Goal: Task Accomplishment & Management: Use online tool/utility

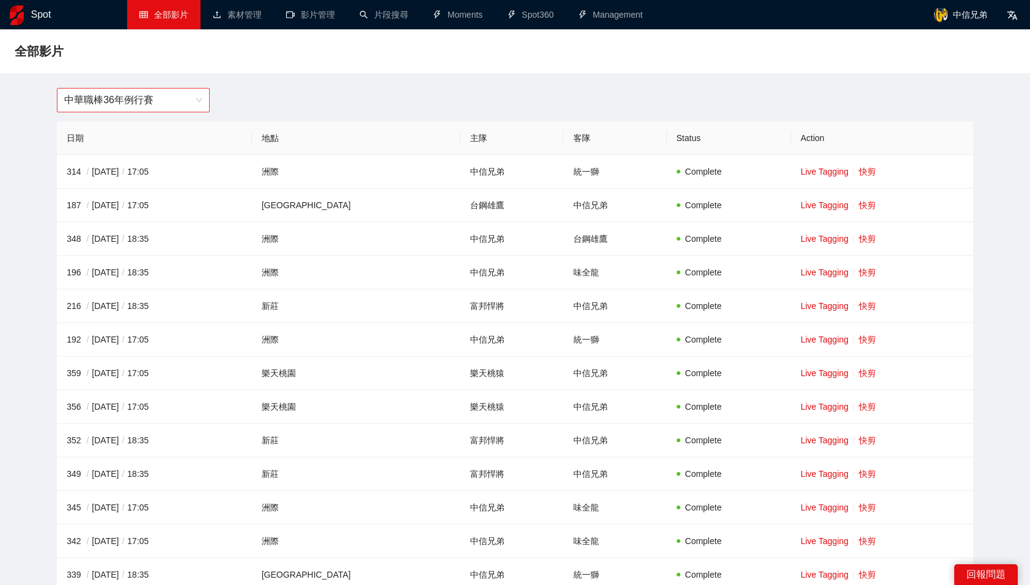
click at [174, 93] on span "中華職棒36年例行賽" at bounding box center [133, 100] width 138 height 23
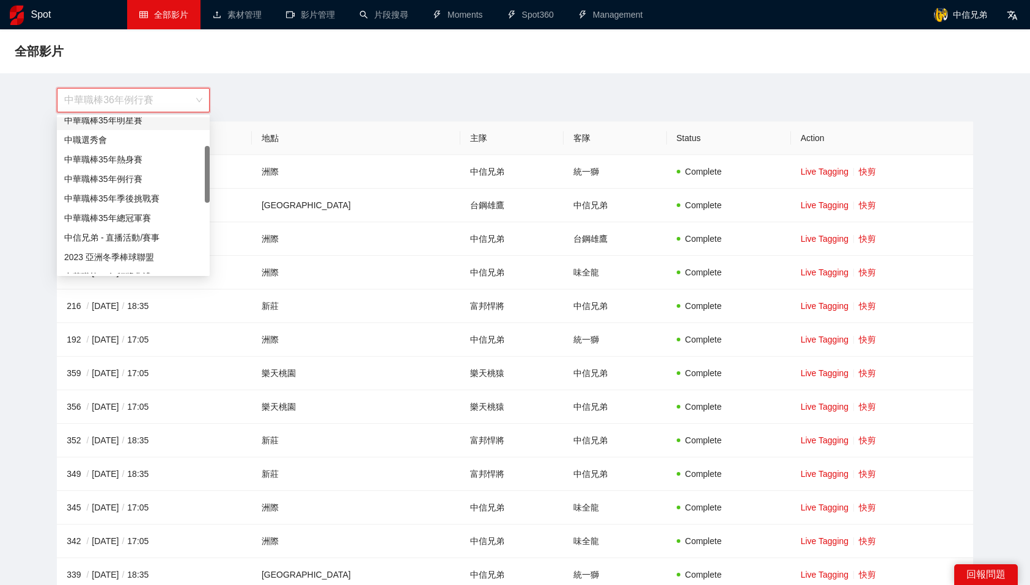
scroll to position [85, 0]
click at [159, 230] on div "中信兄弟 - 直播活動/賽事" at bounding box center [133, 238] width 153 height 20
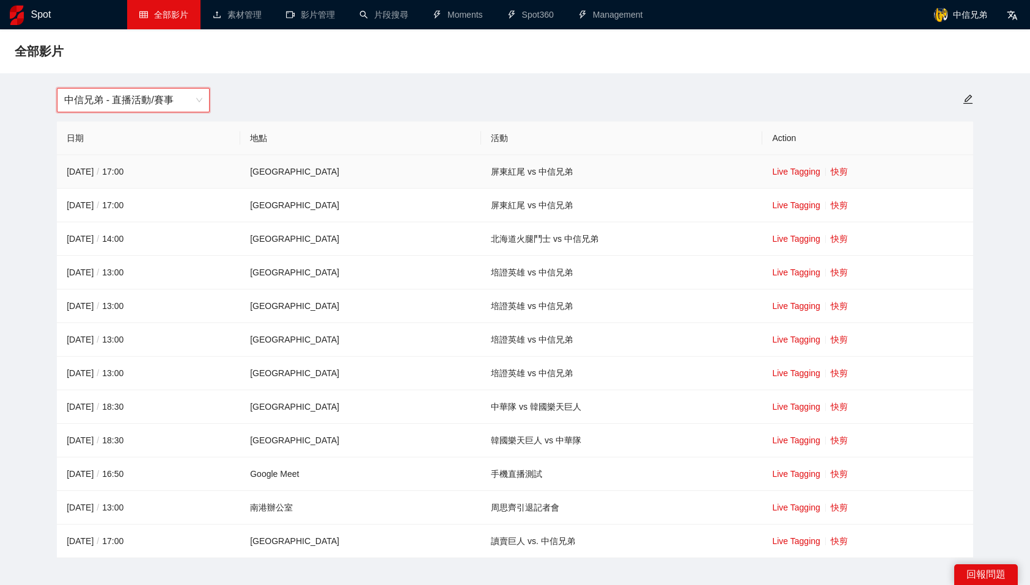
click at [820, 166] on td "Live Tagging 快剪" at bounding box center [867, 172] width 210 height 34
click at [830, 168] on link "快剪" at bounding box center [838, 172] width 17 height 10
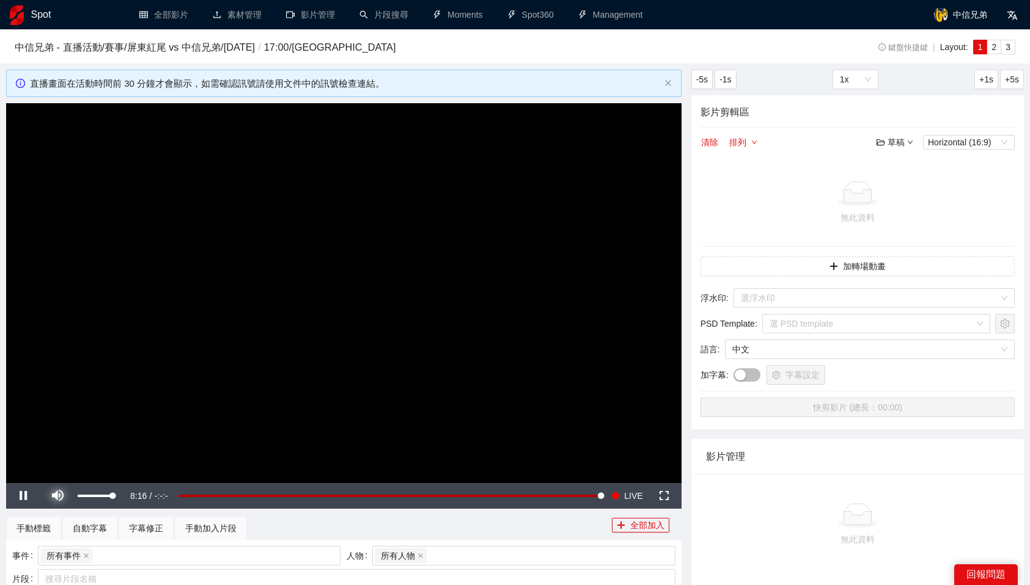
click at [58, 496] on span "Video Player" at bounding box center [57, 496] width 34 height 0
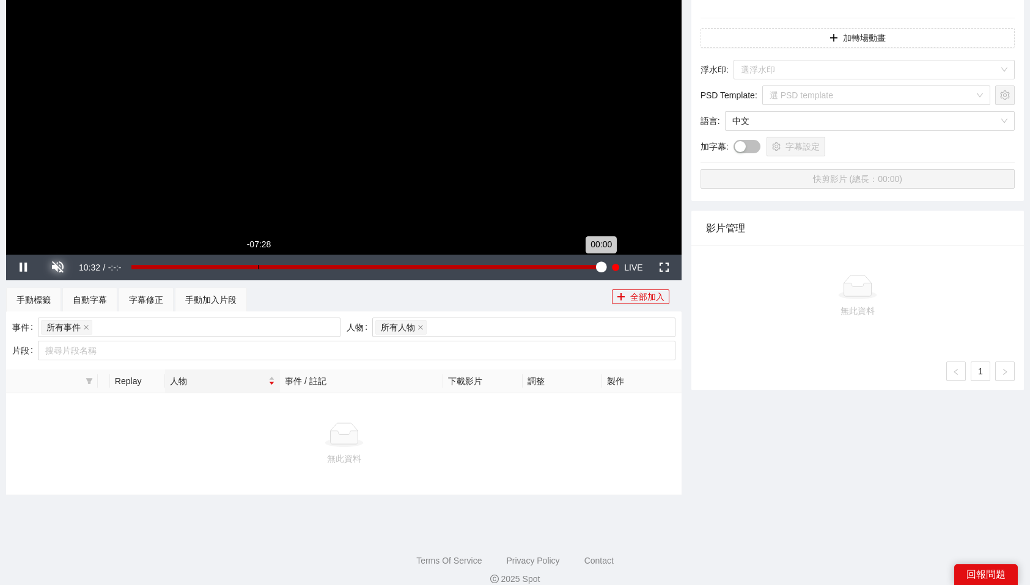
scroll to position [244, 0]
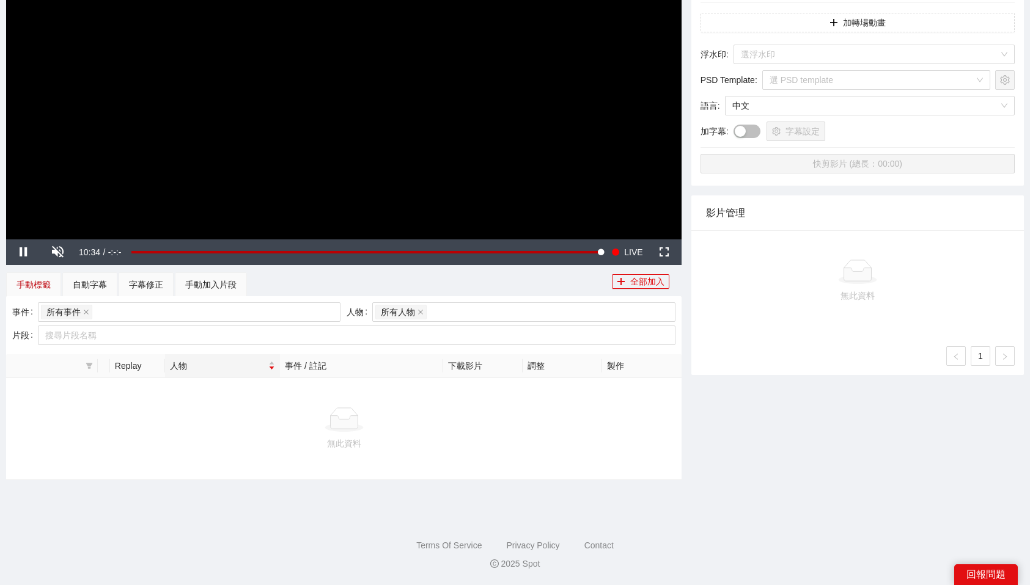
click at [34, 285] on div "手動標籤" at bounding box center [33, 284] width 34 height 13
click at [92, 282] on div "自動字幕" at bounding box center [90, 284] width 34 height 13
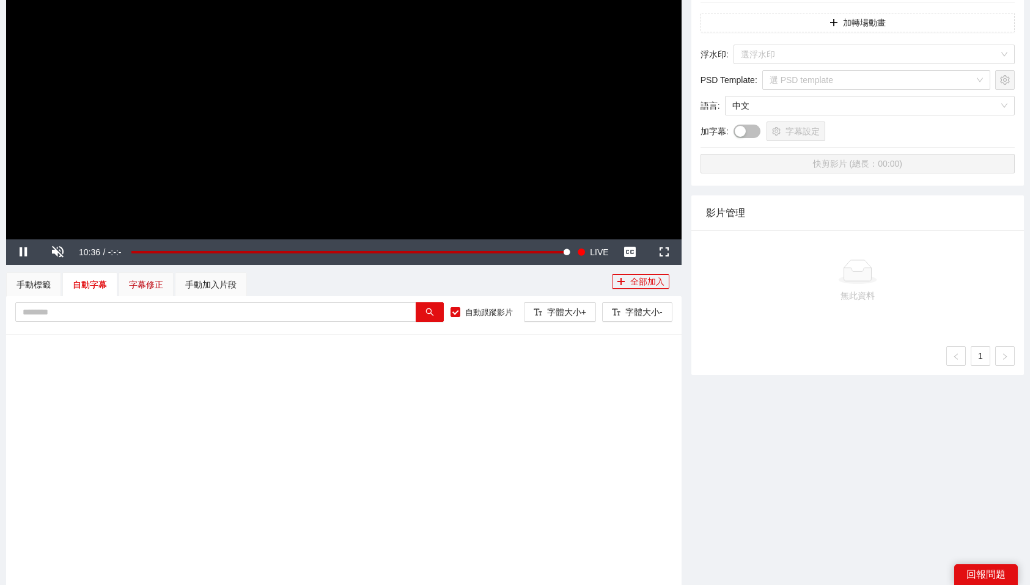
click at [133, 281] on div "字幕修正" at bounding box center [146, 284] width 34 height 13
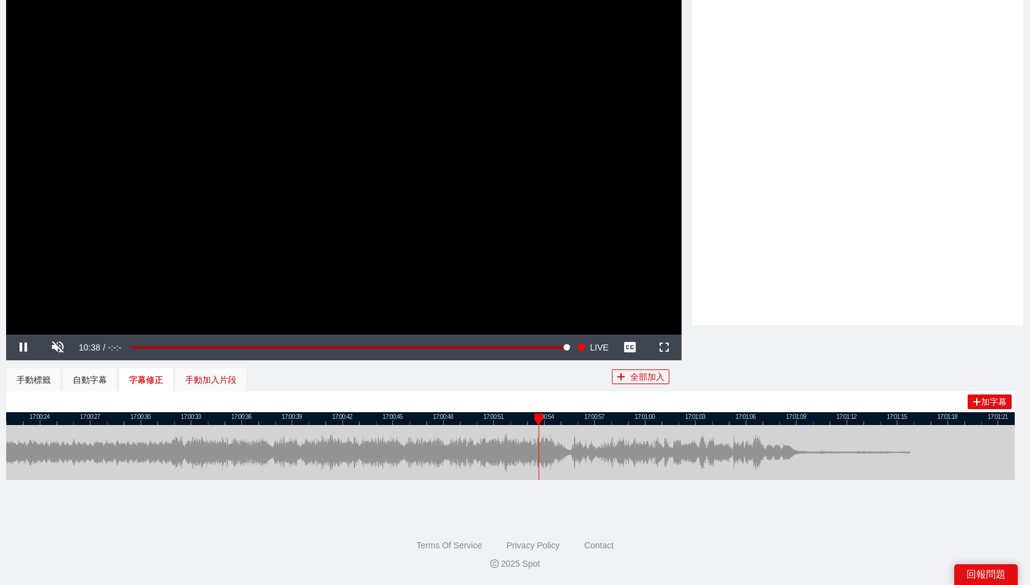
click at [221, 377] on div "手動加入片段" at bounding box center [210, 379] width 51 height 13
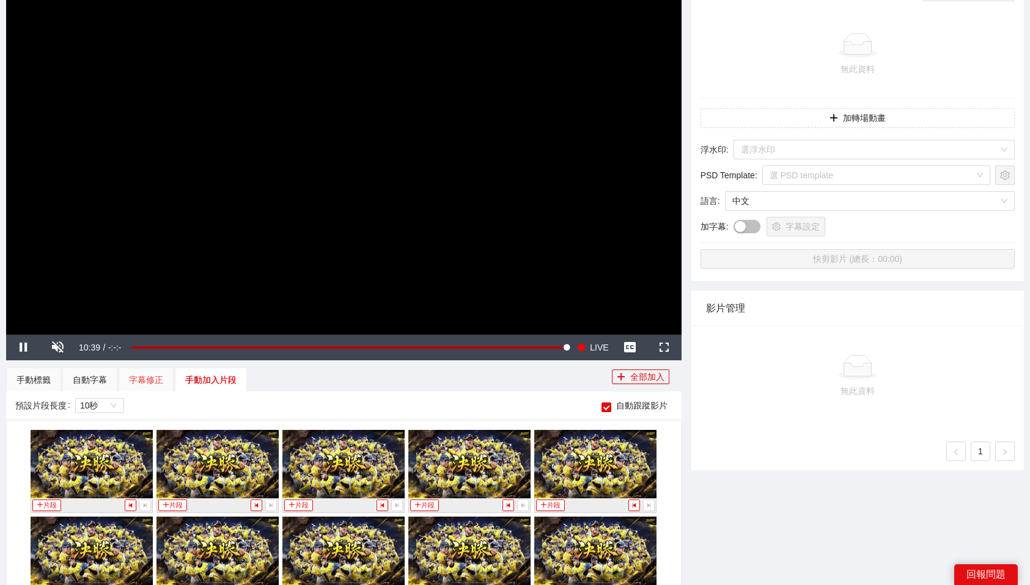
click at [166, 377] on div "字幕修正" at bounding box center [146, 380] width 55 height 24
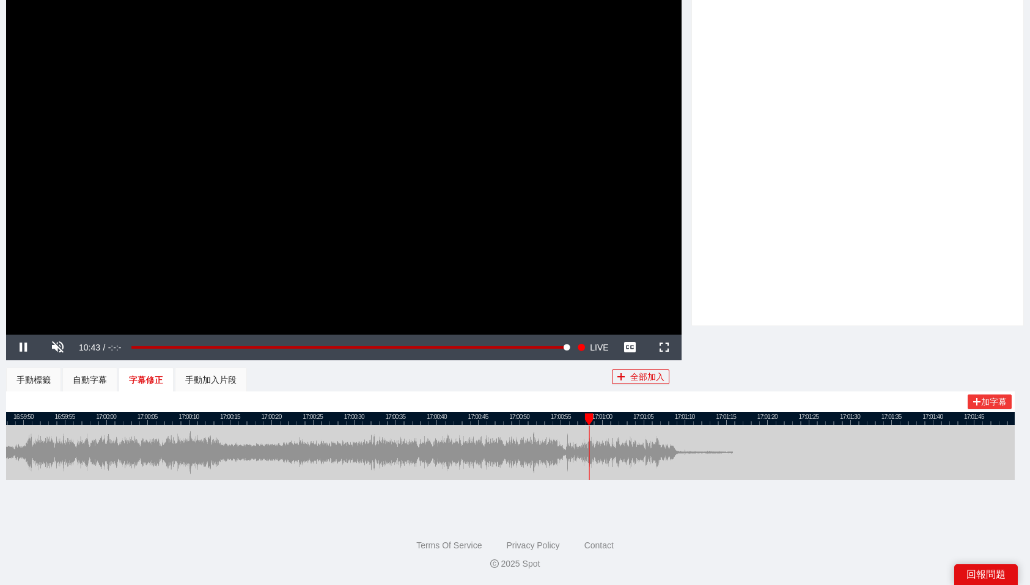
click at [978, 402] on icon "plus" at bounding box center [976, 402] width 9 height 9
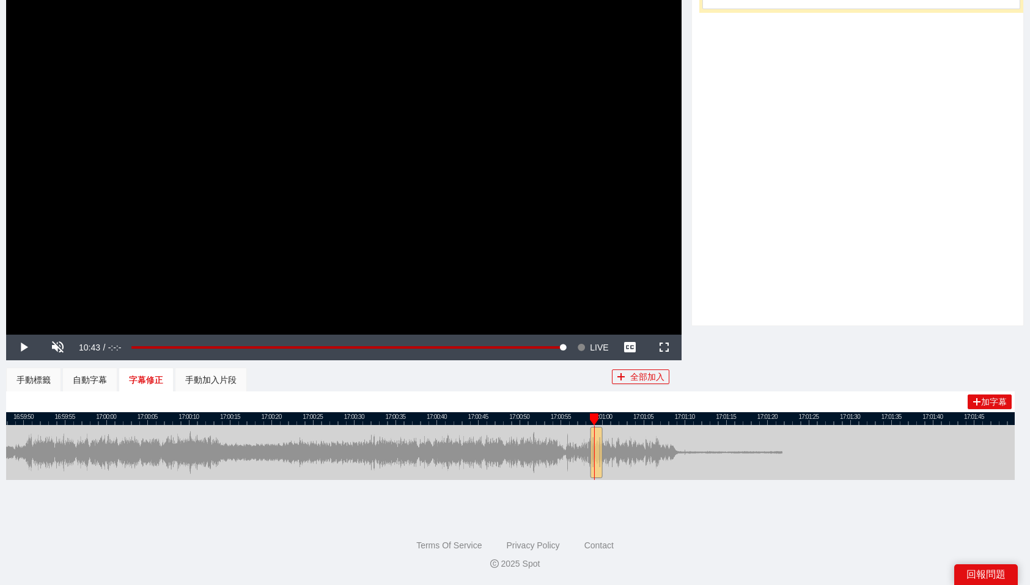
drag, startPoint x: 612, startPoint y: 418, endPoint x: 591, endPoint y: 420, distance: 20.9
click at [591, 420] on div at bounding box center [594, 420] width 9 height 12
click at [598, 448] on div at bounding box center [600, 452] width 7 height 55
click at [640, 378] on button "全部加入" at bounding box center [640, 377] width 57 height 15
click at [657, 345] on span "Yes" at bounding box center [661, 340] width 14 height 13
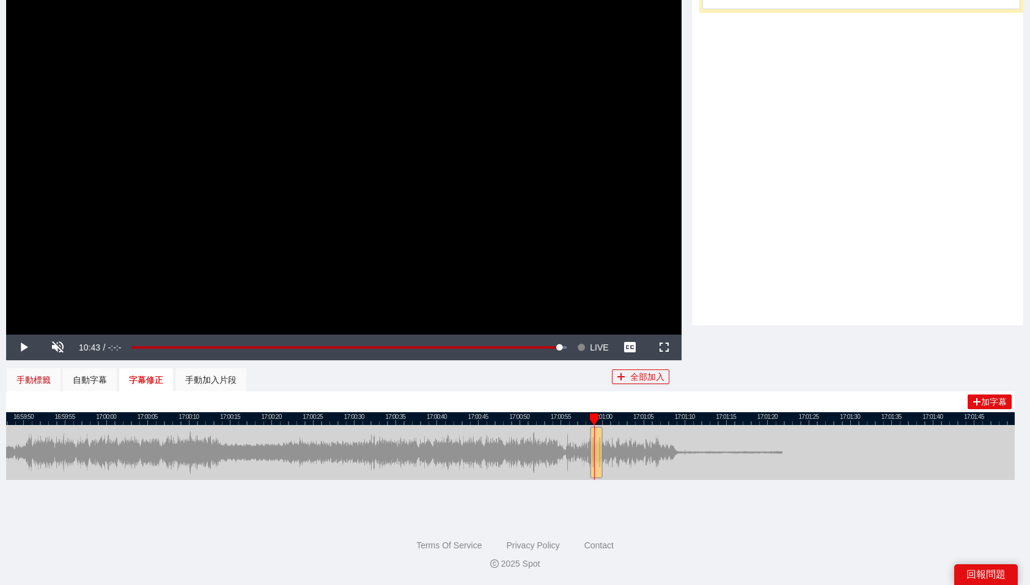
click at [37, 381] on div "手動標籤" at bounding box center [33, 379] width 34 height 13
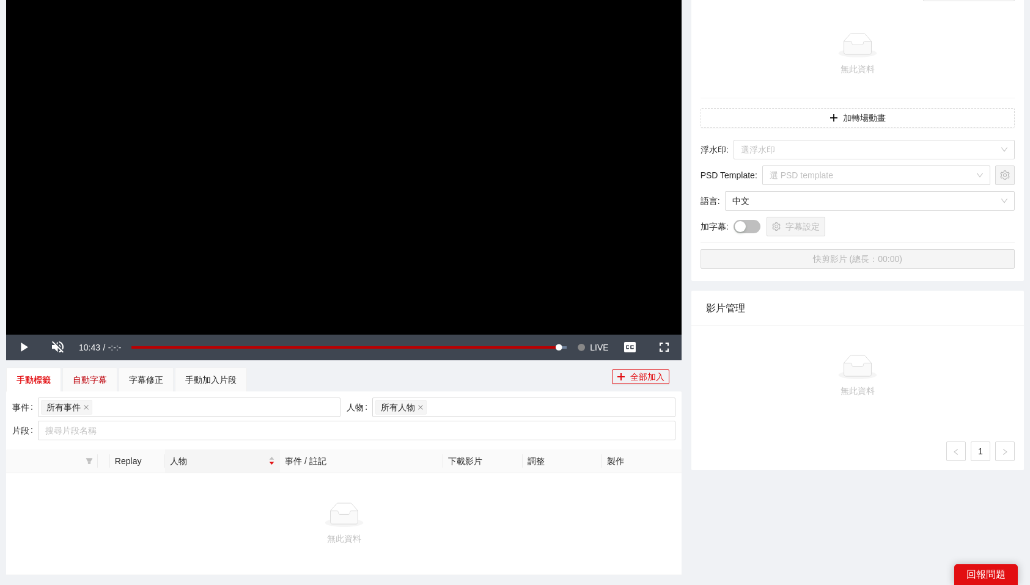
click at [95, 383] on div "自動字幕" at bounding box center [90, 379] width 34 height 13
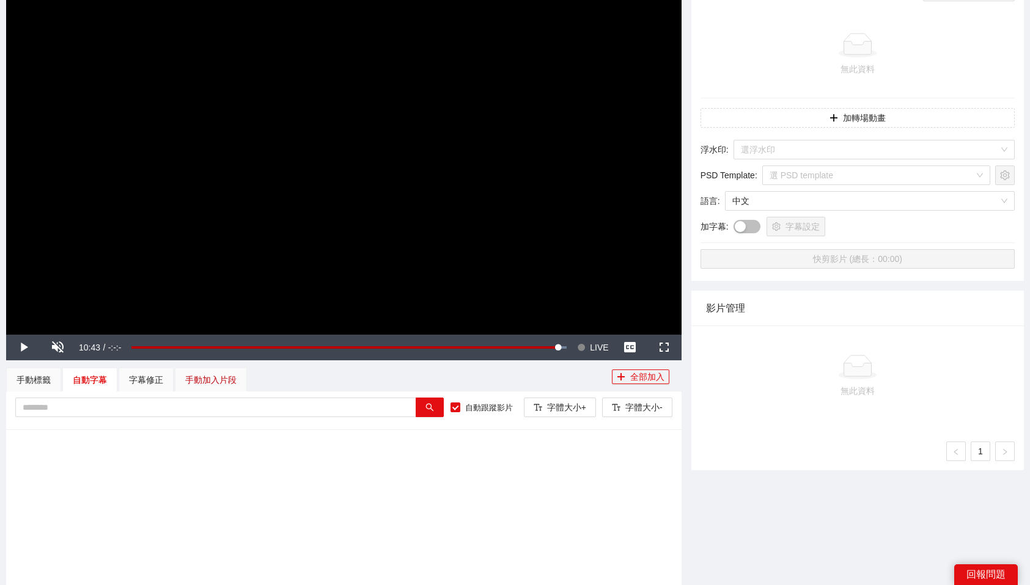
click at [215, 375] on div "手動加入片段" at bounding box center [210, 379] width 51 height 13
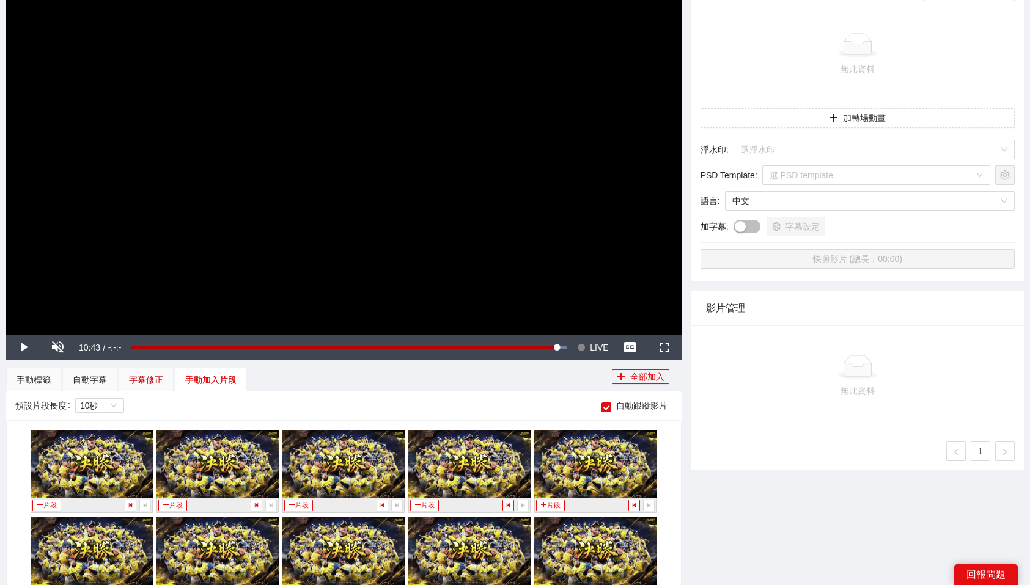
click at [147, 373] on div "字幕修正" at bounding box center [146, 379] width 34 height 13
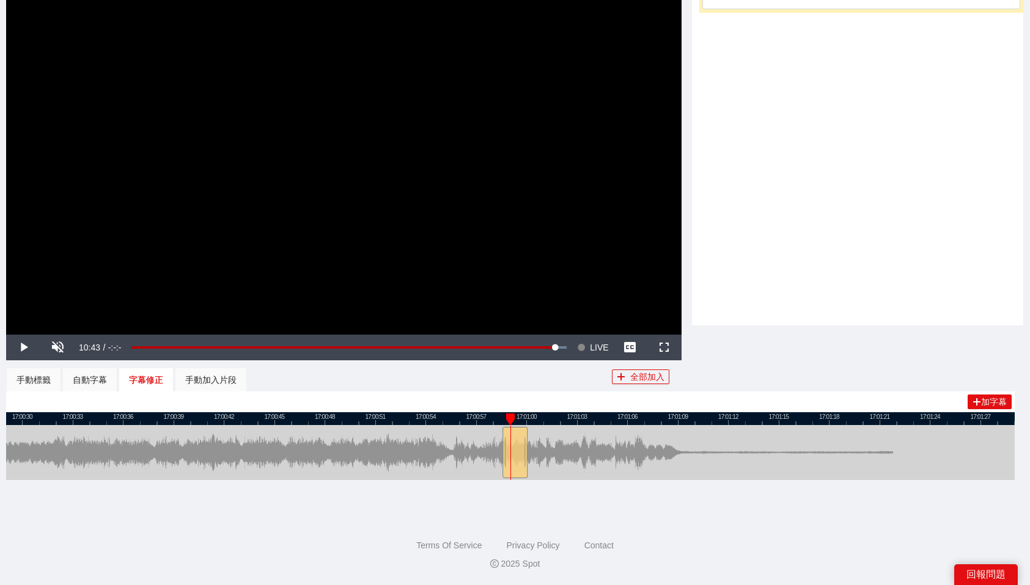
drag, startPoint x: 526, startPoint y: 448, endPoint x: 574, endPoint y: 448, distance: 48.3
click at [529, 448] on div at bounding box center [525, 452] width 7 height 55
drag, startPoint x: 574, startPoint y: 448, endPoint x: 590, endPoint y: 448, distance: 15.9
drag, startPoint x: 535, startPoint y: 445, endPoint x: 646, endPoint y: 437, distance: 110.9
click at [646, 437] on div at bounding box center [646, 452] width 7 height 55
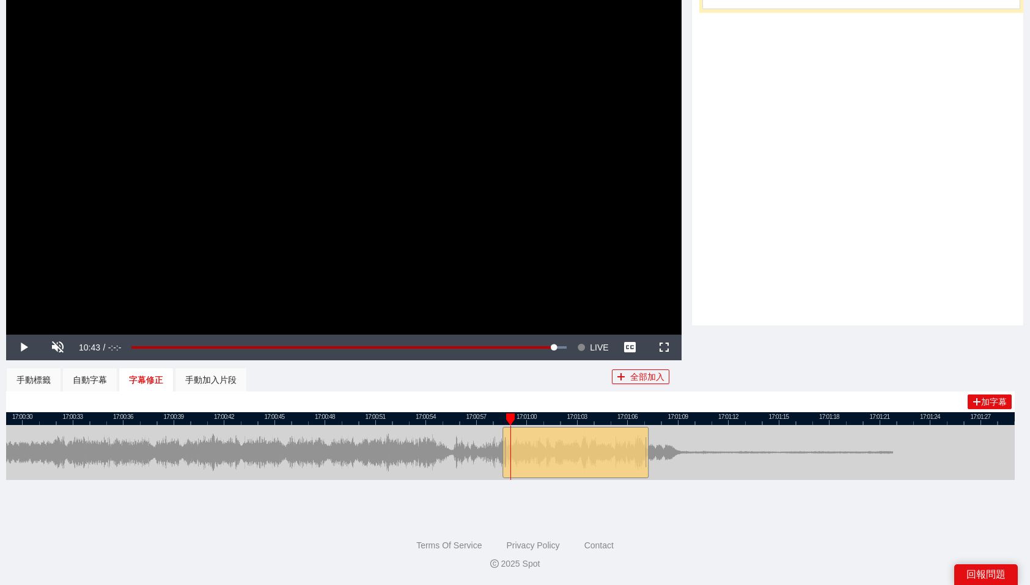
click at [596, 441] on div at bounding box center [575, 452] width 146 height 51
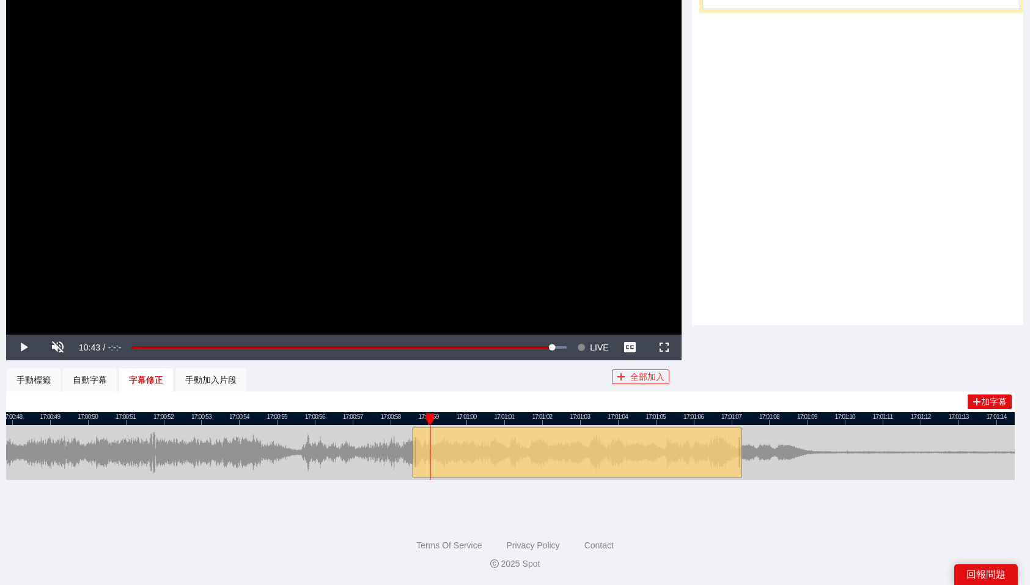
click at [642, 375] on button "全部加入" at bounding box center [640, 377] width 57 height 15
click at [566, 434] on div at bounding box center [576, 452] width 329 height 51
click at [976, 403] on icon "plus" at bounding box center [976, 401] width 1 height 7
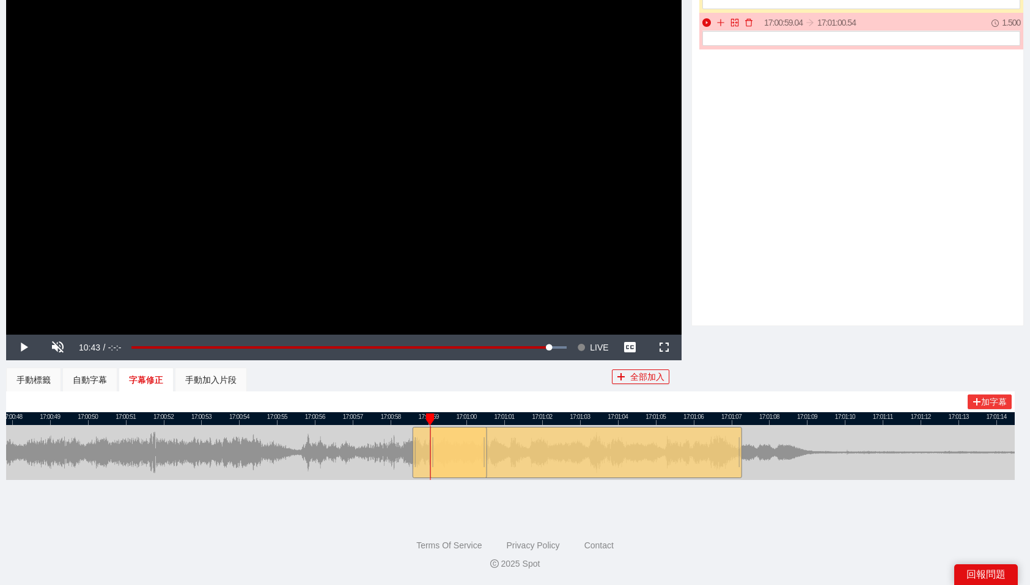
scroll to position [0, 0]
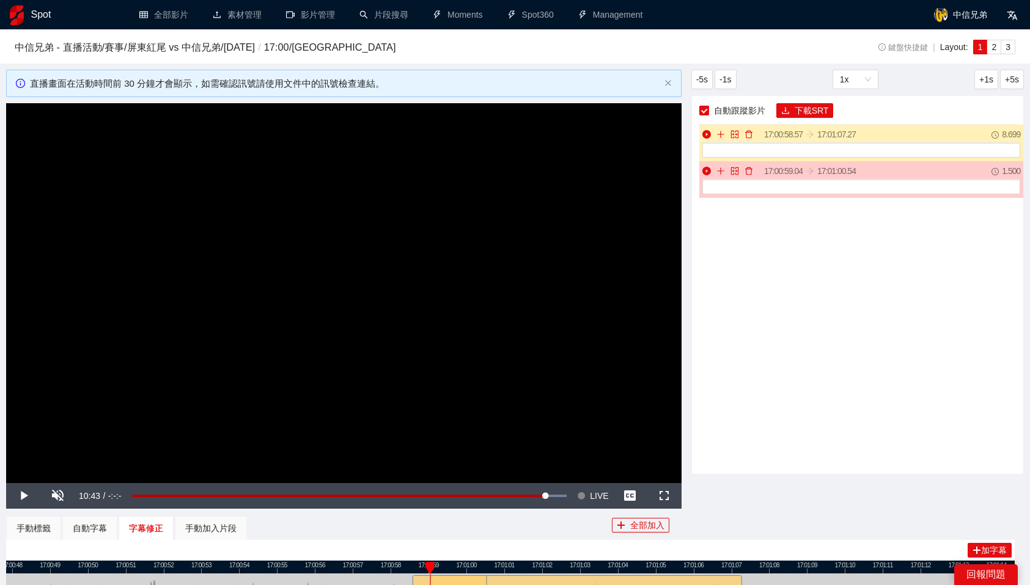
click at [718, 109] on span "自動跟蹤影片" at bounding box center [739, 110] width 61 height 13
click at [45, 537] on div "手動標籤" at bounding box center [33, 528] width 55 height 24
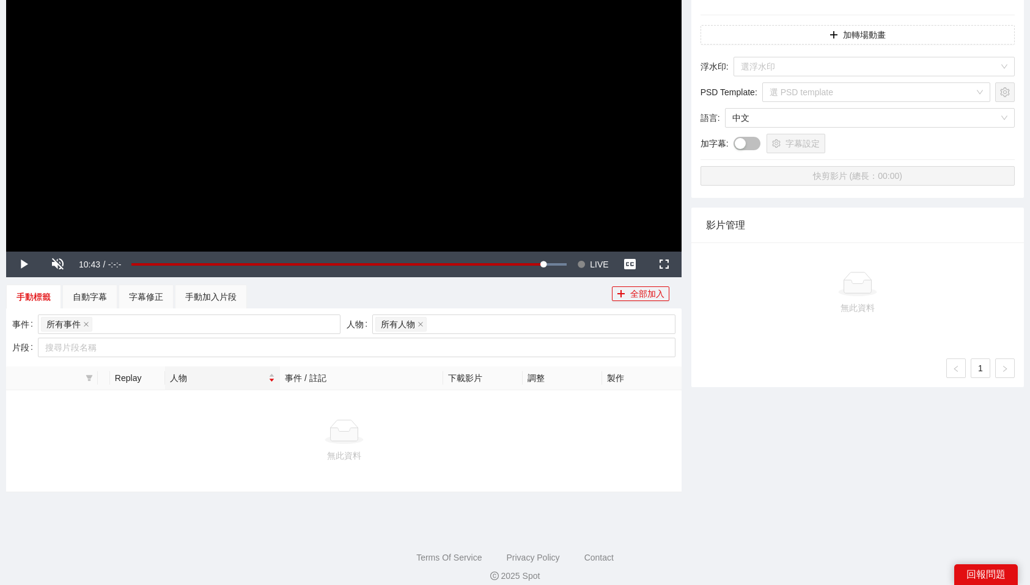
scroll to position [235, 0]
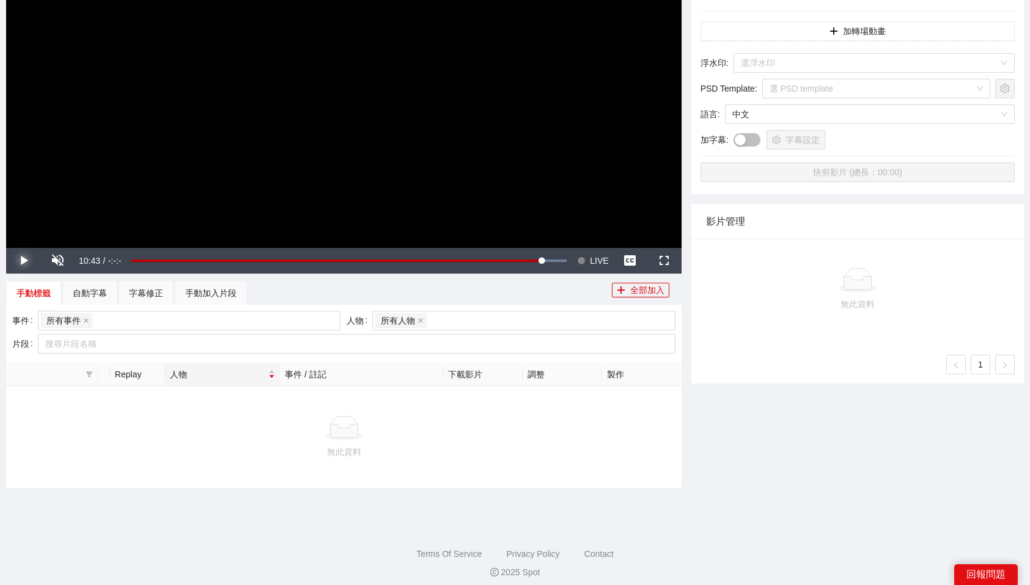
click at [22, 261] on span "Video Player" at bounding box center [23, 261] width 34 height 0
click at [594, 261] on span "LIVE" at bounding box center [599, 261] width 18 height 26
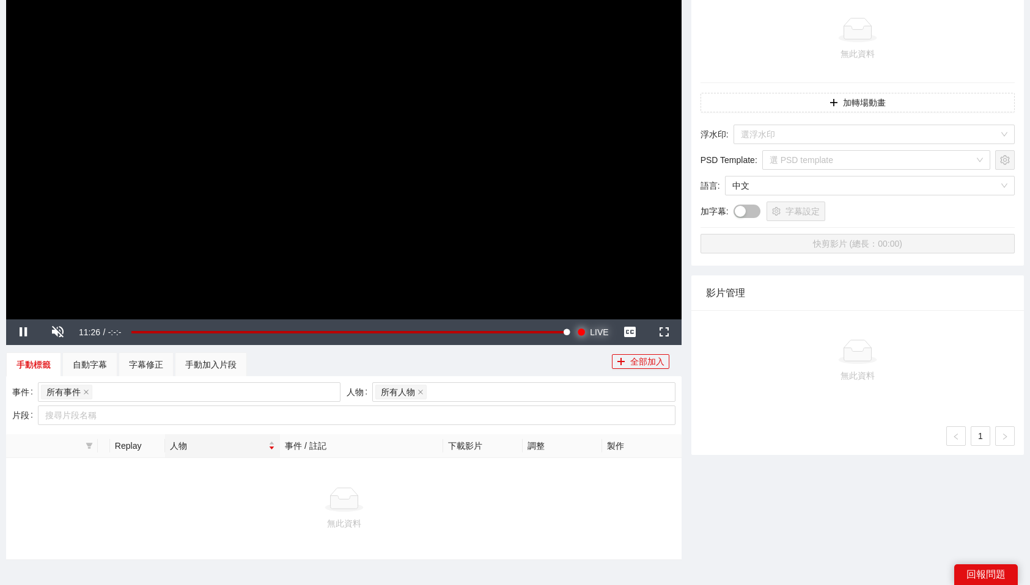
scroll to position [154, 0]
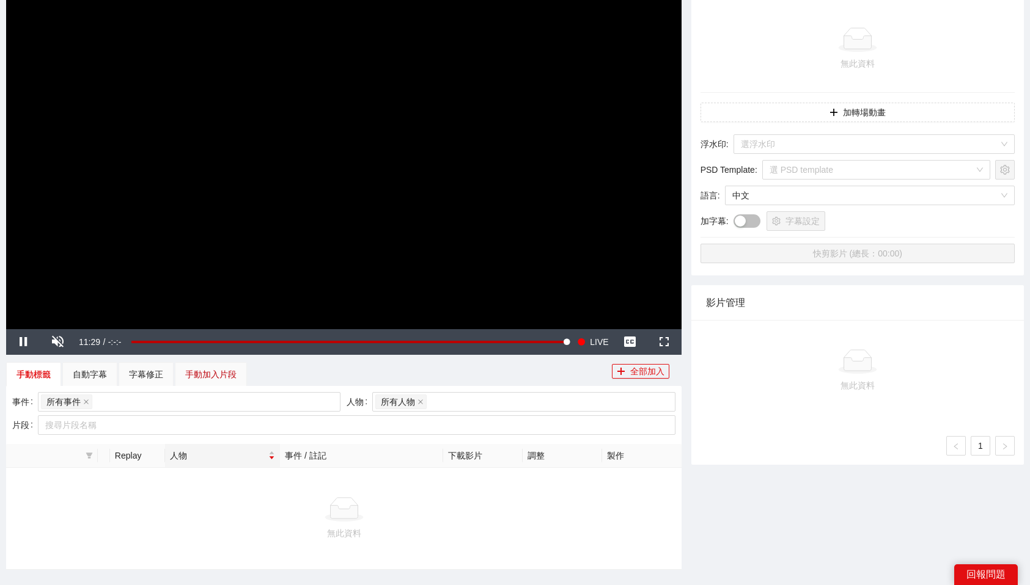
click at [192, 368] on div "手動加入片段" at bounding box center [210, 374] width 51 height 13
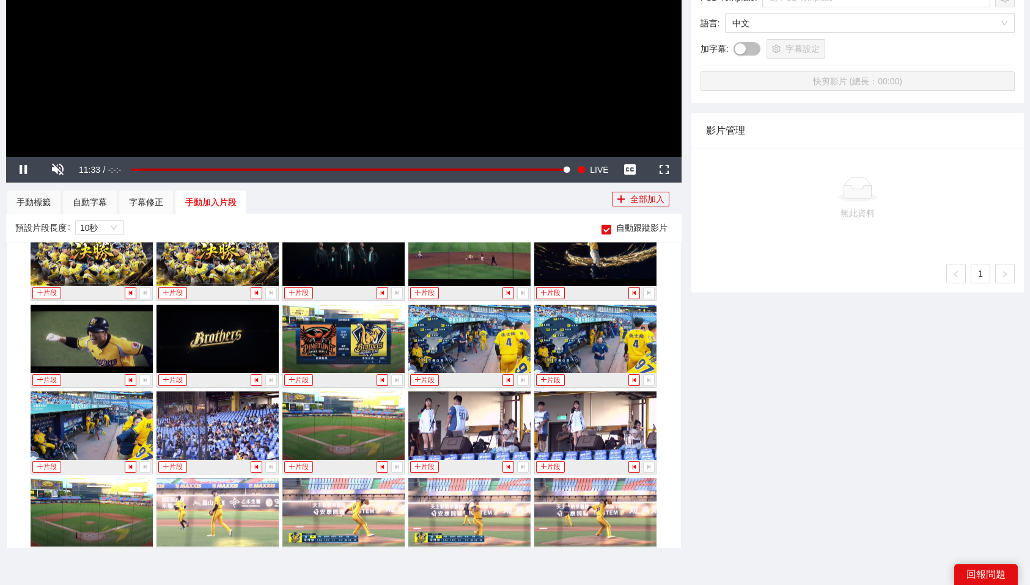
scroll to position [405, 0]
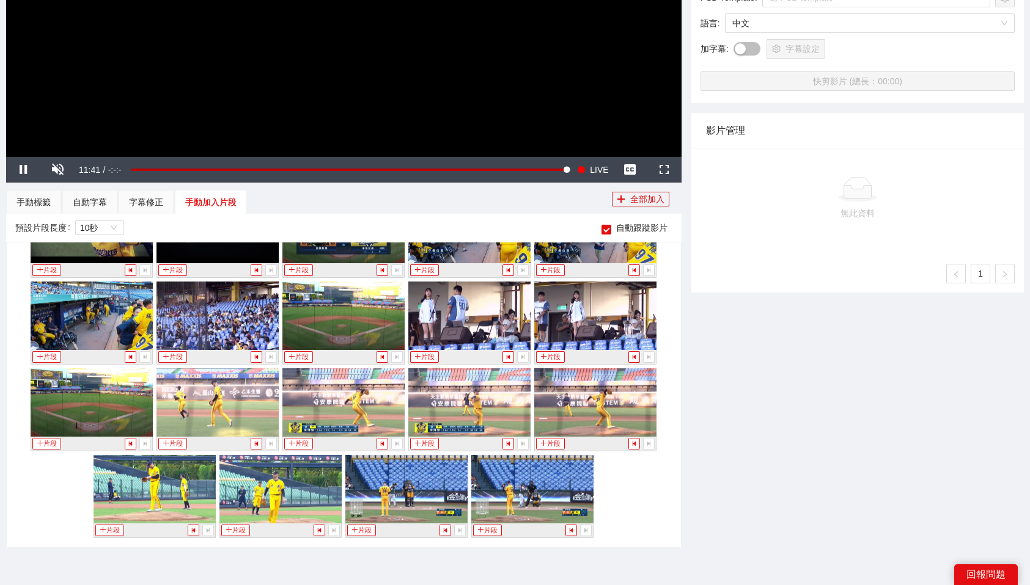
click at [553, 478] on img at bounding box center [532, 489] width 122 height 68
click at [549, 492] on img at bounding box center [532, 489] width 122 height 68
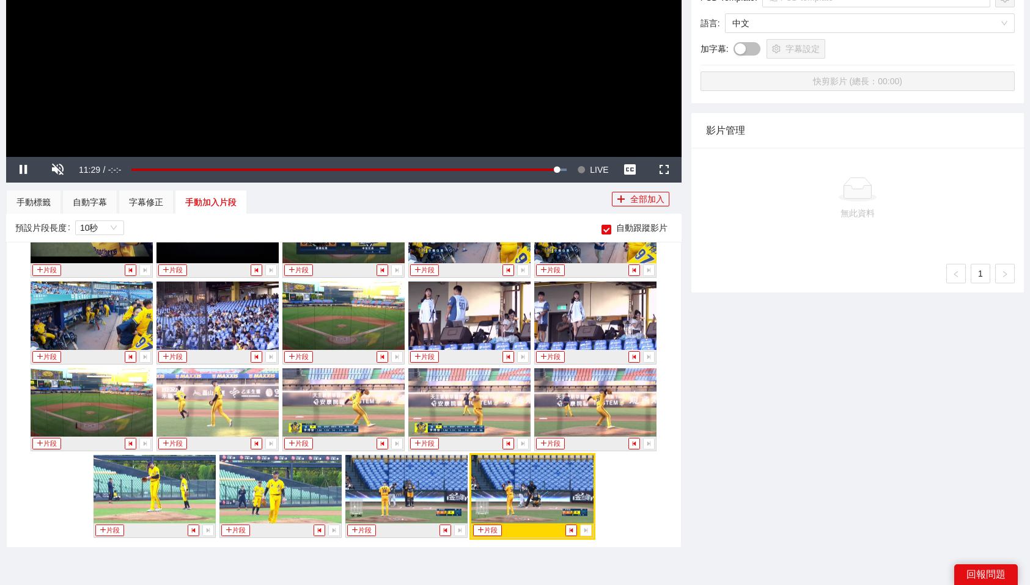
click at [711, 492] on div "-5s -1s 1x +1s +5s 影片剪輯區 清除 排列 草稿 Horizontal (16:9) 無此資料 加轉場動畫 浮水印 : 選浮水印 PSD T…" at bounding box center [857, 152] width 342 height 819
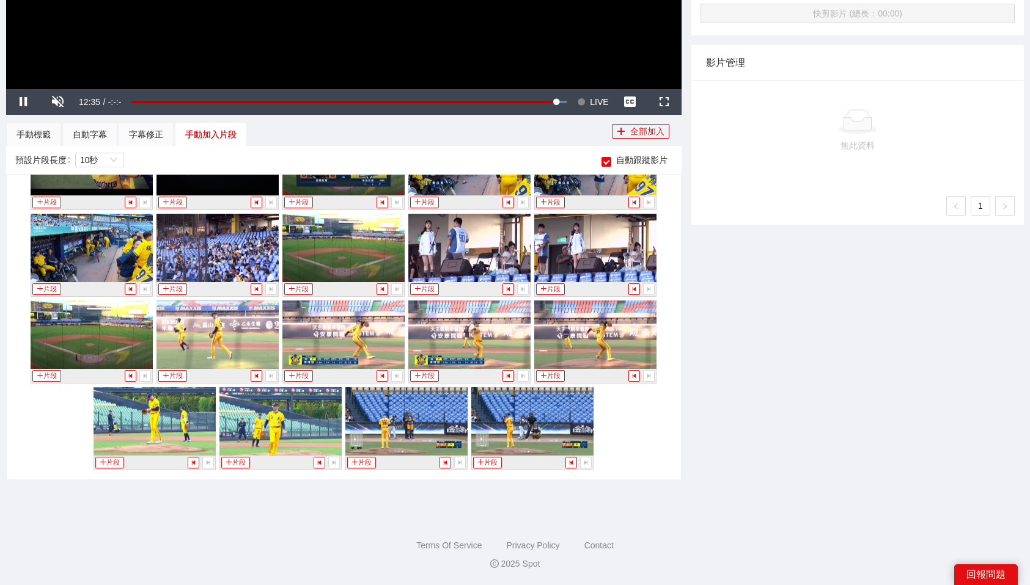
click at [536, 414] on img at bounding box center [532, 421] width 122 height 68
click at [588, 97] on button "Seek to live, currently behind live LIVE" at bounding box center [593, 102] width 40 height 26
click at [492, 459] on button "片段" at bounding box center [487, 463] width 28 height 12
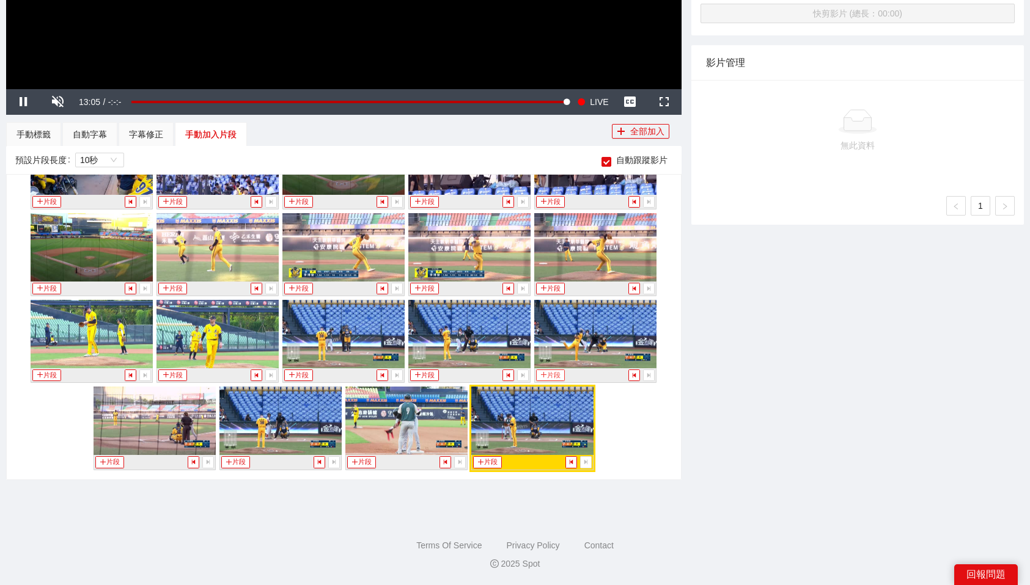
click at [551, 373] on button "片段" at bounding box center [550, 376] width 28 height 12
click at [111, 132] on div "自動字幕" at bounding box center [89, 134] width 55 height 24
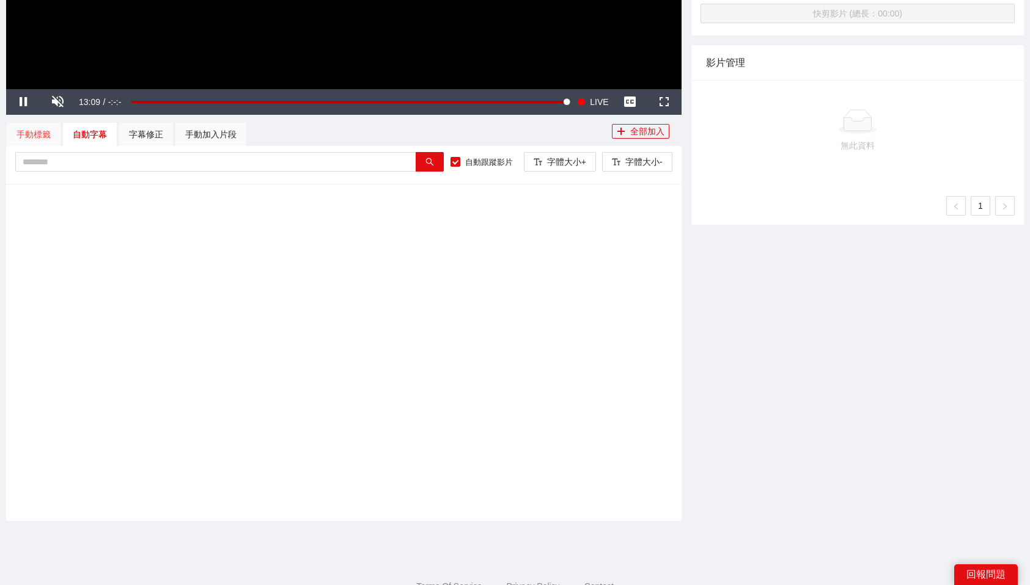
click at [53, 133] on div "手動標籤" at bounding box center [33, 134] width 55 height 24
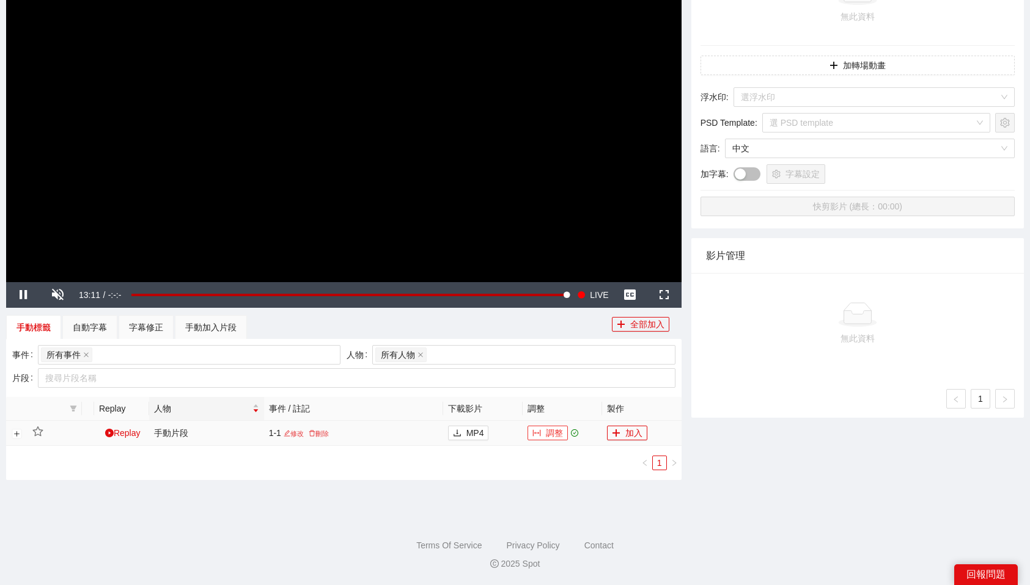
click at [546, 430] on button "調整" at bounding box center [547, 433] width 40 height 15
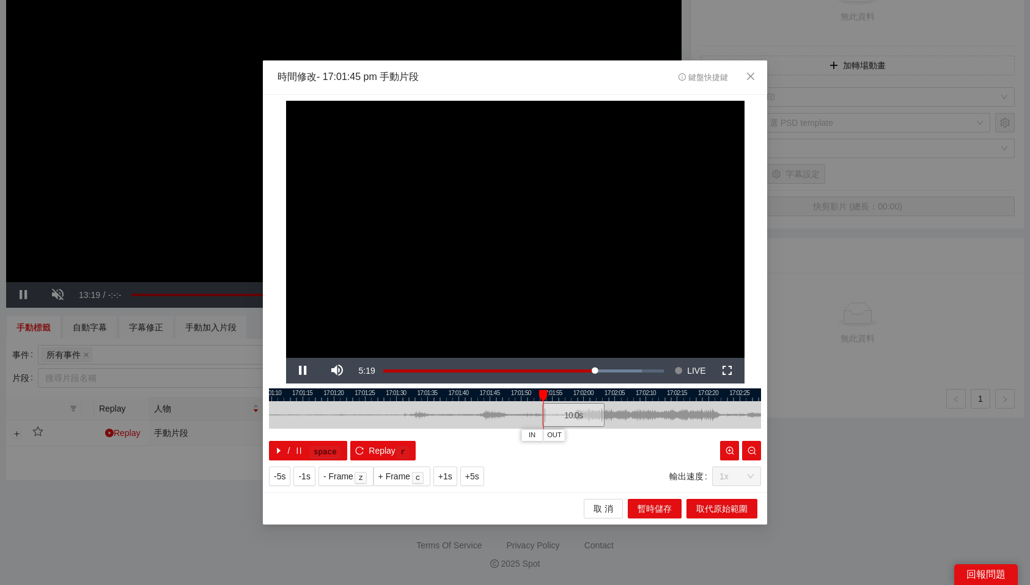
drag, startPoint x: 524, startPoint y: 415, endPoint x: 577, endPoint y: 414, distance: 52.6
click at [577, 414] on div "10.0 s" at bounding box center [573, 415] width 62 height 24
drag, startPoint x: 557, startPoint y: 392, endPoint x: 609, endPoint y: 393, distance: 51.9
click at [609, 393] on div at bounding box center [609, 396] width 9 height 12
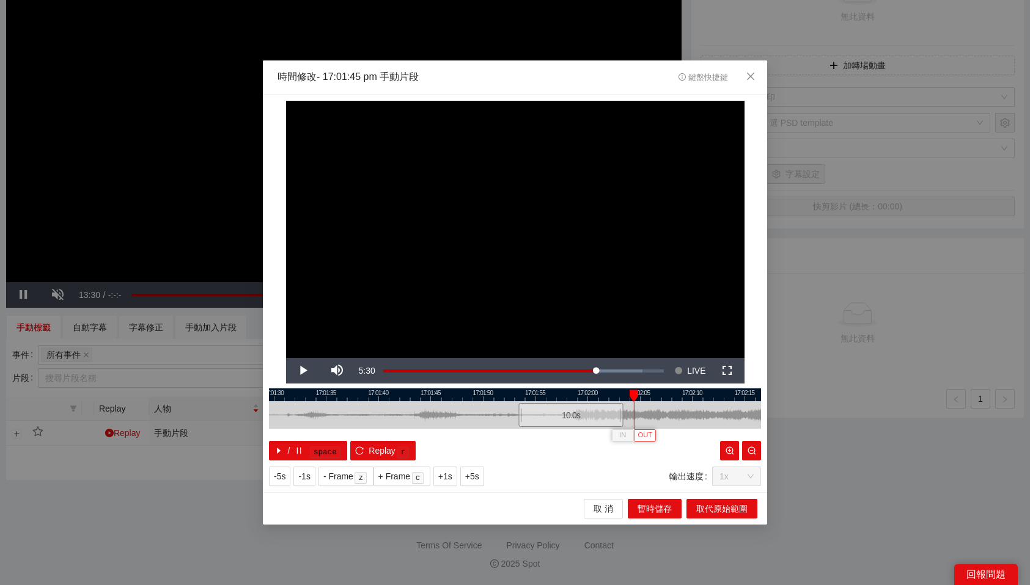
click at [649, 434] on span "OUT" at bounding box center [644, 435] width 15 height 11
click at [594, 395] on div at bounding box center [515, 395] width 492 height 13
click at [630, 440] on span "OUT" at bounding box center [628, 435] width 15 height 11
click at [723, 507] on span "取代原始範圍" at bounding box center [721, 508] width 51 height 13
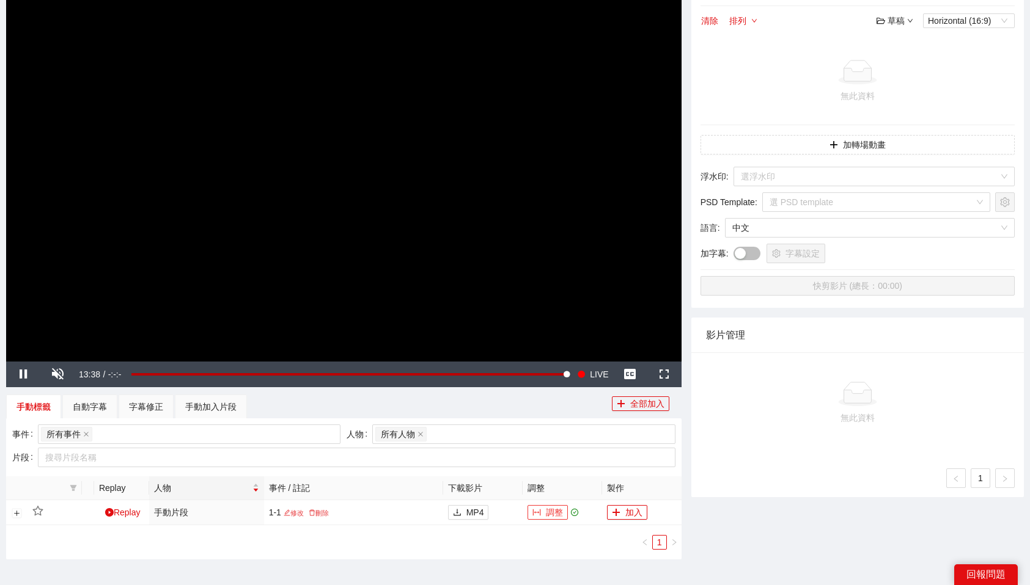
scroll to position [121, 0]
click at [544, 512] on button "調整" at bounding box center [547, 513] width 40 height 15
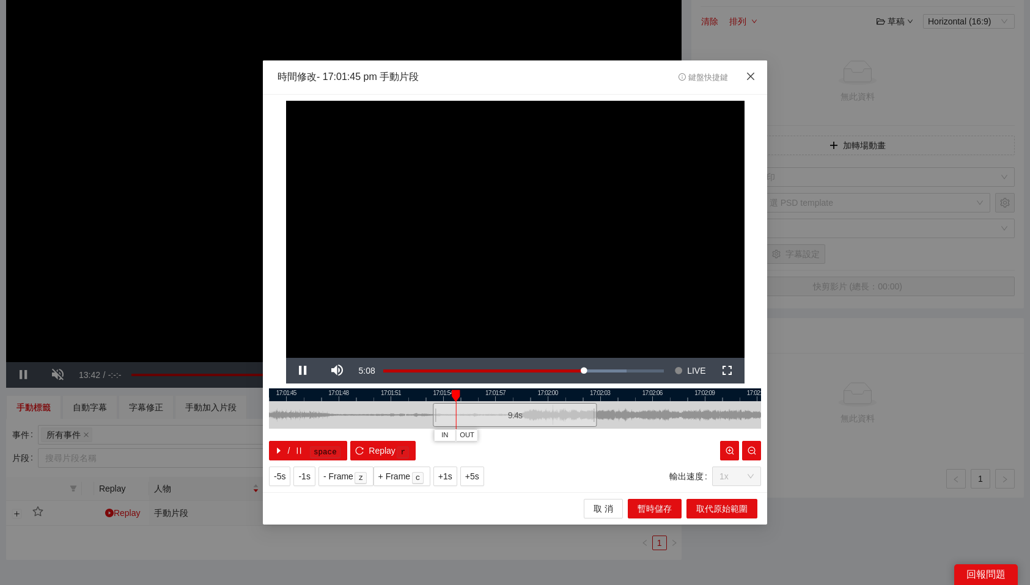
click at [748, 75] on icon "close" at bounding box center [750, 75] width 7 height 7
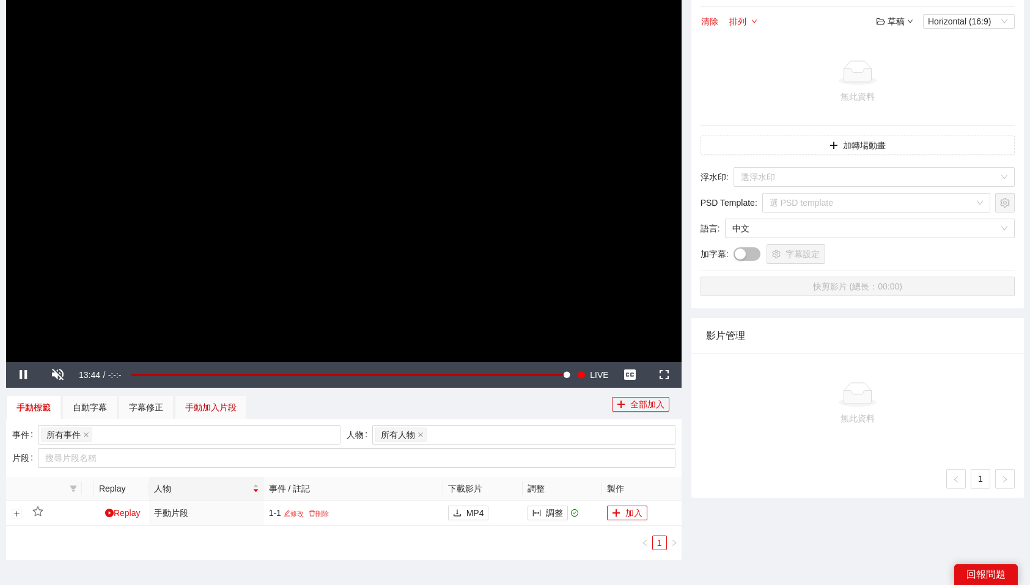
click at [233, 404] on div "手動加入片段" at bounding box center [210, 407] width 51 height 13
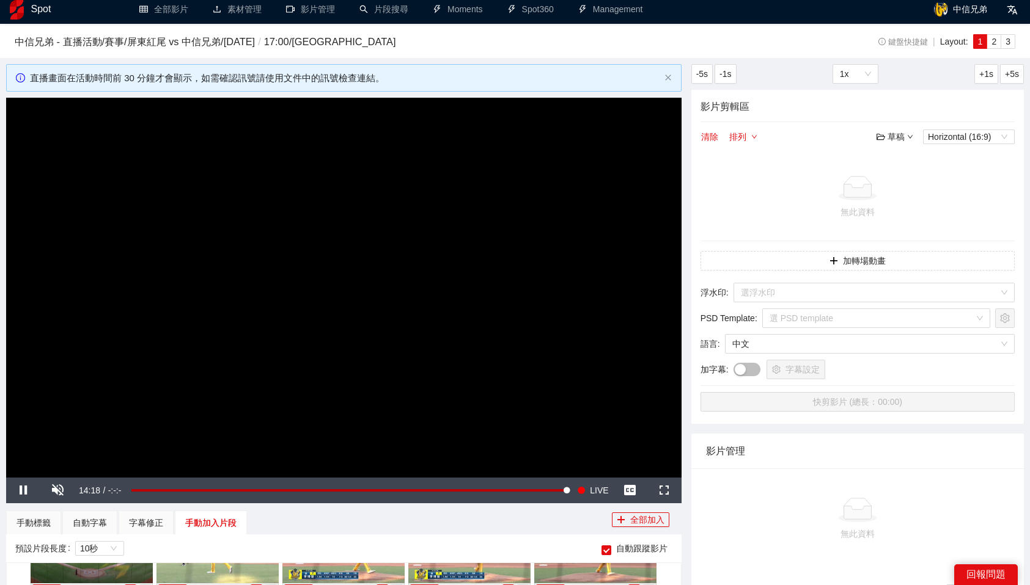
scroll to position [0, 0]
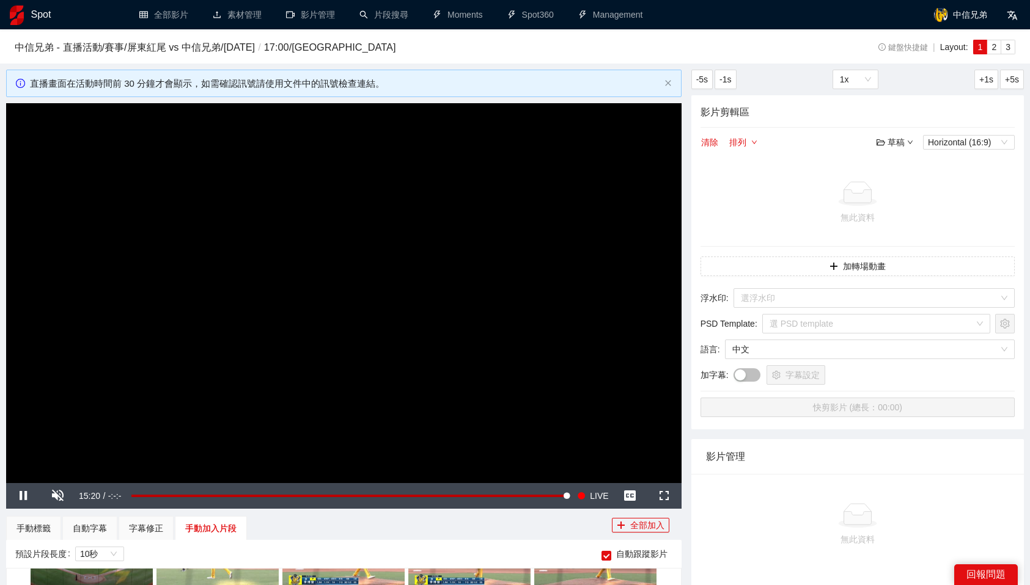
click at [430, 374] on video "Video Player" at bounding box center [343, 292] width 675 height 379
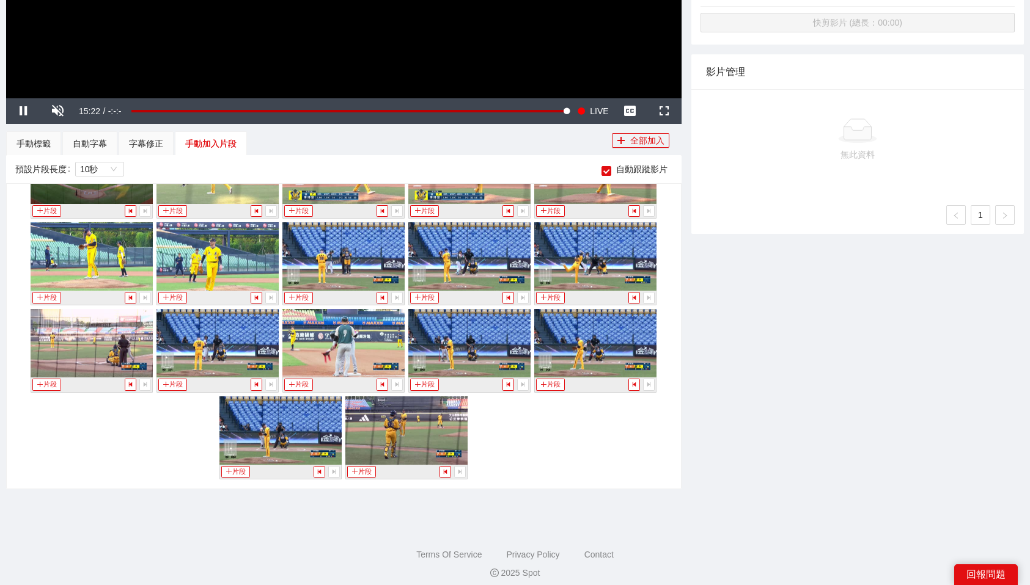
scroll to position [394, 0]
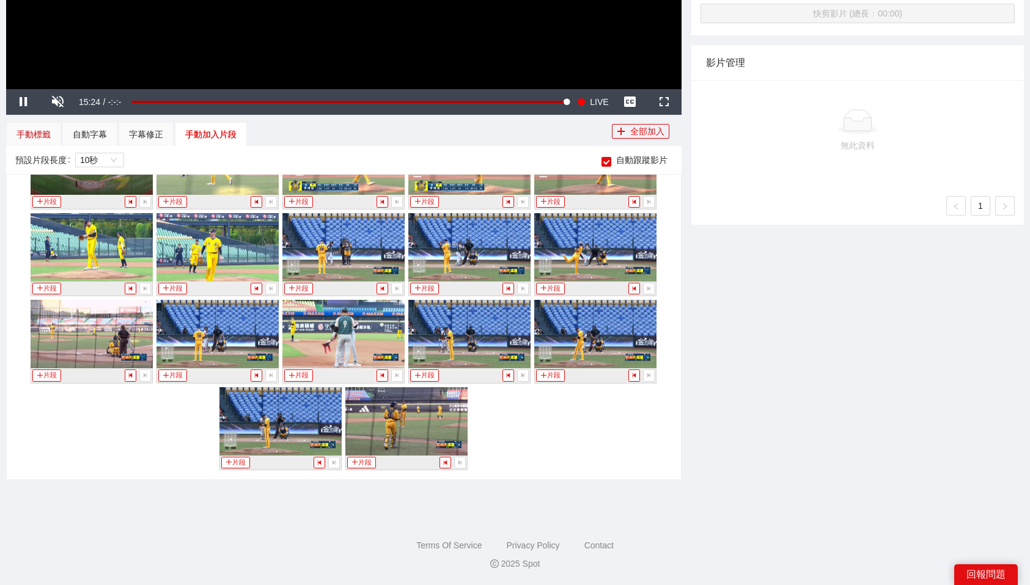
click at [35, 133] on div "手動標籤" at bounding box center [33, 134] width 34 height 13
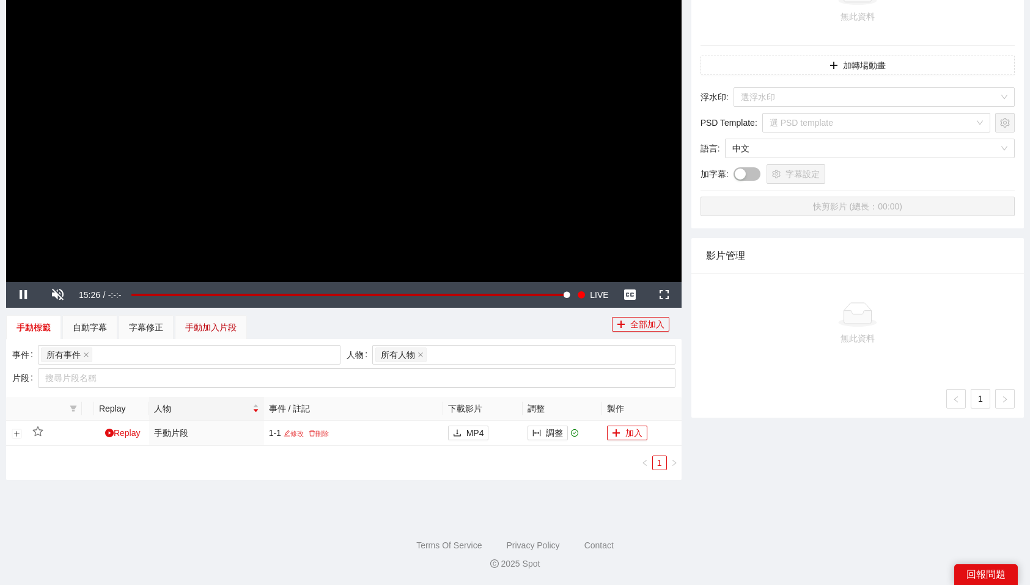
click at [206, 331] on div "手動加入片段" at bounding box center [210, 327] width 51 height 13
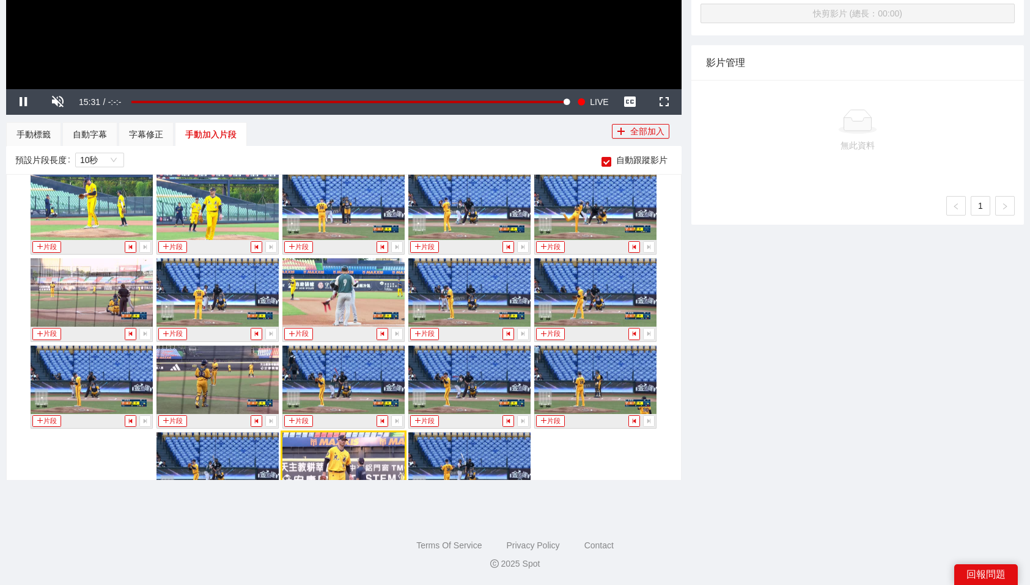
scroll to position [666, 0]
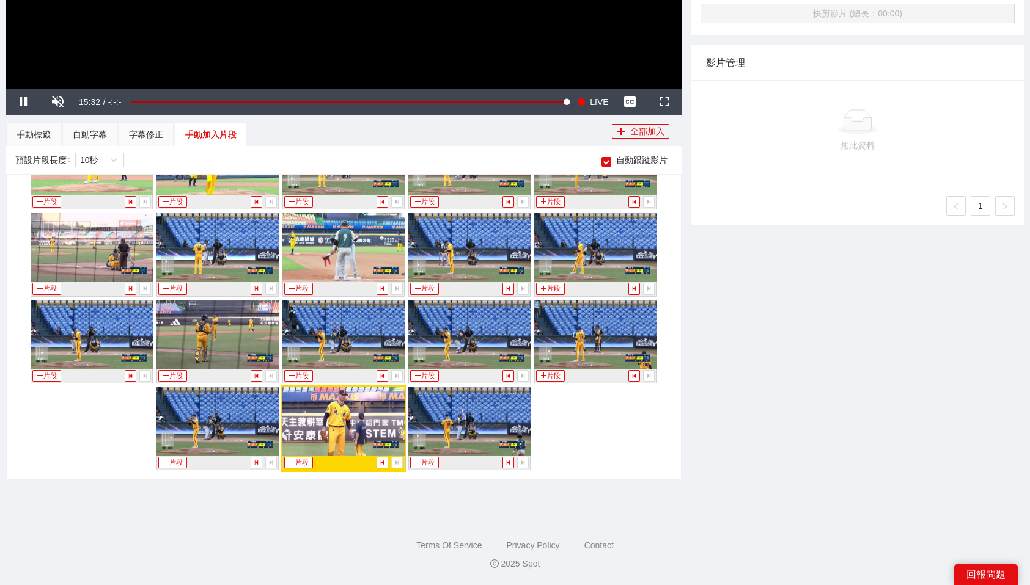
click at [499, 448] on img at bounding box center [469, 421] width 122 height 68
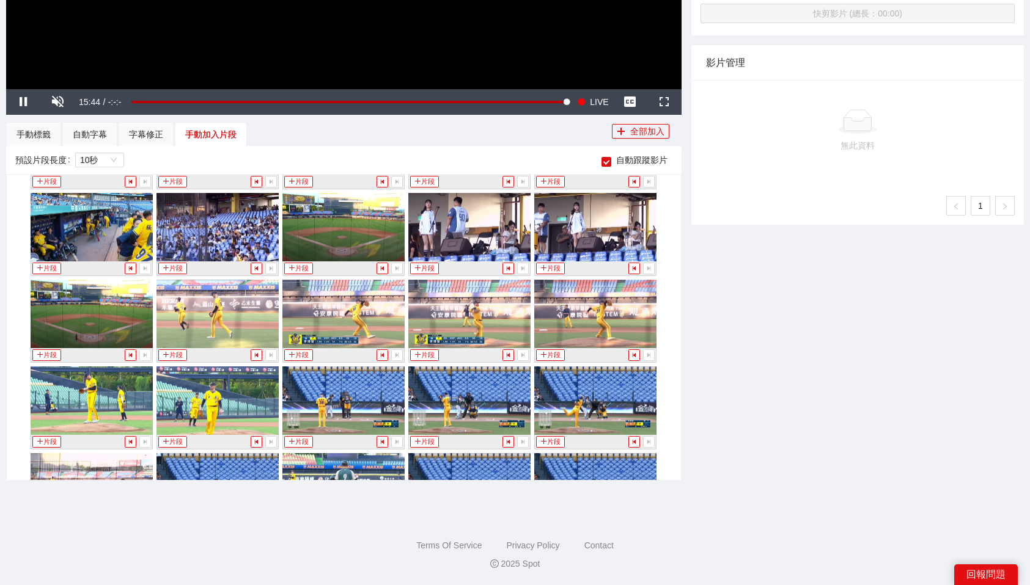
scroll to position [412, 0]
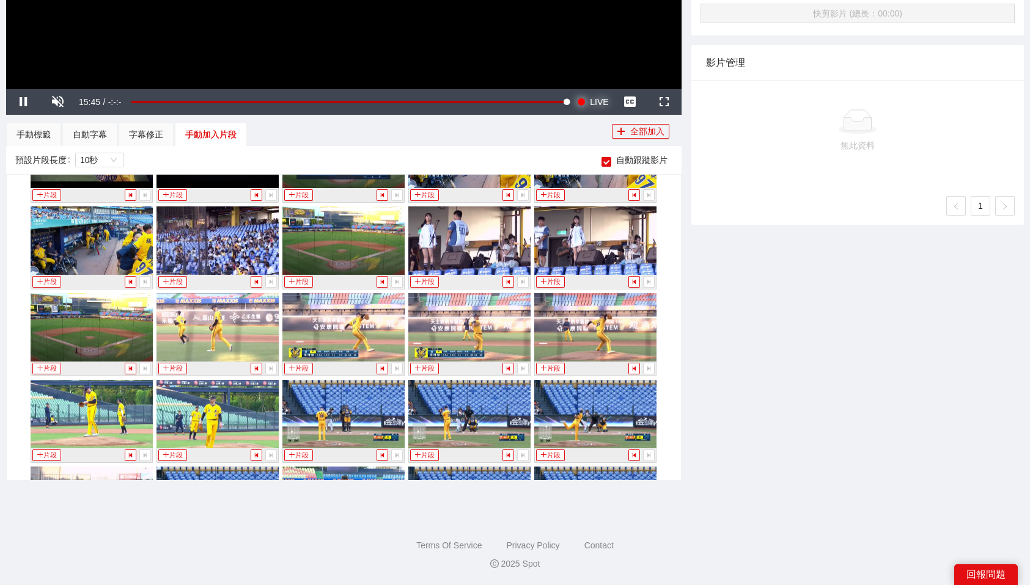
click at [601, 105] on span "LIVE" at bounding box center [599, 102] width 18 height 26
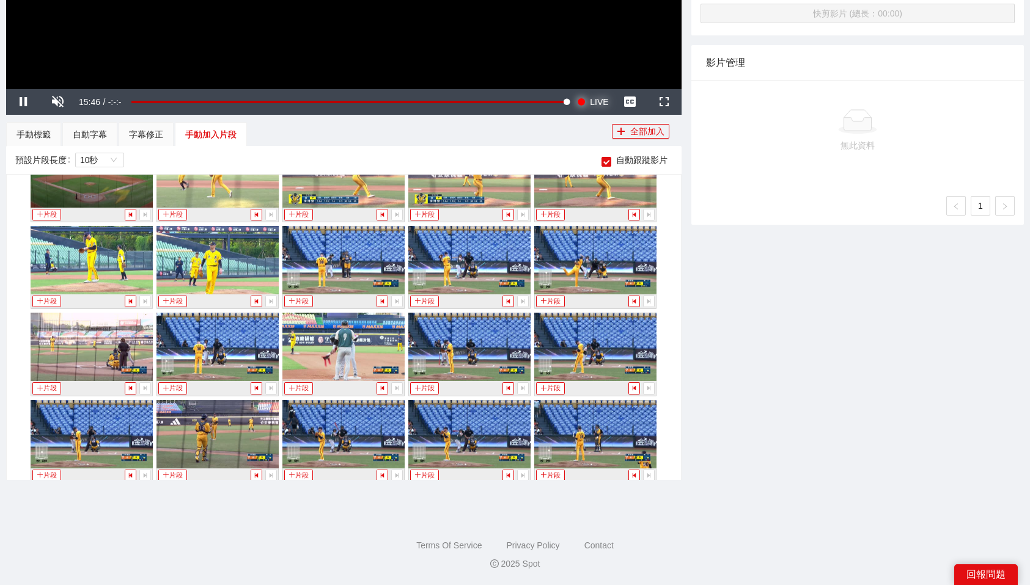
scroll to position [666, 0]
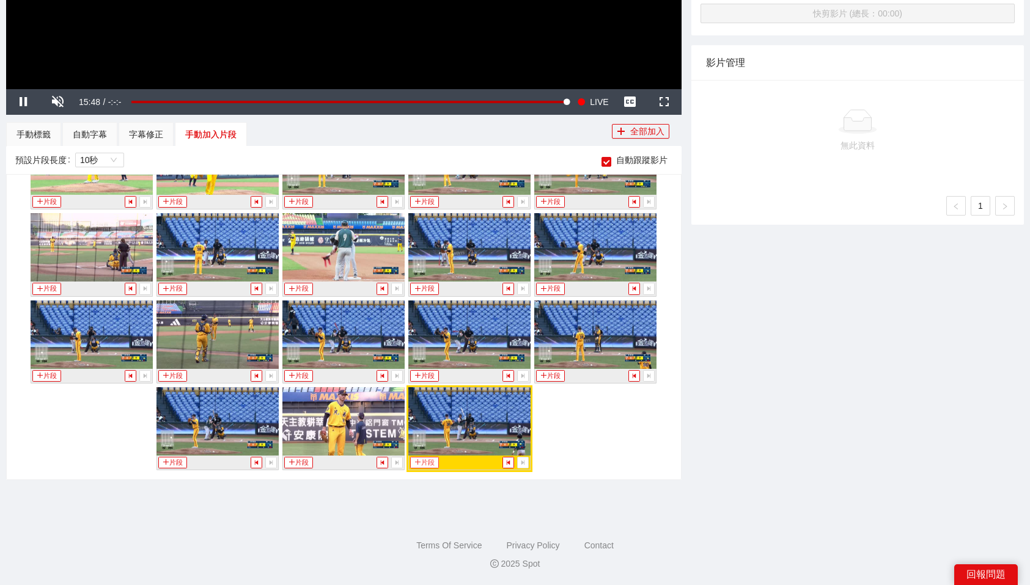
click at [427, 457] on button "片段" at bounding box center [424, 463] width 28 height 12
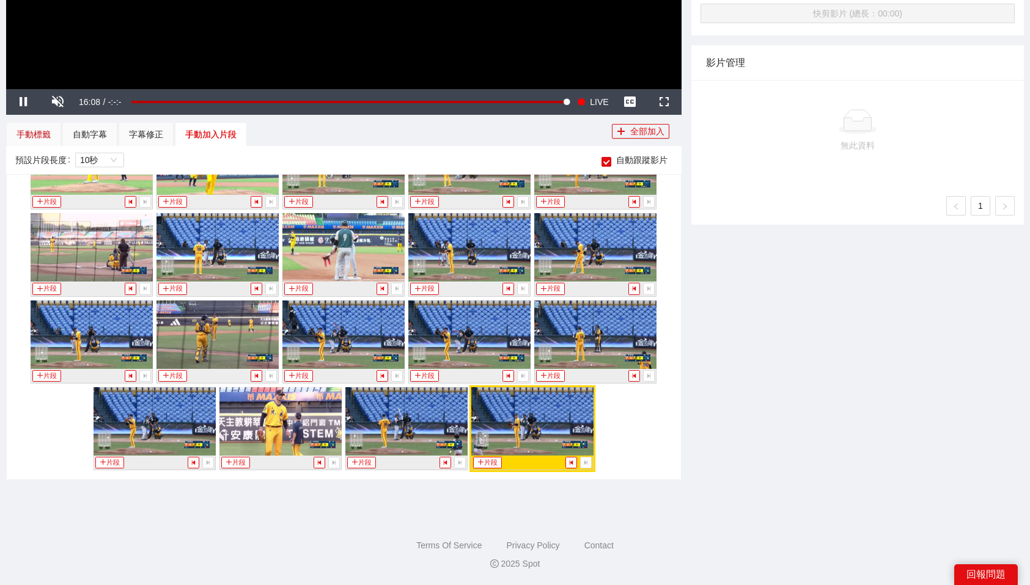
click at [26, 133] on div "手動標籤" at bounding box center [33, 134] width 34 height 13
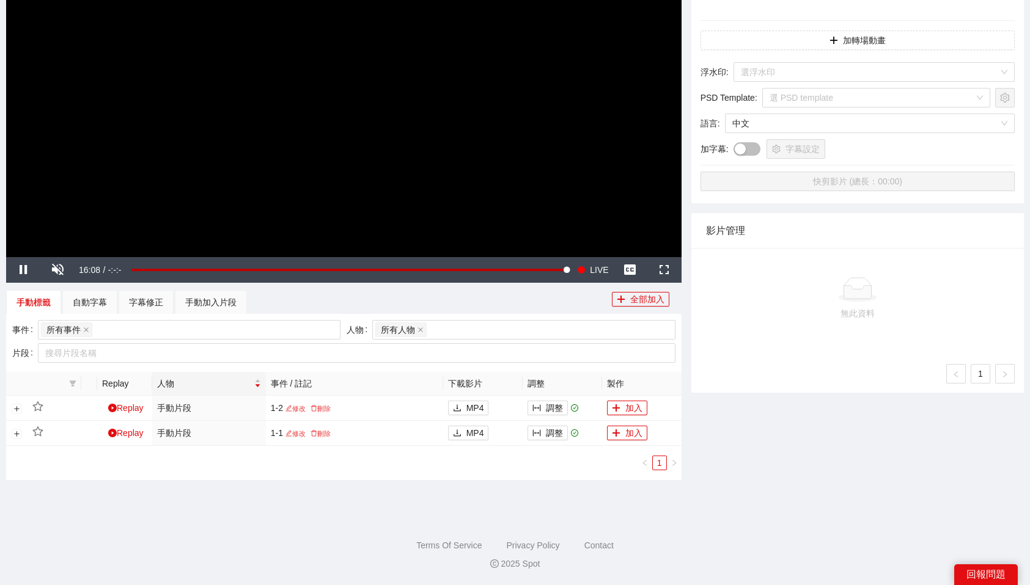
scroll to position [226, 0]
click at [552, 408] on button "調整" at bounding box center [547, 408] width 40 height 15
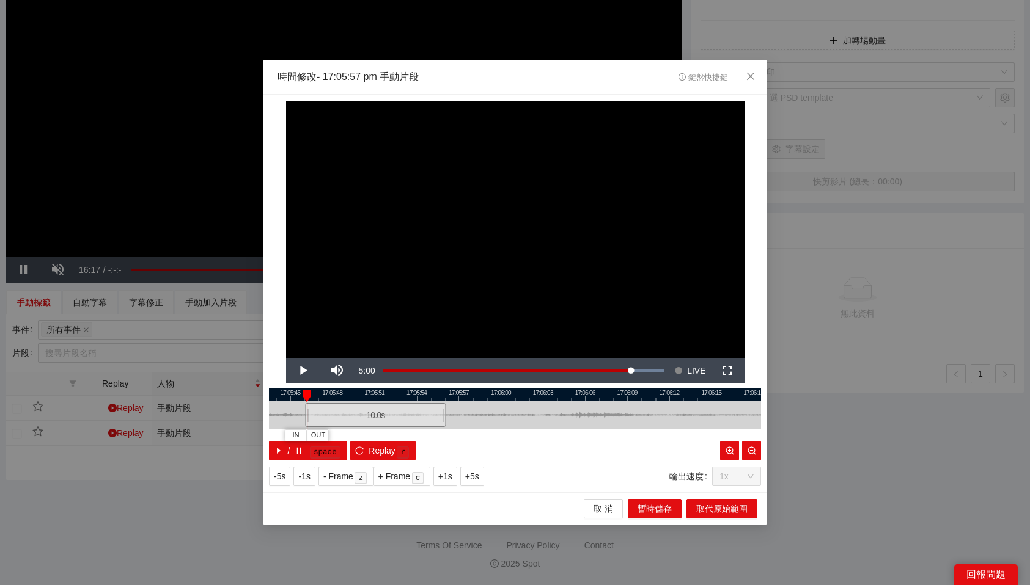
drag, startPoint x: 556, startPoint y: 417, endPoint x: 403, endPoint y: 418, distance: 153.4
click at [403, 418] on div "10.0 s" at bounding box center [375, 415] width 141 height 24
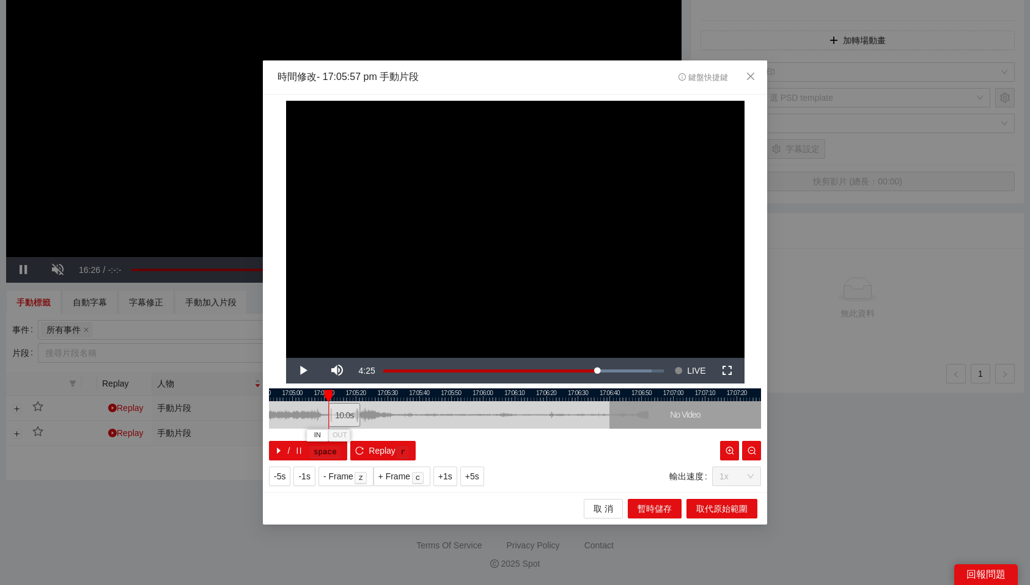
drag, startPoint x: 451, startPoint y: 413, endPoint x: 341, endPoint y: 426, distance: 110.8
click at [341, 426] on div "10.0 s" at bounding box center [344, 415] width 32 height 24
drag, startPoint x: 353, startPoint y: 416, endPoint x: 364, endPoint y: 417, distance: 10.4
click at [364, 417] on div "10.0 s" at bounding box center [359, 415] width 27 height 24
click at [397, 433] on span "OUT" at bounding box center [395, 435] width 15 height 11
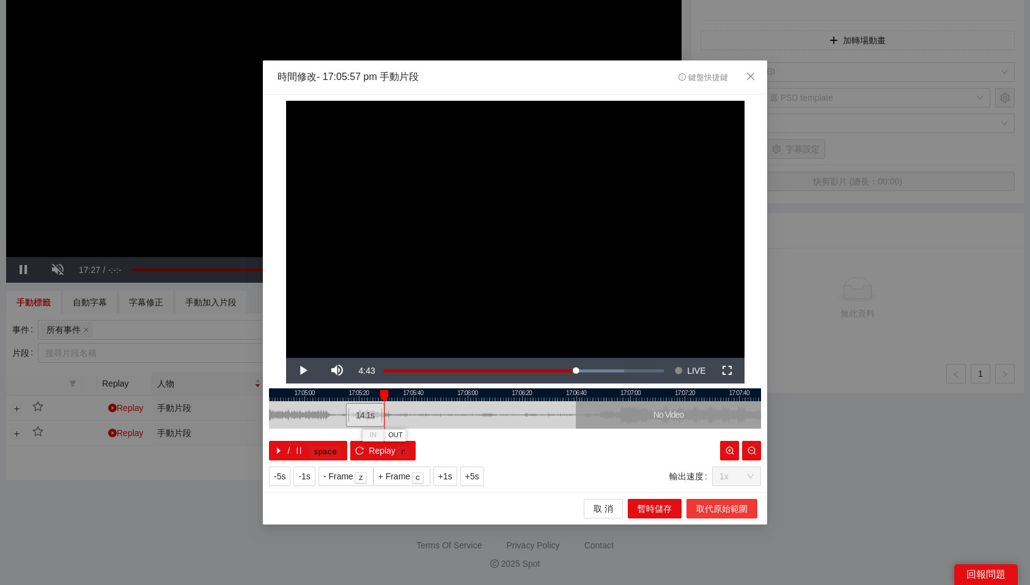
click at [722, 513] on span "取代原始範圍" at bounding box center [721, 508] width 51 height 13
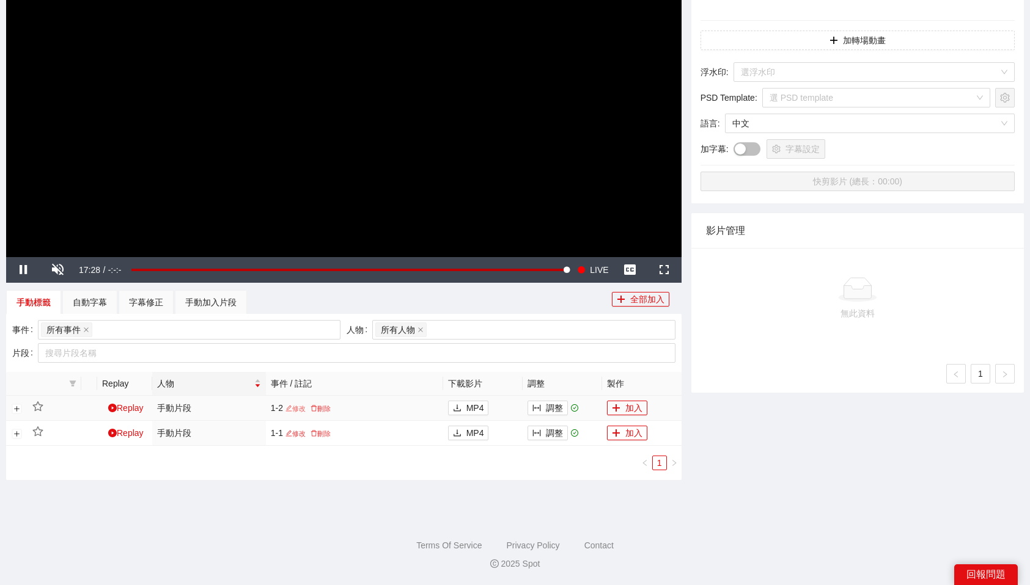
click at [298, 409] on link "修改" at bounding box center [295, 408] width 25 height 7
click at [271, 433] on link "修改" at bounding box center [273, 433] width 25 height 7
click at [350, 474] on div "Replay 人物 事件 / 註記 下載影片 調整 製作 Replay 手動片段 38/1-2+3 修改 刪除 MP4 調整 加入 Replay 手動片段 3…" at bounding box center [343, 426] width 675 height 108
click at [210, 304] on div "手動加入片段" at bounding box center [210, 302] width 51 height 13
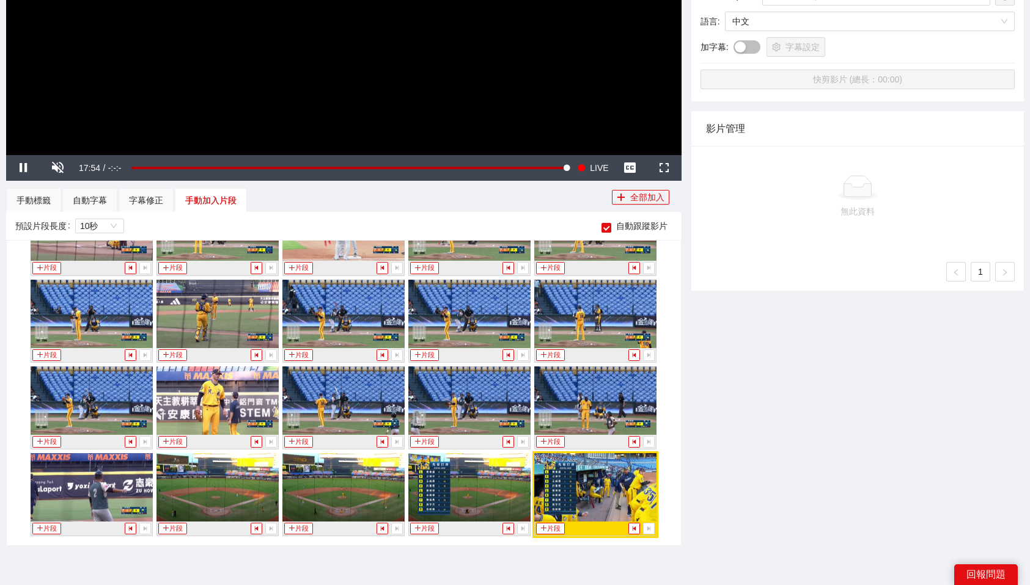
scroll to position [394, 0]
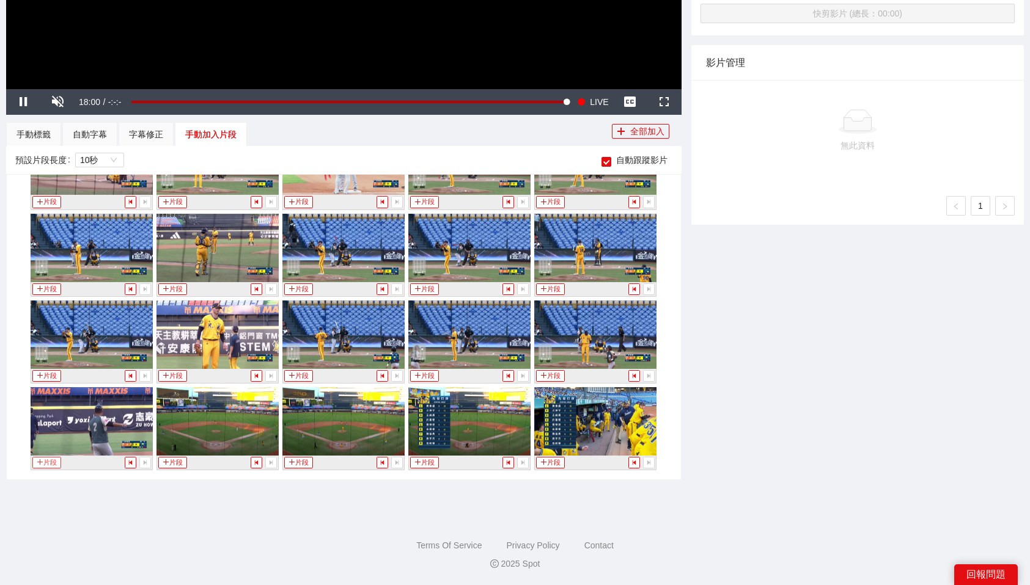
click at [49, 457] on button "片段" at bounding box center [46, 463] width 28 height 12
click at [38, 136] on div "手動標籤" at bounding box center [33, 134] width 34 height 13
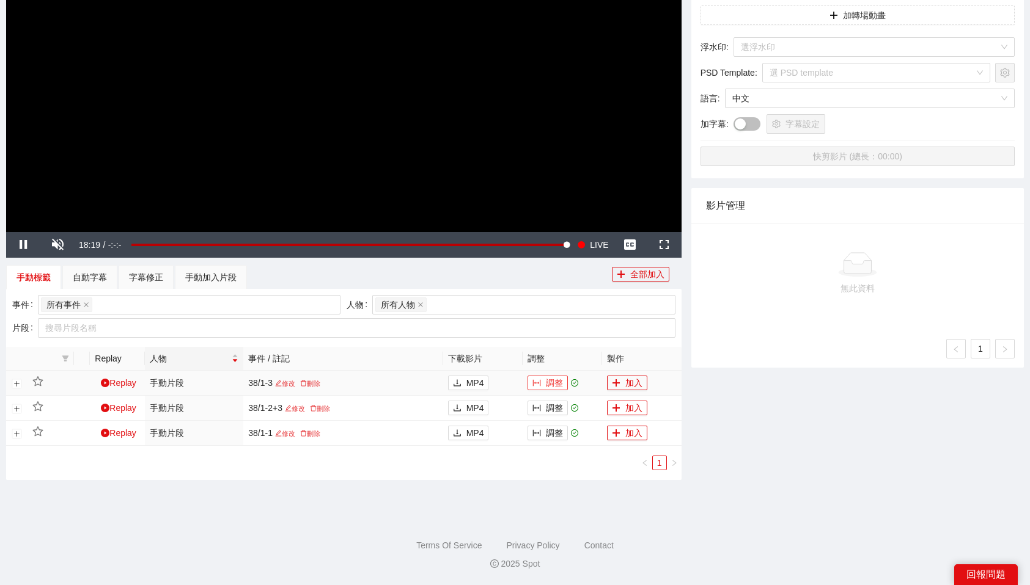
click at [546, 382] on button "調整" at bounding box center [547, 383] width 40 height 15
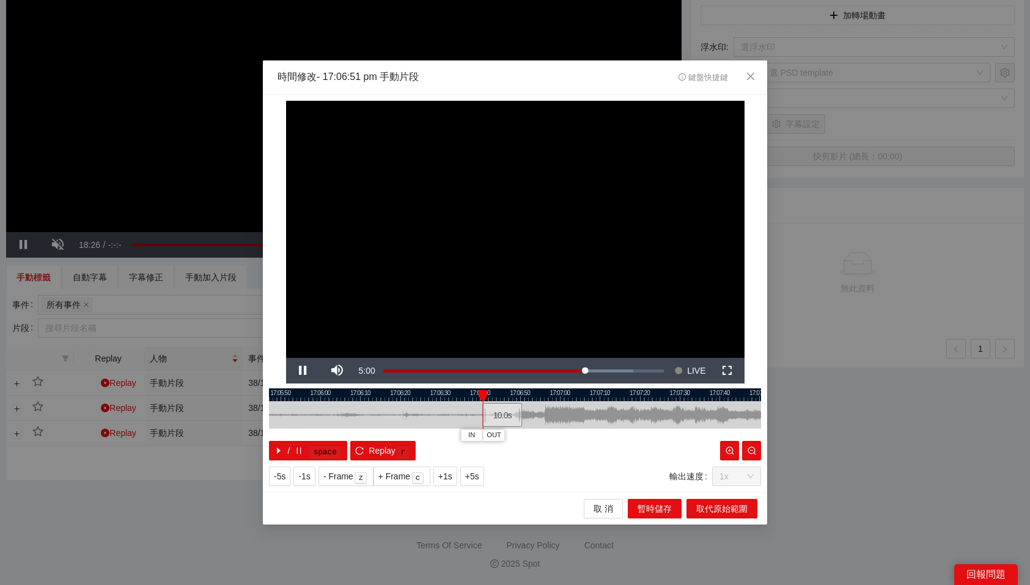
drag, startPoint x: 551, startPoint y: 411, endPoint x: 510, endPoint y: 411, distance: 41.6
click at [510, 411] on div "10.0 s" at bounding box center [502, 415] width 40 height 24
drag, startPoint x: 498, startPoint y: 392, endPoint x: 513, endPoint y: 393, distance: 15.3
click at [513, 393] on div at bounding box center [512, 396] width 9 height 12
click at [542, 437] on span "OUT" at bounding box center [536, 435] width 15 height 11
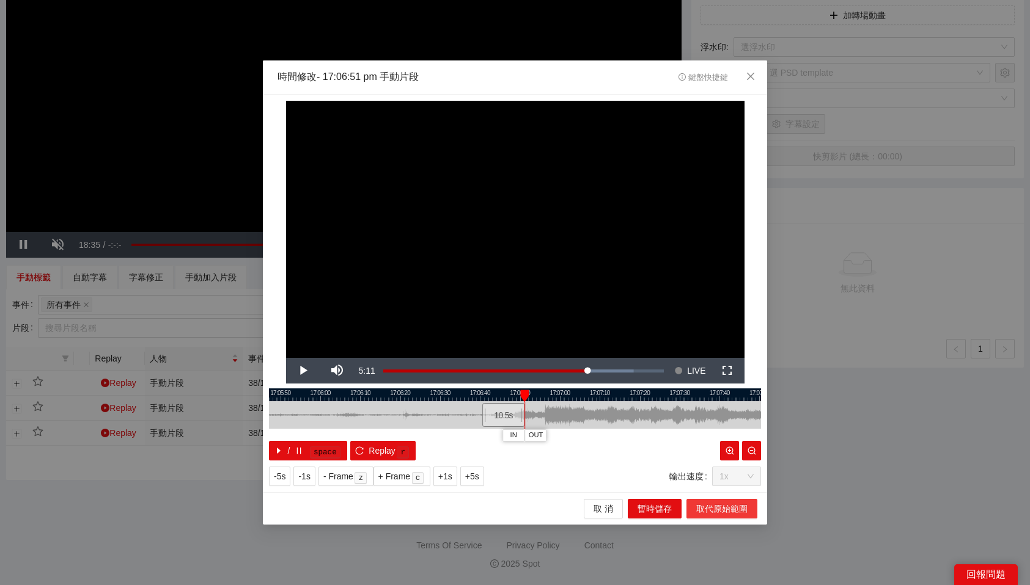
click at [715, 508] on span "取代原始範圍" at bounding box center [721, 508] width 51 height 13
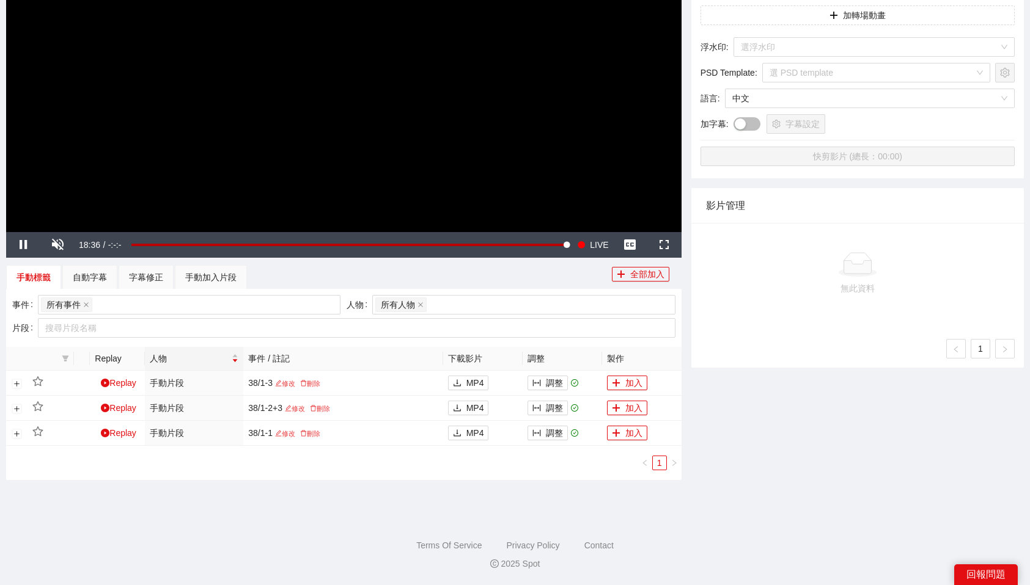
click at [807, 447] on div "-5s -1s 1x +1s +5s 影片剪輯區 清除 排列 草稿 Horizontal (16:9) 無此資料 加轉場動畫 浮水印 : 選浮水印 PSD T…" at bounding box center [857, 157] width 342 height 676
click at [213, 271] on div "手動加入片段" at bounding box center [210, 277] width 51 height 13
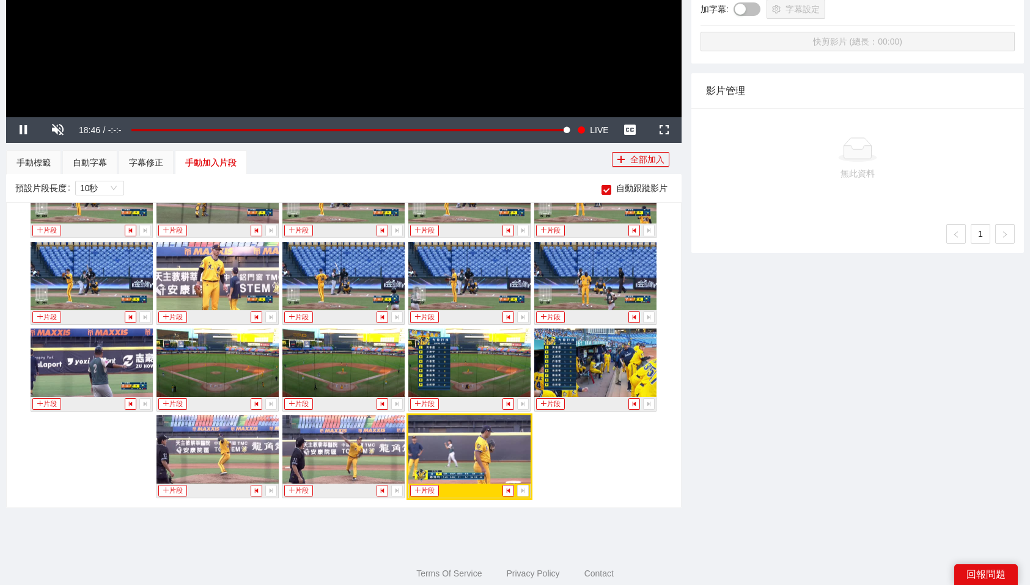
scroll to position [375, 0]
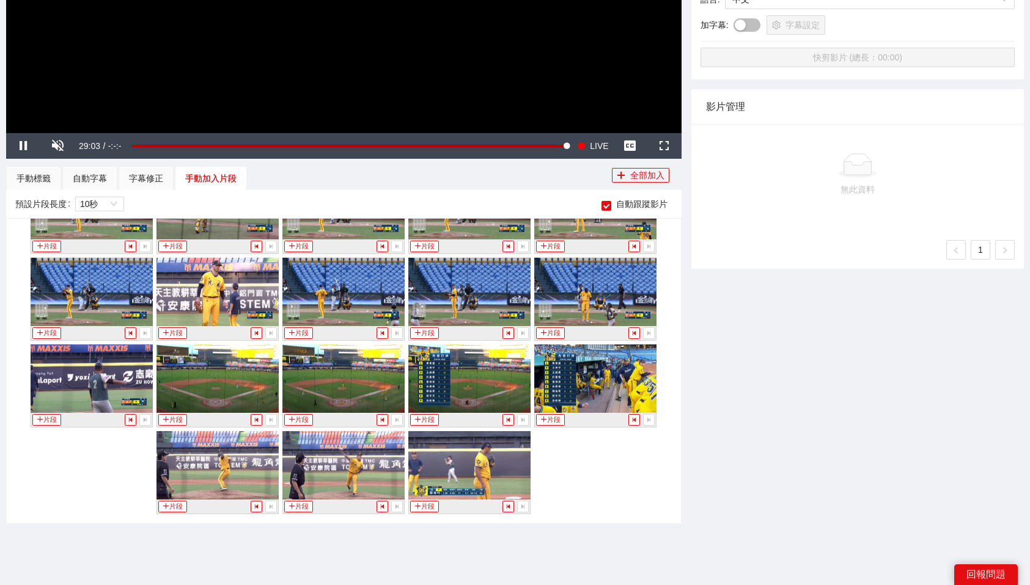
scroll to position [394, 0]
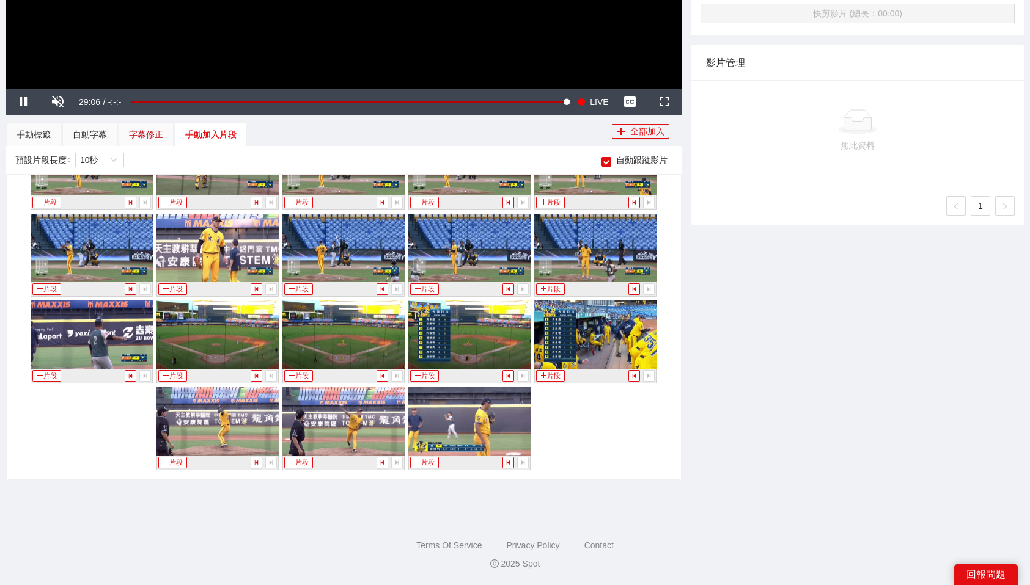
click at [136, 139] on div "字幕修正" at bounding box center [146, 134] width 34 height 13
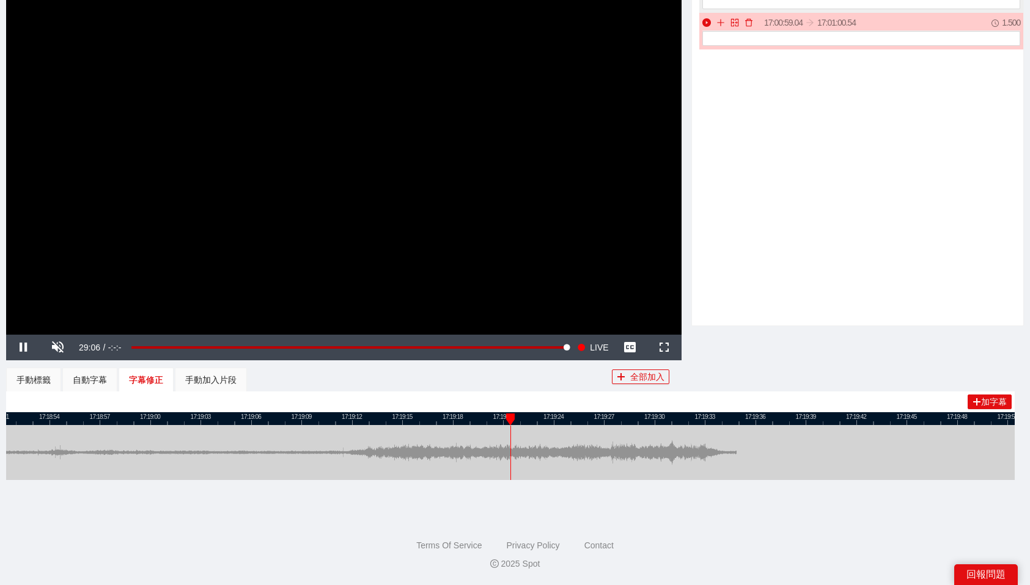
scroll to position [148, 0]
click at [27, 374] on div "手動標籤" at bounding box center [33, 379] width 34 height 13
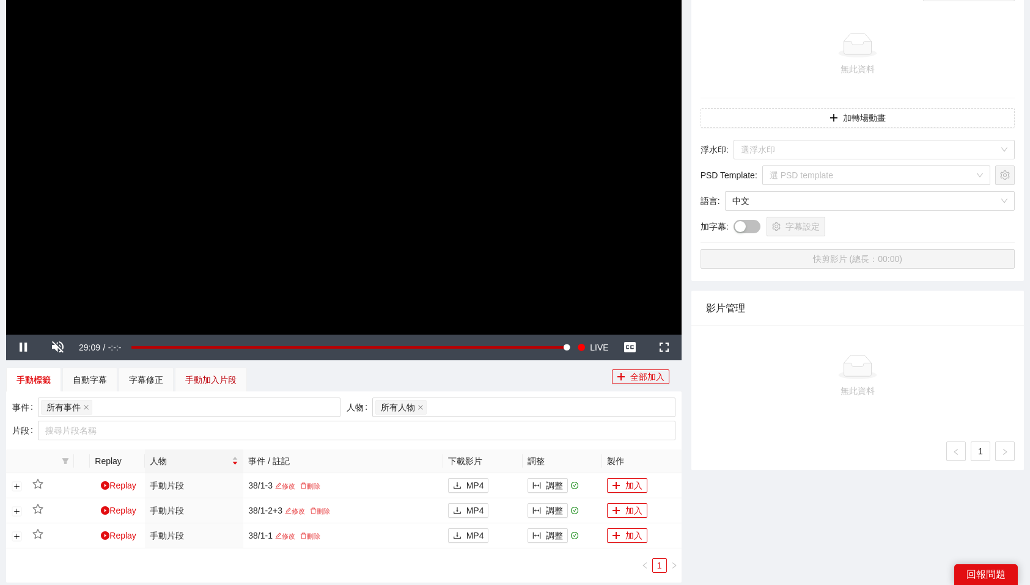
click at [219, 378] on div "手動加入片段" at bounding box center [210, 379] width 51 height 13
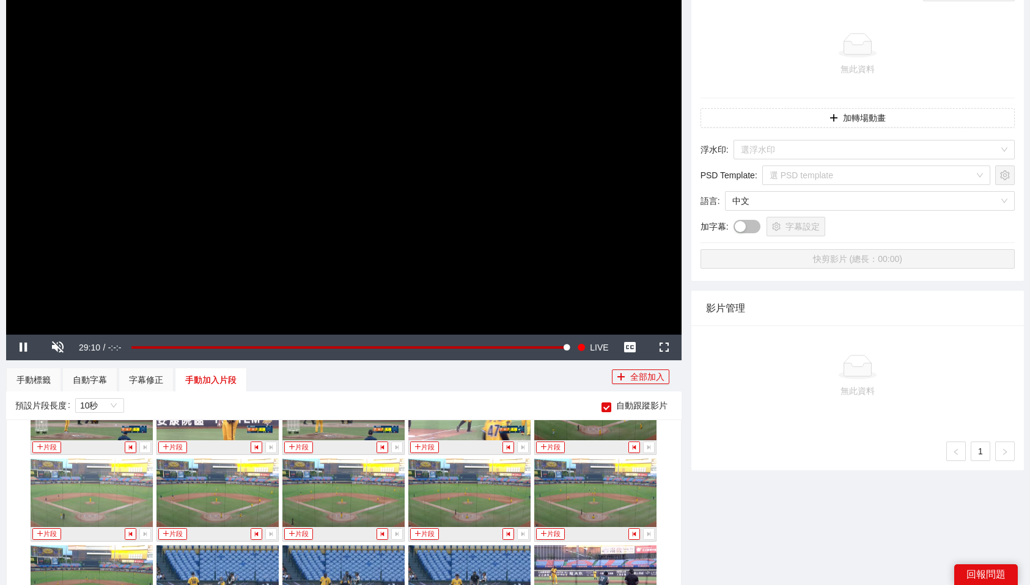
scroll to position [394, 0]
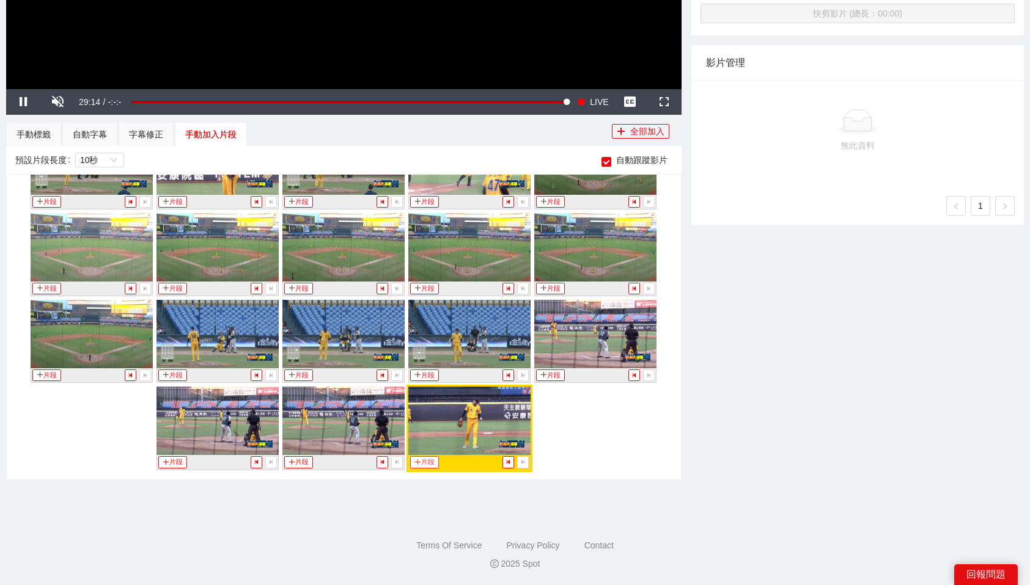
click at [429, 461] on button "片段" at bounding box center [424, 462] width 28 height 12
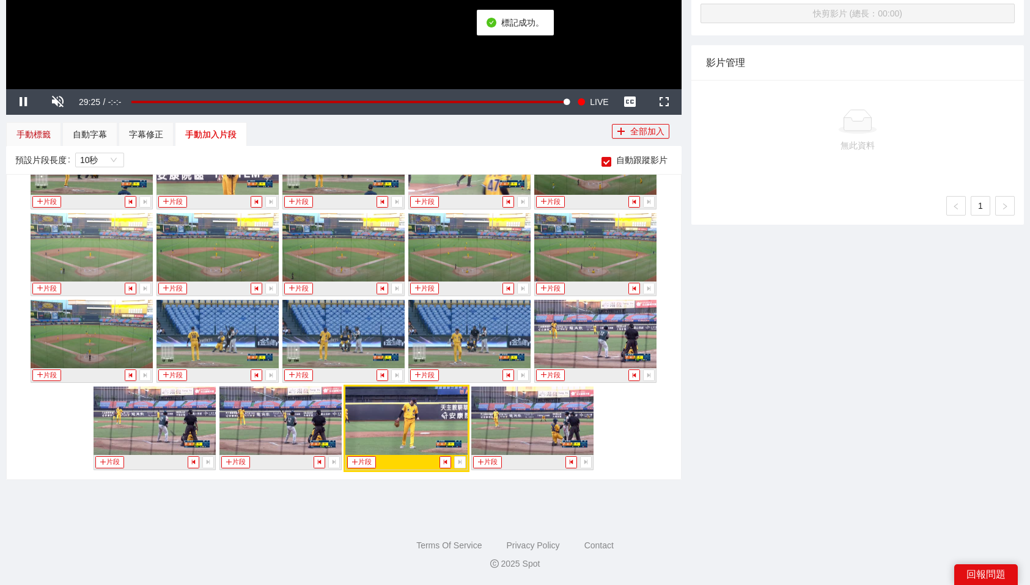
click at [39, 133] on div "手動標籤" at bounding box center [33, 134] width 34 height 13
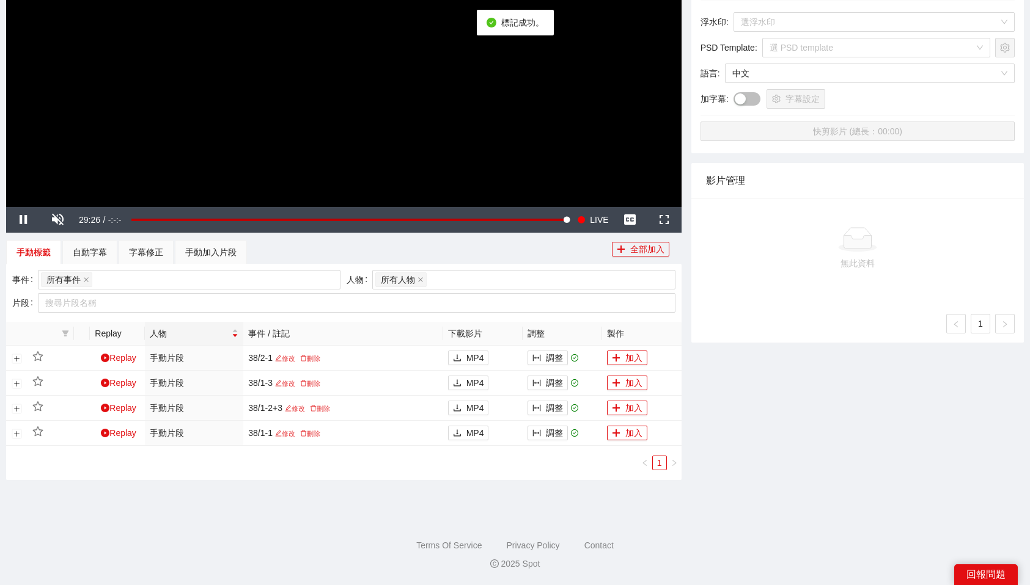
scroll to position [276, 0]
click at [554, 356] on button "調整" at bounding box center [547, 358] width 40 height 15
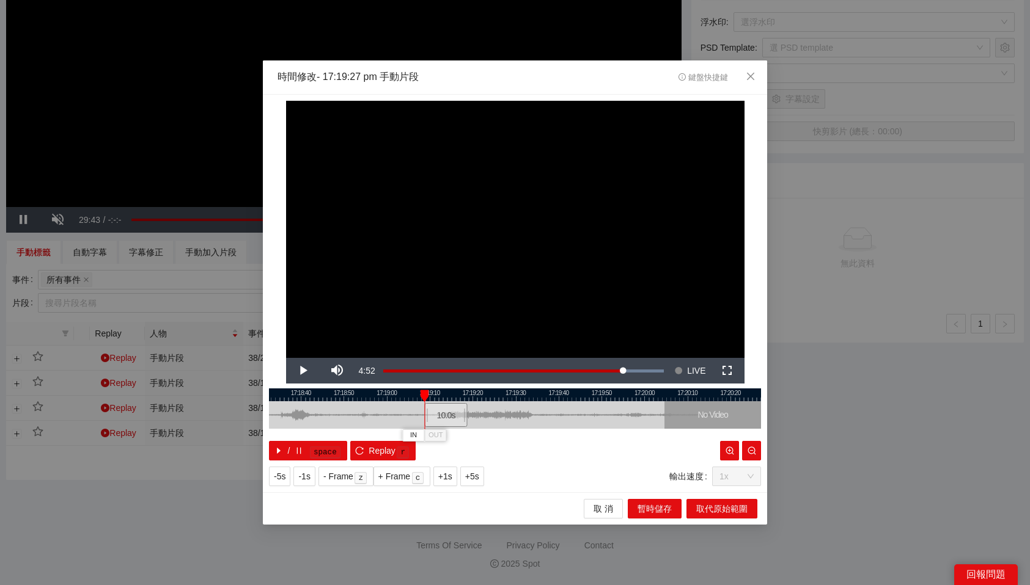
drag, startPoint x: 528, startPoint y: 409, endPoint x: 450, endPoint y: 423, distance: 79.5
click at [450, 423] on div "10.0 s" at bounding box center [445, 415] width 43 height 24
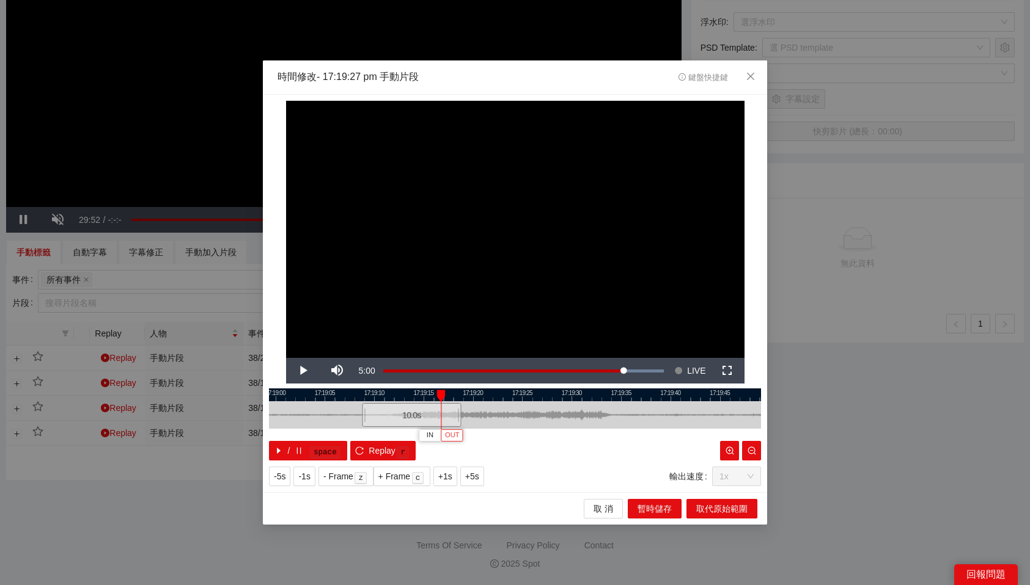
click at [459, 436] on button "OUT" at bounding box center [452, 436] width 22 height 12
click at [712, 510] on span "取代原始範圍" at bounding box center [721, 508] width 51 height 13
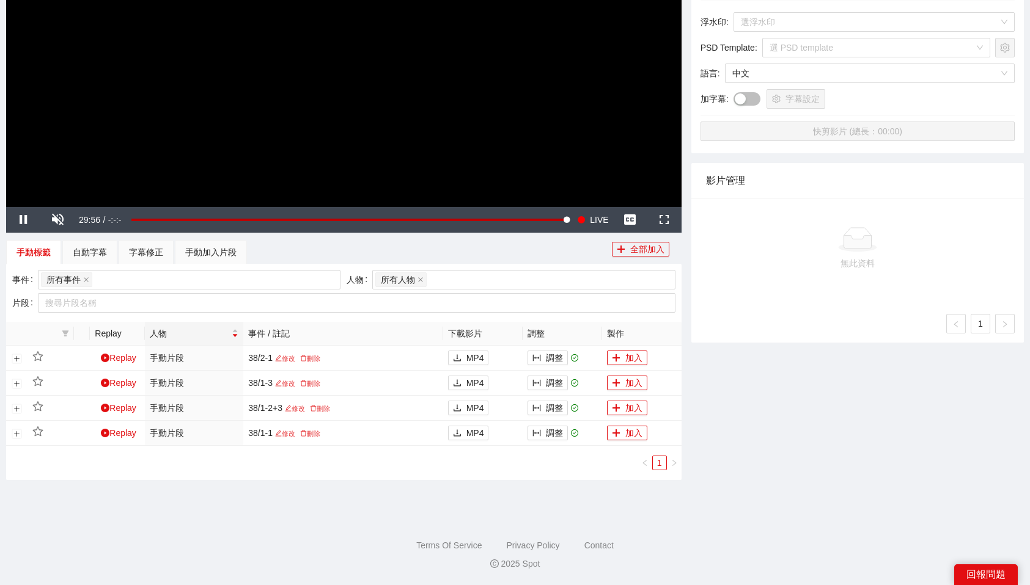
click at [778, 510] on footer "Terms Of Service Privacy Policy Contact 2025 Spot" at bounding box center [515, 548] width 1030 height 76
click at [547, 361] on button "調整" at bounding box center [547, 358] width 40 height 15
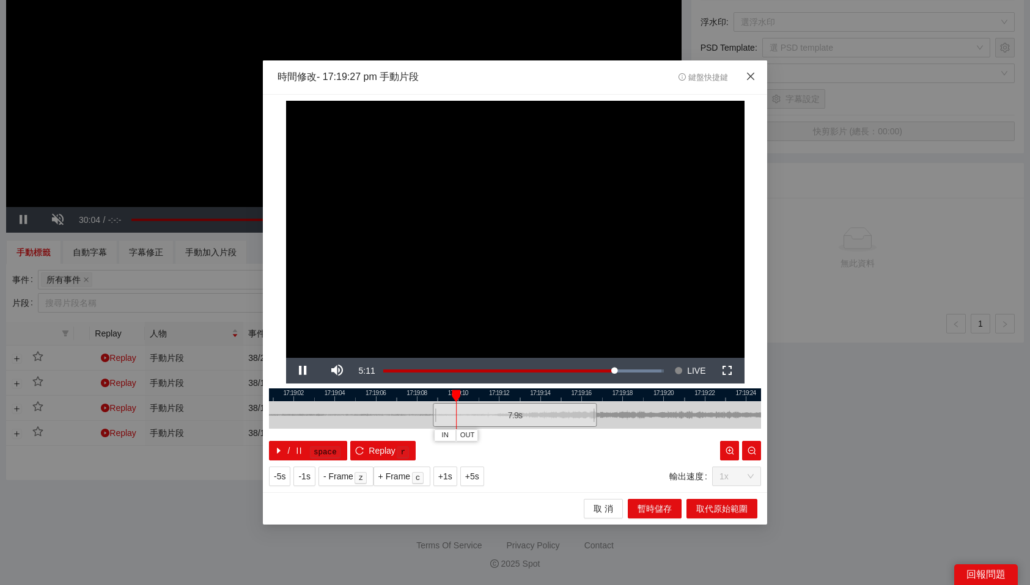
click at [750, 75] on icon "close" at bounding box center [750, 76] width 10 height 10
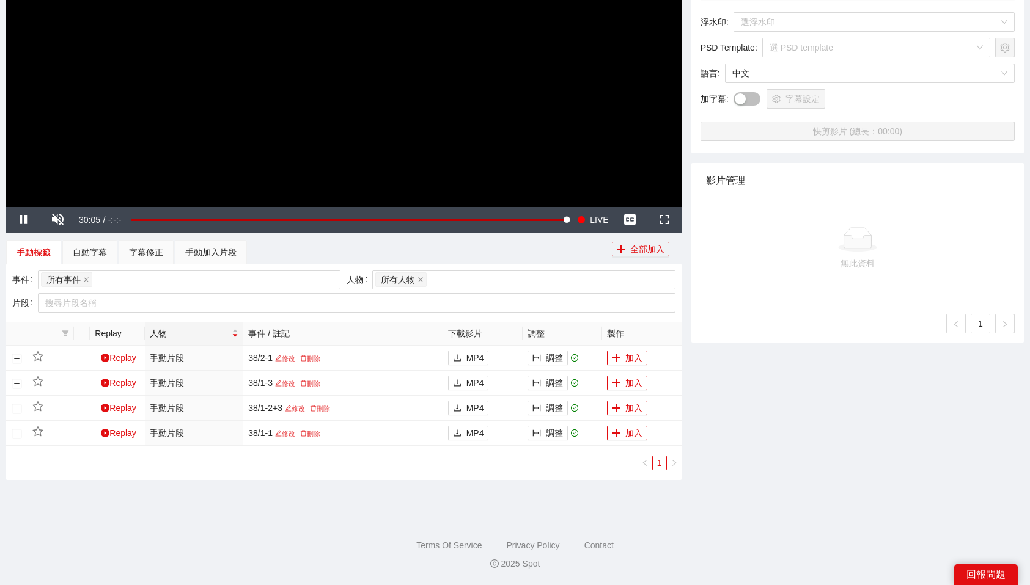
click at [869, 402] on div "-5s -1s 1x +1s +5s 影片剪輯區 清除 排列 草稿 Horizontal (16:9) 無此資料 加轉場動畫 浮水印 : 選浮水印 PSD T…" at bounding box center [857, 143] width 342 height 701
click at [219, 251] on div "手動加入片段" at bounding box center [210, 252] width 51 height 13
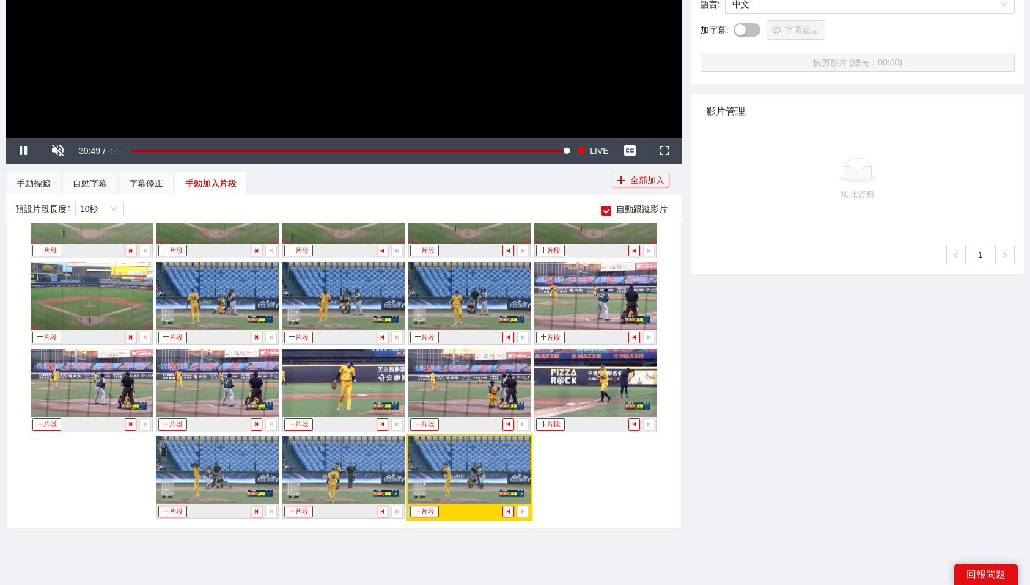
scroll to position [369, 0]
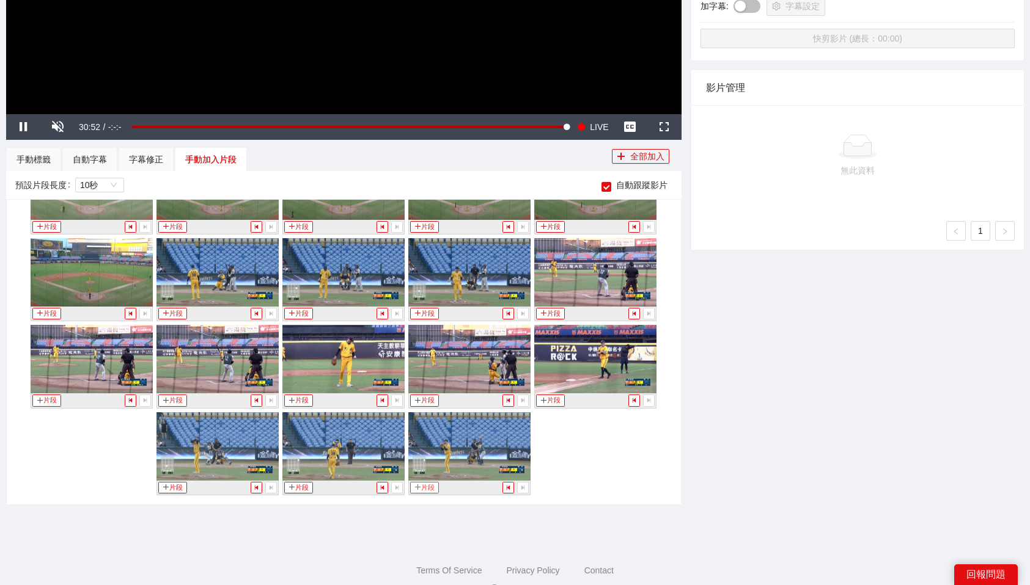
click at [423, 488] on button "片段" at bounding box center [424, 488] width 28 height 12
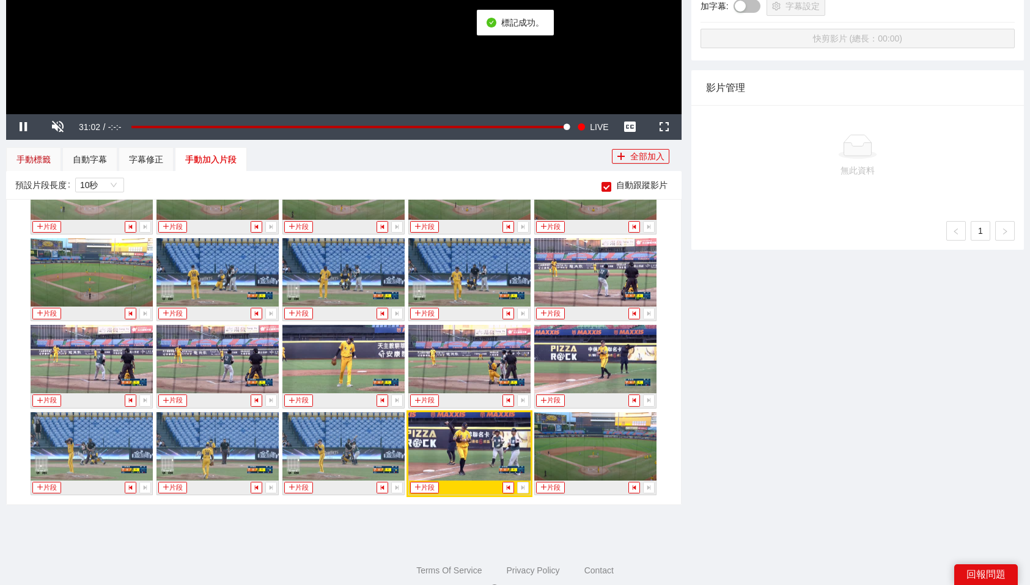
click at [47, 159] on div "手動標籤" at bounding box center [33, 159] width 34 height 13
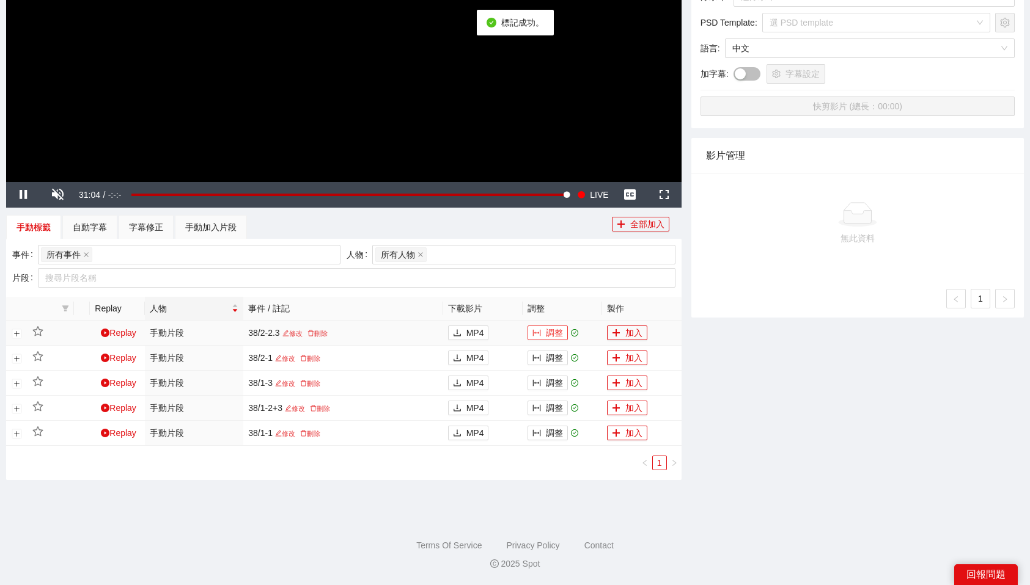
click at [550, 331] on button "調整" at bounding box center [547, 333] width 40 height 15
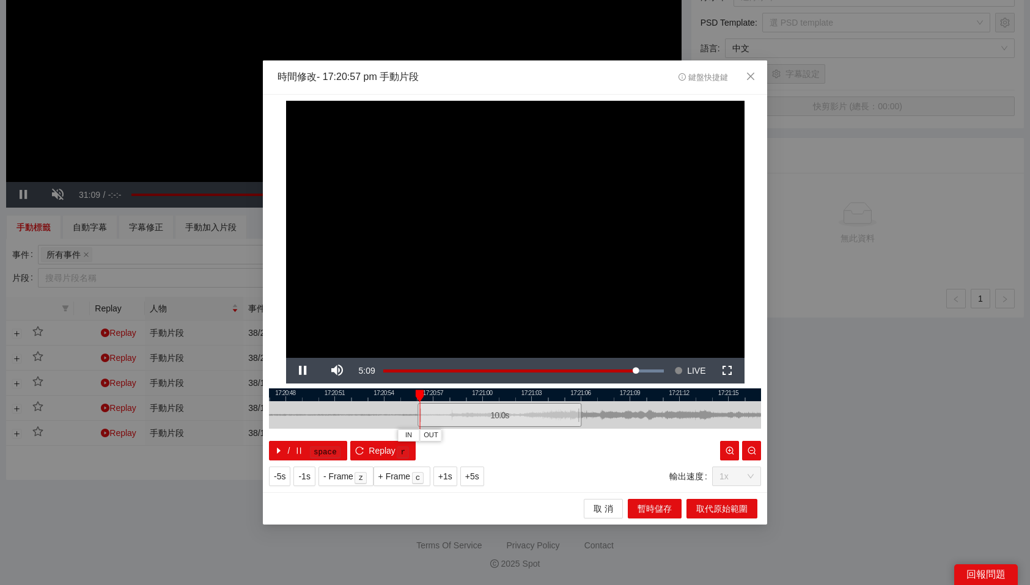
drag, startPoint x: 525, startPoint y: 415, endPoint x: 510, endPoint y: 416, distance: 15.3
click at [510, 416] on div "10.0 s" at bounding box center [499, 415] width 164 height 24
drag, startPoint x: 436, startPoint y: 394, endPoint x: 546, endPoint y: 398, distance: 110.0
click at [546, 398] on div at bounding box center [546, 396] width 9 height 12
click at [613, 436] on span "OUT" at bounding box center [607, 435] width 15 height 11
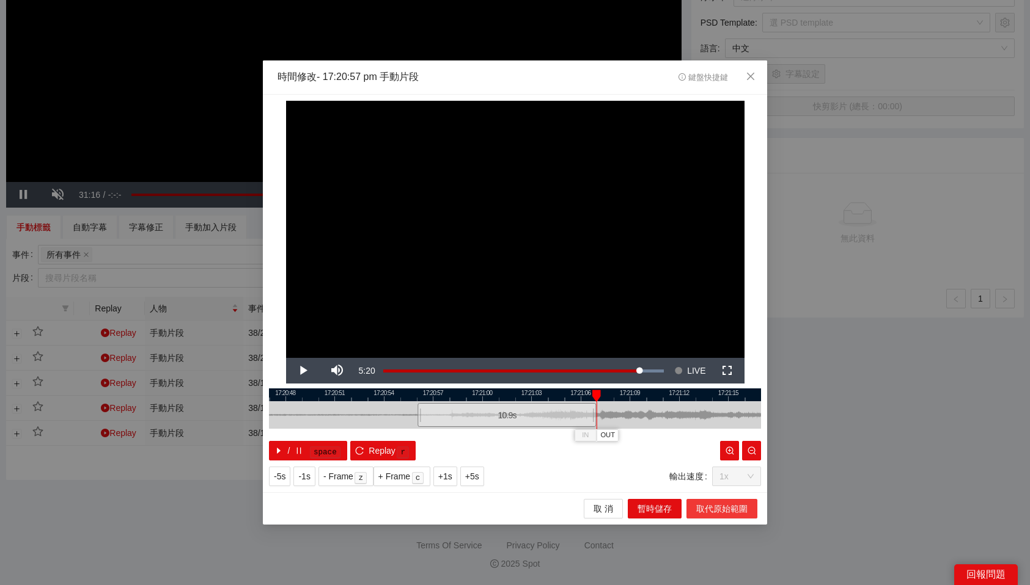
click at [708, 507] on span "取代原始範圍" at bounding box center [721, 508] width 51 height 13
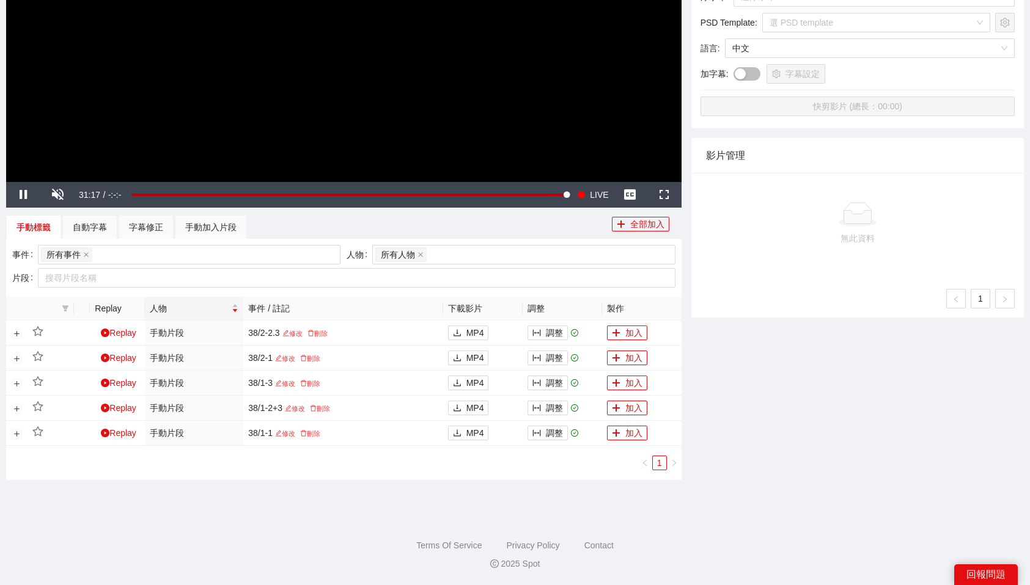
click at [878, 474] on div "-5s -1s 1x +1s +5s 影片剪輯區 清除 排列 草稿 Horizontal (16:9) 無此資料 加轉場動畫 浮水印 : 選浮水印 PSD T…" at bounding box center [857, 131] width 342 height 726
click at [191, 234] on div "手動加入片段" at bounding box center [211, 227] width 72 height 24
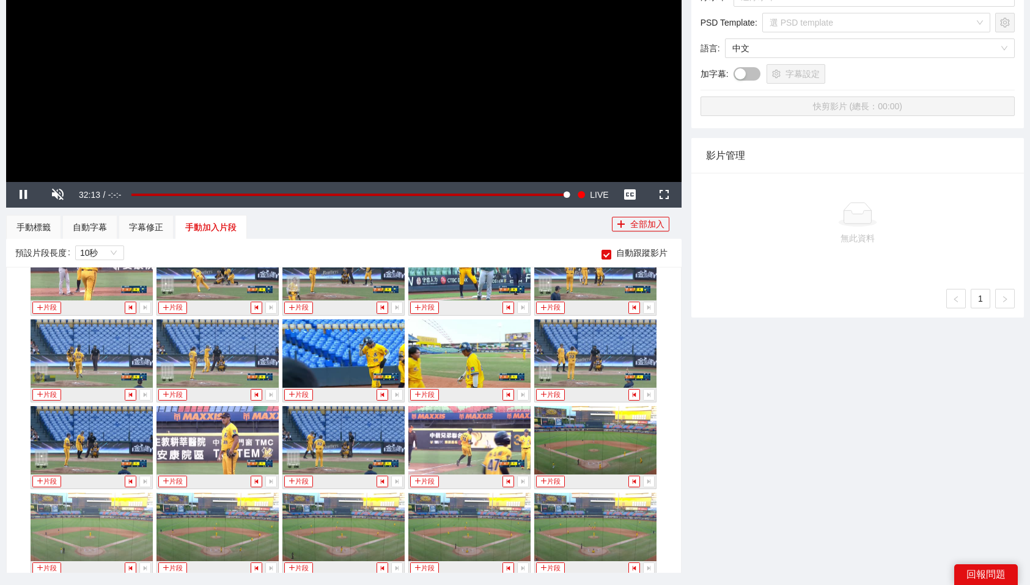
scroll to position [1259, 0]
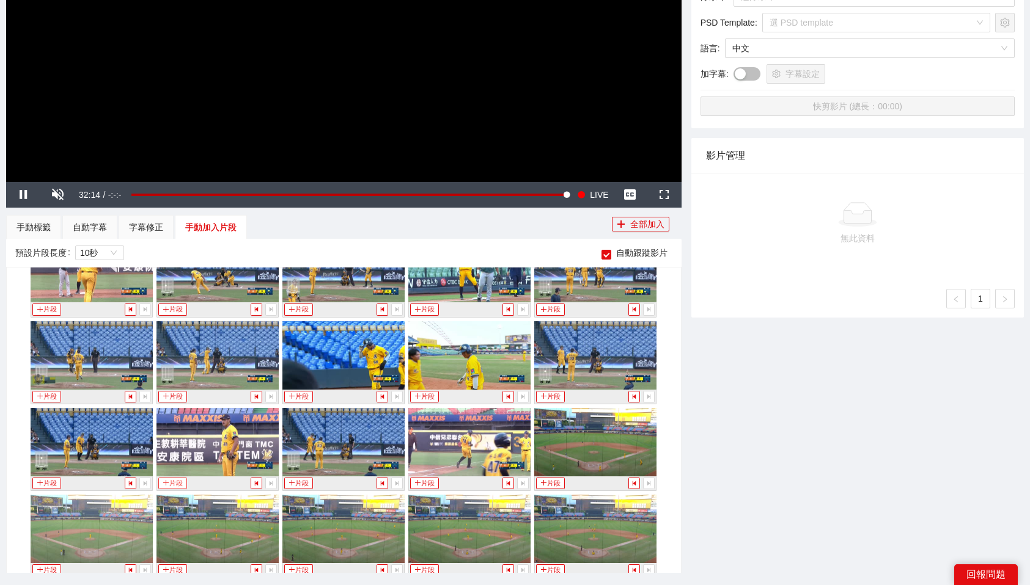
click at [174, 481] on button "片段" at bounding box center [172, 484] width 28 height 12
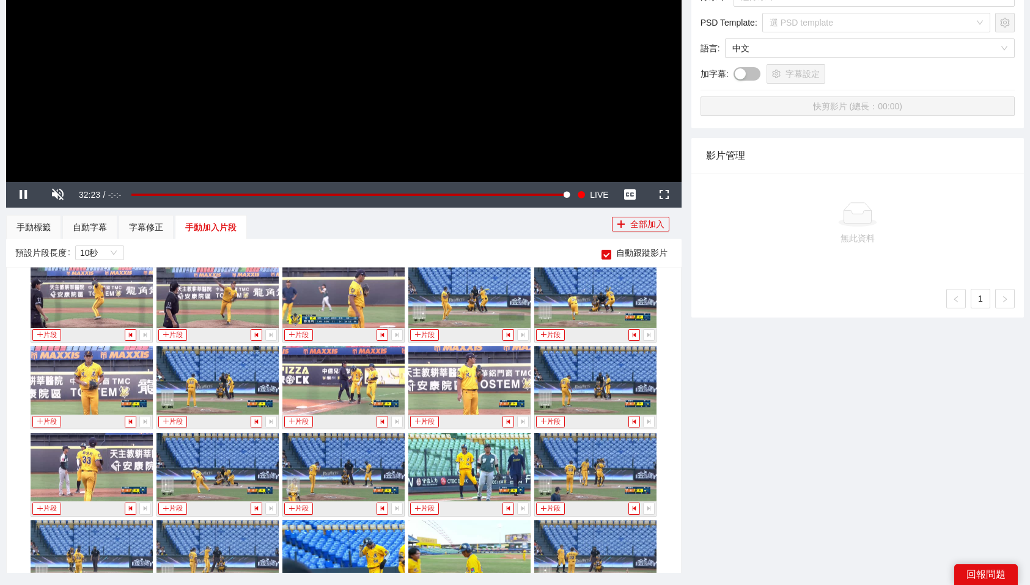
scroll to position [1061, 0]
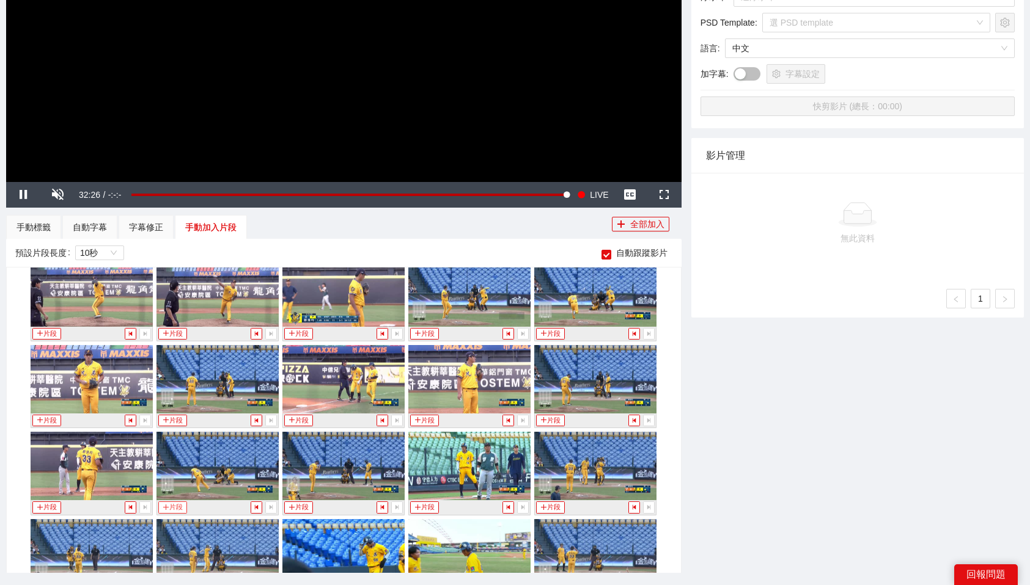
click at [176, 507] on button "片段" at bounding box center [172, 508] width 28 height 12
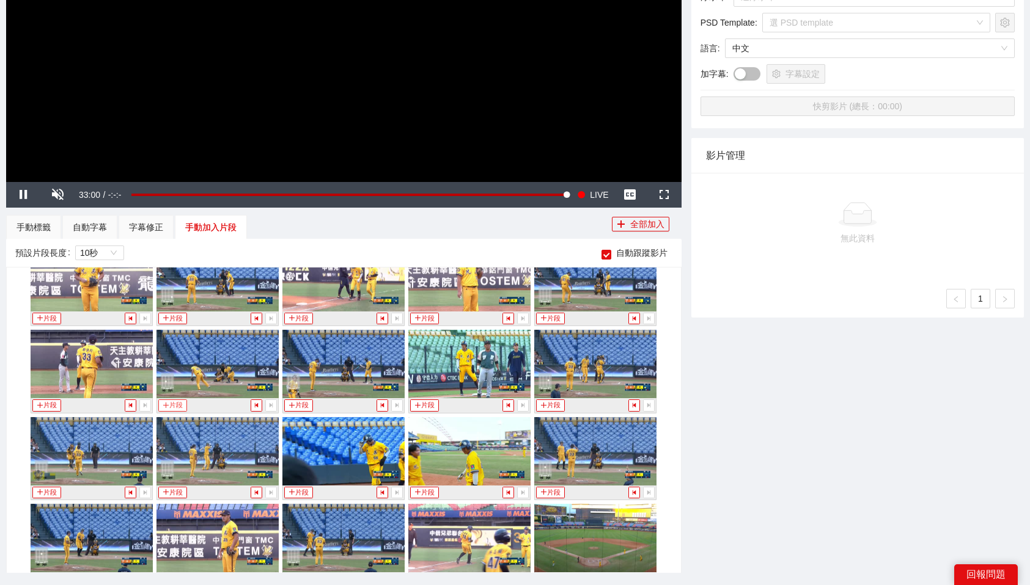
scroll to position [1157, 0]
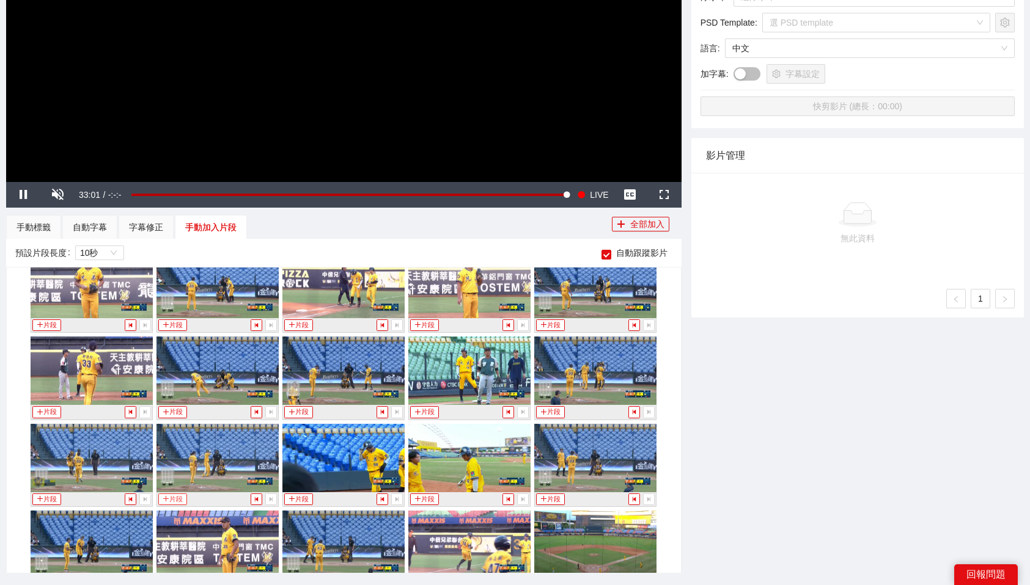
click at [175, 496] on button "片段" at bounding box center [172, 500] width 28 height 12
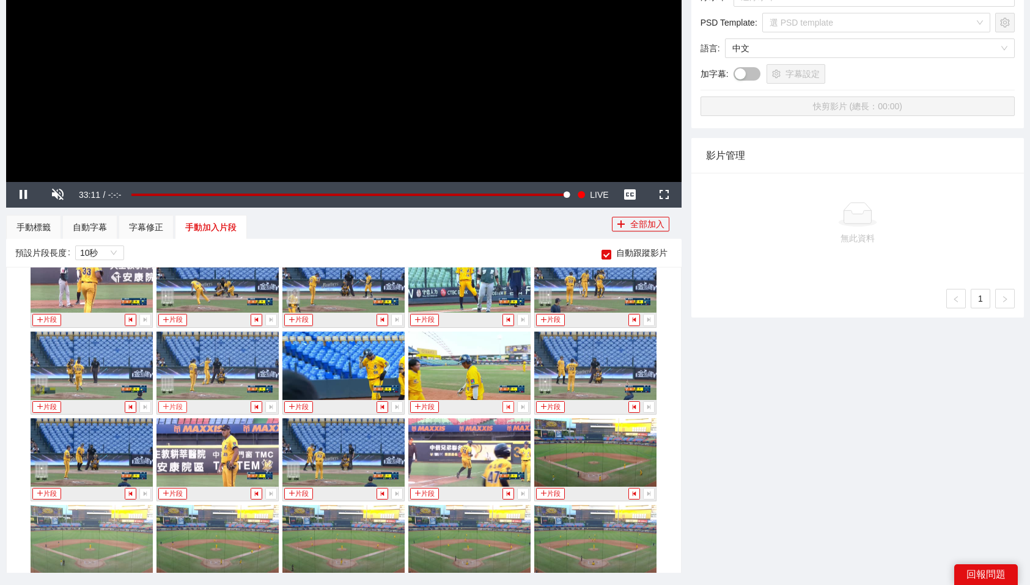
scroll to position [1249, 0]
click at [428, 495] on button "片段" at bounding box center [424, 494] width 28 height 12
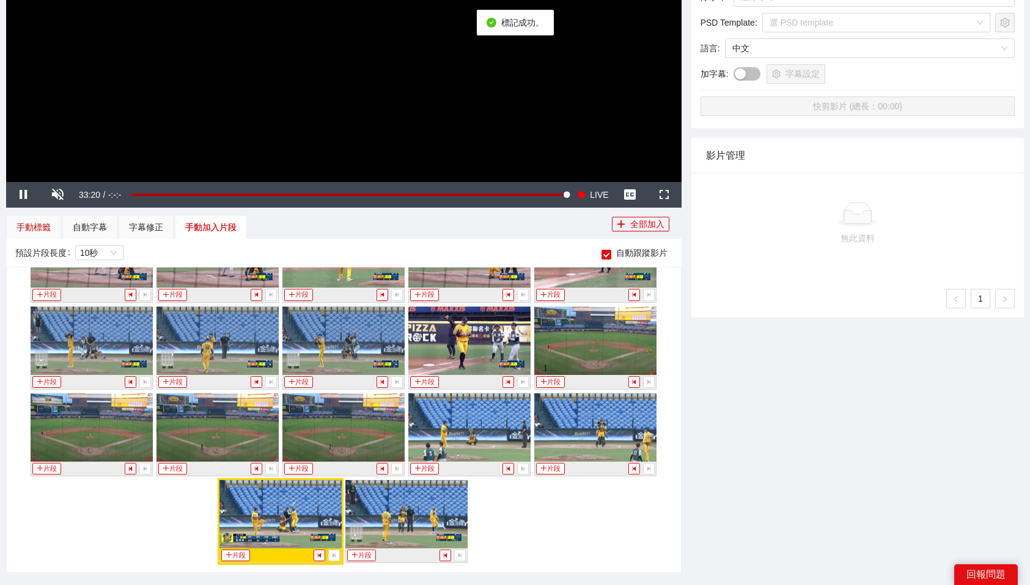
click at [25, 222] on div "手動標籤" at bounding box center [33, 227] width 34 height 13
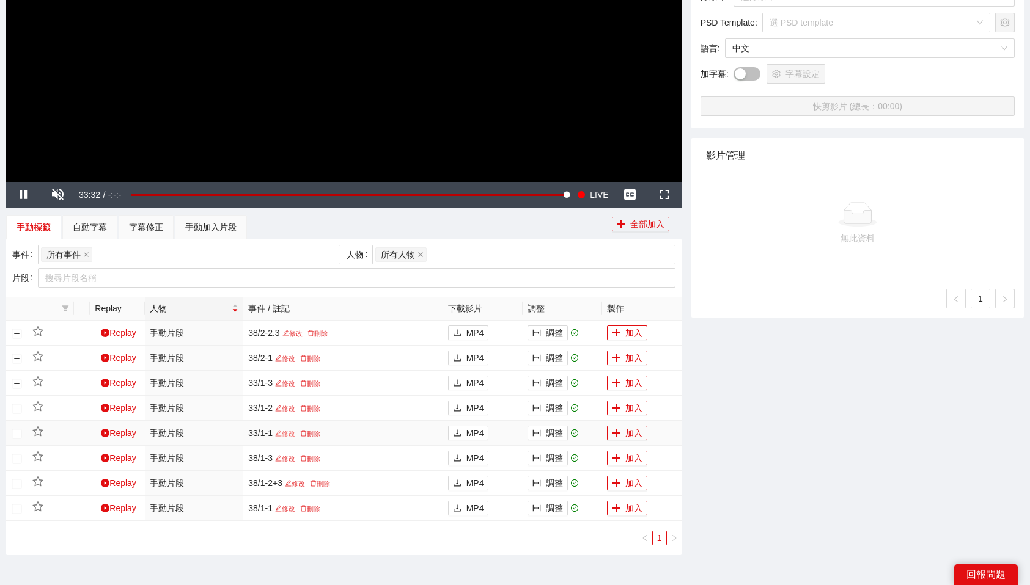
click at [286, 430] on link "修改" at bounding box center [285, 433] width 25 height 7
click at [281, 412] on link "修改" at bounding box center [285, 408] width 25 height 7
click at [281, 382] on link "修改" at bounding box center [285, 383] width 25 height 7
click at [549, 431] on button "調整" at bounding box center [547, 433] width 40 height 15
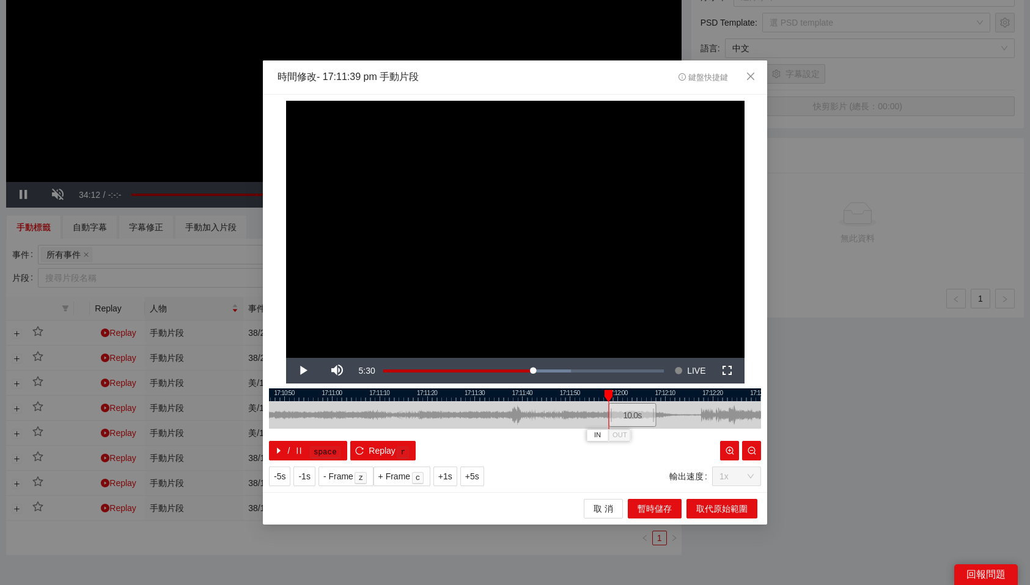
drag, startPoint x: 552, startPoint y: 417, endPoint x: 643, endPoint y: 408, distance: 91.5
click at [643, 408] on div "10.0 s" at bounding box center [633, 415] width 48 height 24
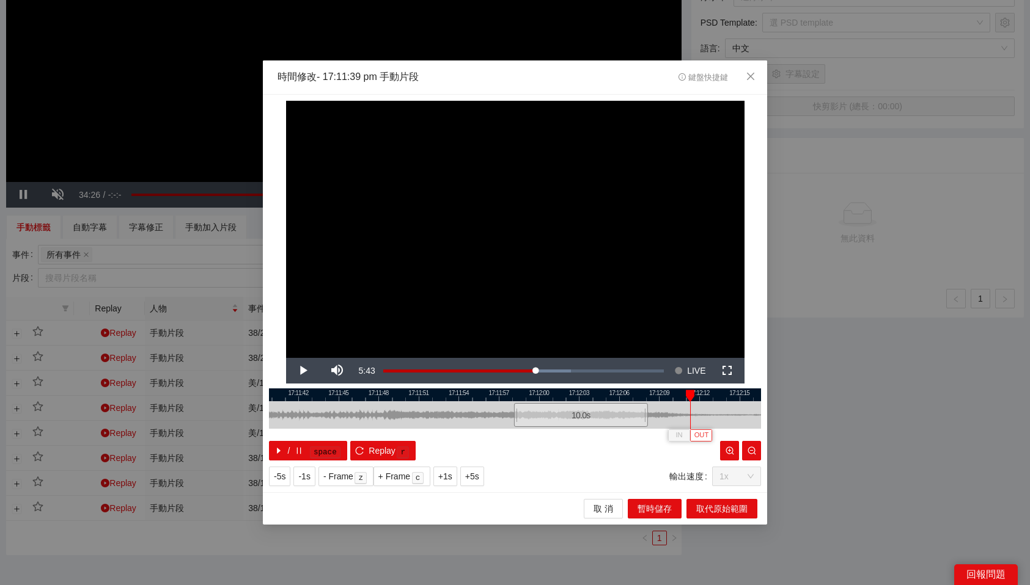
click at [700, 434] on span "OUT" at bounding box center [701, 435] width 15 height 11
click at [726, 505] on span "取代原始範圍" at bounding box center [721, 508] width 51 height 13
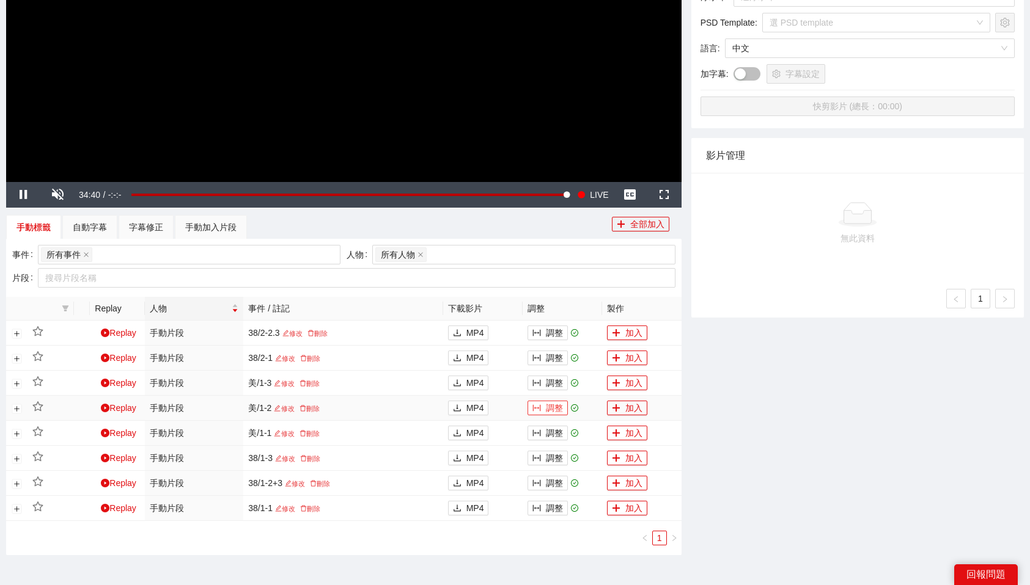
click at [547, 401] on button "調整" at bounding box center [547, 408] width 40 height 15
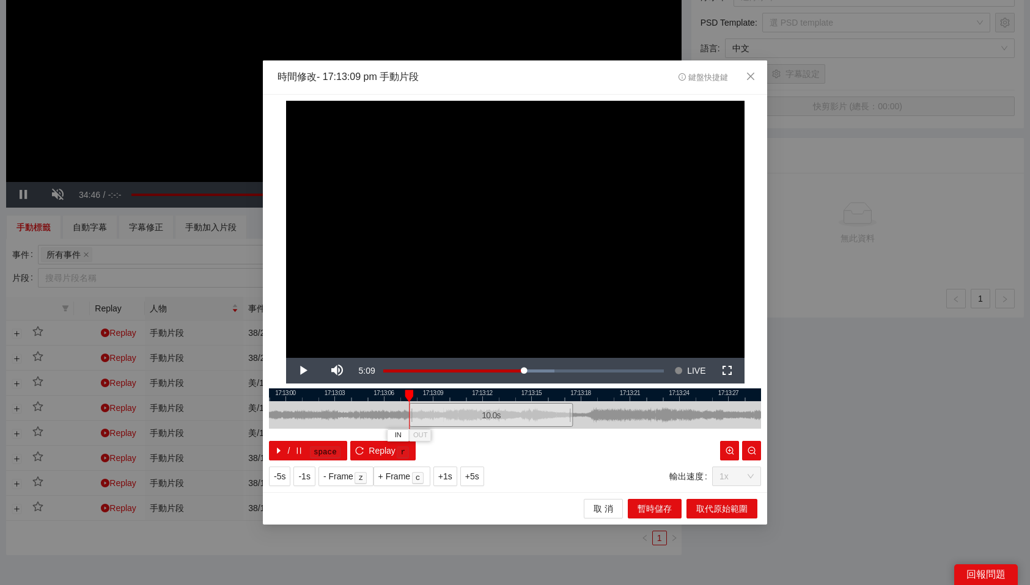
drag, startPoint x: 494, startPoint y: 415, endPoint x: 470, endPoint y: 414, distance: 23.9
click at [470, 414] on div "10.0 s" at bounding box center [491, 415] width 164 height 24
click at [642, 435] on span "OUT" at bounding box center [638, 435] width 15 height 11
click at [719, 507] on span "取代原始範圍" at bounding box center [721, 508] width 51 height 13
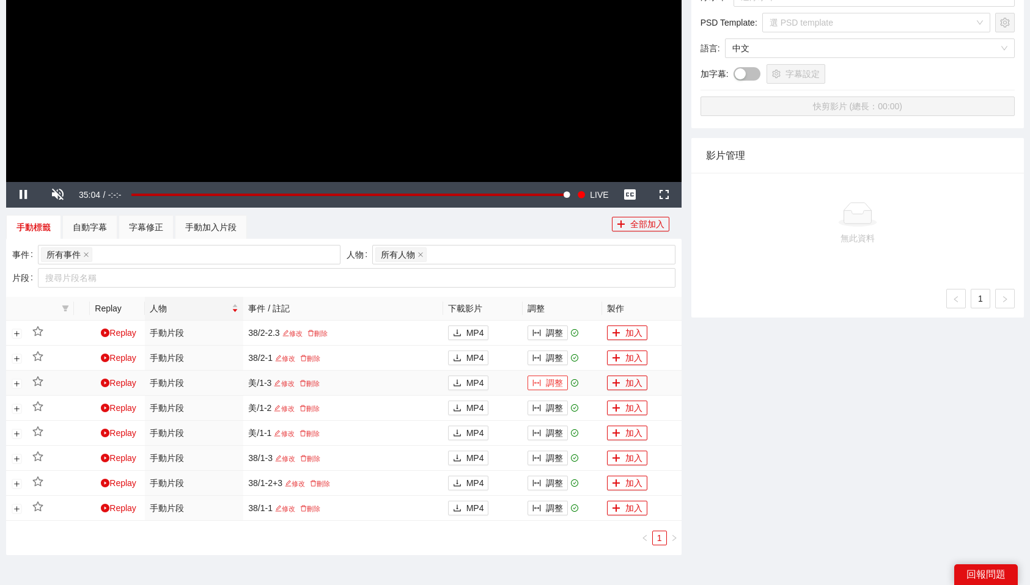
click at [553, 382] on button "調整" at bounding box center [547, 383] width 40 height 15
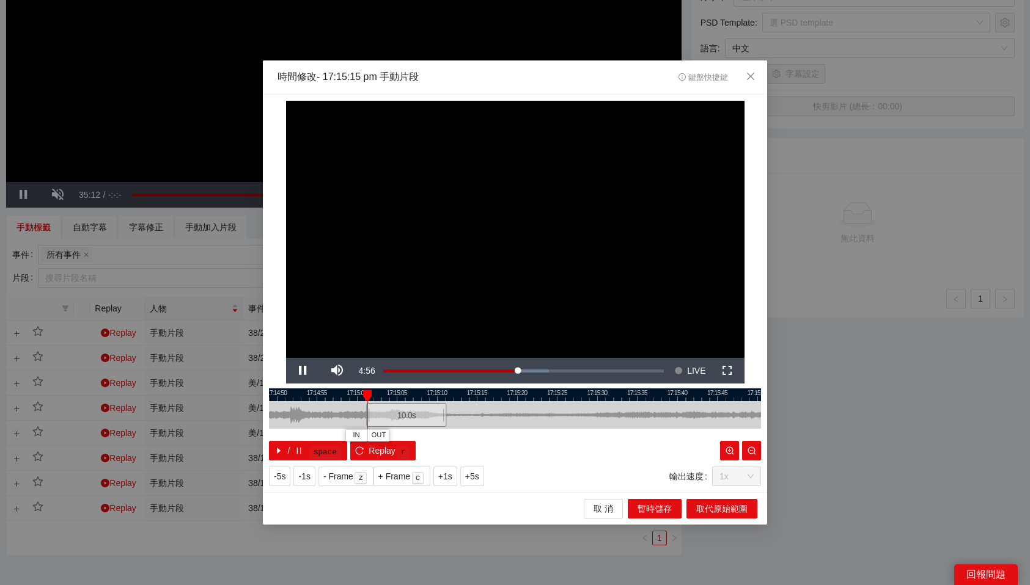
drag, startPoint x: 519, startPoint y: 410, endPoint x: 408, endPoint y: 416, distance: 110.8
click at [408, 416] on div "10.0 s" at bounding box center [406, 415] width 80 height 24
click at [474, 436] on button "OUT" at bounding box center [465, 436] width 22 height 12
drag, startPoint x: 455, startPoint y: 396, endPoint x: 684, endPoint y: 400, distance: 228.5
click at [684, 400] on div "IN OUT" at bounding box center [680, 396] width 9 height 12
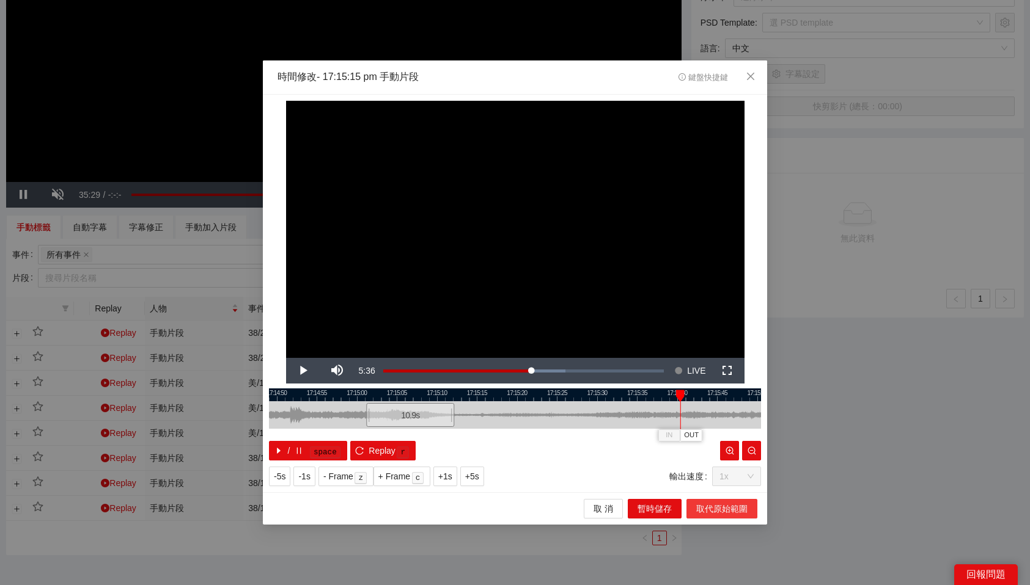
click at [742, 508] on span "取代原始範圍" at bounding box center [721, 508] width 51 height 13
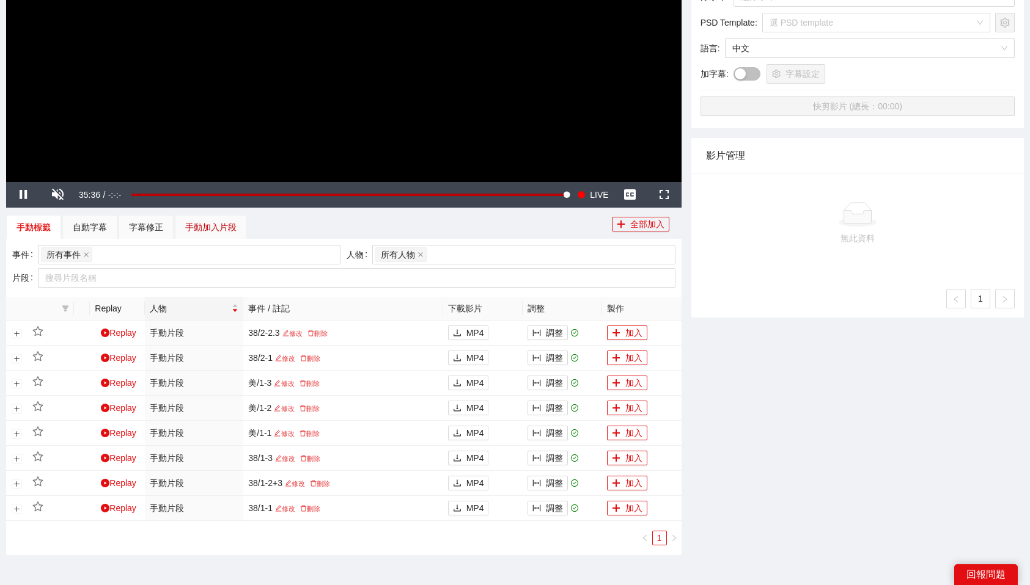
click at [218, 222] on div "手動加入片段" at bounding box center [210, 227] width 51 height 13
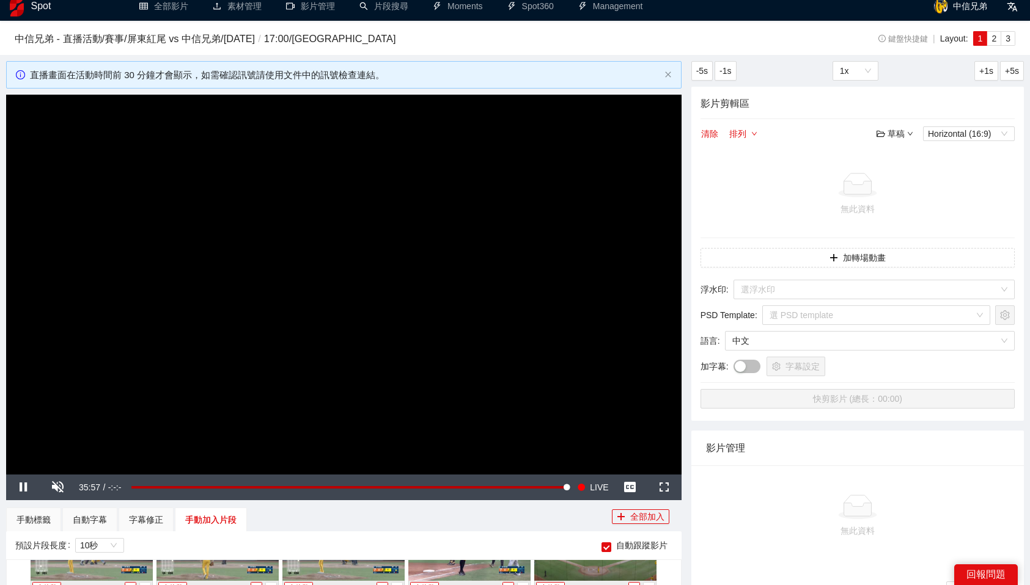
scroll to position [0, 0]
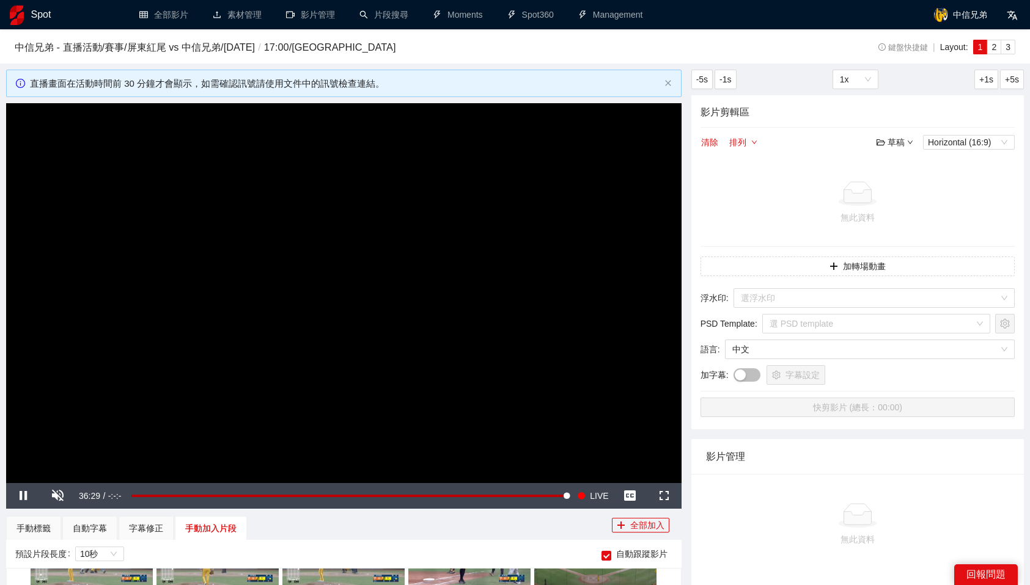
click at [791, 457] on div "影片管理" at bounding box center [857, 456] width 303 height 35
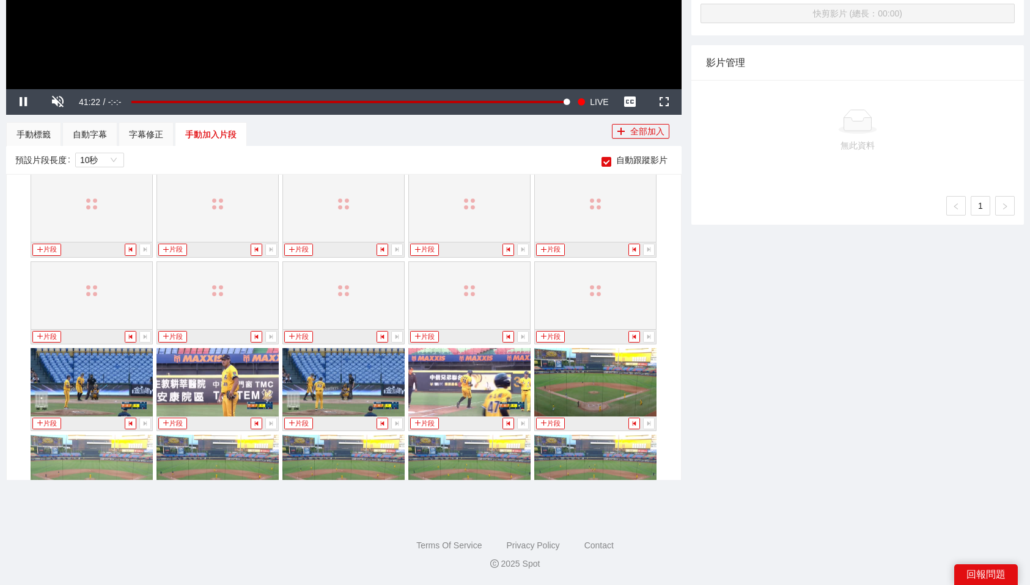
scroll to position [1190, 0]
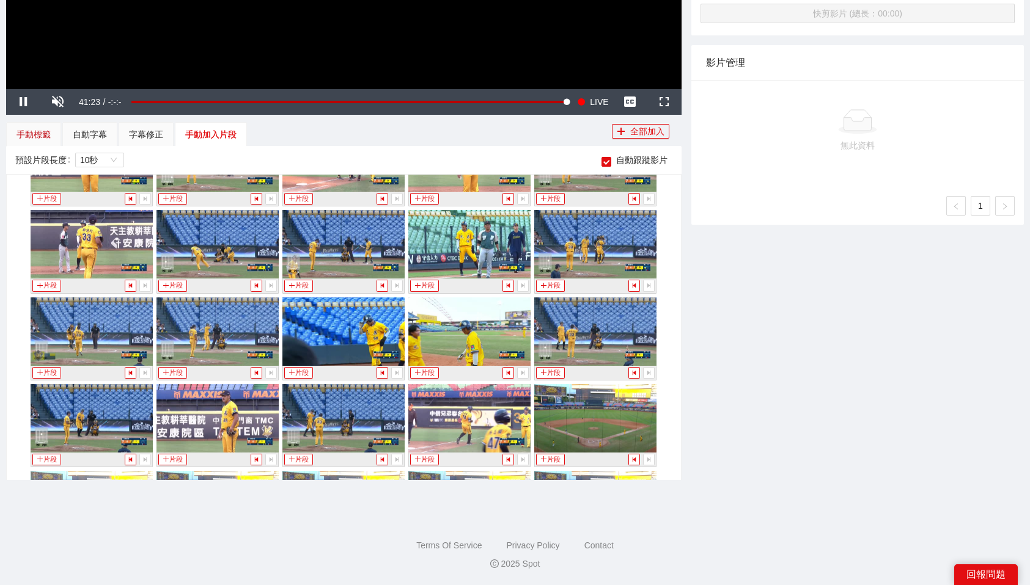
click at [40, 139] on div "手動標籤" at bounding box center [33, 134] width 34 height 13
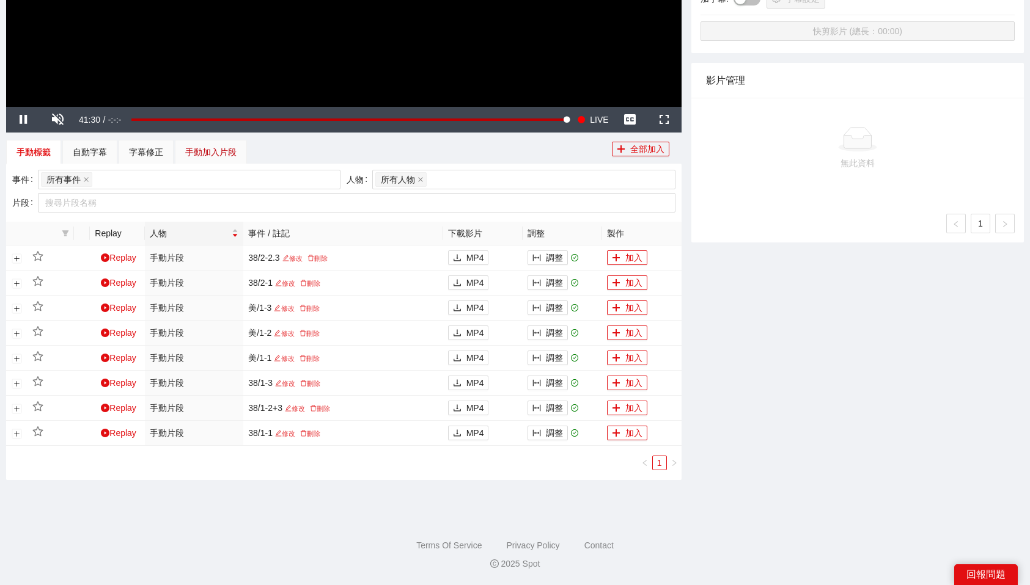
click at [217, 153] on div "手動加入片段" at bounding box center [210, 151] width 51 height 13
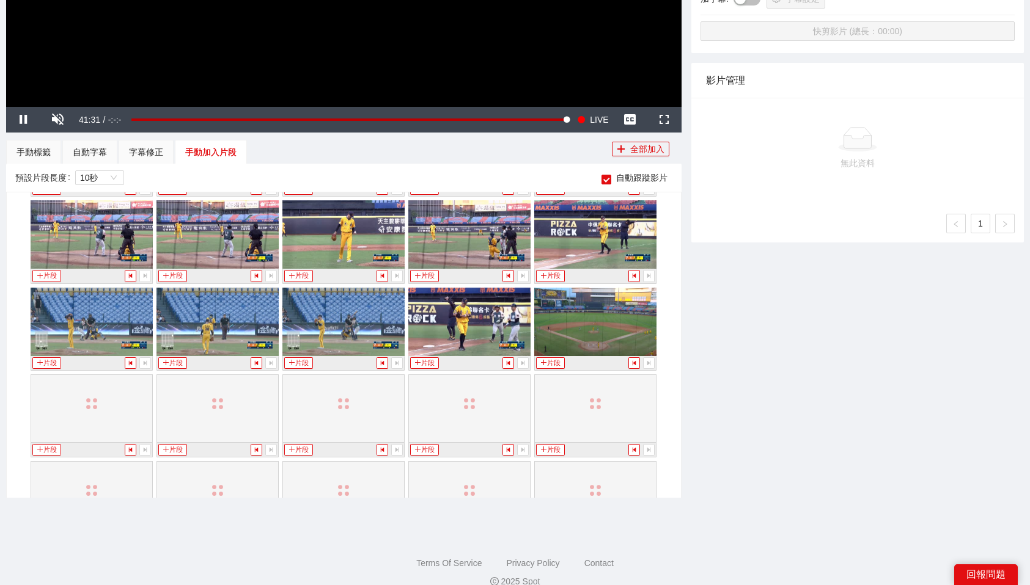
scroll to position [2143, 0]
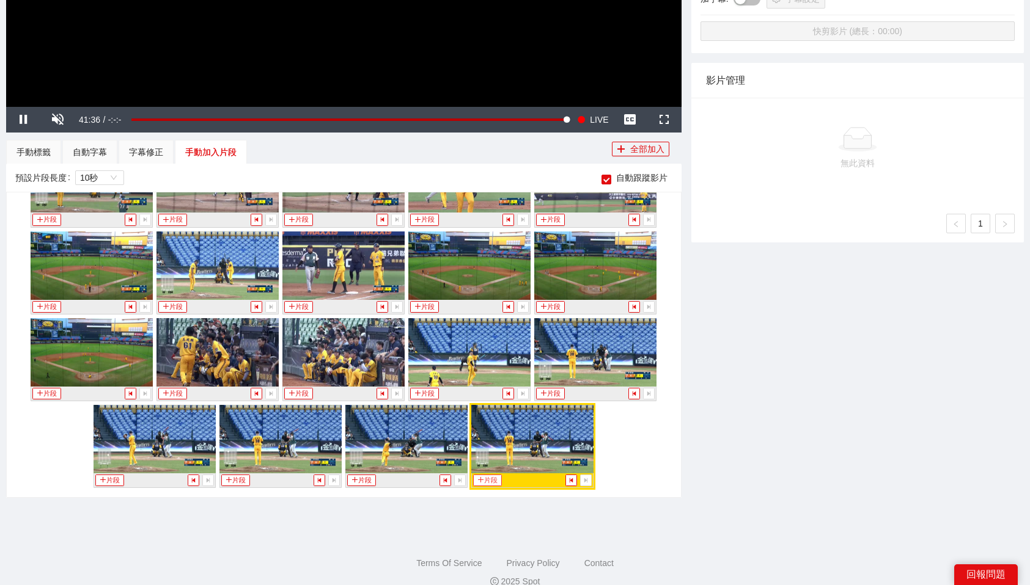
click at [491, 481] on button "片段" at bounding box center [487, 481] width 28 height 12
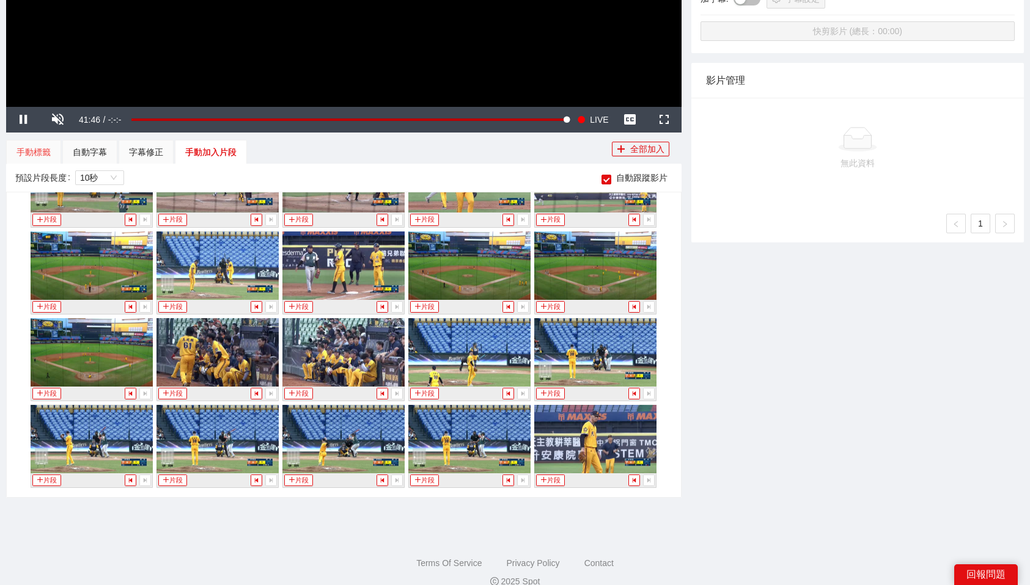
click at [54, 154] on div "手動標籤" at bounding box center [33, 152] width 55 height 24
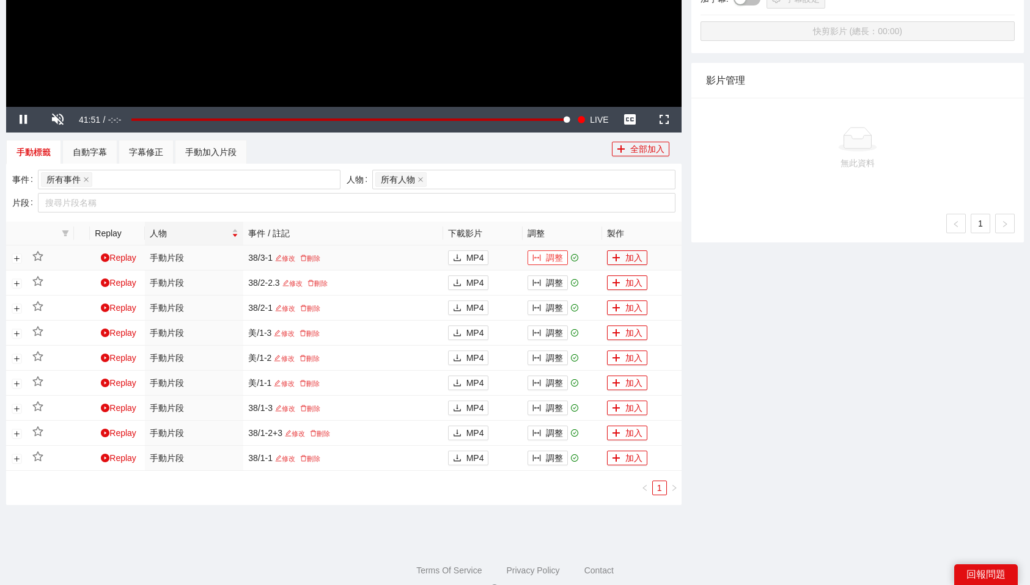
click at [560, 257] on button "調整" at bounding box center [547, 258] width 40 height 15
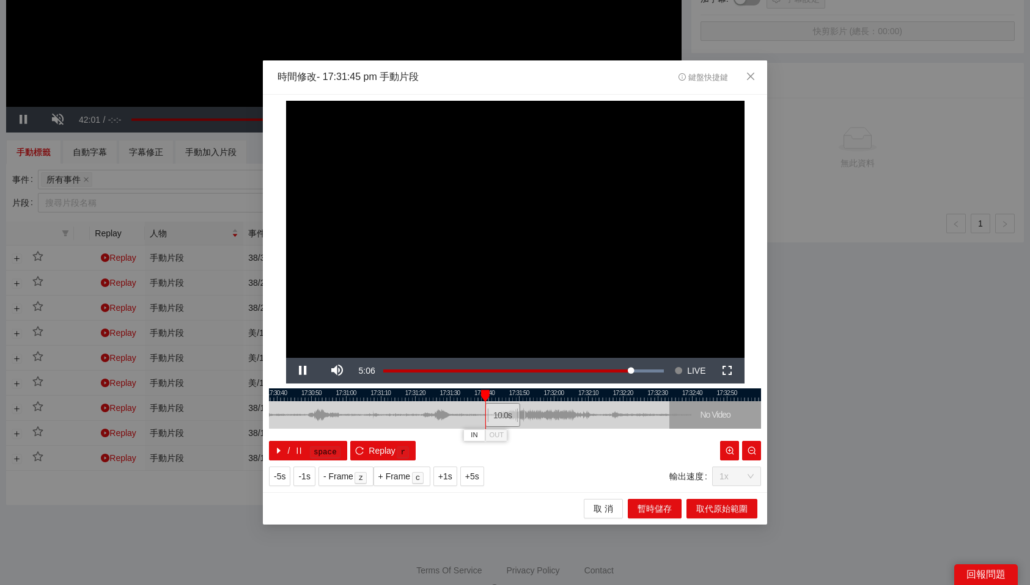
drag, startPoint x: 520, startPoint y: 413, endPoint x: 503, endPoint y: 415, distance: 16.7
click at [503, 415] on div "10.0 s" at bounding box center [502, 415] width 35 height 24
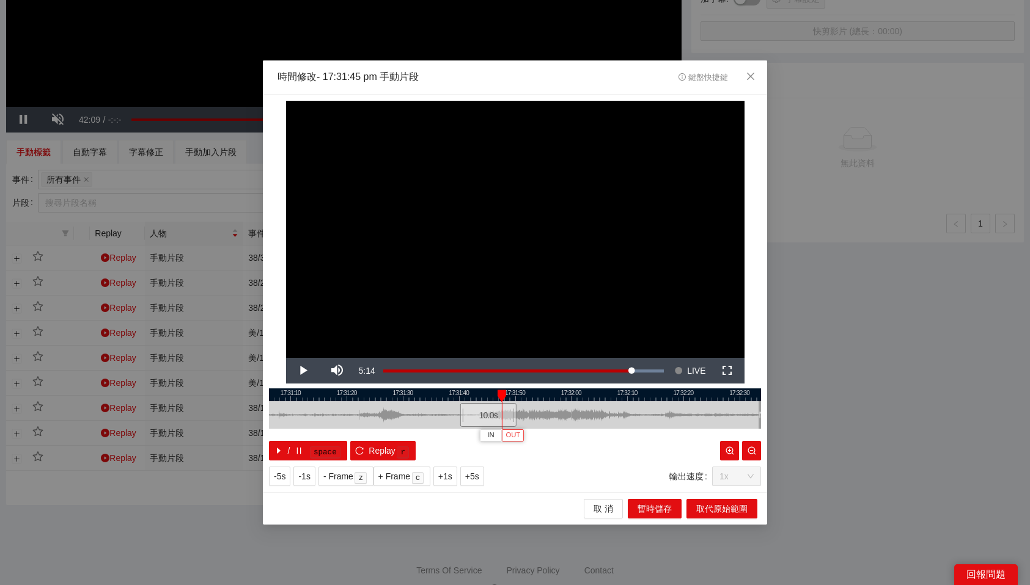
click at [516, 436] on span "OUT" at bounding box center [512, 435] width 15 height 11
click at [710, 508] on span "取代原始範圍" at bounding box center [721, 508] width 51 height 13
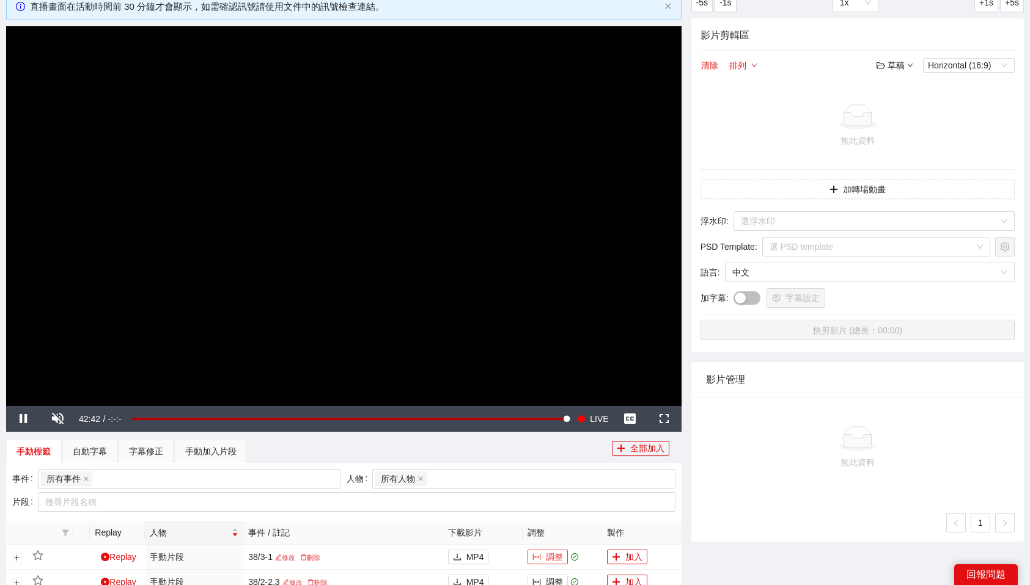
scroll to position [84, 0]
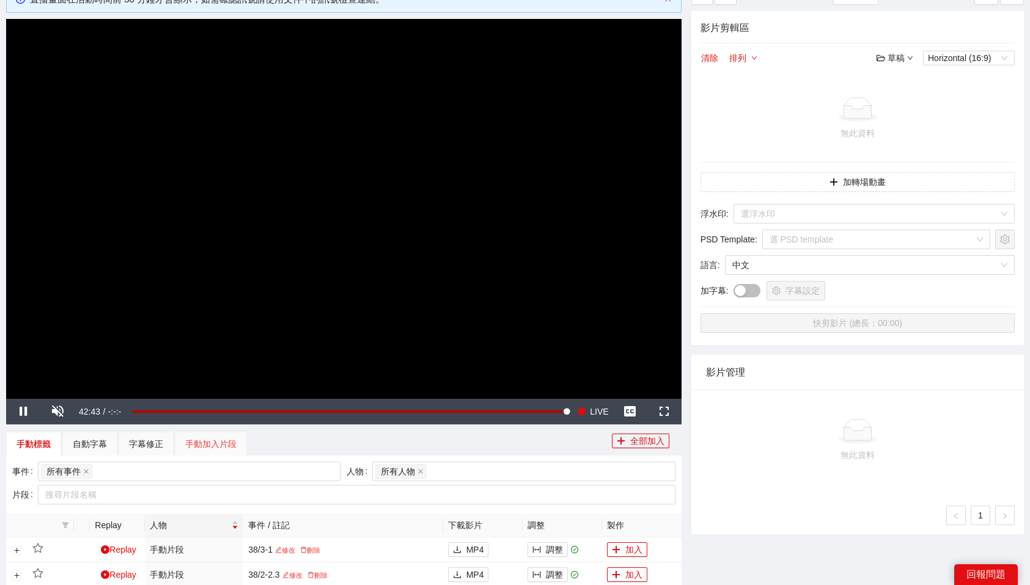
click at [217, 436] on div "手動加入片段" at bounding box center [211, 444] width 72 height 24
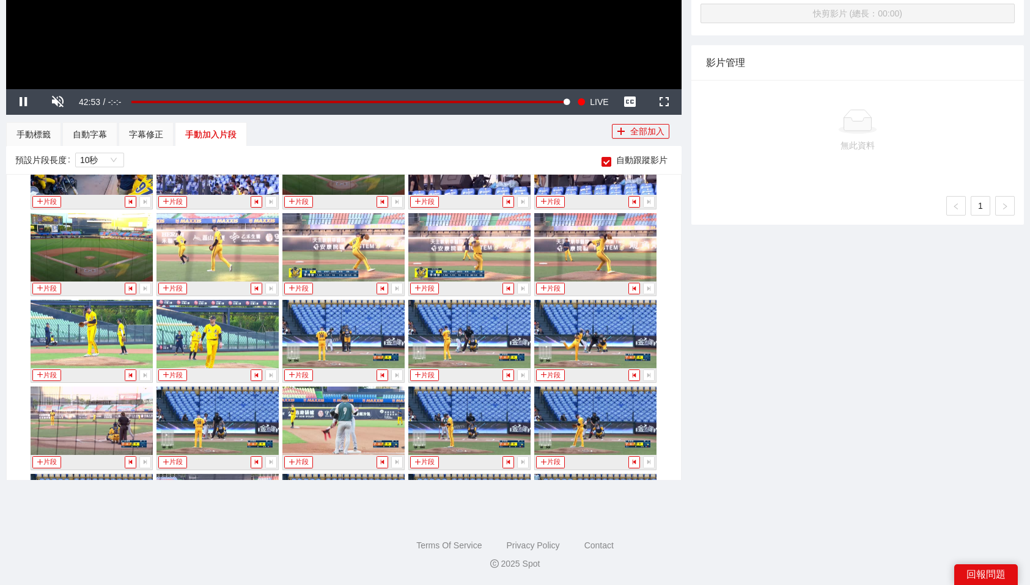
scroll to position [2230, 0]
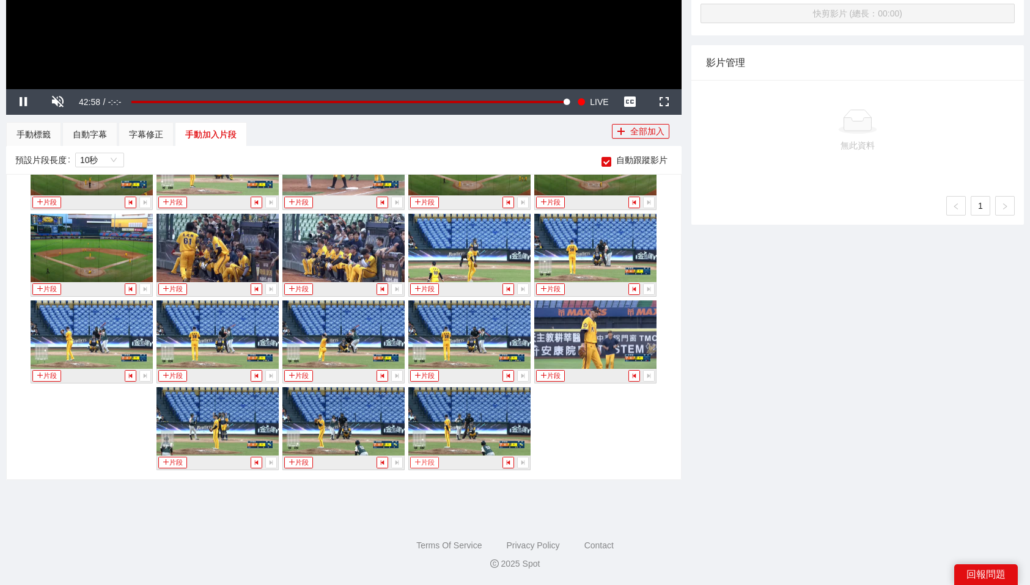
click at [432, 464] on button "片段" at bounding box center [424, 463] width 28 height 12
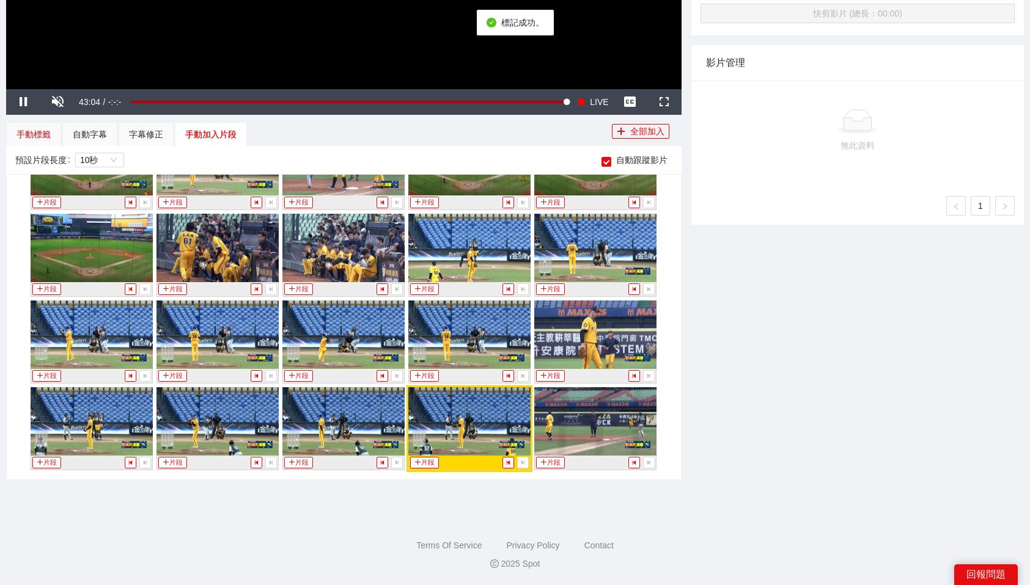
click at [35, 130] on div "手動標籤" at bounding box center [33, 134] width 34 height 13
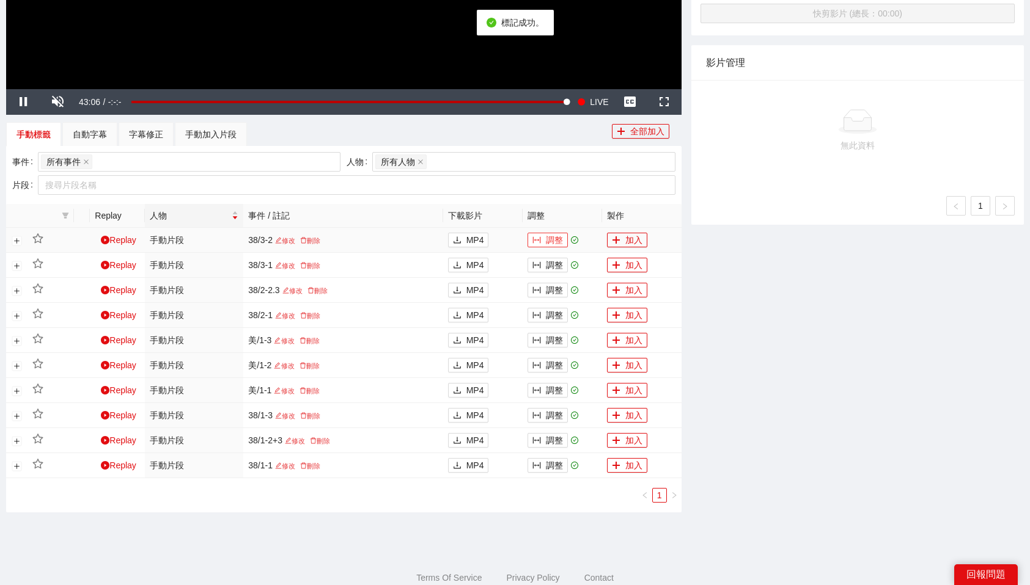
click at [546, 237] on button "調整" at bounding box center [547, 240] width 40 height 15
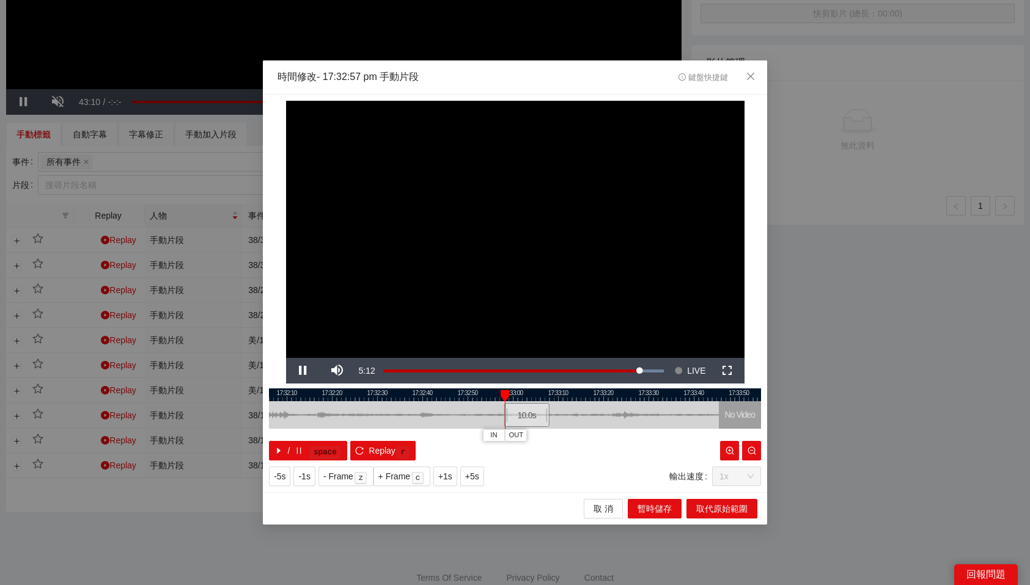
click at [529, 411] on div "10.0 s" at bounding box center [526, 415] width 45 height 24
drag, startPoint x: 529, startPoint y: 411, endPoint x: 623, endPoint y: 412, distance: 93.5
click at [623, 412] on div "10.0 s" at bounding box center [620, 415] width 45 height 24
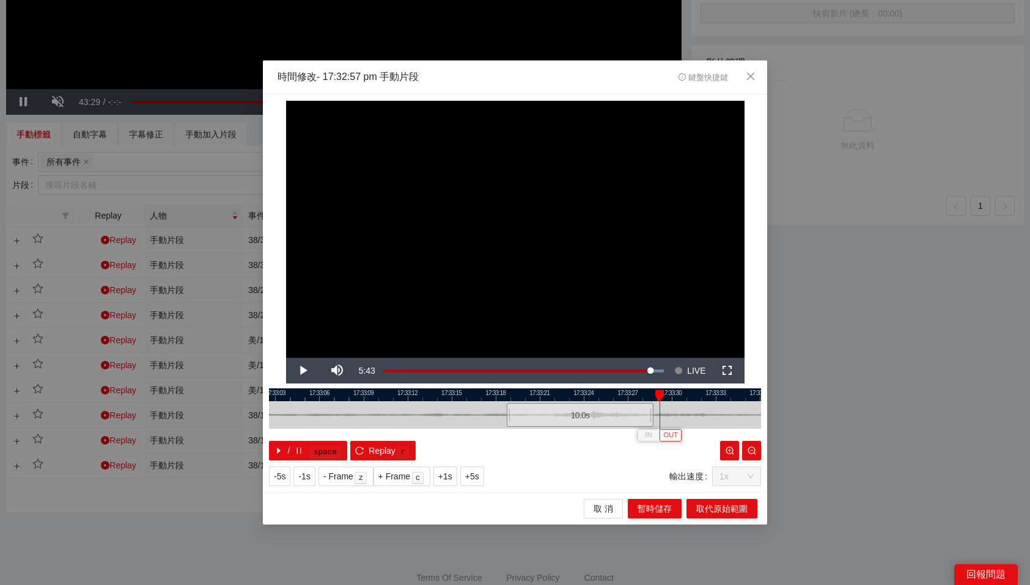
click at [670, 431] on span "OUT" at bounding box center [671, 435] width 15 height 11
click at [716, 509] on span "取代原始範圍" at bounding box center [721, 508] width 51 height 13
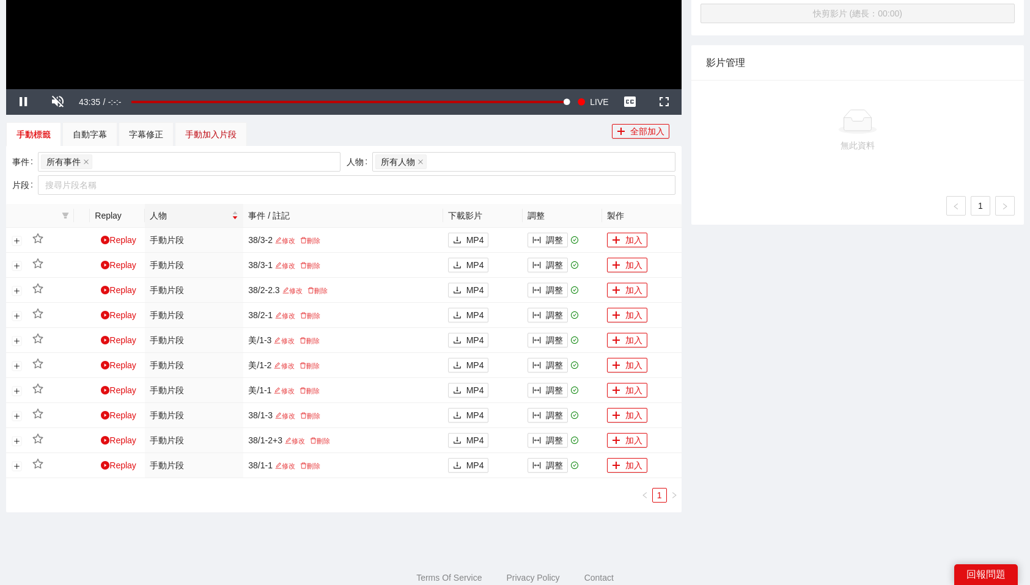
click at [229, 133] on div "手動加入片段" at bounding box center [210, 134] width 51 height 13
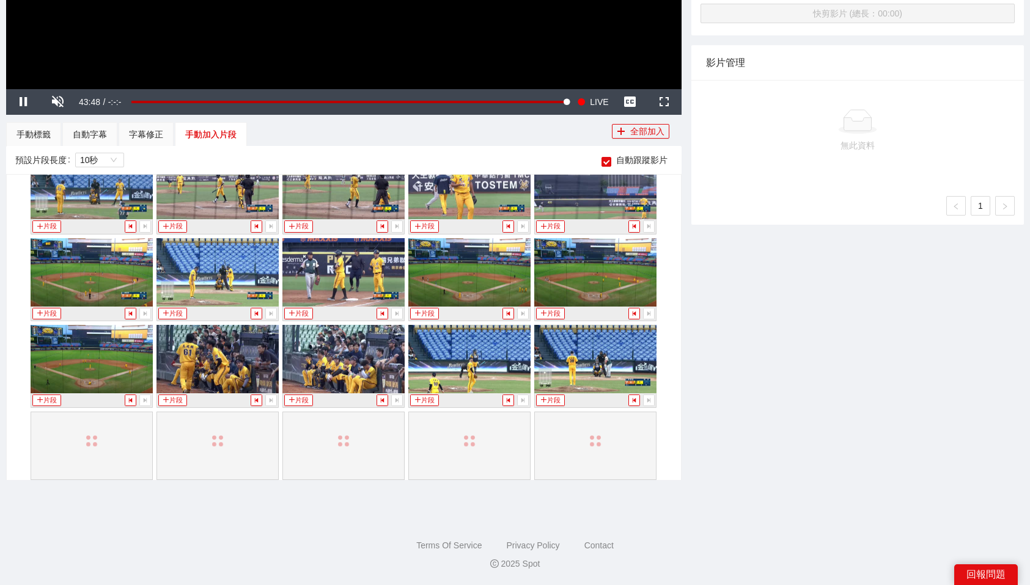
scroll to position [2316, 0]
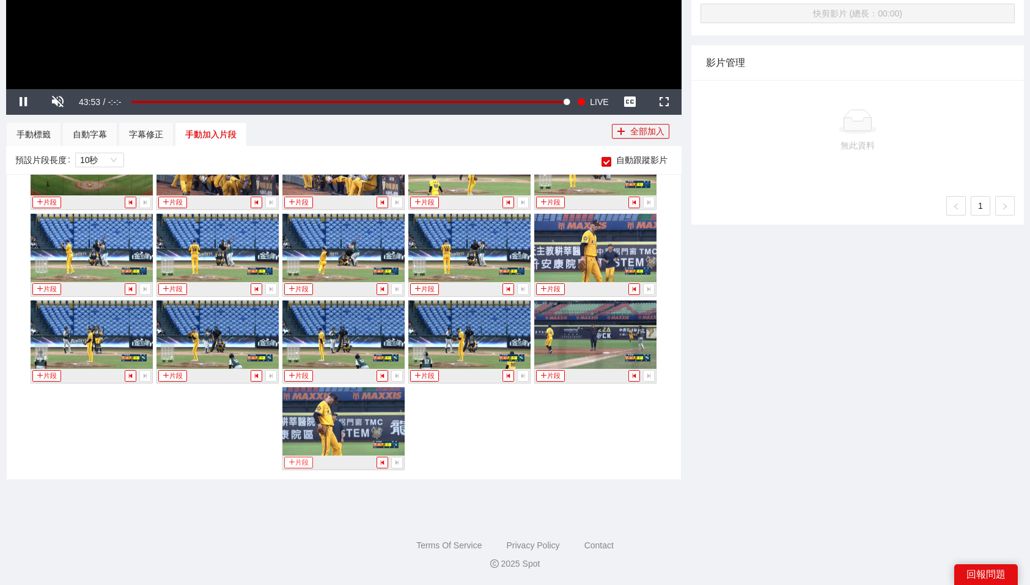
click at [307, 459] on button "片段" at bounding box center [298, 463] width 28 height 12
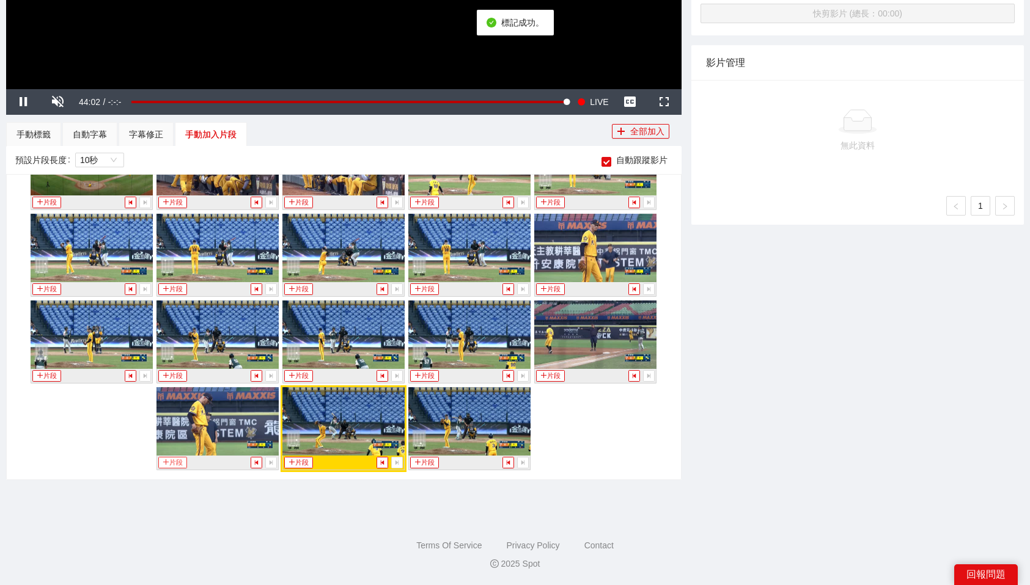
scroll to position [2317, 0]
click at [42, 130] on div "手動標籤" at bounding box center [33, 134] width 34 height 13
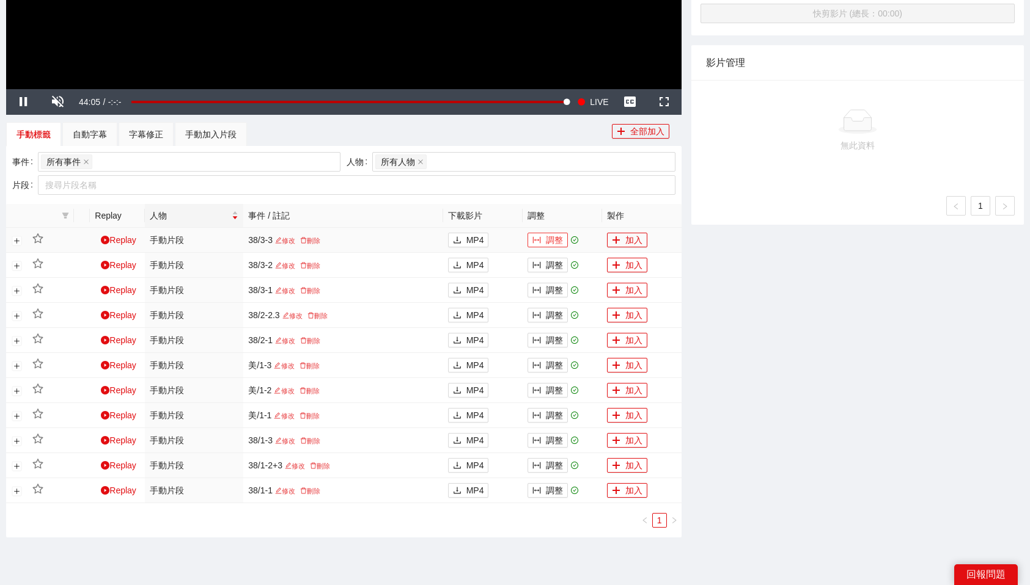
click at [560, 233] on button "調整" at bounding box center [547, 240] width 40 height 15
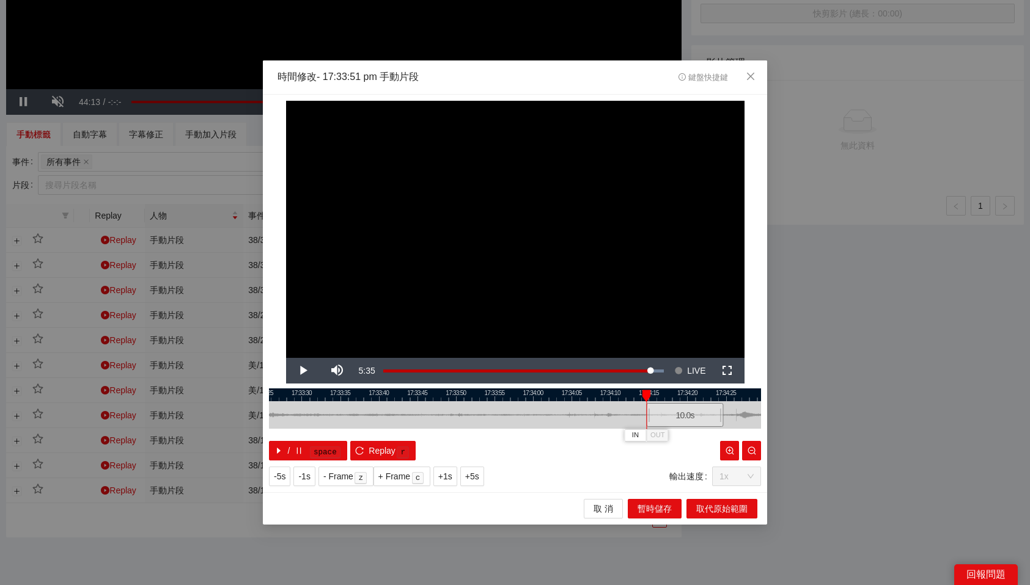
drag, startPoint x: 511, startPoint y: 414, endPoint x: 694, endPoint y: 412, distance: 182.7
click at [694, 412] on div "10.0 s" at bounding box center [684, 415] width 77 height 24
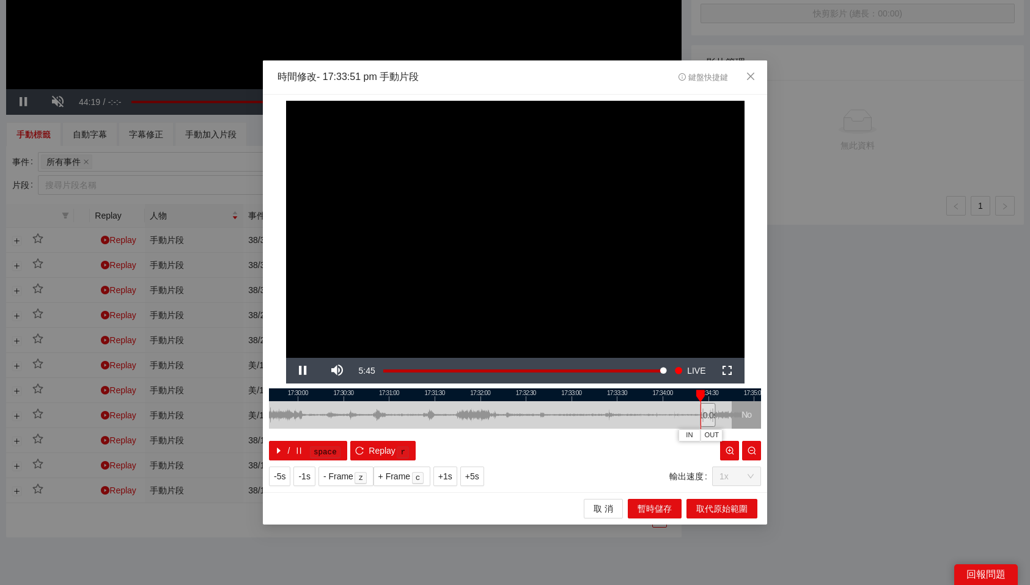
drag, startPoint x: 692, startPoint y: 414, endPoint x: 708, endPoint y: 414, distance: 15.3
click at [708, 414] on div "10.0 s" at bounding box center [707, 415] width 15 height 24
click at [706, 414] on div "10.0 s" at bounding box center [706, 415] width 15 height 24
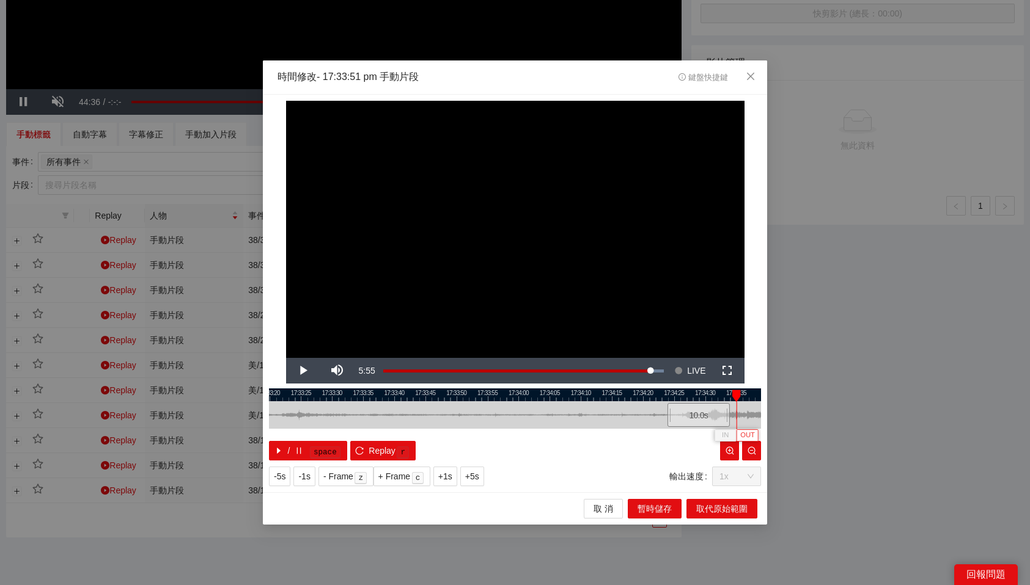
click at [750, 436] on span "OUT" at bounding box center [747, 435] width 15 height 11
click at [734, 508] on span "取代原始範圍" at bounding box center [721, 508] width 51 height 13
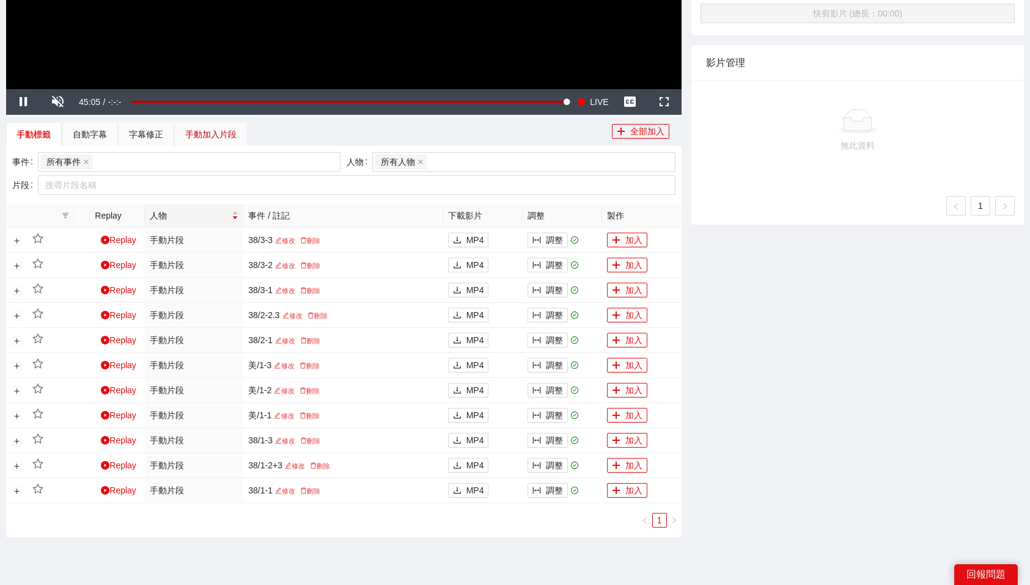
click at [211, 131] on div "手動加入片段" at bounding box center [210, 134] width 51 height 13
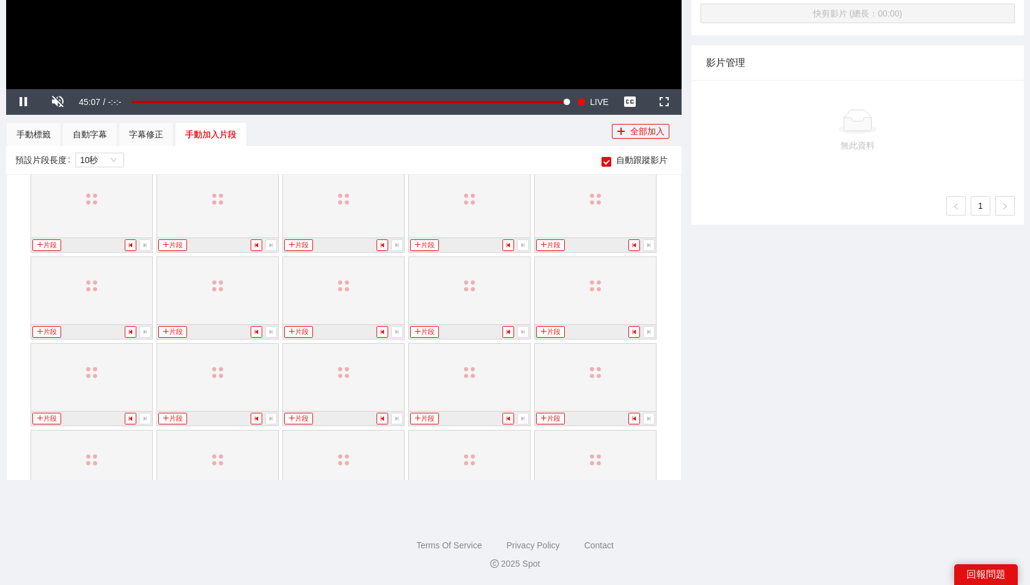
scroll to position [2404, 0]
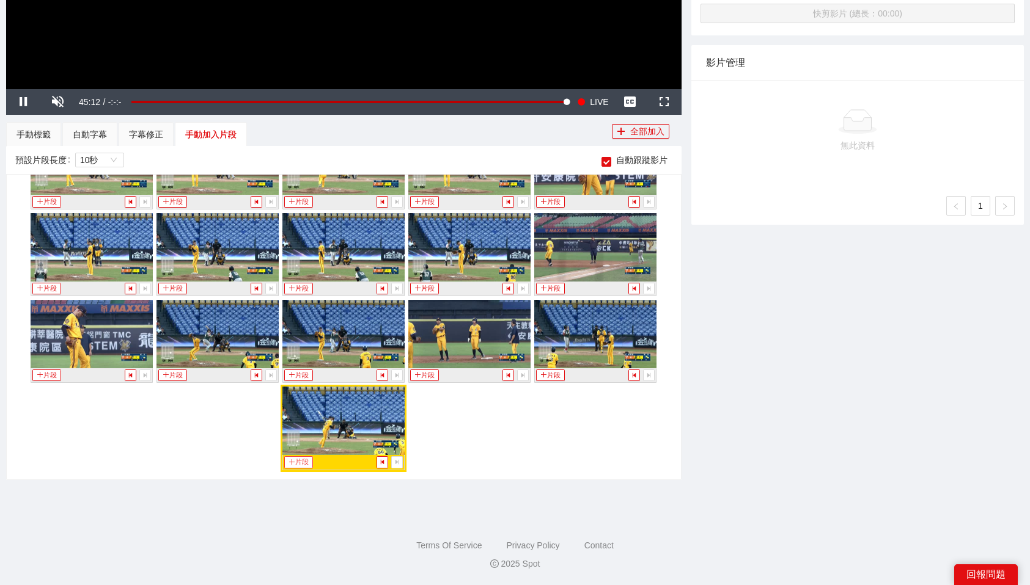
click at [299, 466] on button "片段" at bounding box center [298, 462] width 28 height 12
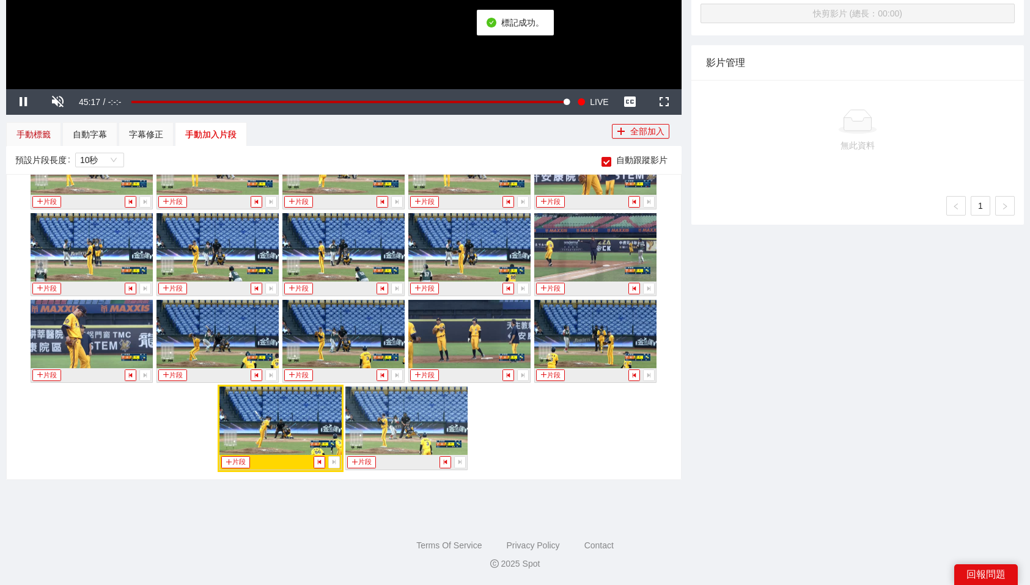
click at [36, 130] on div "手動標籤" at bounding box center [33, 134] width 34 height 13
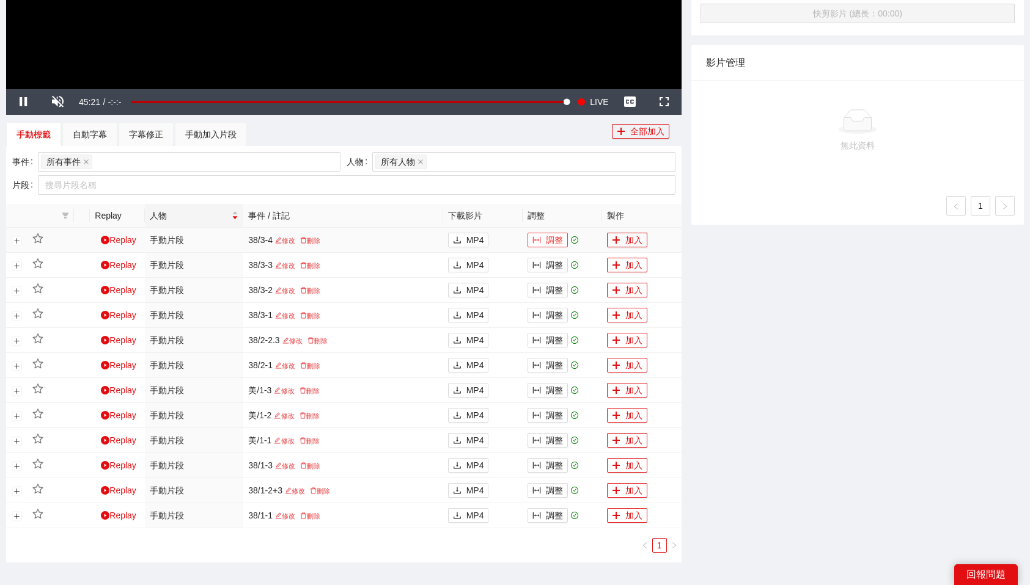
click at [549, 240] on button "調整" at bounding box center [547, 240] width 40 height 15
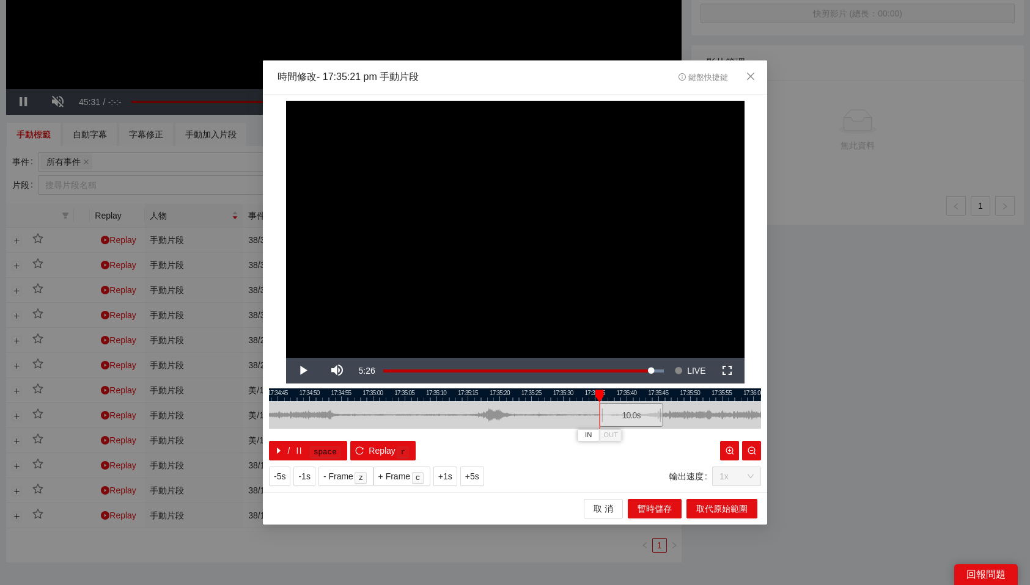
drag, startPoint x: 546, startPoint y: 418, endPoint x: 640, endPoint y: 409, distance: 93.9
click at [640, 409] on div "10.0 s" at bounding box center [631, 415] width 64 height 24
click at [666, 436] on span "OUT" at bounding box center [667, 435] width 15 height 11
click at [725, 511] on span "取代原始範圍" at bounding box center [721, 508] width 51 height 13
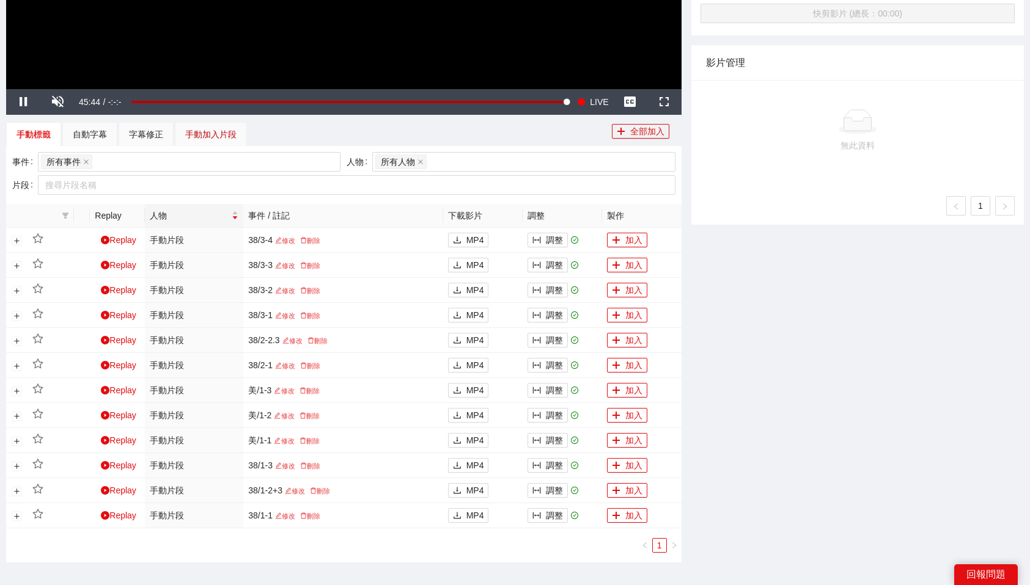
click at [197, 138] on div "手動加入片段" at bounding box center [210, 134] width 51 height 13
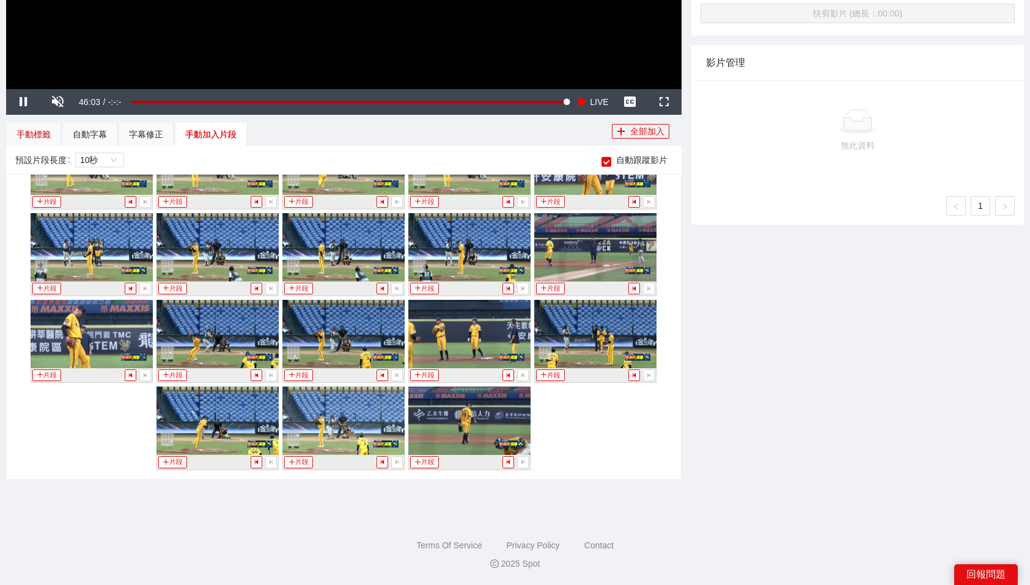
click at [48, 139] on div "手動標籤" at bounding box center [33, 134] width 34 height 13
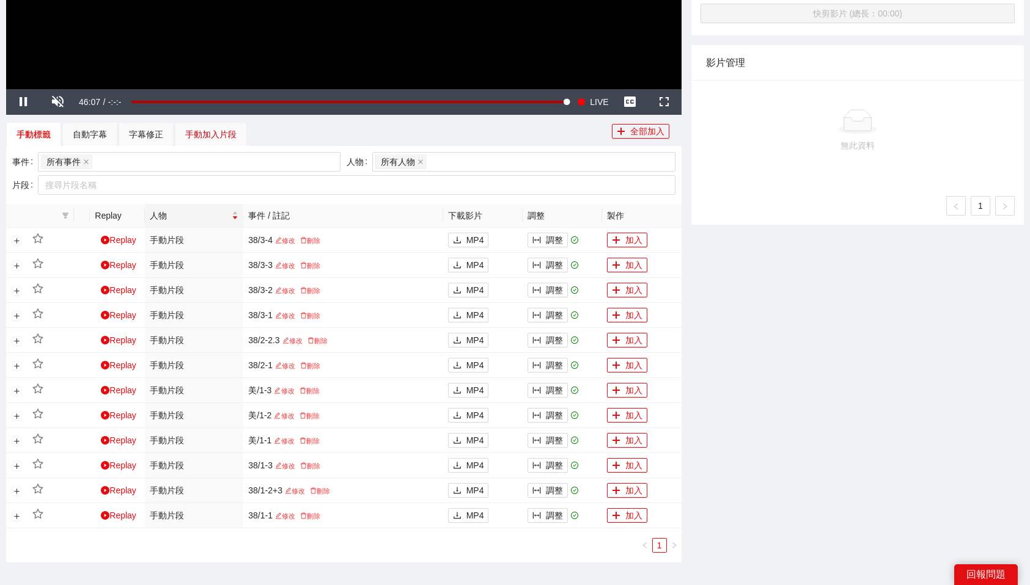
click at [215, 137] on div "手動加入片段" at bounding box center [210, 134] width 51 height 13
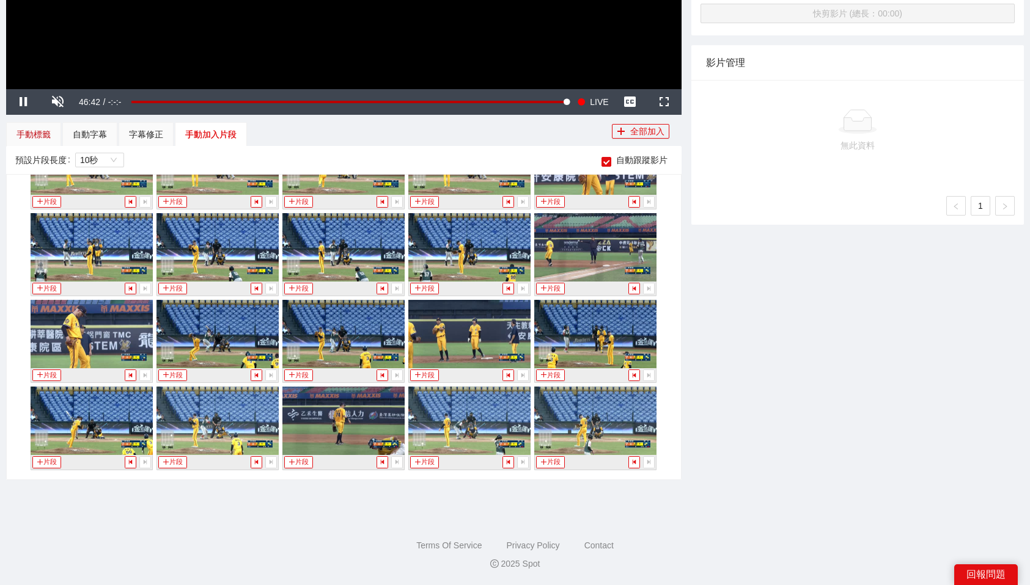
click at [35, 132] on div "手動標籤" at bounding box center [33, 134] width 34 height 13
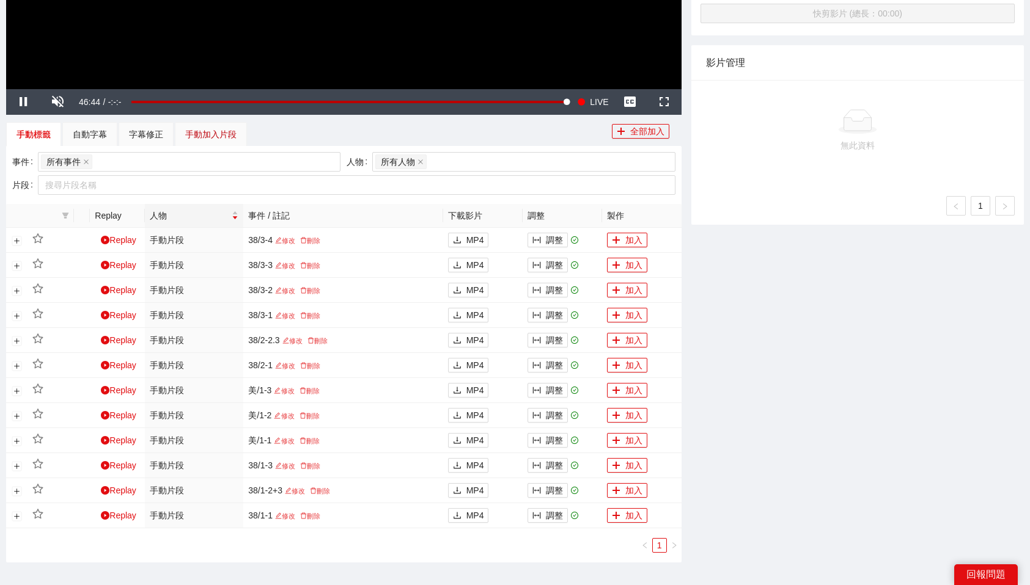
click at [210, 131] on div "手動加入片段" at bounding box center [210, 134] width 51 height 13
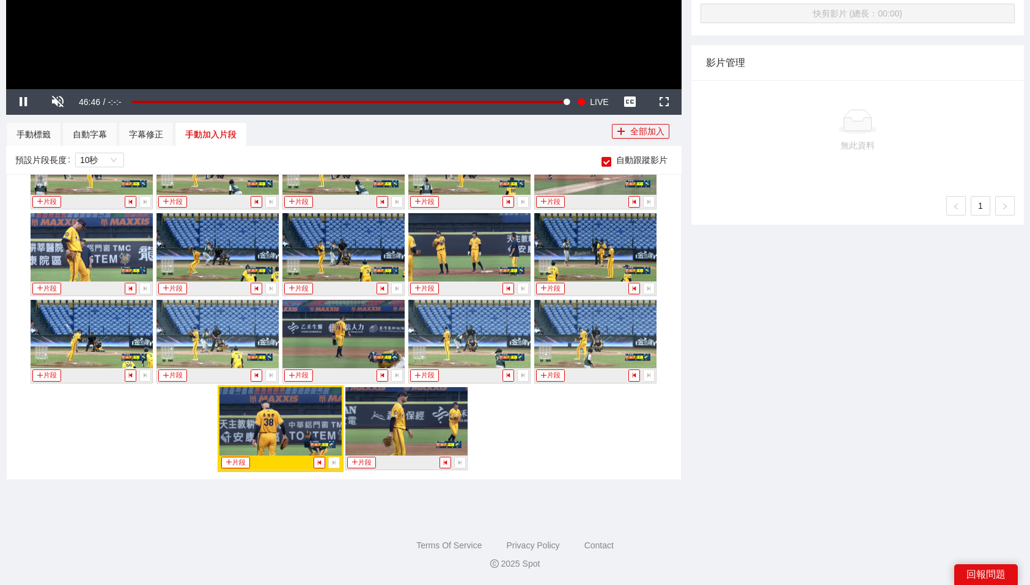
scroll to position [2490, 0]
click at [360, 461] on button "片段" at bounding box center [361, 463] width 28 height 12
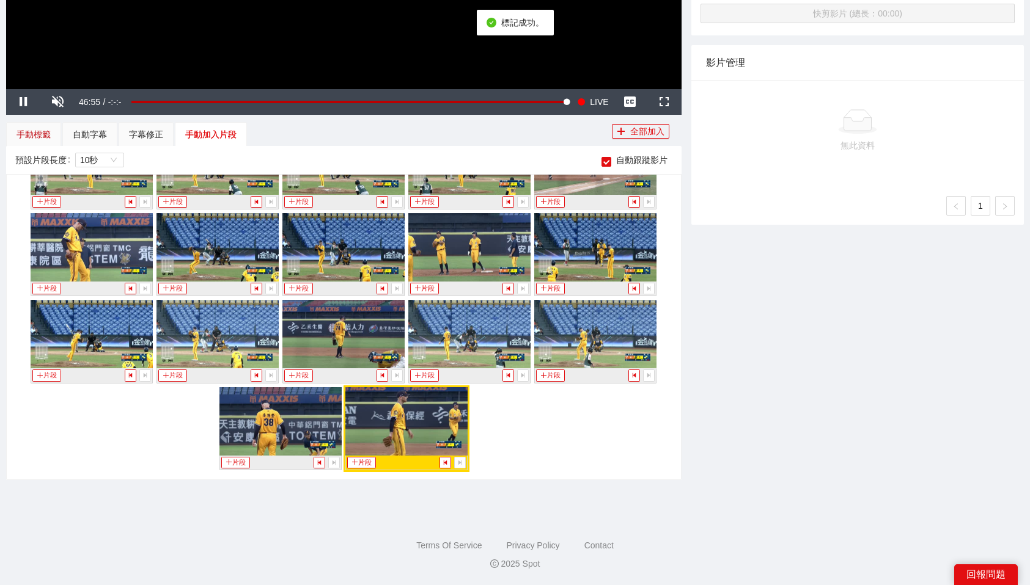
click at [34, 129] on div "手動標籤" at bounding box center [33, 134] width 34 height 13
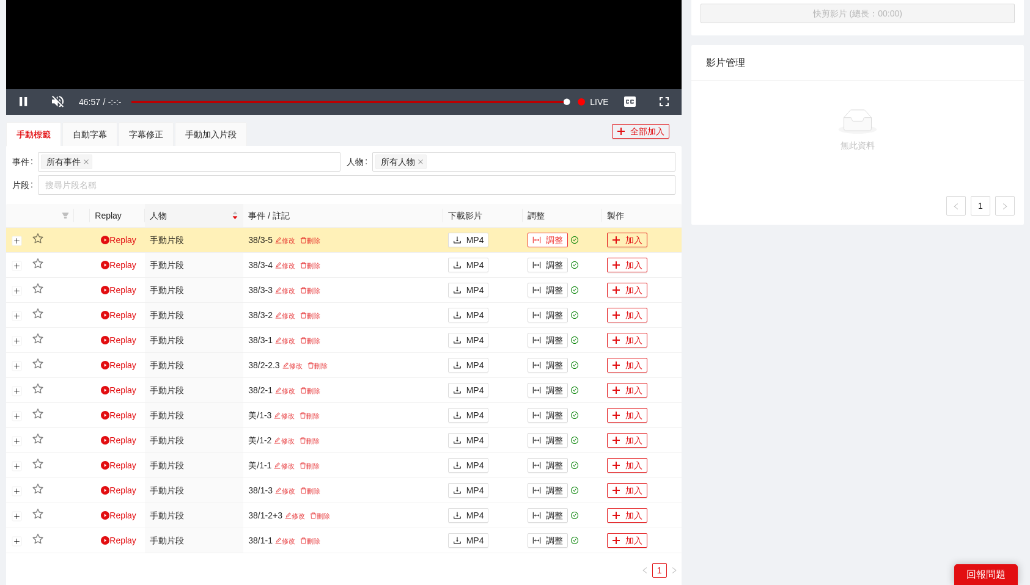
click at [544, 240] on button "調整" at bounding box center [547, 240] width 40 height 15
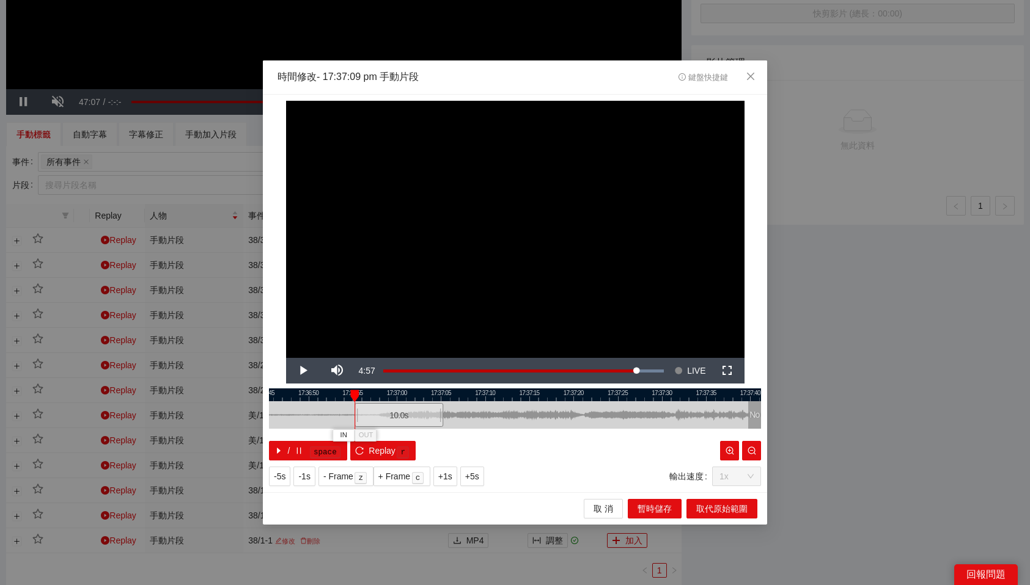
drag, startPoint x: 533, startPoint y: 420, endPoint x: 411, endPoint y: 425, distance: 121.7
click at [411, 425] on div "10.0 s" at bounding box center [398, 415] width 89 height 24
click at [425, 436] on span "OUT" at bounding box center [419, 435] width 15 height 11
click at [719, 510] on span "取代原始範圍" at bounding box center [721, 508] width 51 height 13
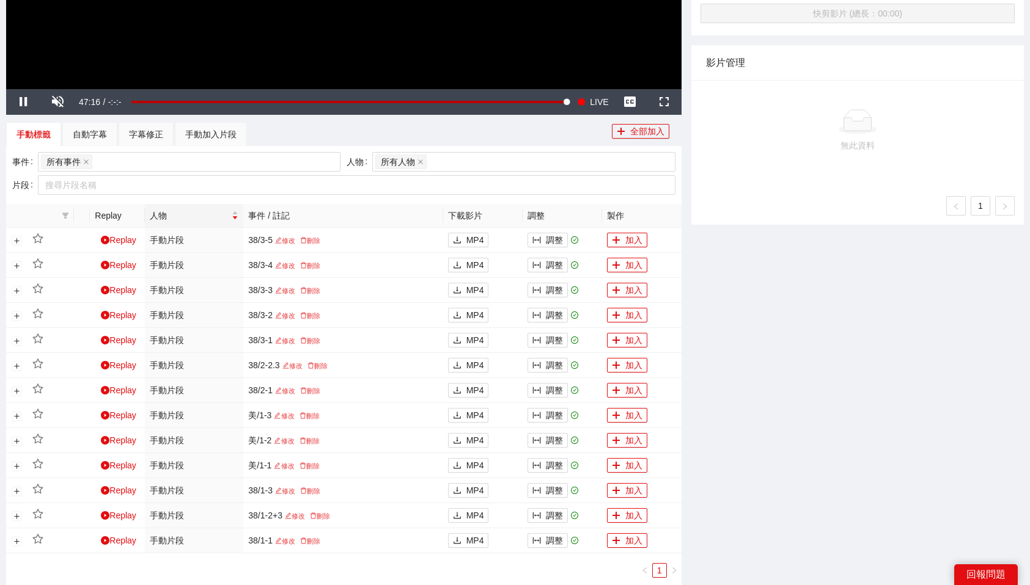
click at [848, 497] on div "-5s -1s 1x +1s +5s 影片剪輯區 清除 排列 草稿 Horizontal (16:9) 無此資料 加轉場動畫 浮水印 : 選浮水印 PSD T…" at bounding box center [857, 139] width 342 height 927
click at [229, 136] on div "手動加入片段" at bounding box center [210, 134] width 51 height 13
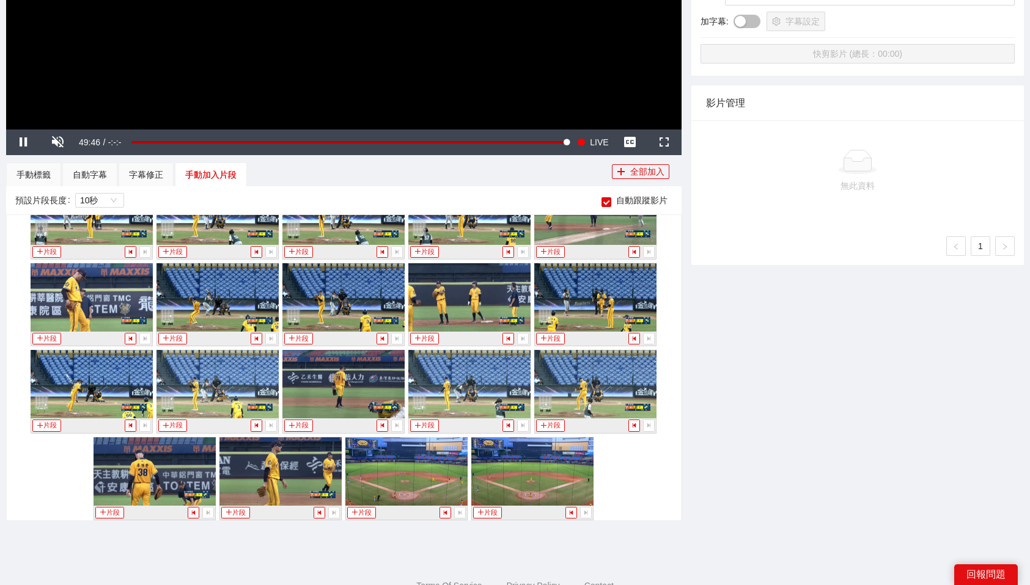
scroll to position [2487, 0]
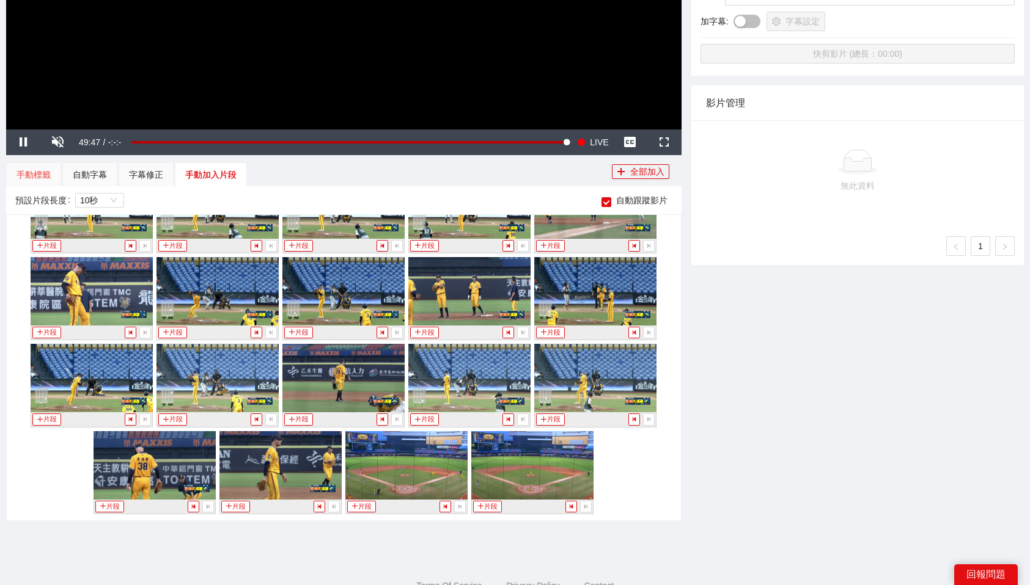
click at [31, 166] on div "手動標籤" at bounding box center [33, 175] width 55 height 24
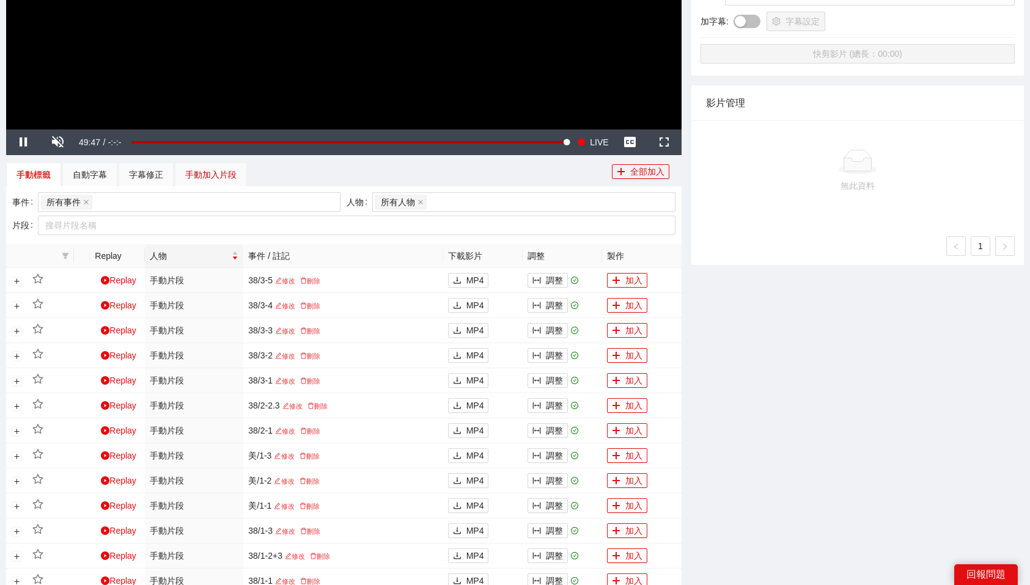
click at [223, 171] on div "手動加入片段" at bounding box center [210, 174] width 51 height 13
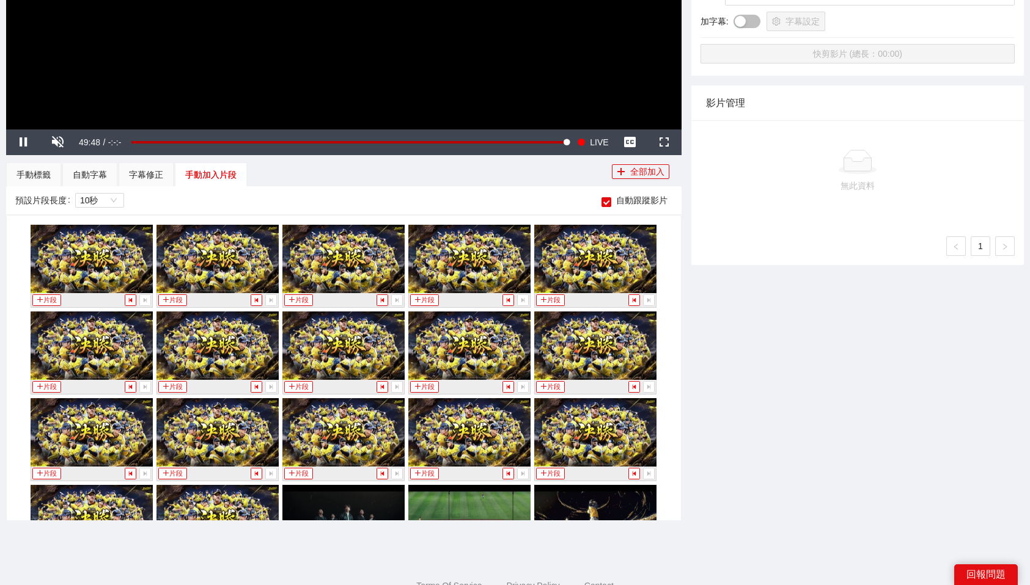
scroll to position [2664, 0]
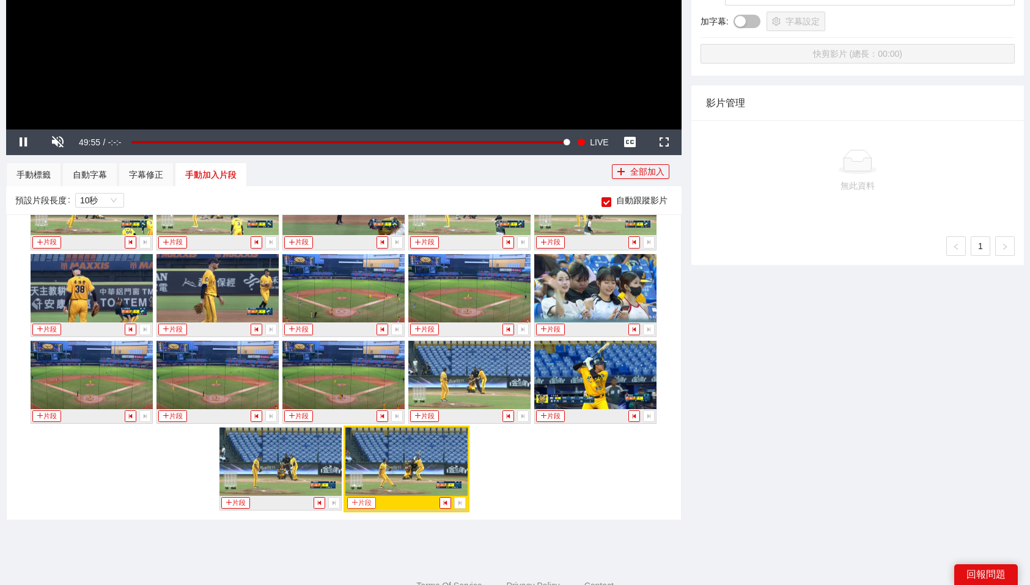
click at [367, 499] on button "片段" at bounding box center [361, 503] width 28 height 12
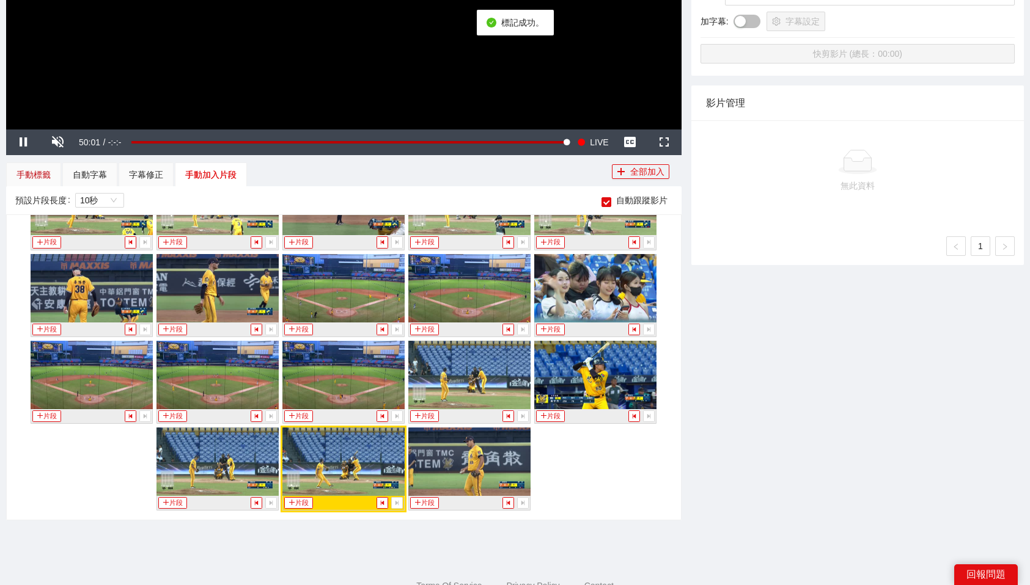
click at [34, 178] on div "手動標籤" at bounding box center [33, 174] width 34 height 13
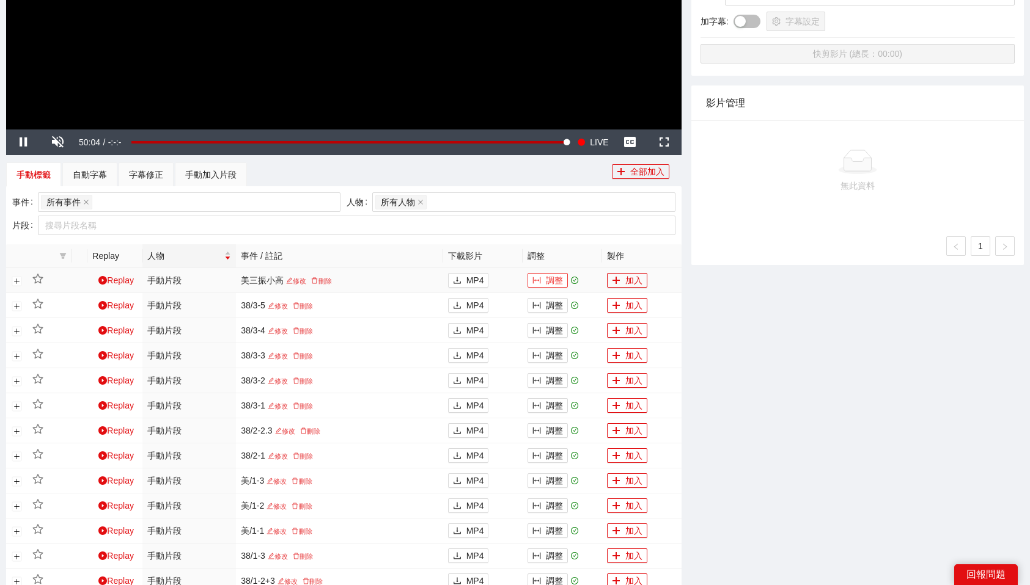
click at [548, 281] on button "調整" at bounding box center [547, 280] width 40 height 15
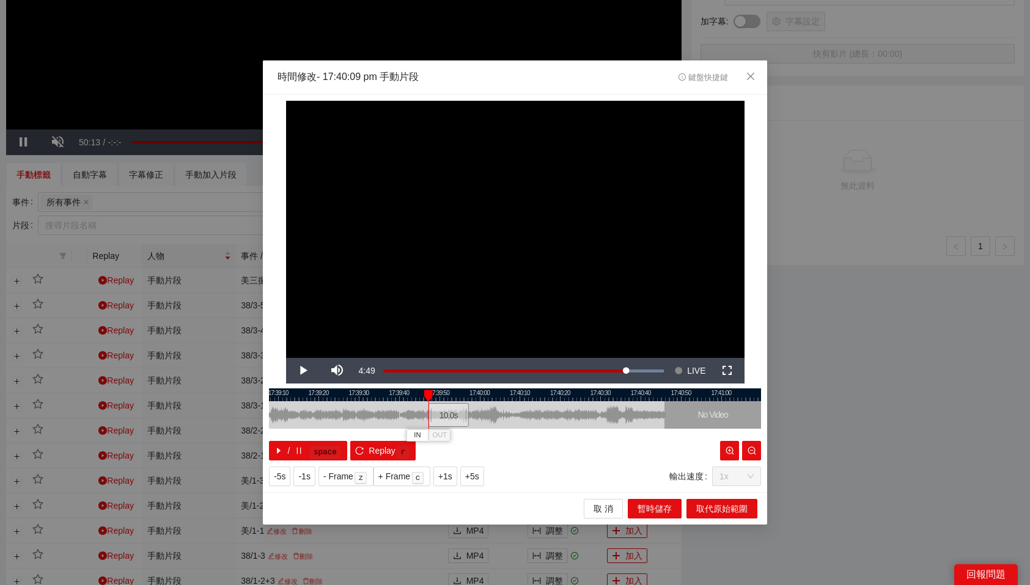
drag, startPoint x: 543, startPoint y: 415, endPoint x: 455, endPoint y: 430, distance: 88.6
click at [455, 430] on div "17:39:00 17:39:10 17:39:20 17:39:30 17:39:40 17:39:50 17:40:00 17:40:10 17:40:2…" at bounding box center [515, 425] width 492 height 72
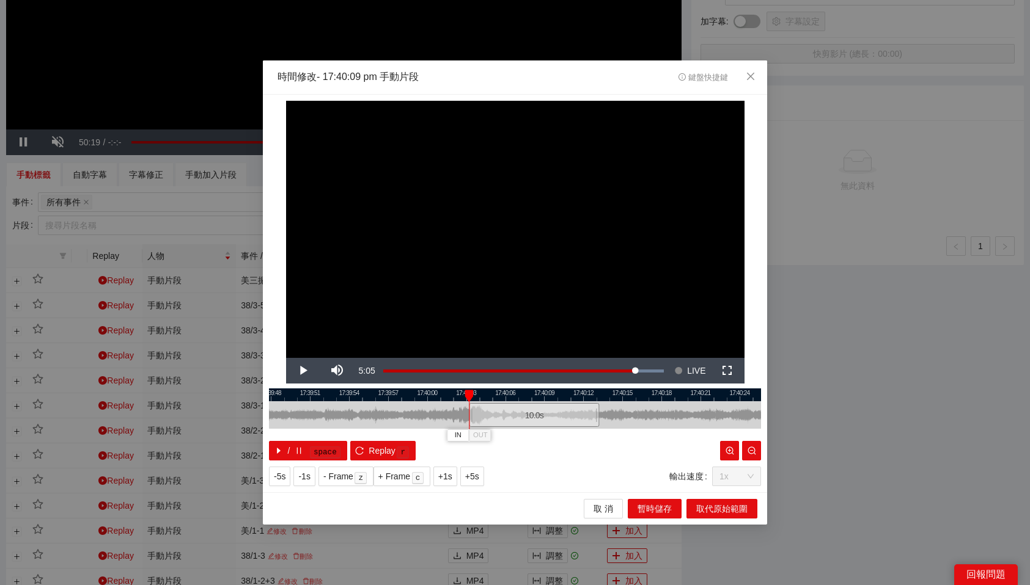
drag, startPoint x: 341, startPoint y: 411, endPoint x: 548, endPoint y: 401, distance: 207.3
click at [548, 401] on div "10.0 s" at bounding box center [515, 414] width 492 height 27
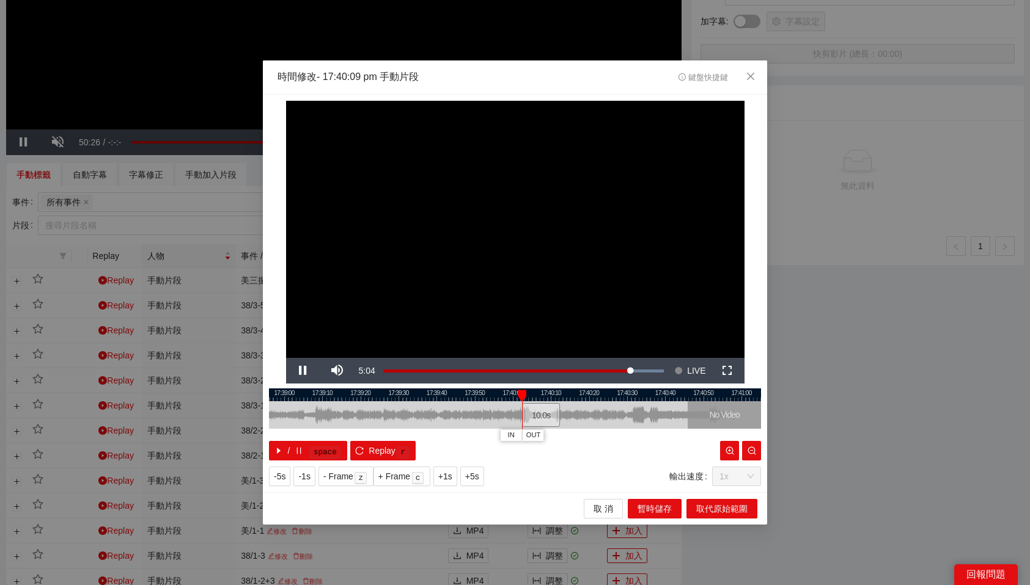
click at [540, 413] on div "10.0 s" at bounding box center [541, 415] width 38 height 24
click at [562, 436] on span "OUT" at bounding box center [558, 435] width 15 height 11
click at [719, 508] on span "取代原始範圍" at bounding box center [721, 508] width 51 height 13
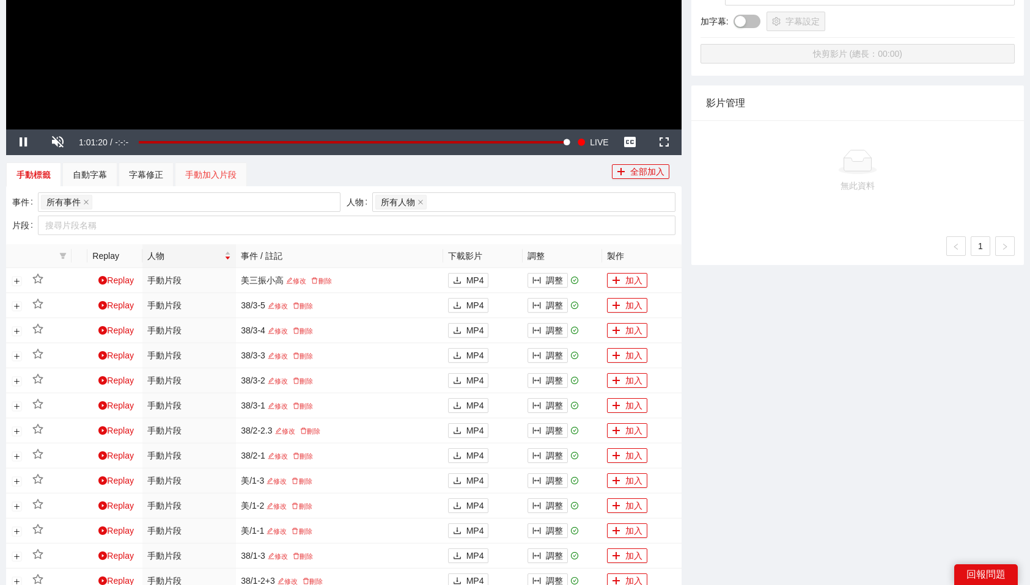
click at [201, 181] on div "手動加入片段" at bounding box center [211, 175] width 72 height 24
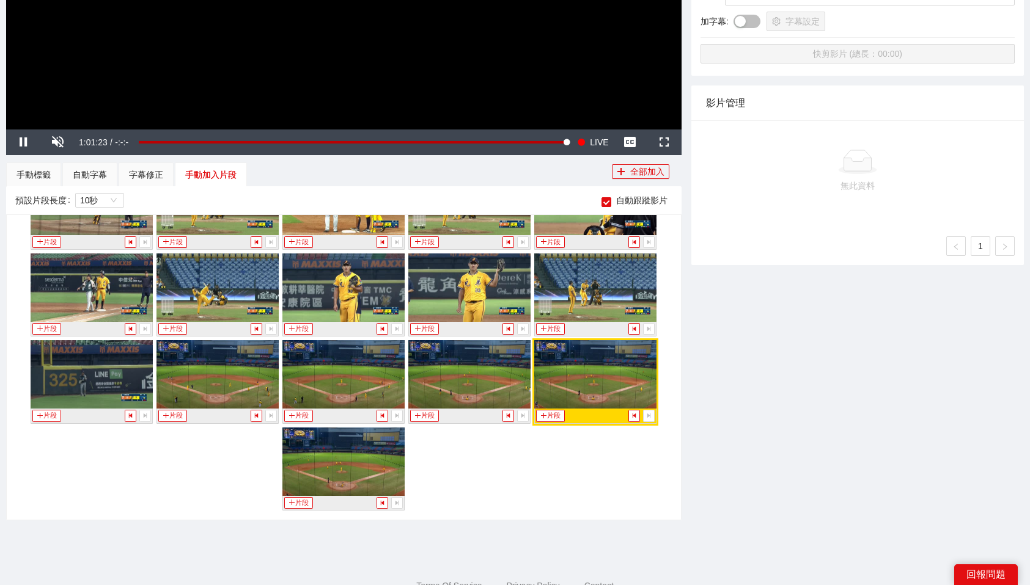
scroll to position [394, 0]
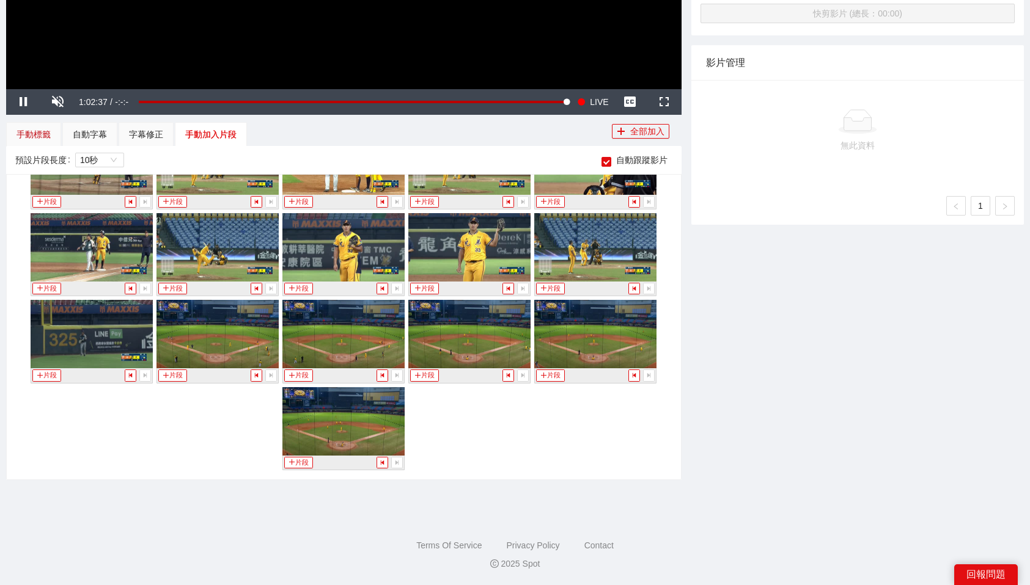
click at [38, 135] on div "手動標籤" at bounding box center [33, 134] width 34 height 13
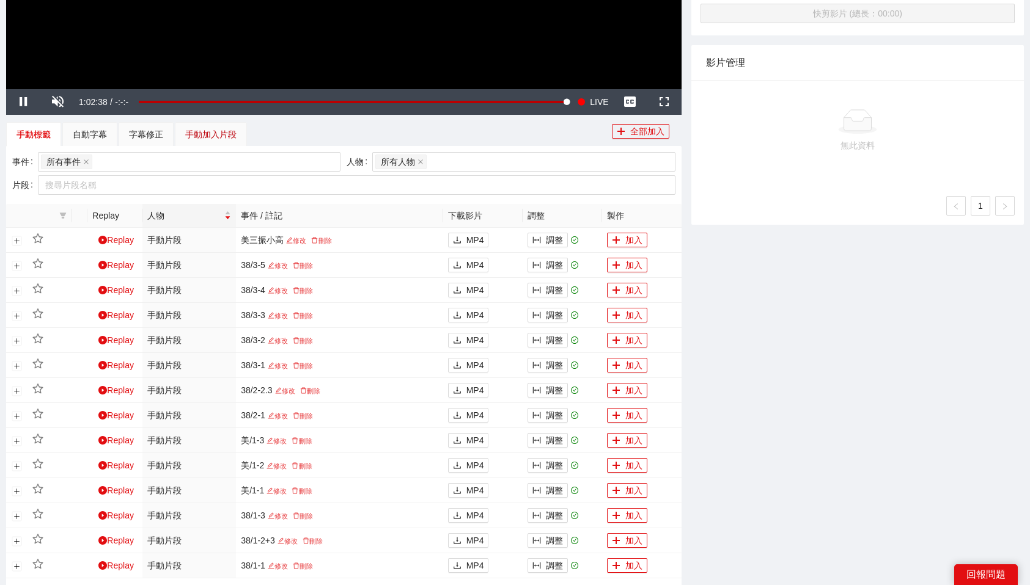
click at [205, 129] on div "手動加入片段" at bounding box center [210, 134] width 51 height 13
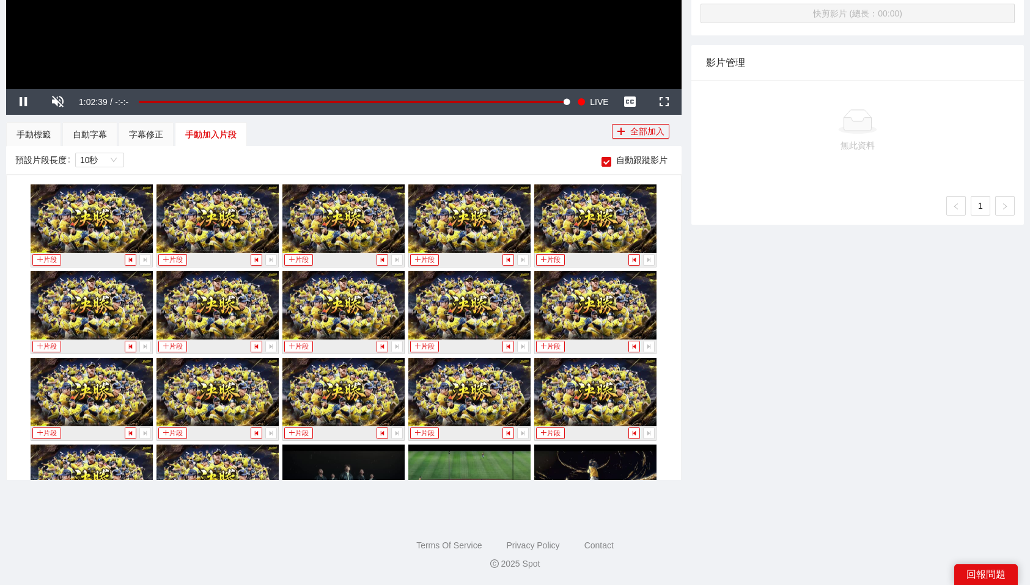
scroll to position [3359, 0]
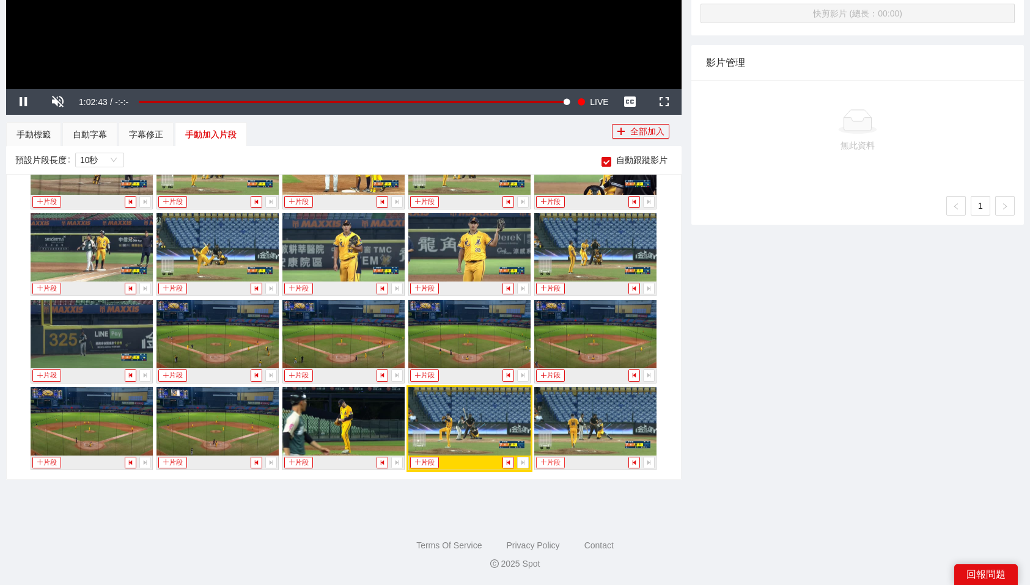
click at [558, 463] on button "片段" at bounding box center [550, 463] width 28 height 12
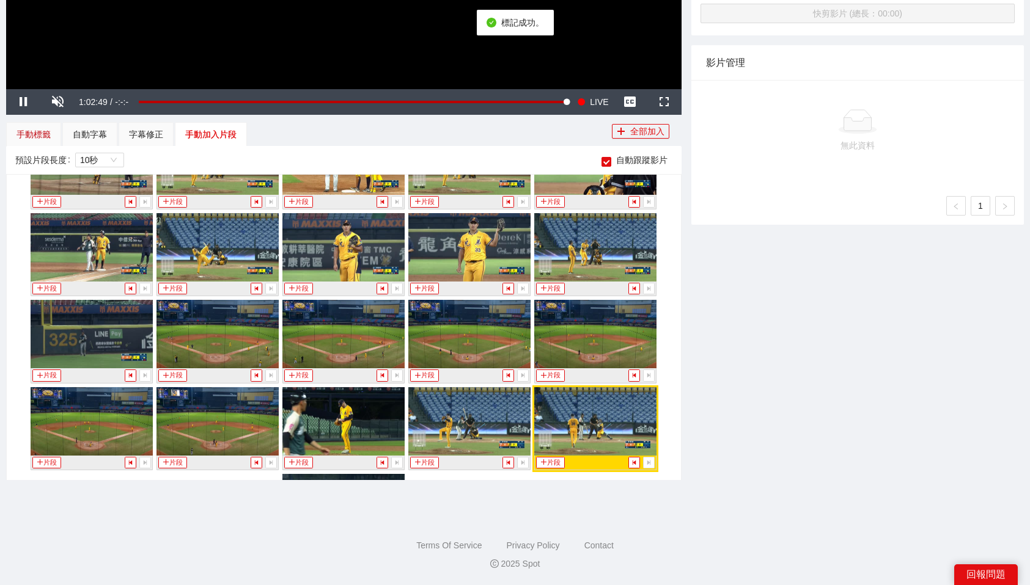
click at [35, 131] on div "手動標籤" at bounding box center [33, 134] width 34 height 13
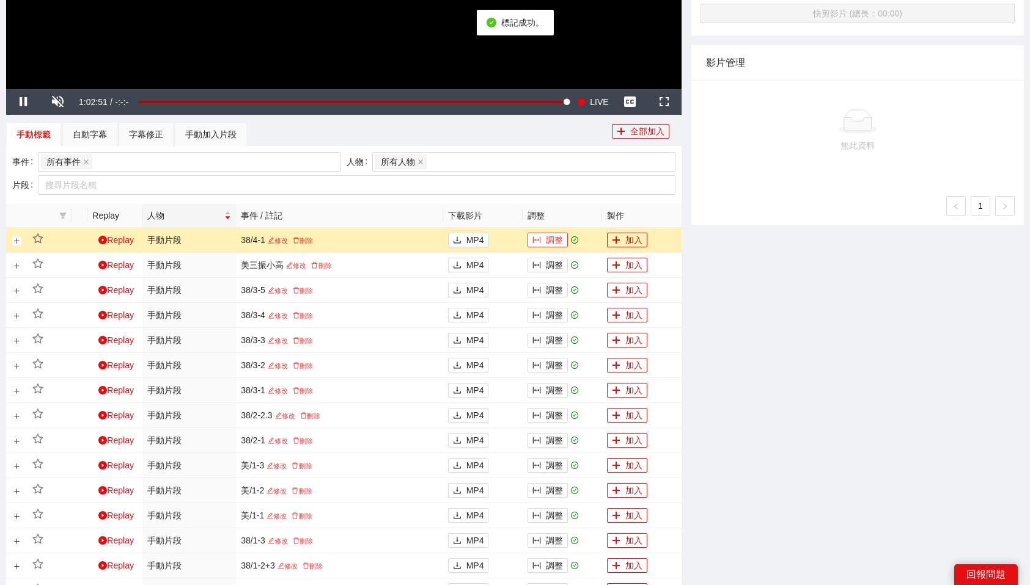
click at [547, 243] on button "調整" at bounding box center [547, 240] width 40 height 15
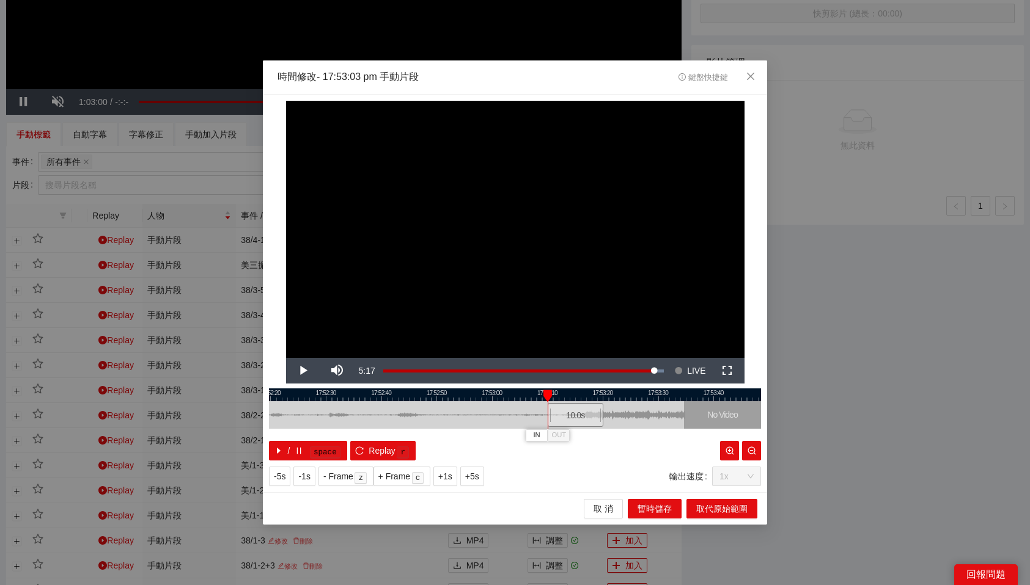
drag, startPoint x: 543, startPoint y: 422, endPoint x: 582, endPoint y: 420, distance: 39.1
click at [582, 420] on div "10.0 s" at bounding box center [575, 415] width 56 height 24
drag, startPoint x: 558, startPoint y: 396, endPoint x: 595, endPoint y: 398, distance: 37.3
click at [595, 398] on div at bounding box center [595, 396] width 9 height 12
click at [625, 436] on button "OUT" at bounding box center [616, 436] width 22 height 12
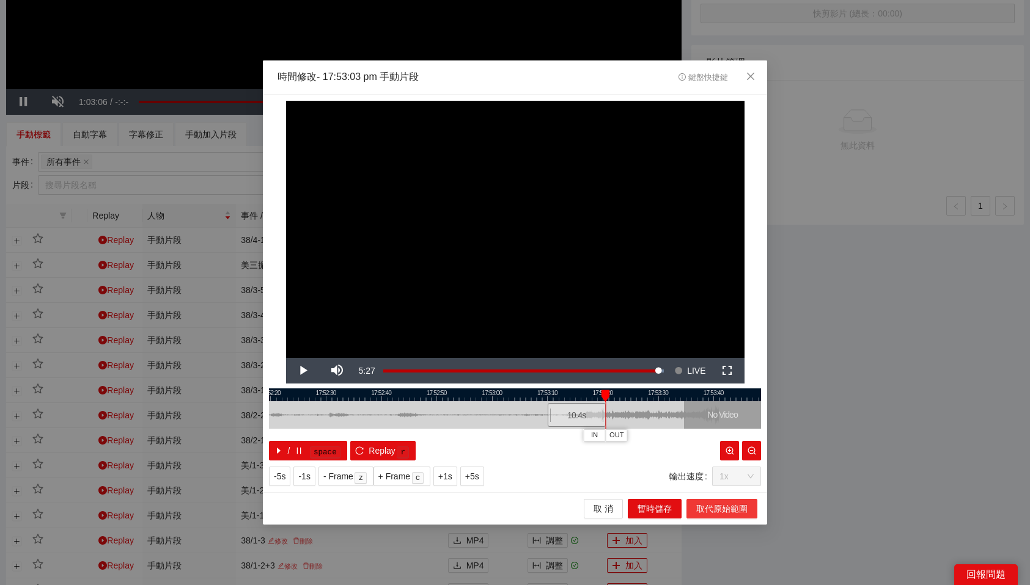
click at [731, 509] on span "取代原始範圍" at bounding box center [721, 508] width 51 height 13
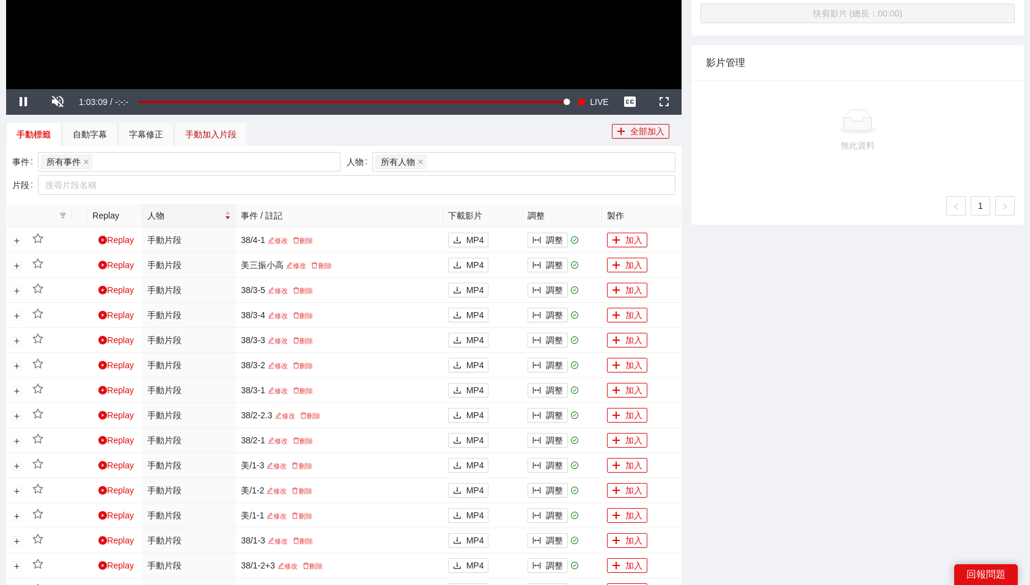
click at [219, 137] on div "手動加入片段" at bounding box center [210, 134] width 51 height 13
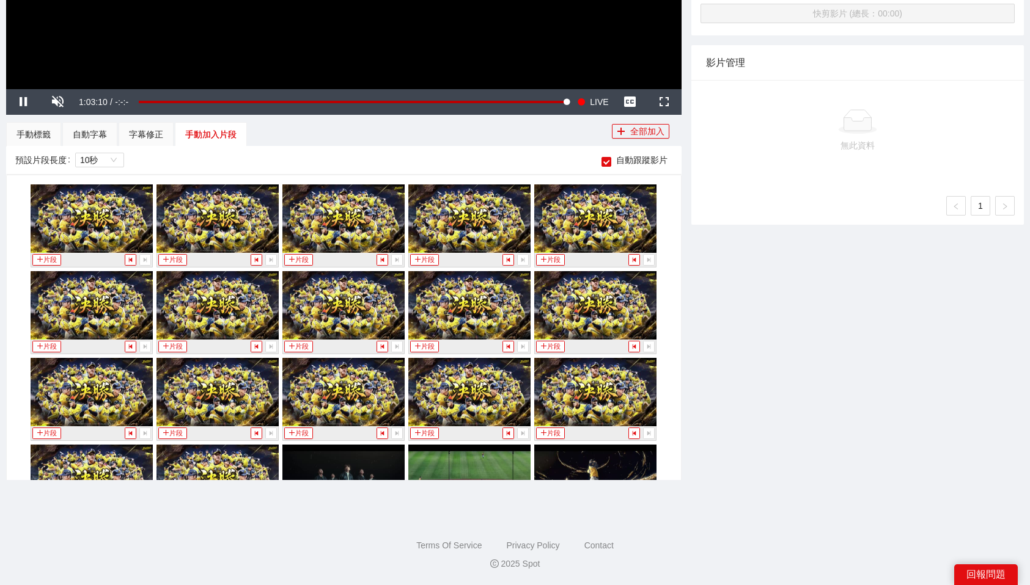
scroll to position [3446, 0]
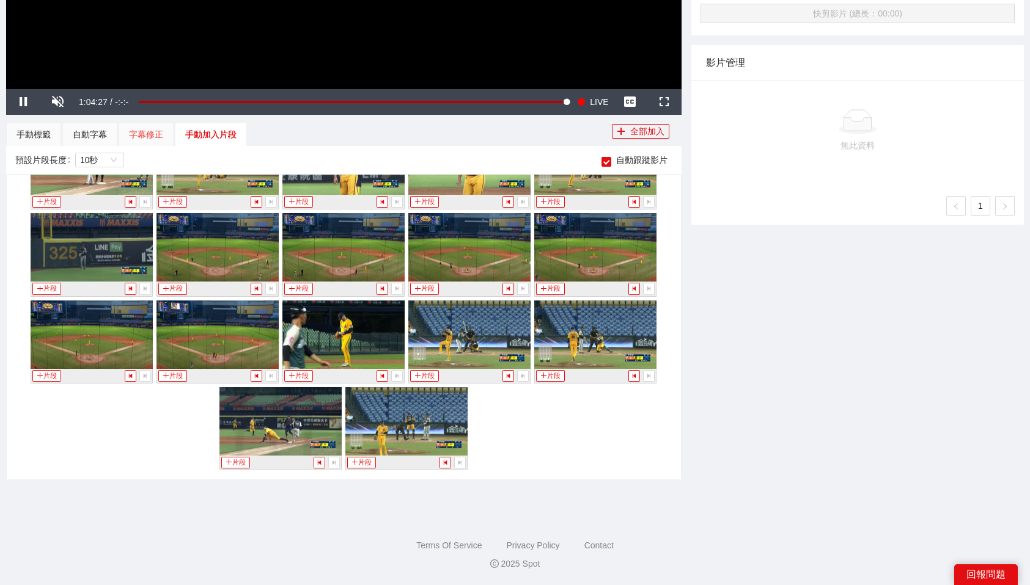
click at [165, 144] on div "字幕修正" at bounding box center [146, 134] width 55 height 24
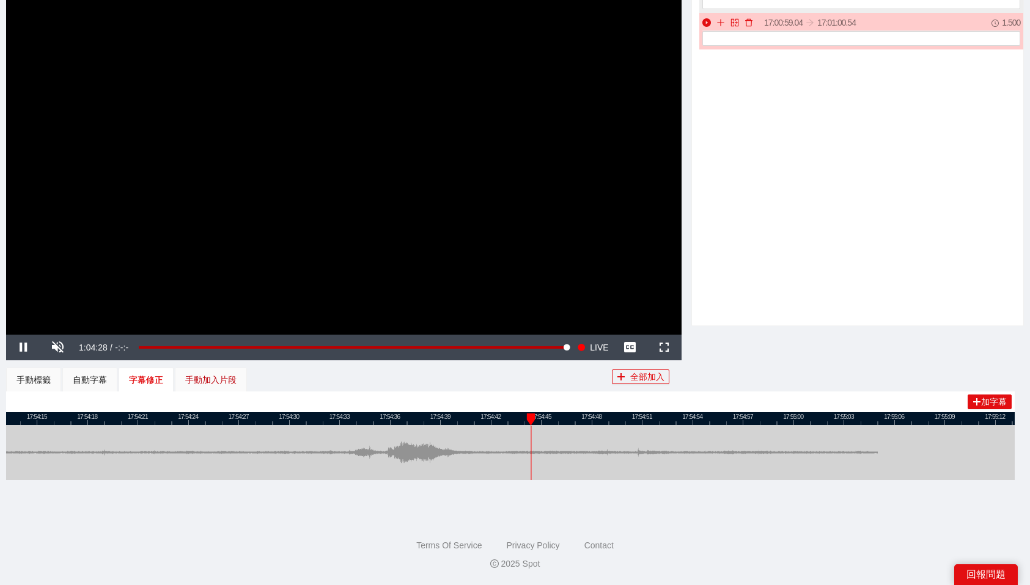
click at [216, 378] on div "手動加入片段" at bounding box center [210, 379] width 51 height 13
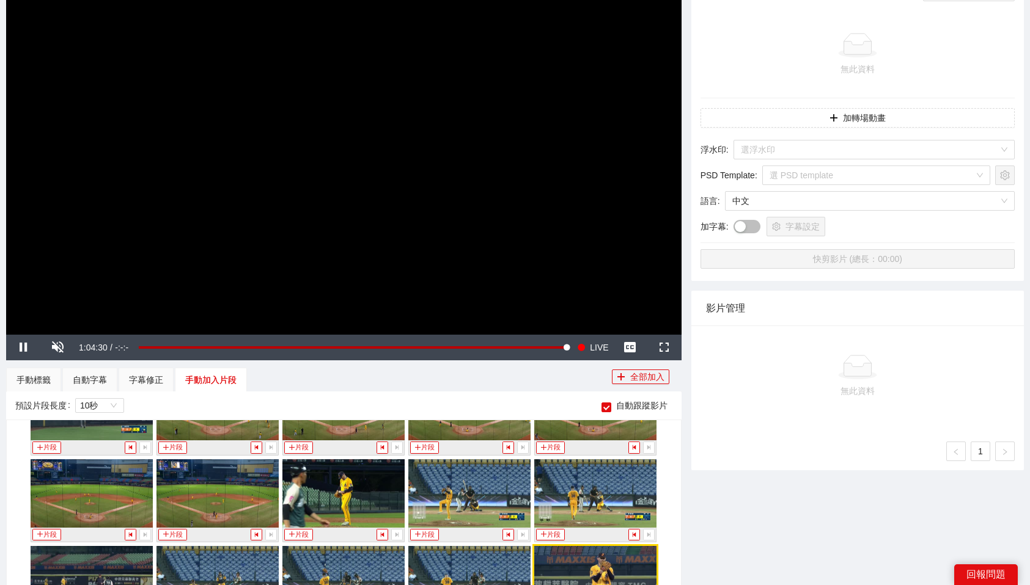
scroll to position [394, 0]
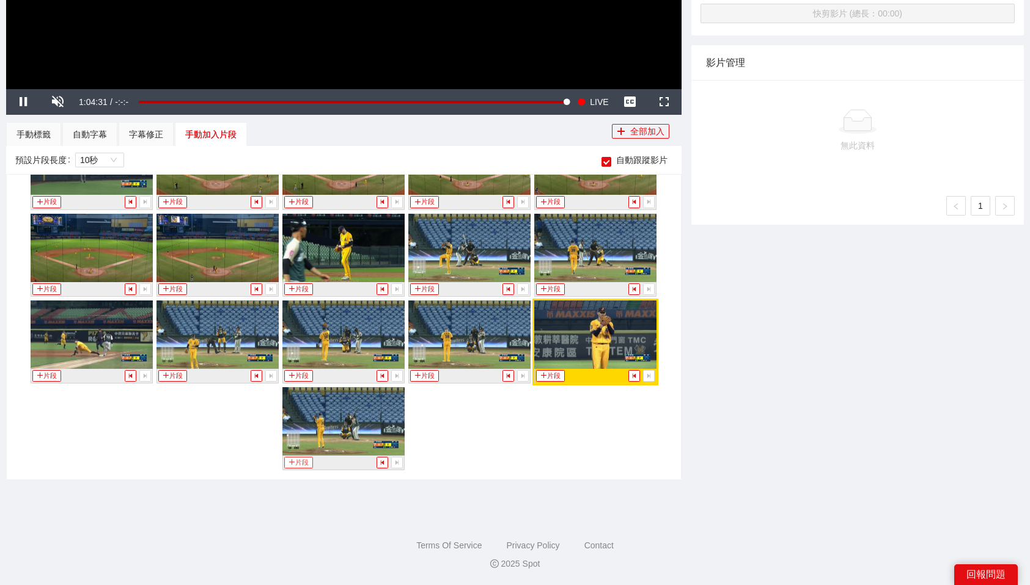
click at [303, 457] on button "片段" at bounding box center [298, 463] width 28 height 12
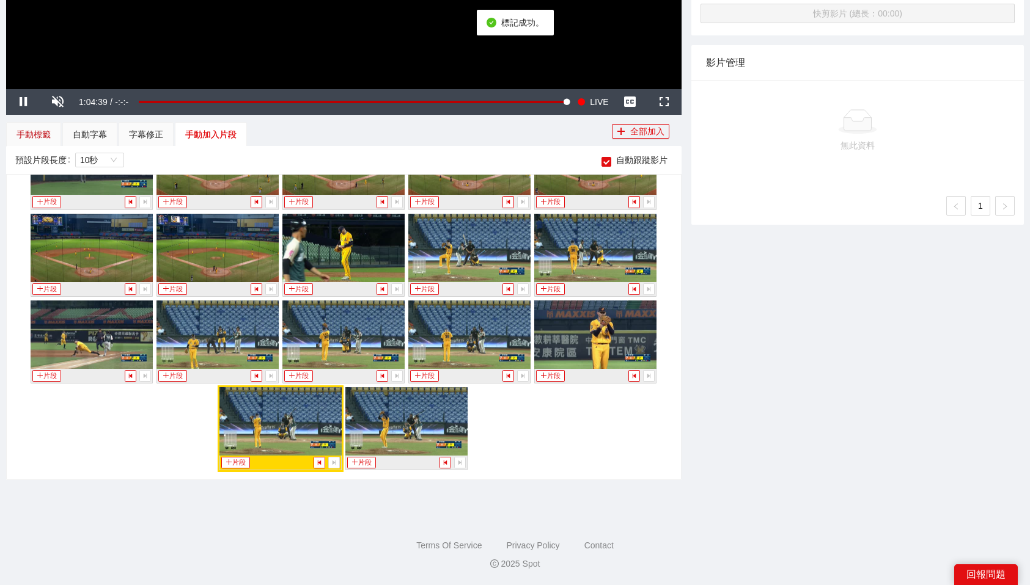
click at [30, 129] on div "手動標籤" at bounding box center [33, 134] width 34 height 13
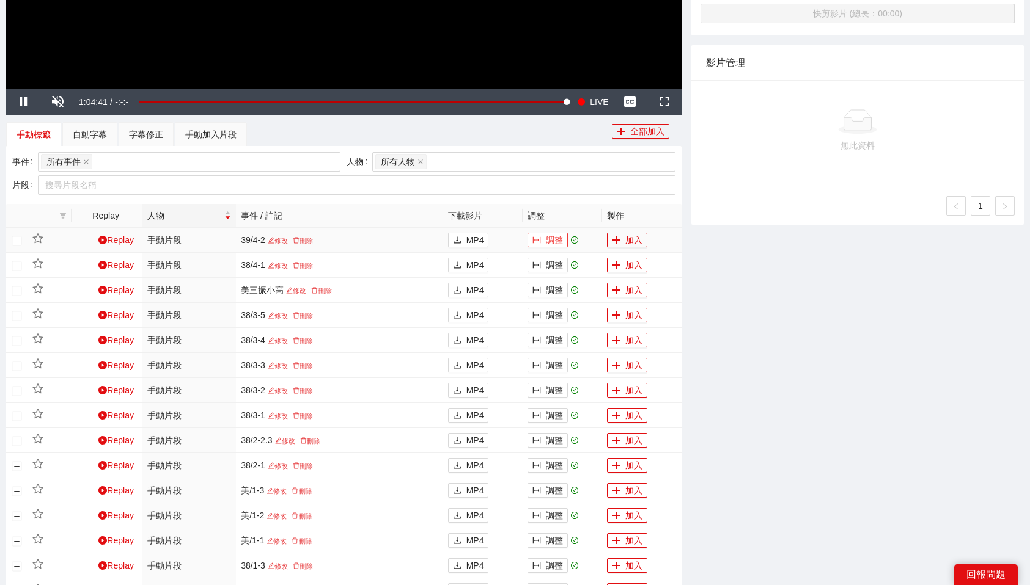
click at [547, 240] on button "調整" at bounding box center [547, 240] width 40 height 15
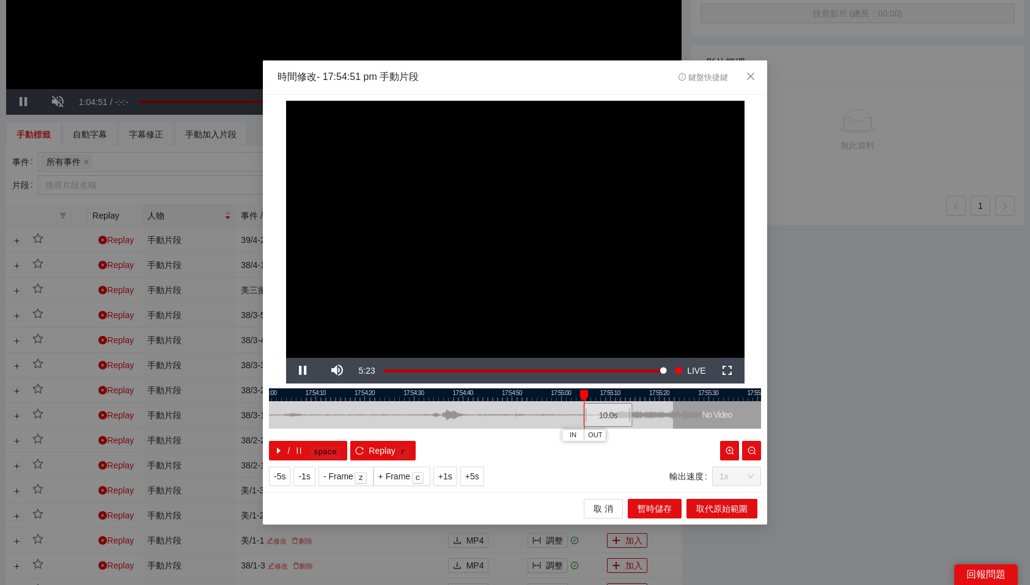
drag, startPoint x: 544, startPoint y: 417, endPoint x: 611, endPoint y: 413, distance: 66.7
click at [611, 413] on div "10.0 s" at bounding box center [607, 415] width 49 height 24
click at [632, 437] on span "OUT" at bounding box center [625, 435] width 15 height 11
click at [720, 509] on span "取代原始範圍" at bounding box center [721, 508] width 51 height 13
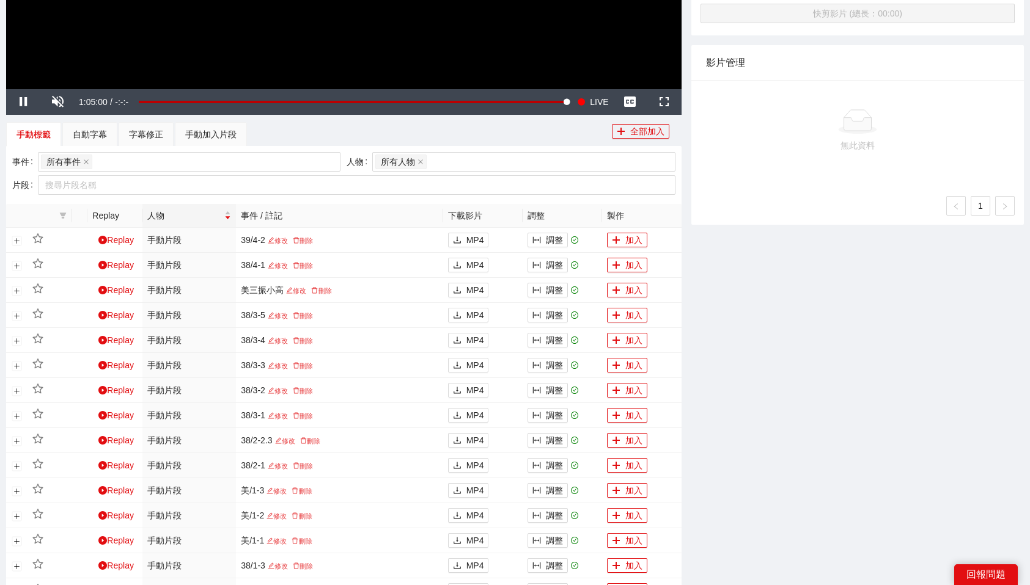
click at [829, 464] on div "-5s -1s 1x +1s +5s 影片剪輯區 清除 排列 草稿 Horizontal (16:9) 無此資料 加轉場動畫 浮水印 : 選浮水印 PSD T…" at bounding box center [857, 177] width 342 height 1002
click at [196, 128] on div "手動加入片段" at bounding box center [210, 134] width 51 height 13
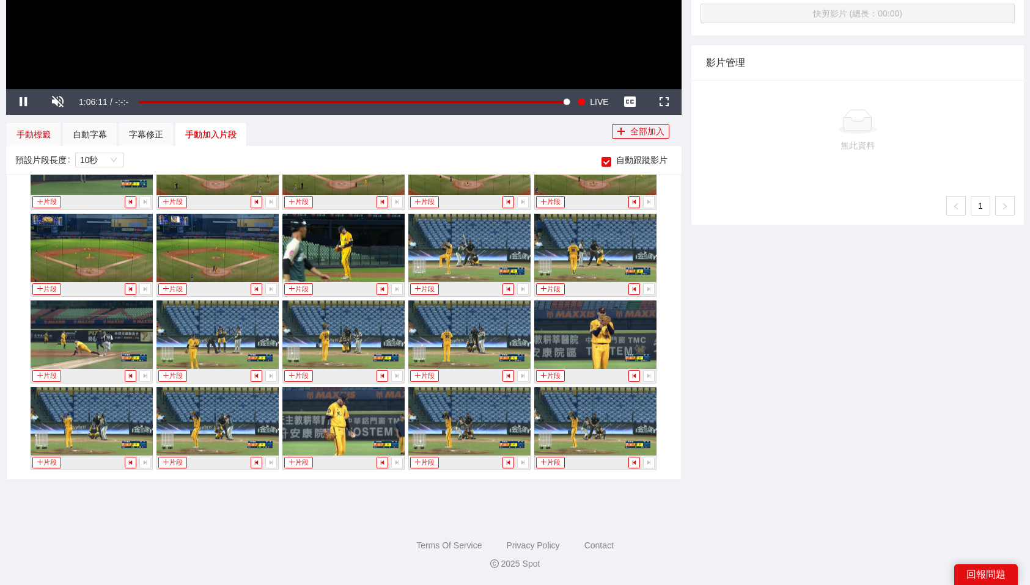
click at [46, 128] on div "手動標籤" at bounding box center [33, 134] width 34 height 13
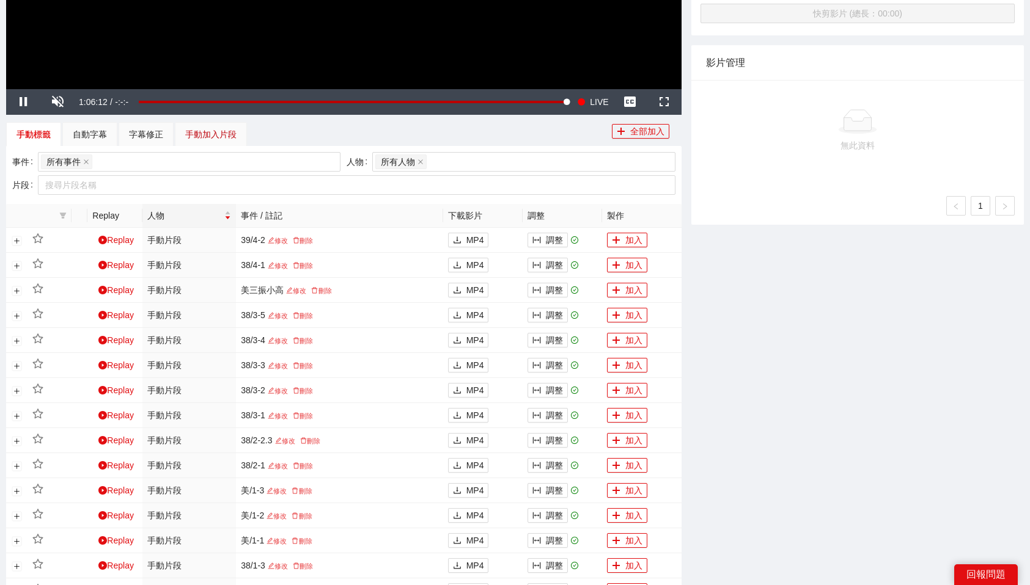
click at [222, 131] on div "手動加入片段" at bounding box center [210, 134] width 51 height 13
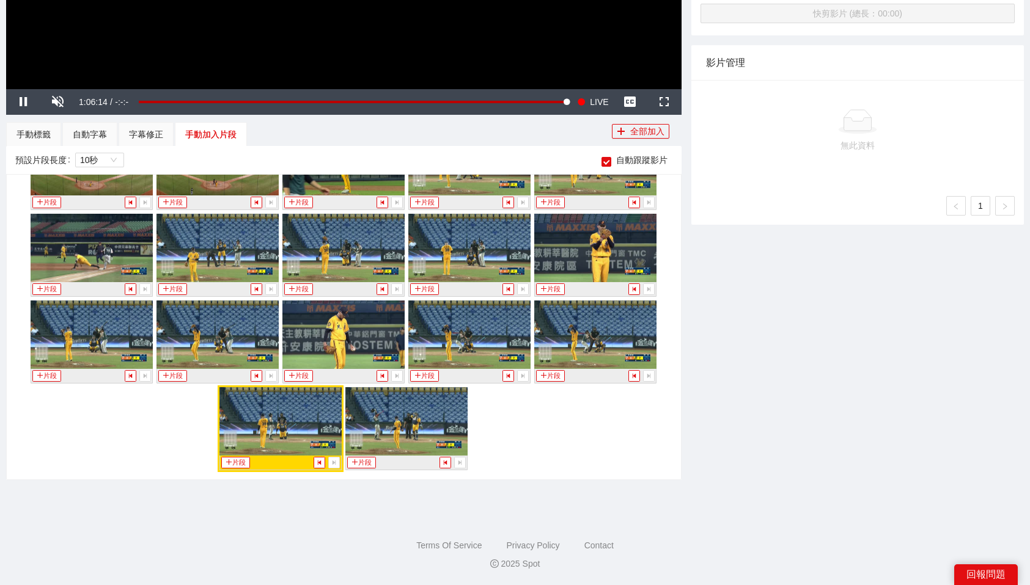
scroll to position [3620, 0]
click at [368, 459] on button "片段" at bounding box center [361, 463] width 28 height 12
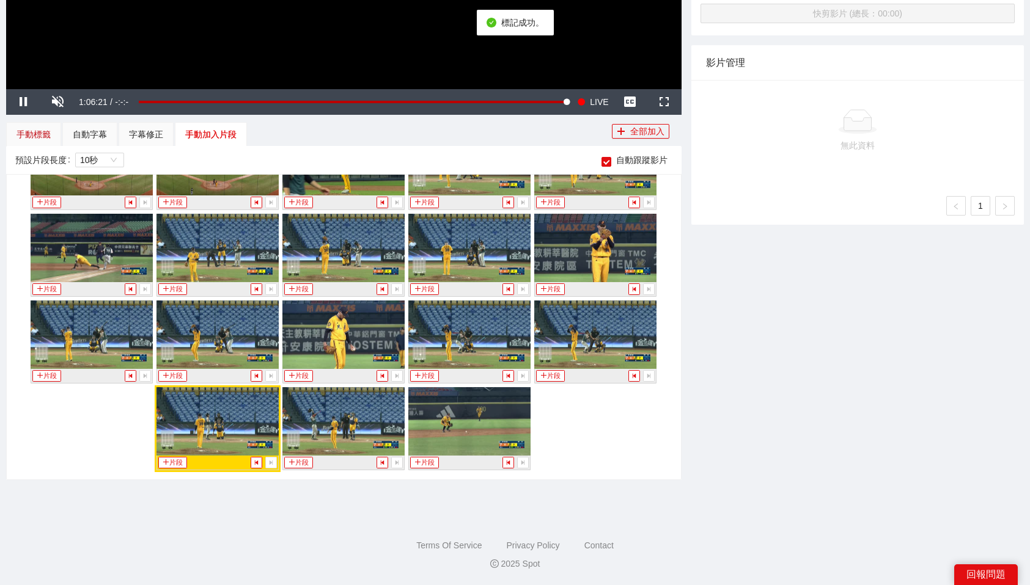
click at [41, 137] on div "手動標籤" at bounding box center [33, 134] width 34 height 13
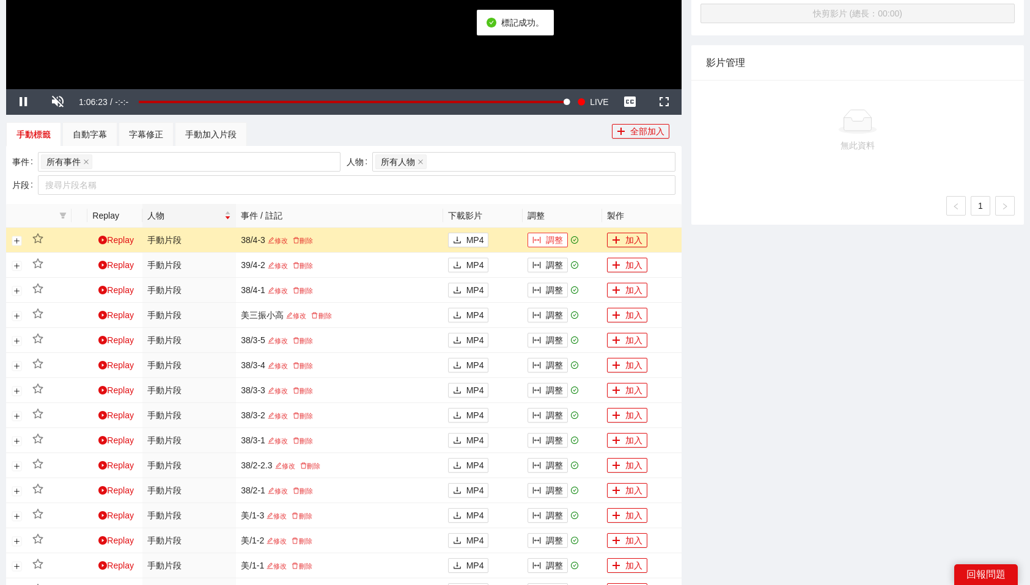
click at [542, 236] on button "調整" at bounding box center [547, 240] width 40 height 15
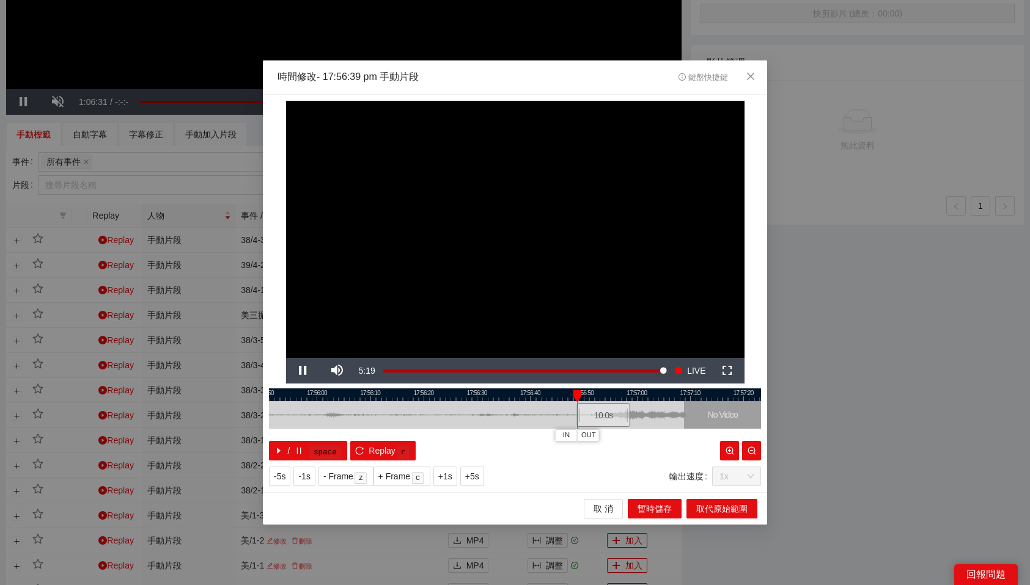
drag, startPoint x: 569, startPoint y: 413, endPoint x: 621, endPoint y: 412, distance: 51.9
click at [621, 412] on div "10.0 s" at bounding box center [603, 415] width 53 height 24
click at [643, 433] on button "OUT" at bounding box center [635, 436] width 22 height 12
click at [712, 511] on span "取代原始範圍" at bounding box center [721, 508] width 51 height 13
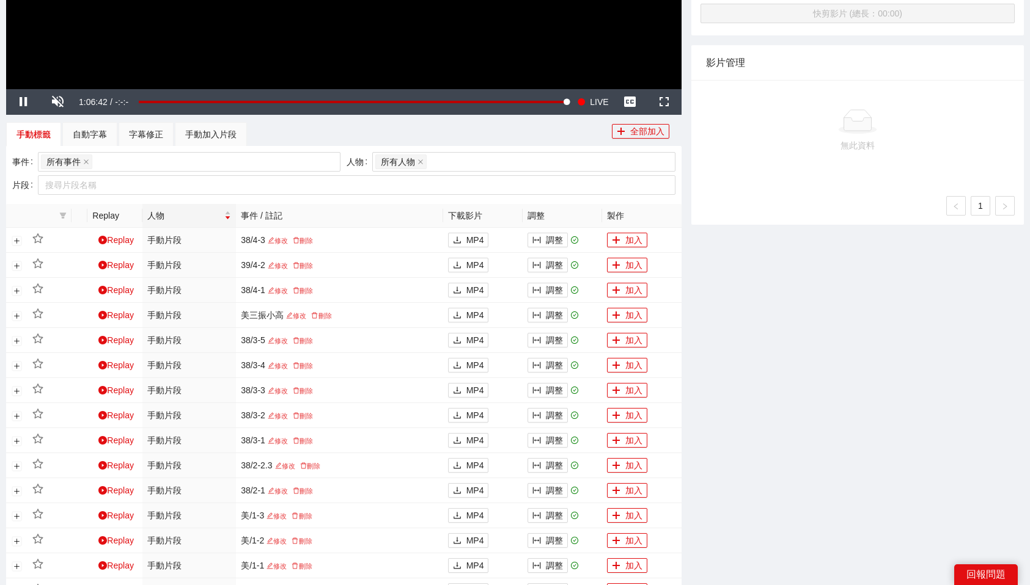
click at [828, 468] on div "-5s -1s 1x +1s +5s 影片剪輯區 清除 排列 草稿 Horizontal (16:9) 無此資料 加轉場動畫 浮水印 : 選浮水印 PSD T…" at bounding box center [857, 189] width 342 height 1027
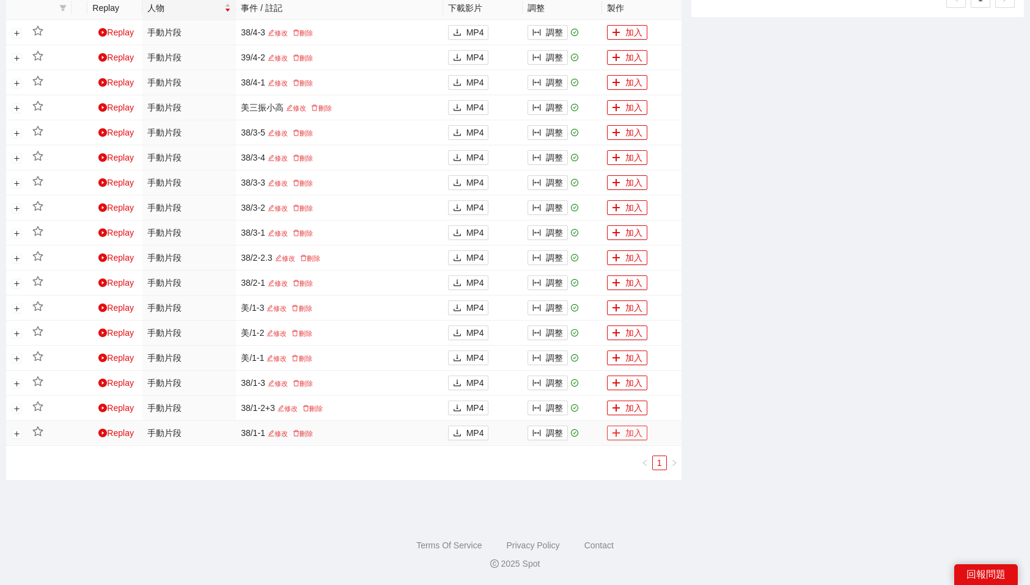
click at [634, 437] on button "加入" at bounding box center [627, 433] width 40 height 15
click at [633, 433] on button "加入" at bounding box center [627, 433] width 40 height 15
click at [622, 410] on button "加入" at bounding box center [627, 408] width 40 height 15
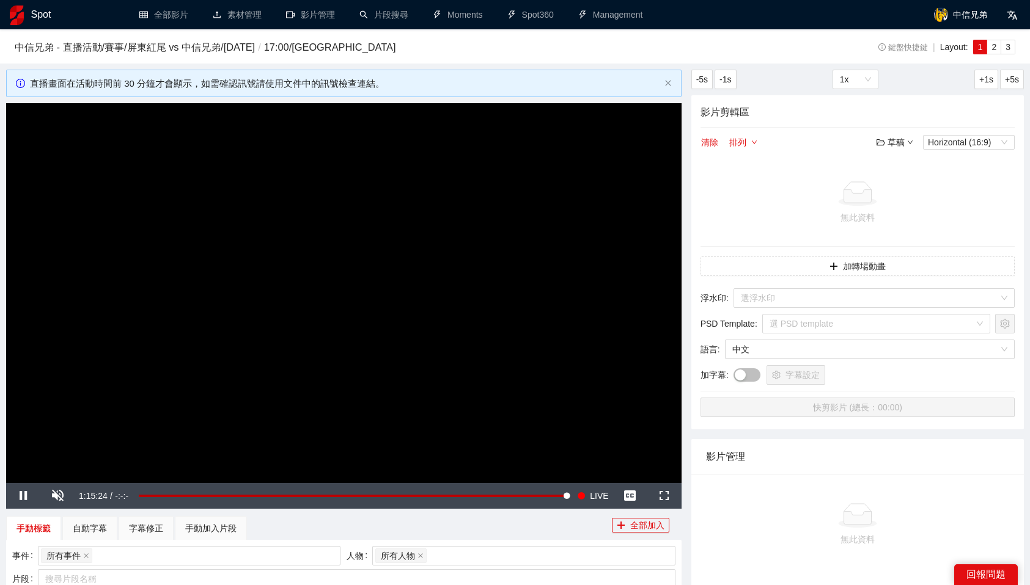
click at [449, 241] on video "Video Player" at bounding box center [343, 292] width 675 height 379
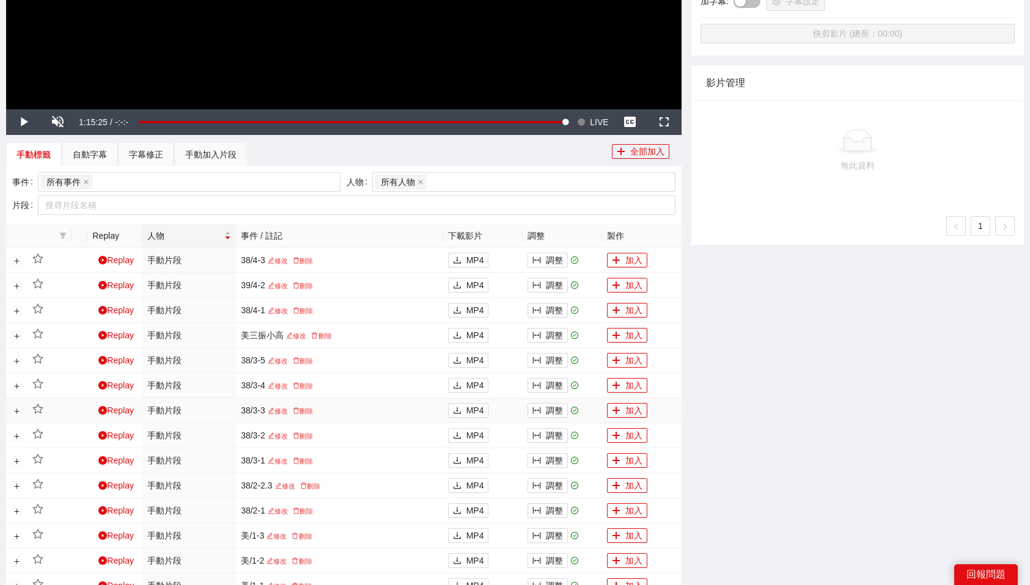
scroll to position [602, 0]
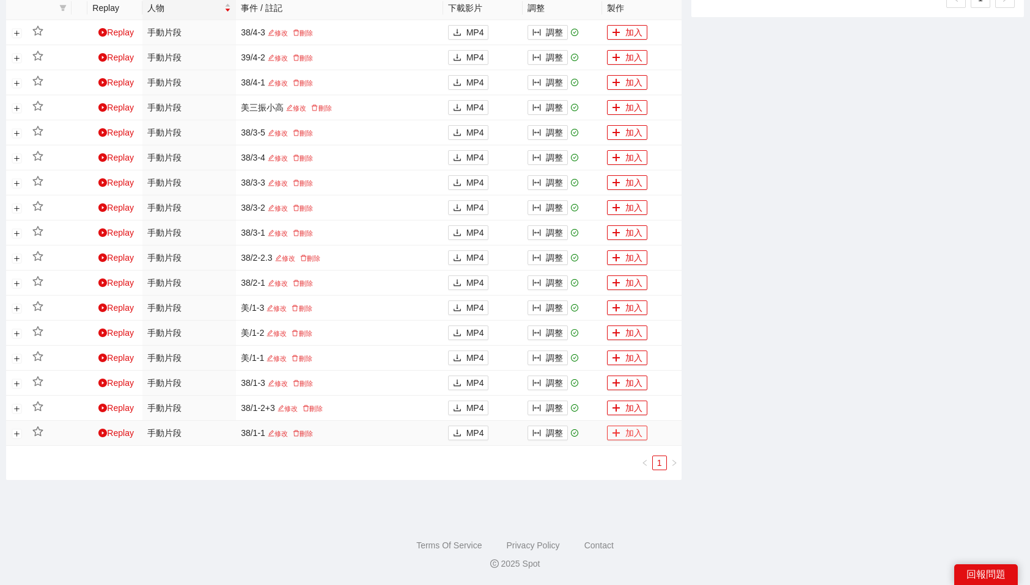
click at [616, 434] on icon "plus" at bounding box center [616, 433] width 9 height 9
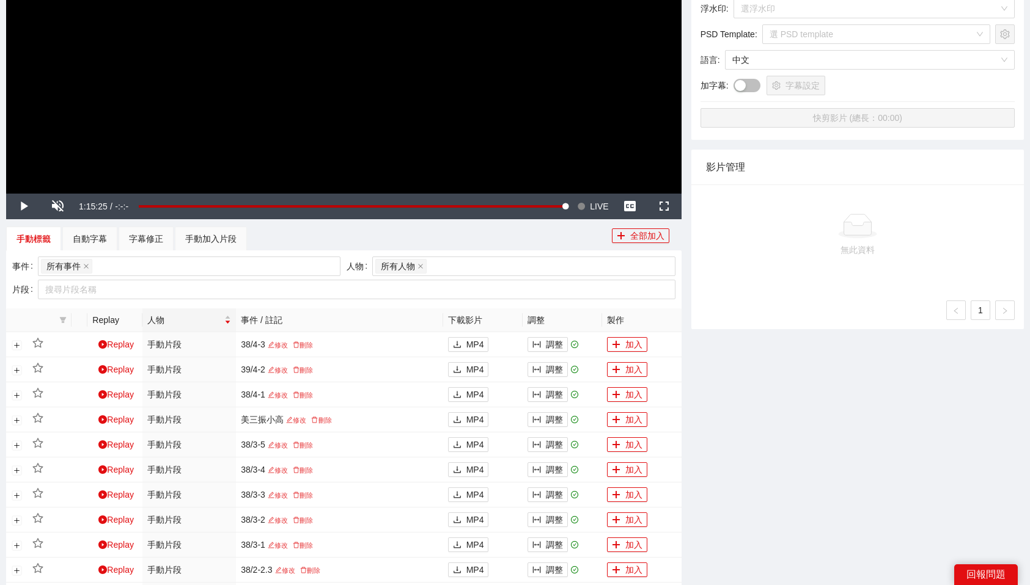
scroll to position [0, 0]
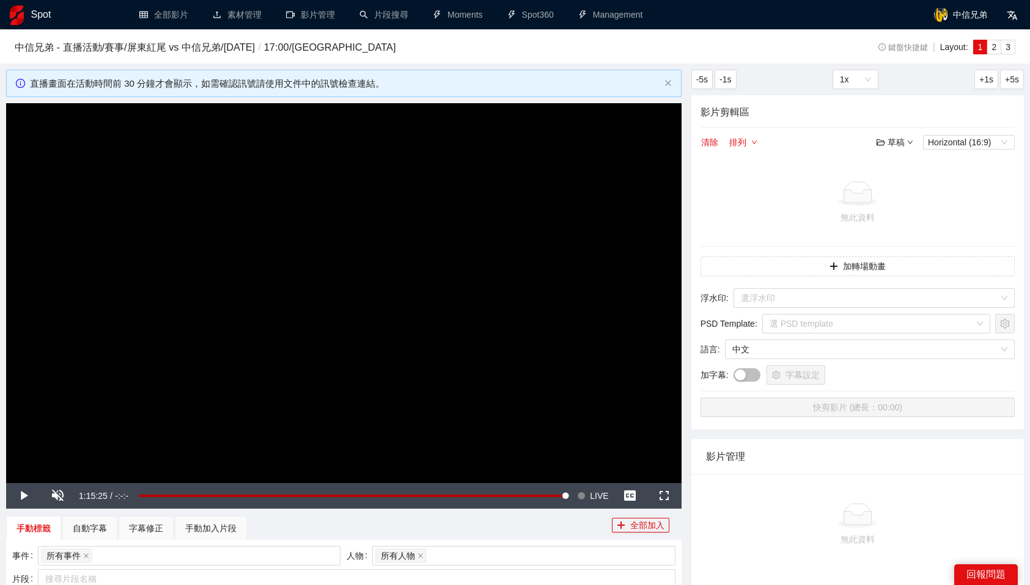
click at [811, 230] on td "無此資料" at bounding box center [857, 202] width 314 height 87
click at [735, 216] on div "無此資料" at bounding box center [857, 217] width 304 height 13
click at [461, 256] on video "Video Player" at bounding box center [343, 292] width 675 height 379
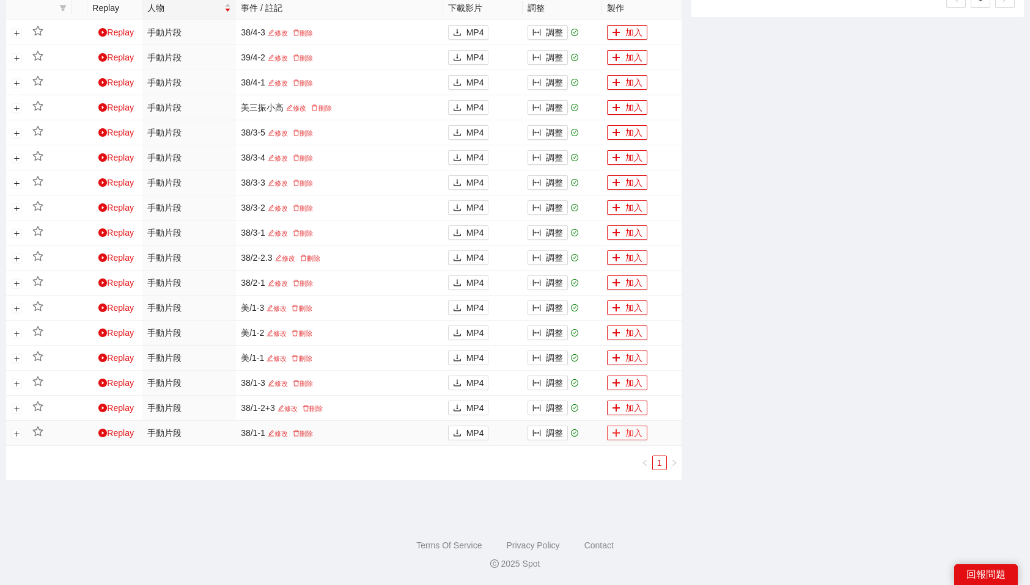
click at [618, 431] on icon "plus" at bounding box center [616, 433] width 9 height 9
click at [624, 409] on button "加入" at bounding box center [627, 408] width 40 height 15
click at [626, 380] on button "加入" at bounding box center [627, 383] width 40 height 15
click at [634, 283] on button "加入" at bounding box center [627, 283] width 40 height 15
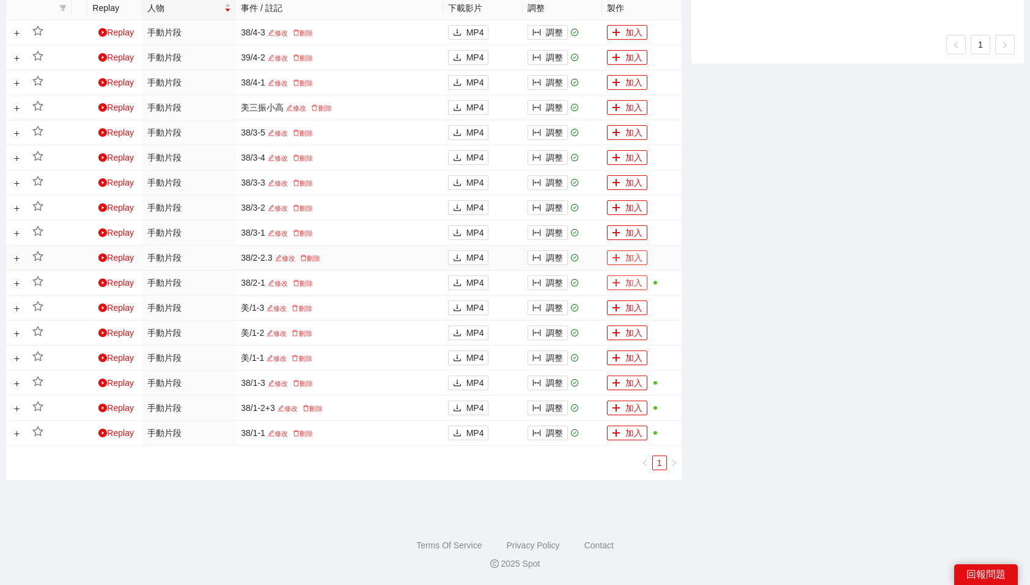
click at [618, 258] on icon "plus" at bounding box center [616, 258] width 9 height 9
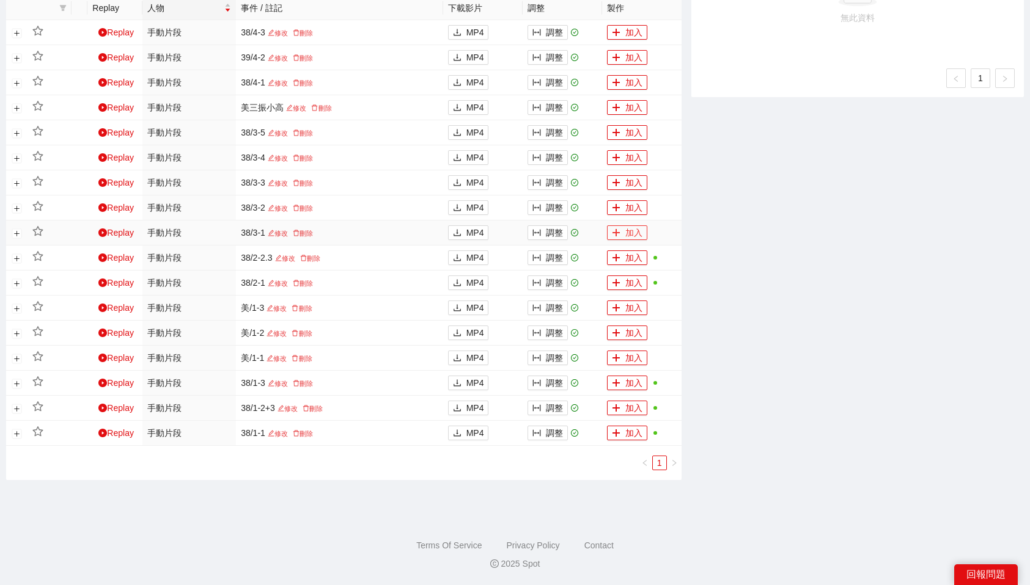
click at [623, 231] on button "加入" at bounding box center [627, 232] width 40 height 15
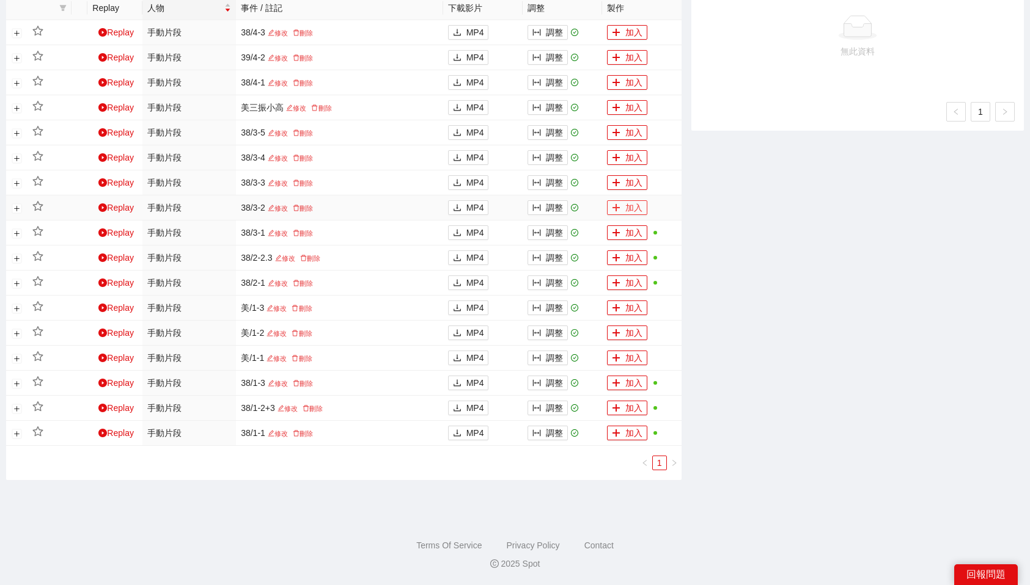
click at [629, 207] on button "加入" at bounding box center [627, 207] width 40 height 15
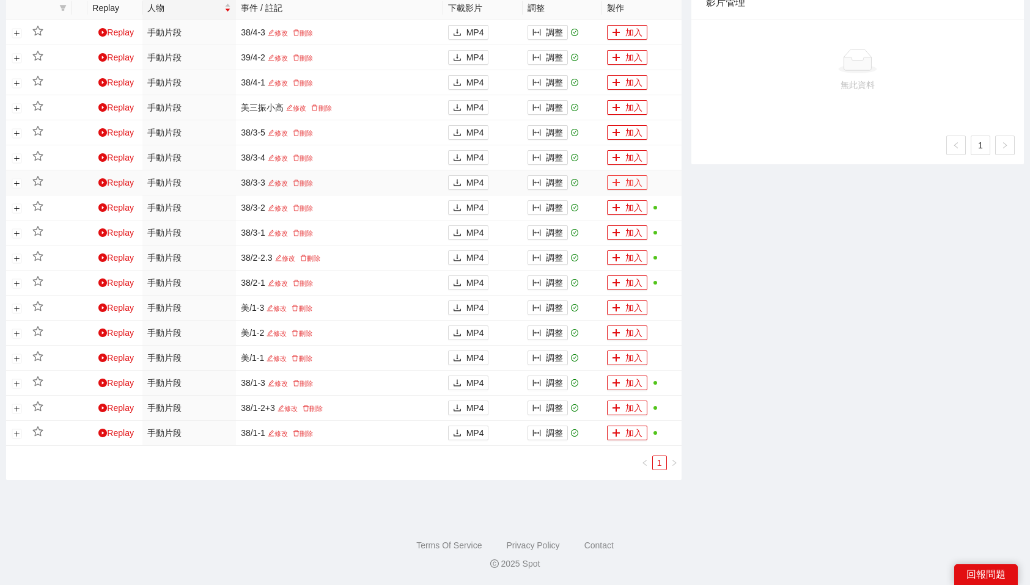
click at [622, 180] on button "加入" at bounding box center [627, 182] width 40 height 15
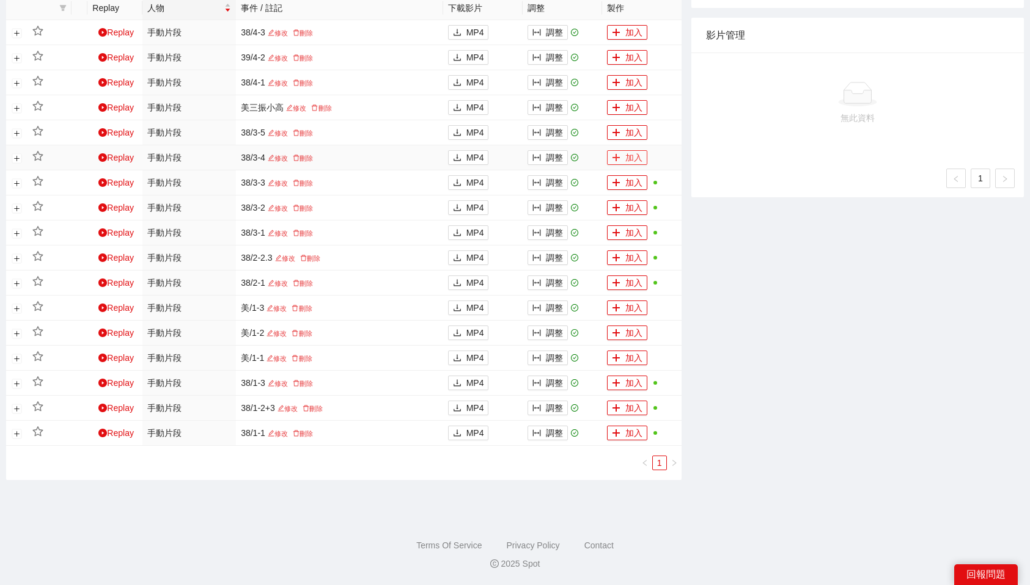
click at [623, 155] on button "加入" at bounding box center [627, 157] width 40 height 15
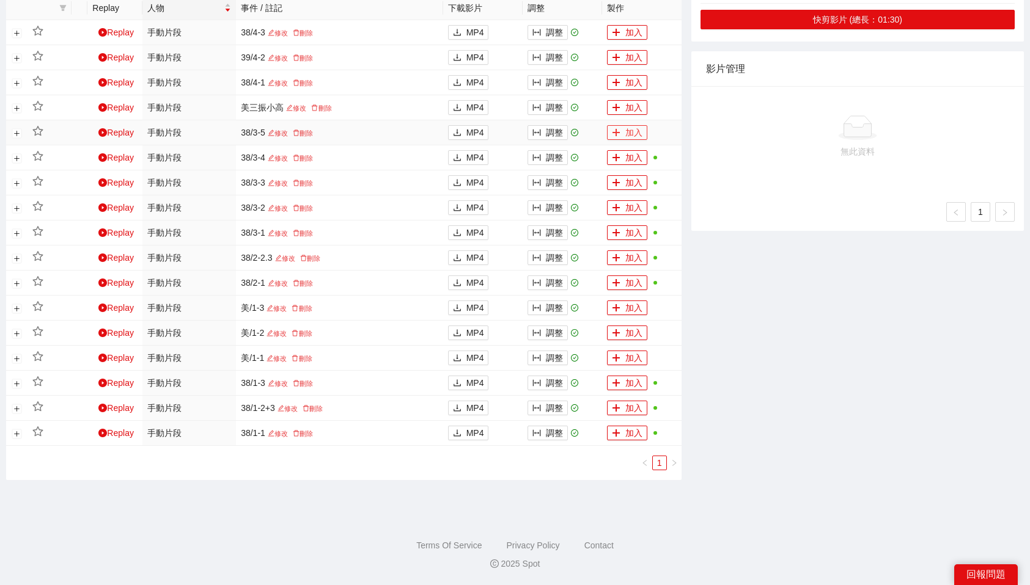
click at [631, 125] on button "加入" at bounding box center [627, 132] width 40 height 15
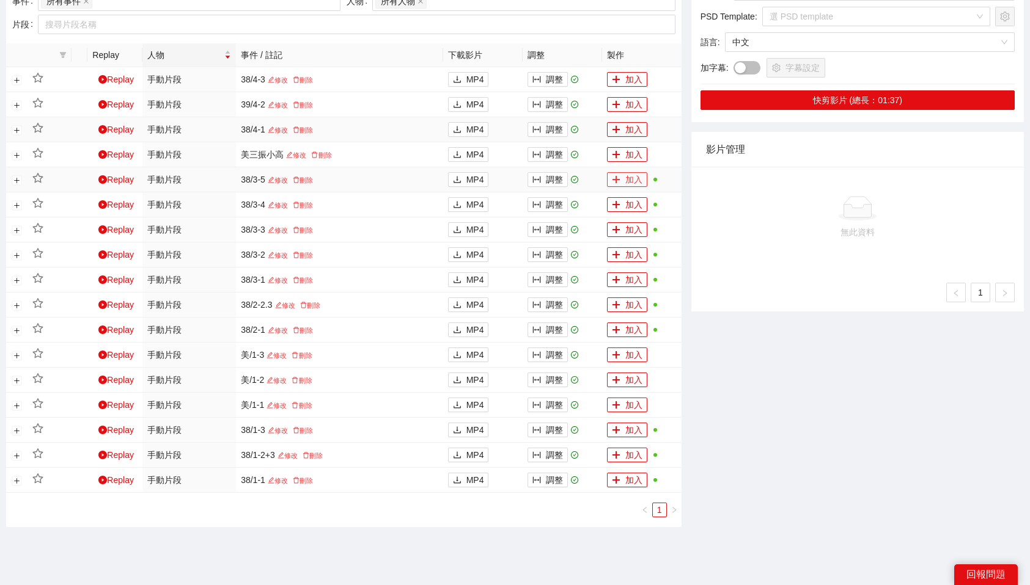
scroll to position [552, 0]
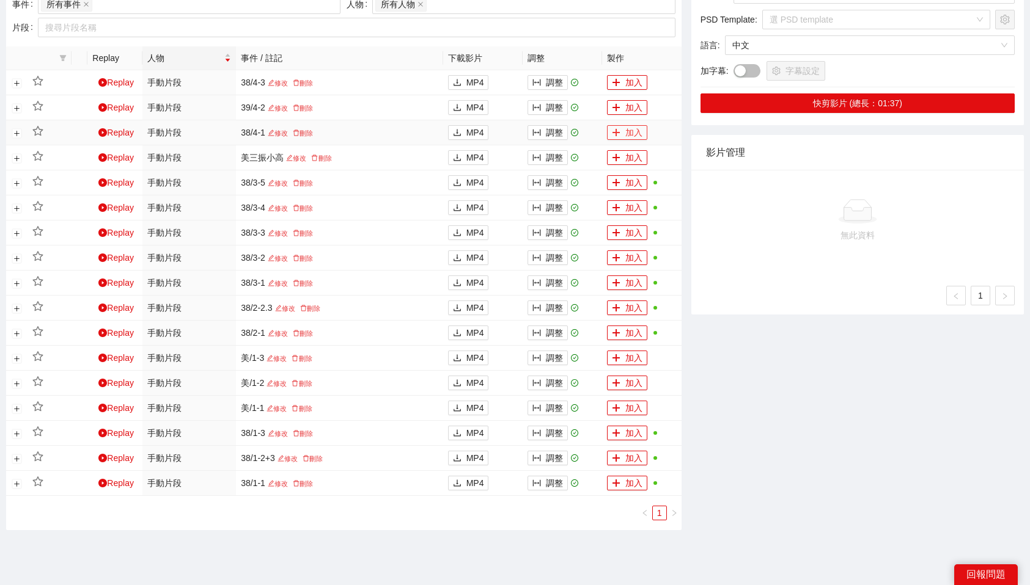
click at [634, 131] on button "加入" at bounding box center [627, 132] width 40 height 15
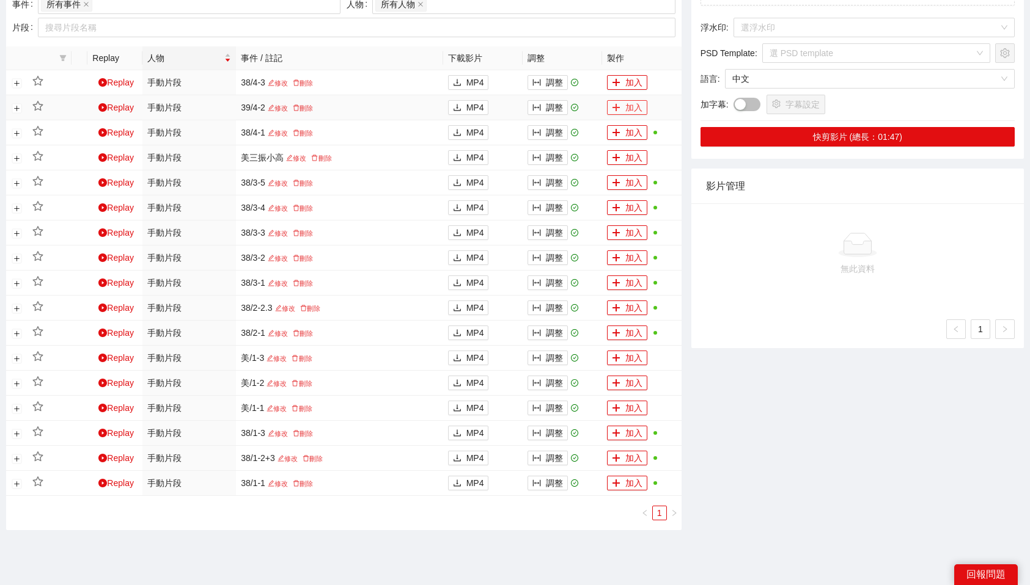
click at [633, 110] on button "加入" at bounding box center [627, 107] width 40 height 15
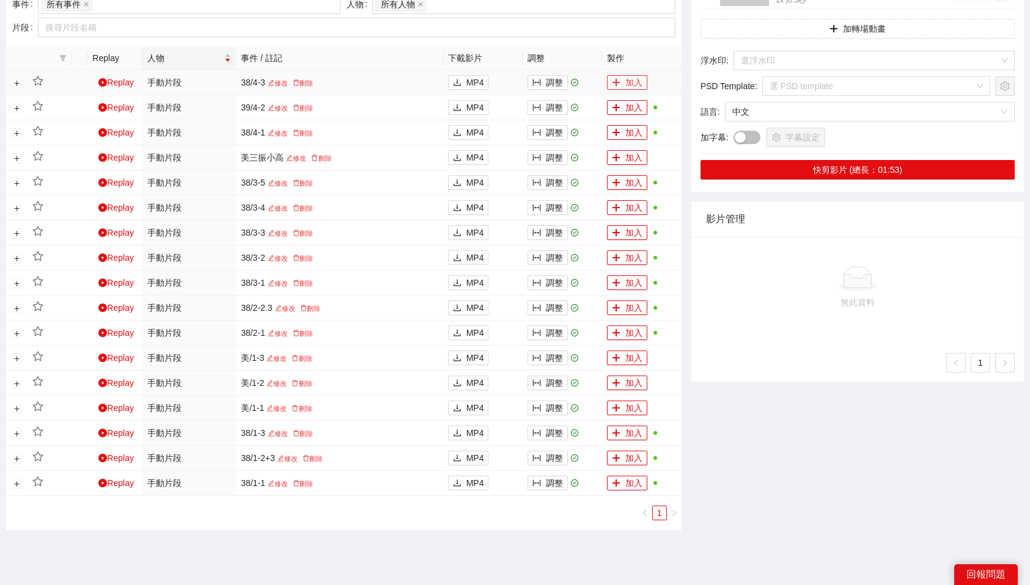
click at [629, 76] on button "加入" at bounding box center [627, 82] width 40 height 15
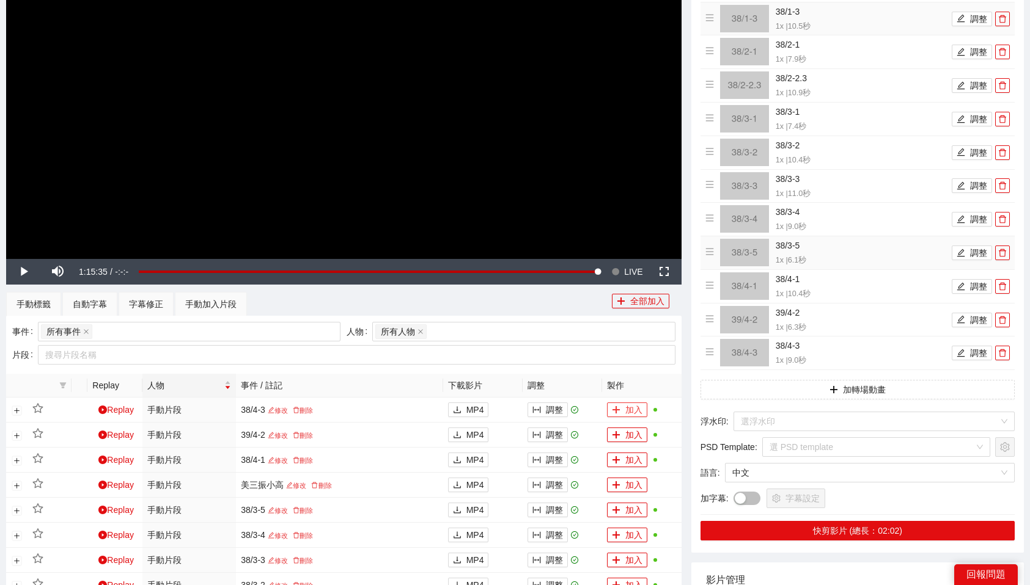
scroll to position [225, 0]
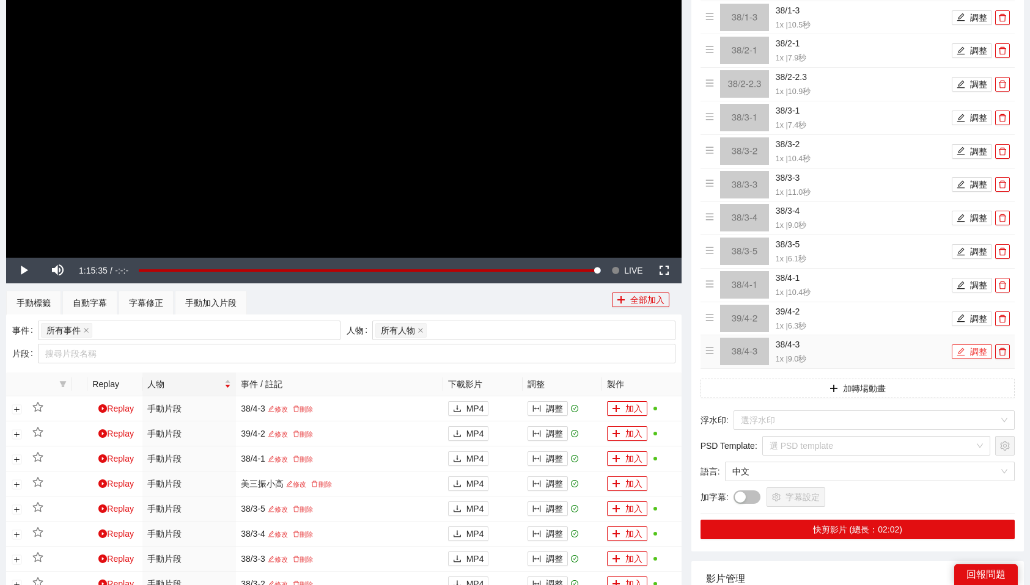
click at [971, 348] on button "調整" at bounding box center [971, 352] width 40 height 15
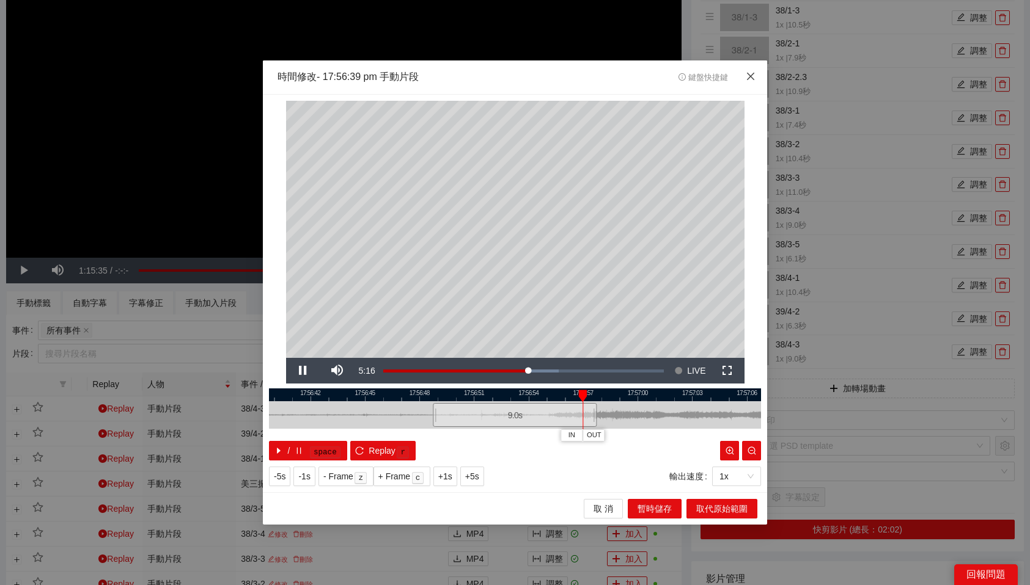
click at [748, 81] on icon "close" at bounding box center [750, 76] width 10 height 10
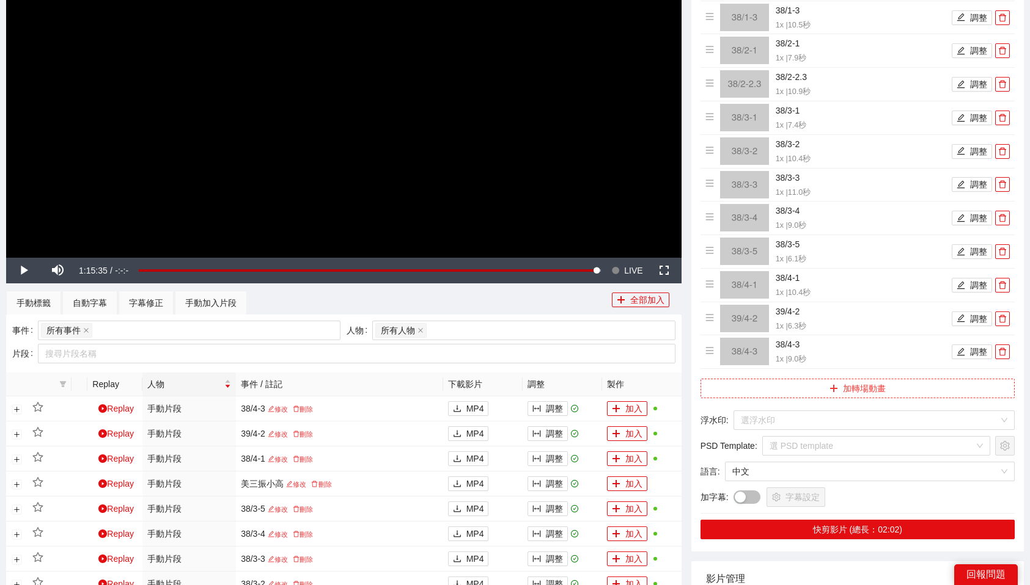
click at [843, 395] on button "加轉場動畫" at bounding box center [857, 389] width 314 height 20
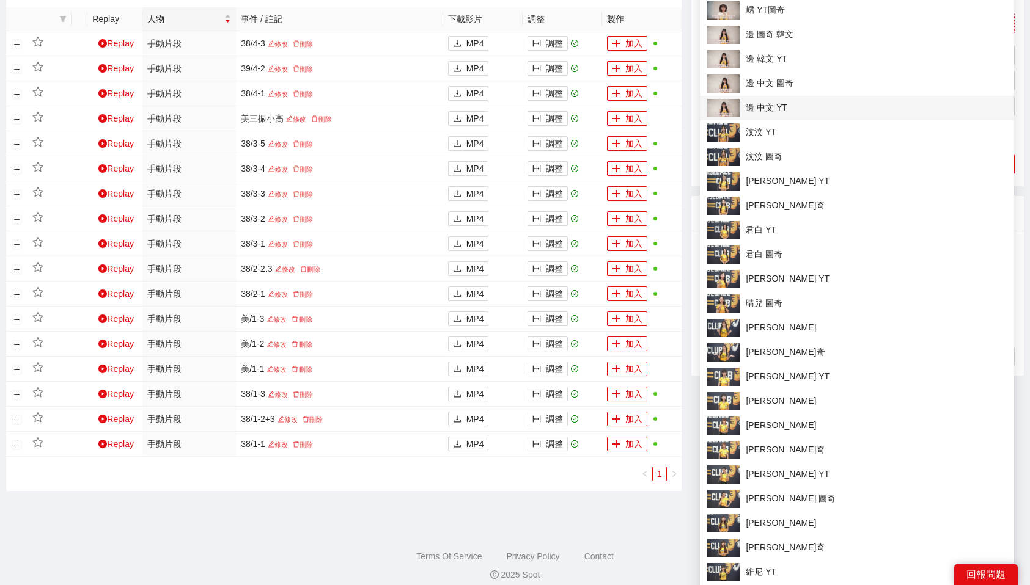
scroll to position [582, 0]
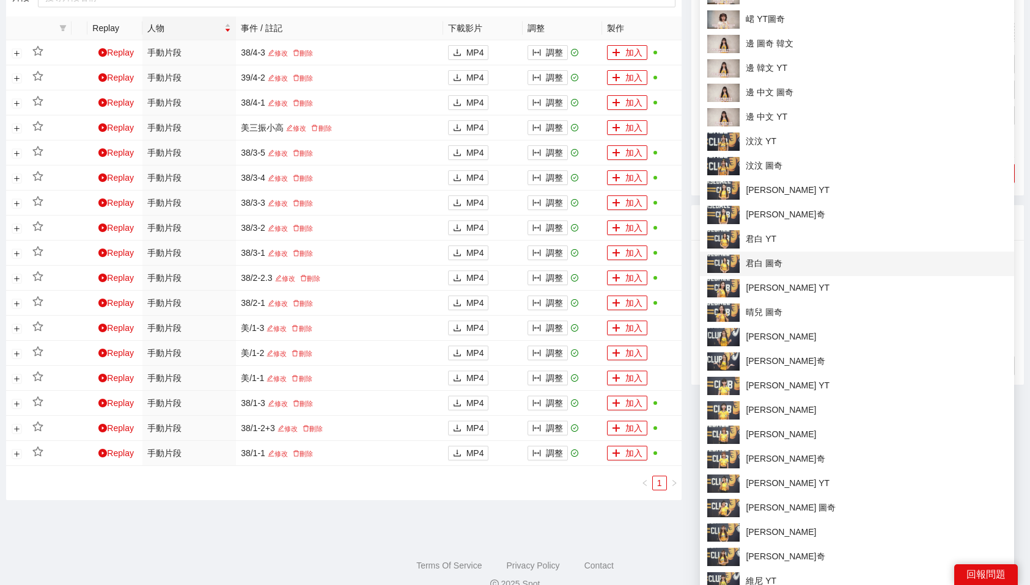
click at [755, 260] on span "君白 圖奇" at bounding box center [856, 264] width 299 height 18
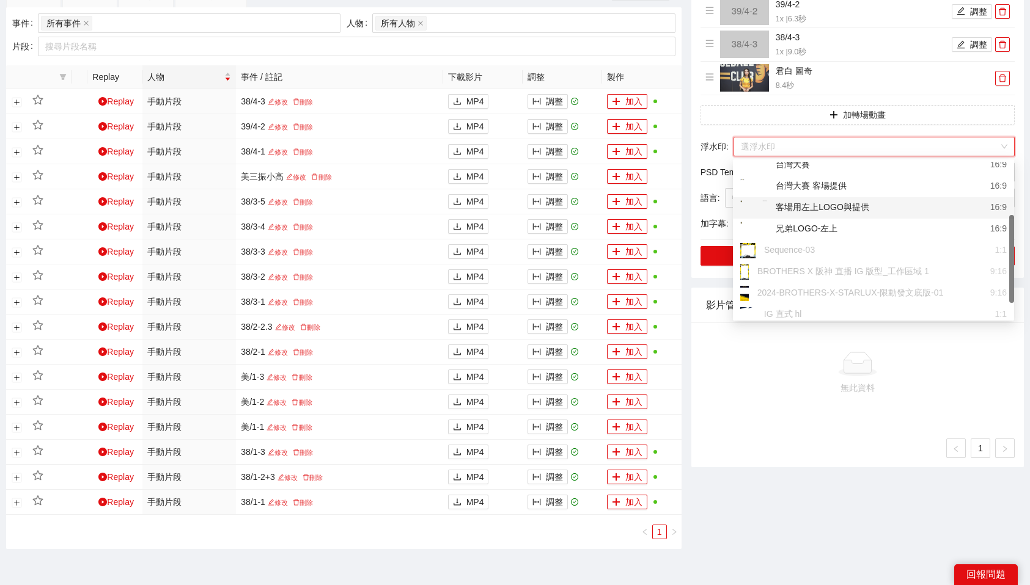
scroll to position [516, 0]
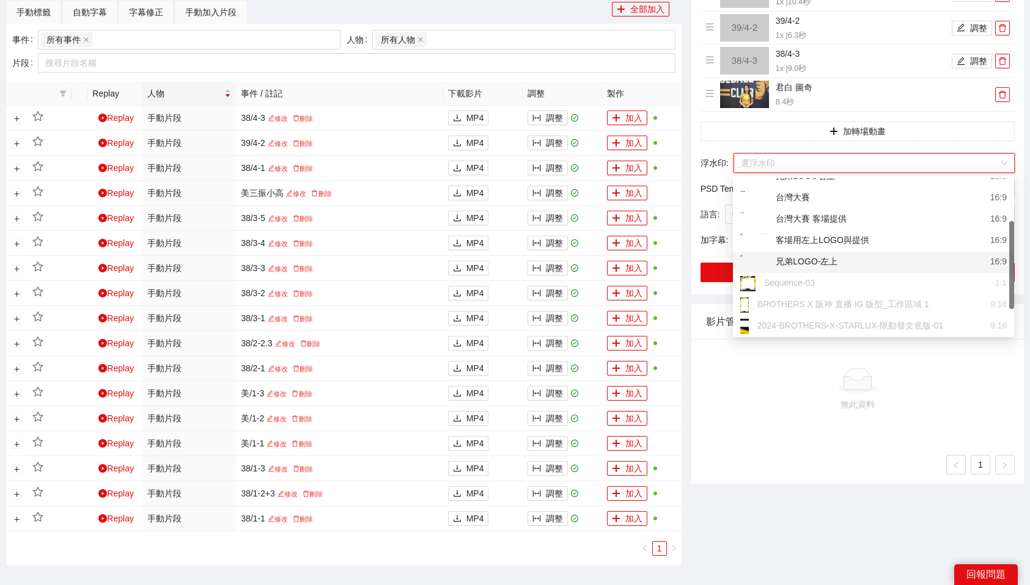
click at [835, 266] on div "兄弟LOGO-左上" at bounding box center [788, 262] width 97 height 15
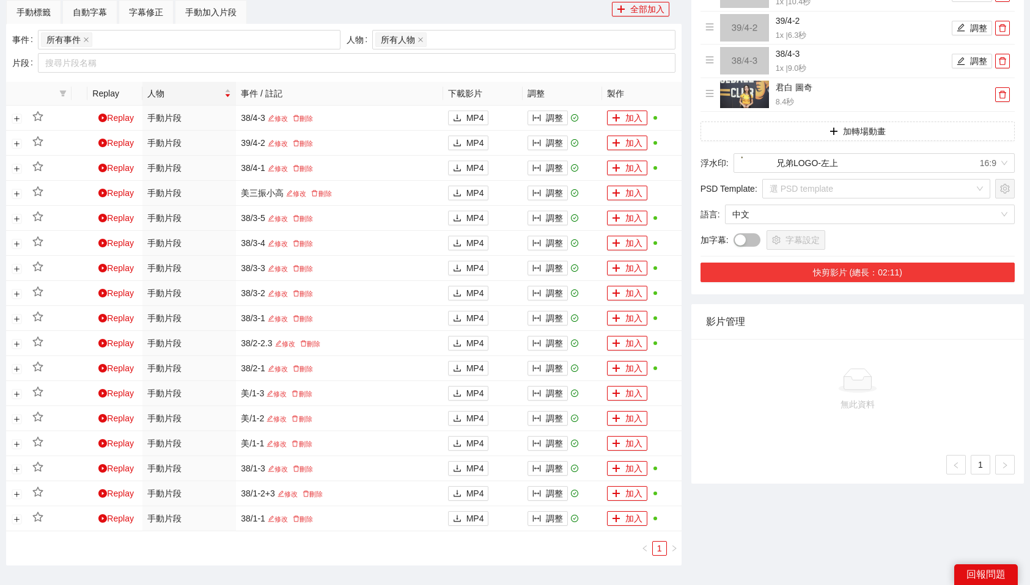
click at [893, 275] on button "快剪影片 (總長：02:11)" at bounding box center [857, 273] width 314 height 20
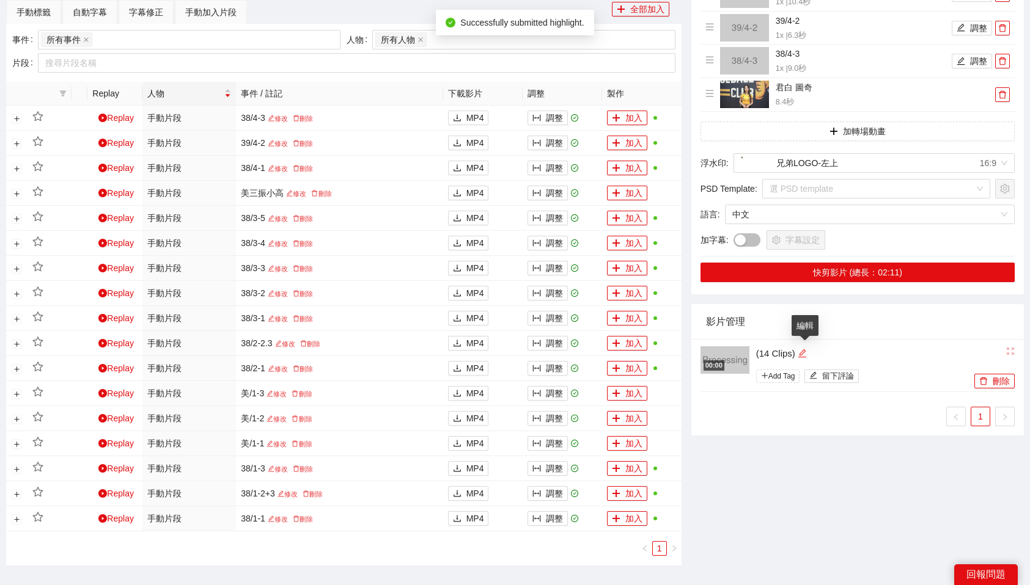
click at [801, 351] on icon "edit" at bounding box center [801, 353] width 9 height 9
click at [801, 351] on textarea "**********" at bounding box center [855, 352] width 215 height 20
type textarea "*"
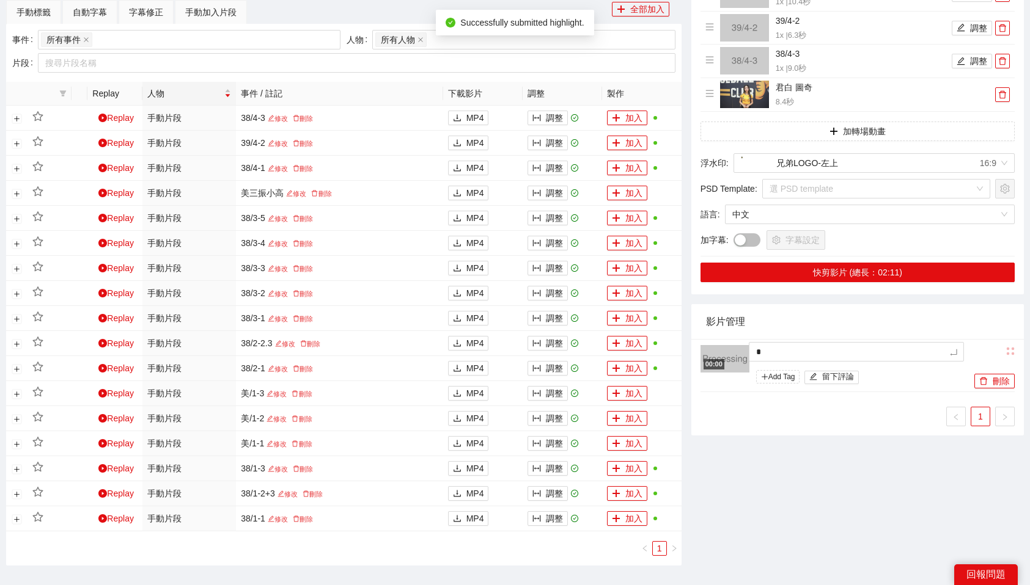
type textarea "**"
type textarea "*"
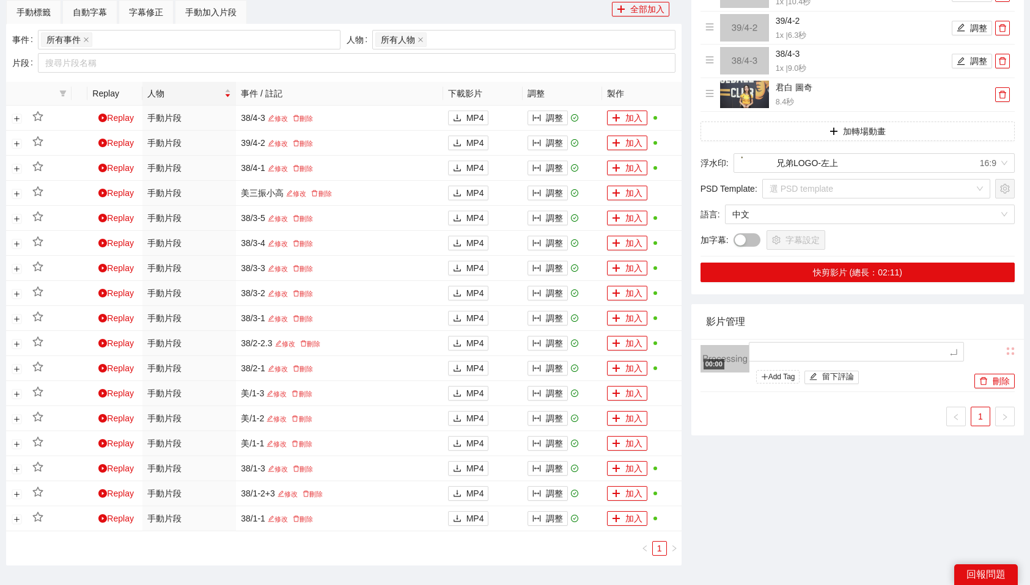
type textarea "*"
type textarea "**"
type textarea "*"
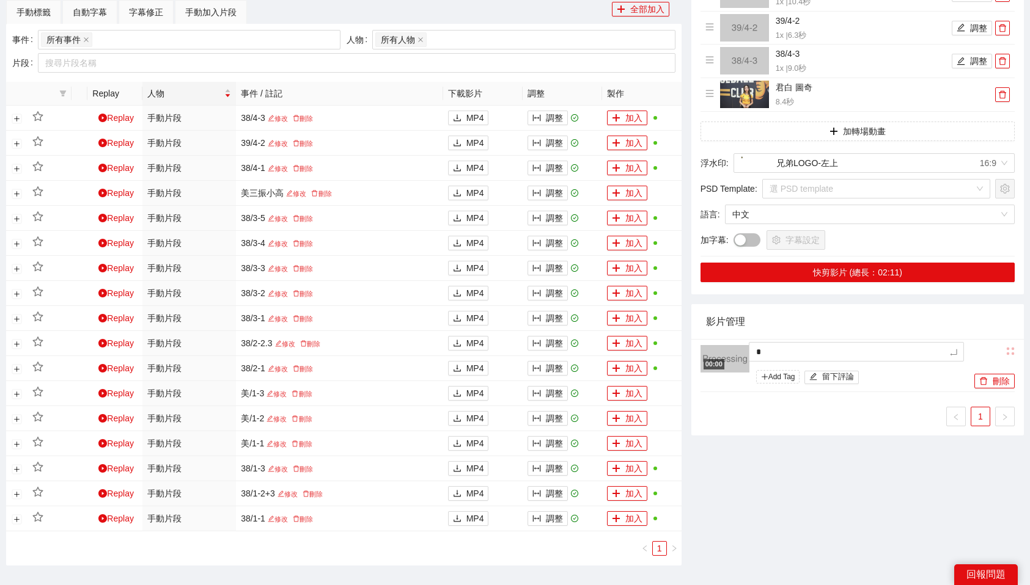
type textarea "**"
type textarea "***"
type textarea "**"
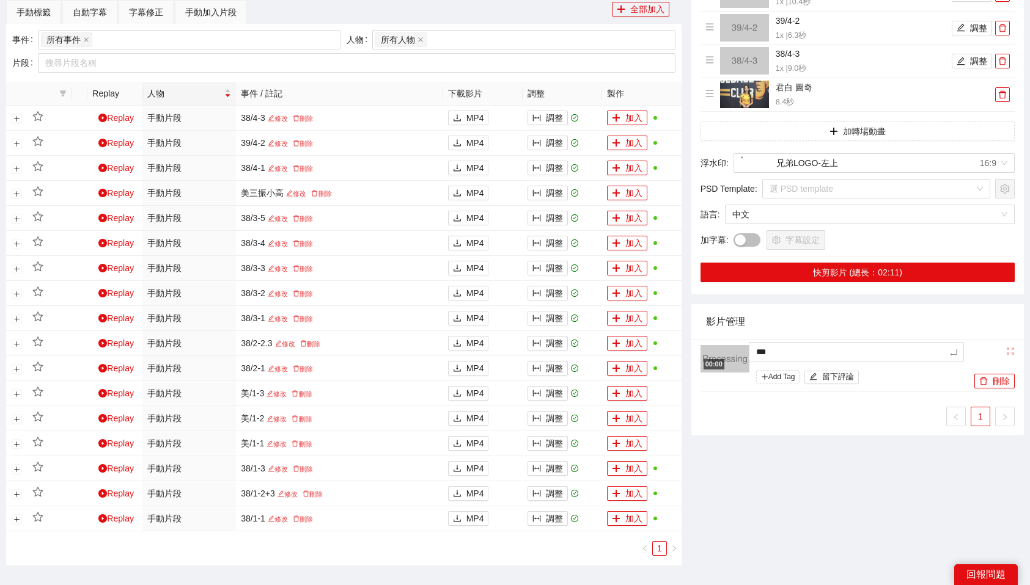
type textarea "**"
type textarea "***"
type textarea "****"
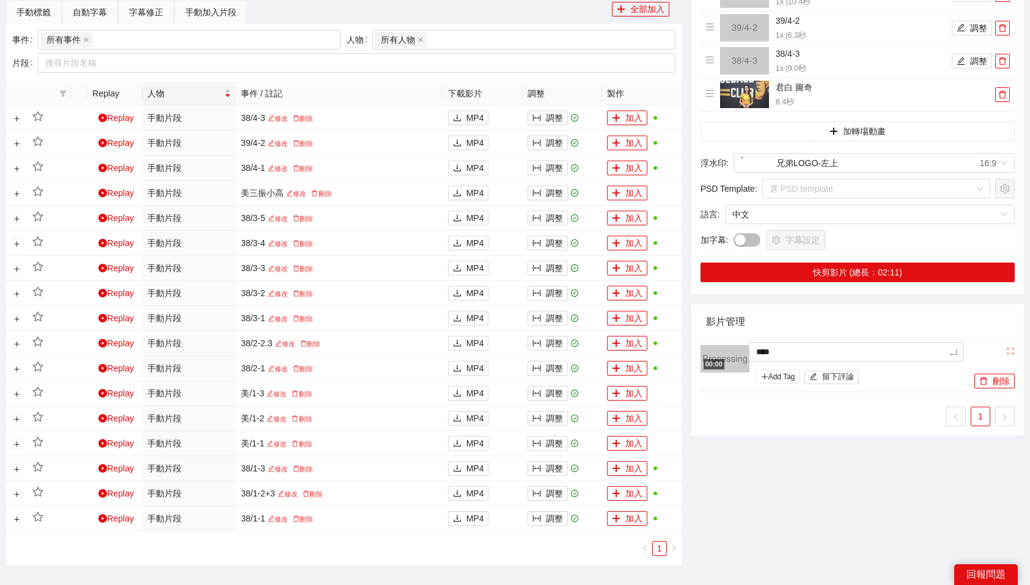
type textarea "***"
click at [888, 440] on div "-5s -1s 1x +1s +5s 影片剪輯區 清除 排列 草稿 Horizontal (16:9) 38/1-1 1x | 9.4 秒 調整 38/1-2…" at bounding box center [857, 66] width 342 height 1027
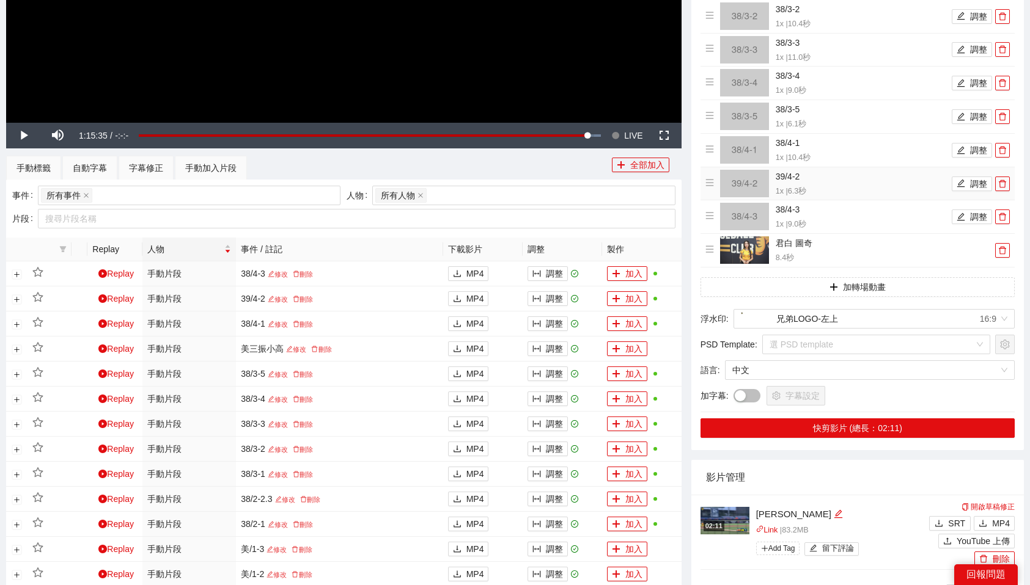
scroll to position [0, 0]
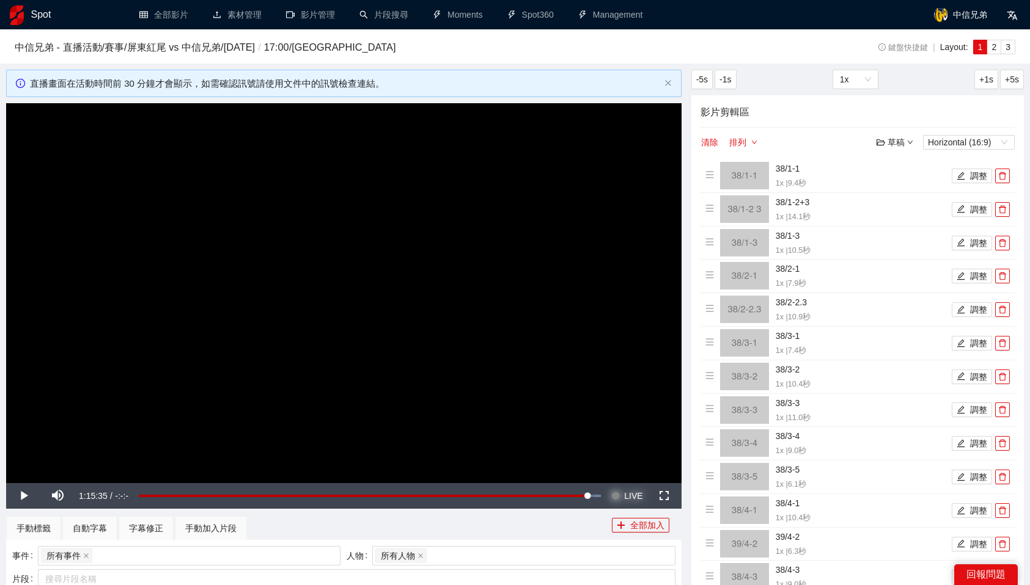
click at [627, 488] on span "LIVE" at bounding box center [633, 496] width 18 height 26
click at [25, 496] on span "Video Player" at bounding box center [23, 496] width 34 height 0
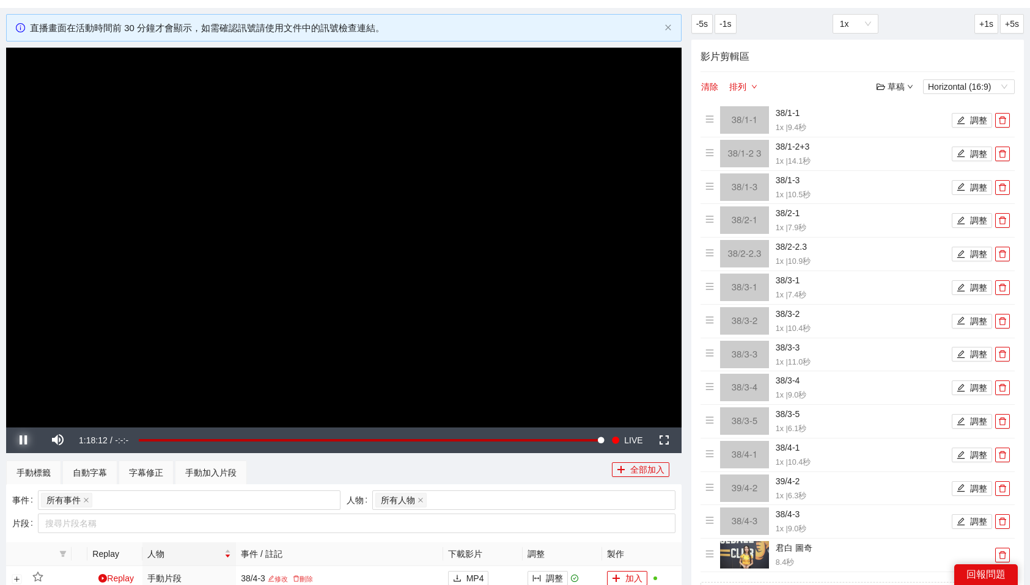
scroll to position [602, 0]
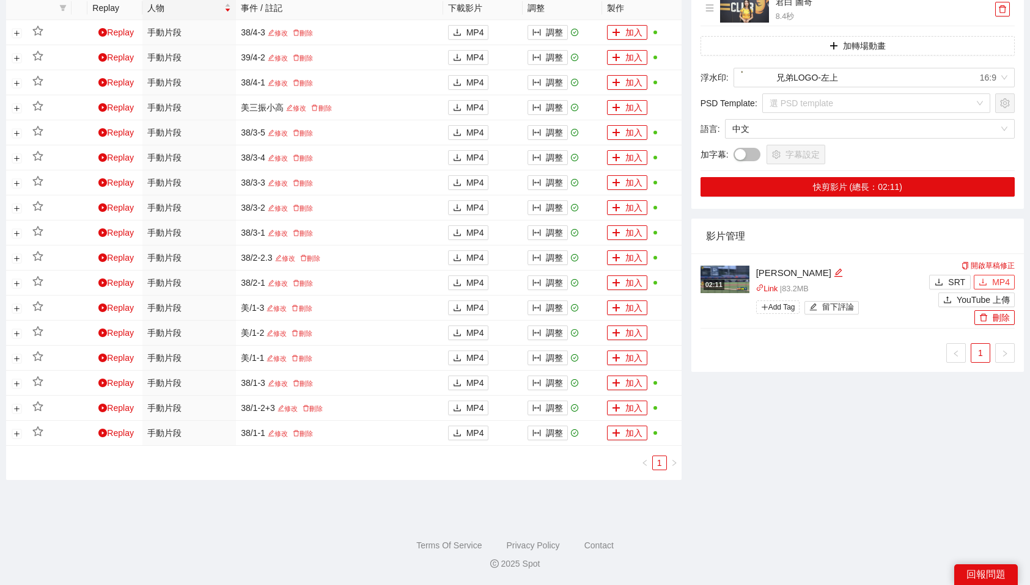
click at [1004, 284] on span "MP4" at bounding box center [1001, 282] width 18 height 13
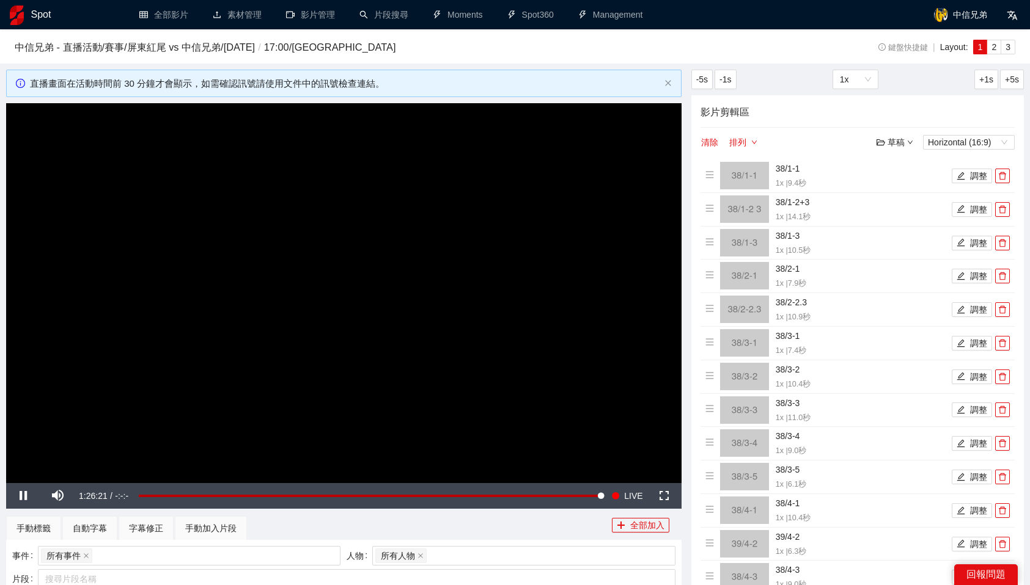
click at [310, 265] on video "Video Player" at bounding box center [343, 292] width 675 height 379
click at [59, 496] on span "Video Player" at bounding box center [57, 496] width 34 height 0
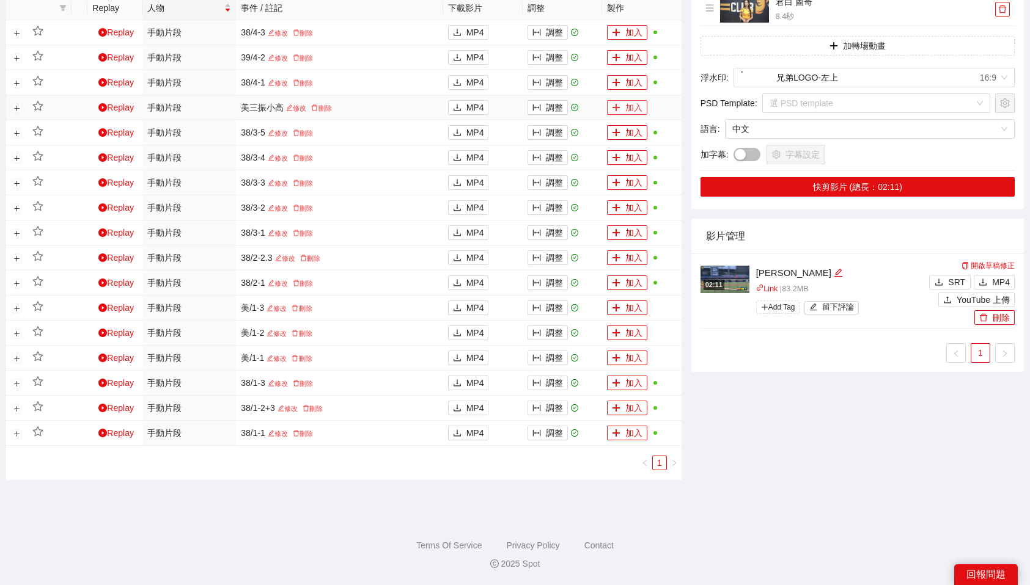
click at [629, 108] on button "加入" at bounding box center [627, 107] width 40 height 15
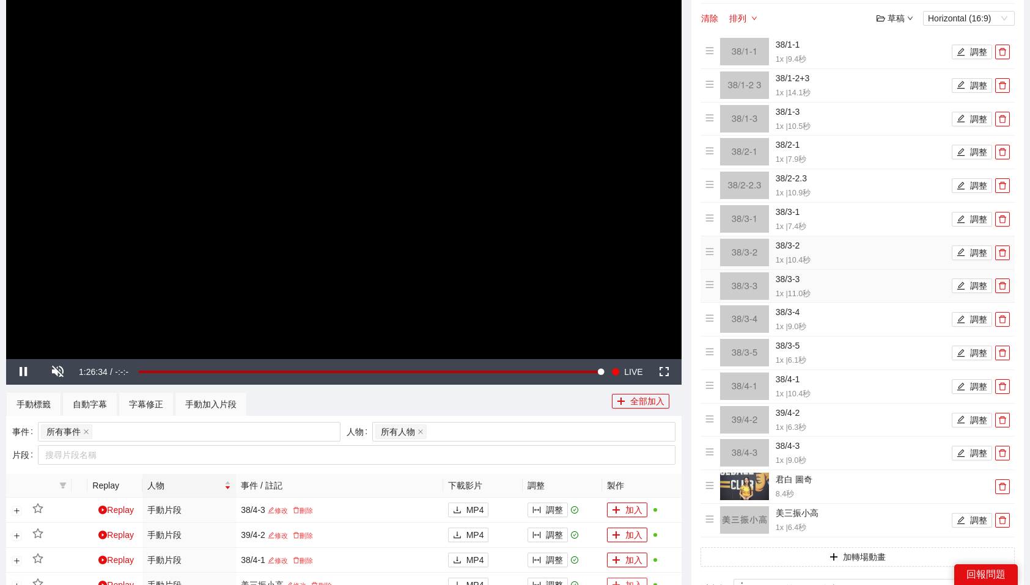
scroll to position [128, 0]
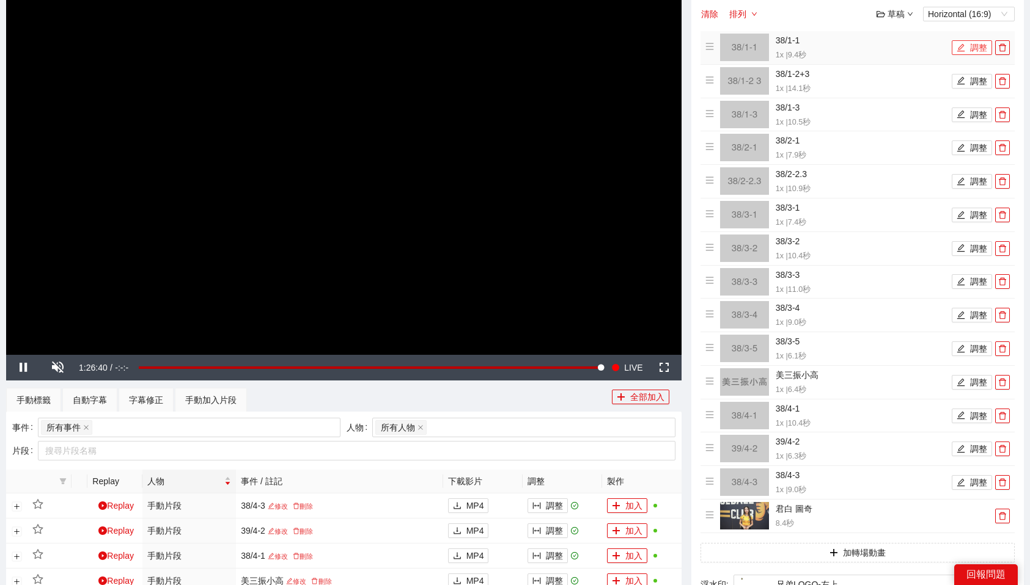
click at [978, 43] on button "調整" at bounding box center [971, 47] width 40 height 15
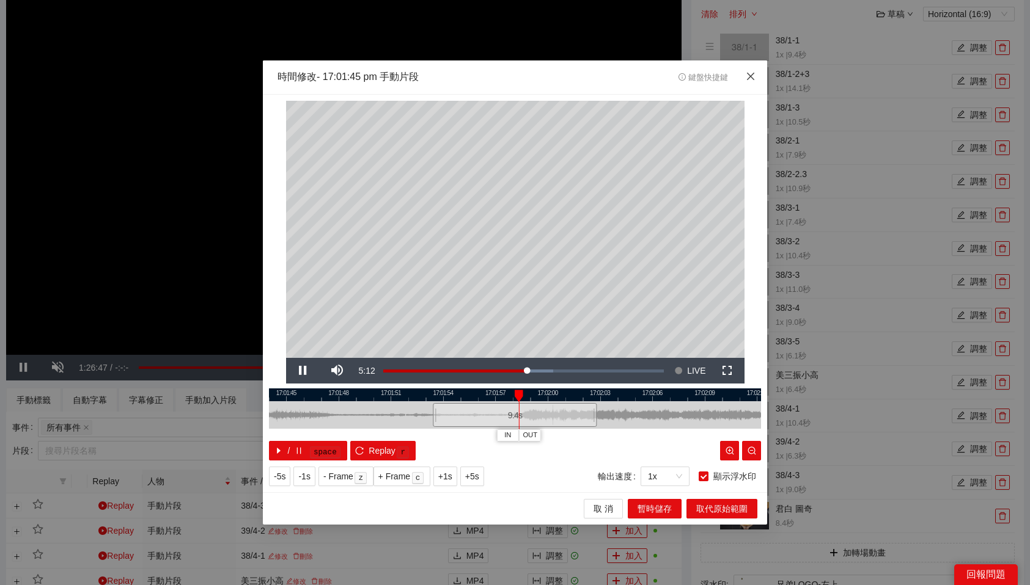
click at [751, 79] on icon "close" at bounding box center [750, 76] width 10 height 10
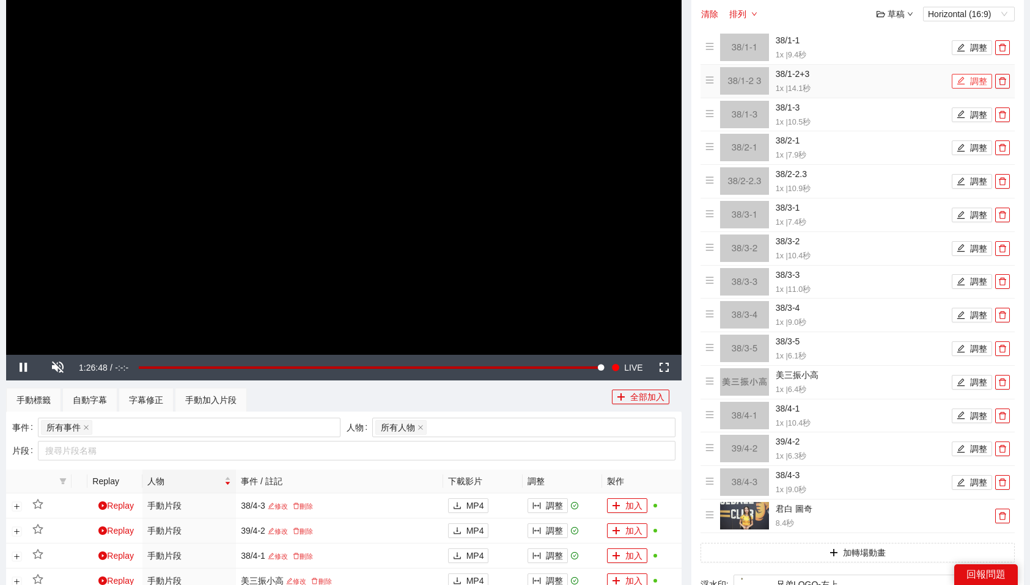
click at [975, 81] on button "調整" at bounding box center [971, 81] width 40 height 15
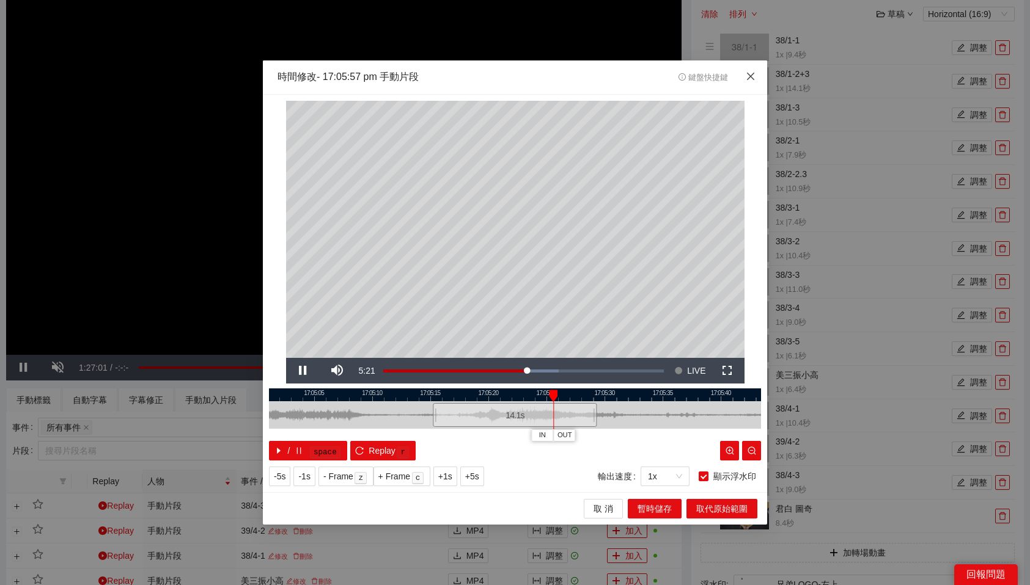
click at [750, 75] on icon "close" at bounding box center [750, 76] width 10 height 10
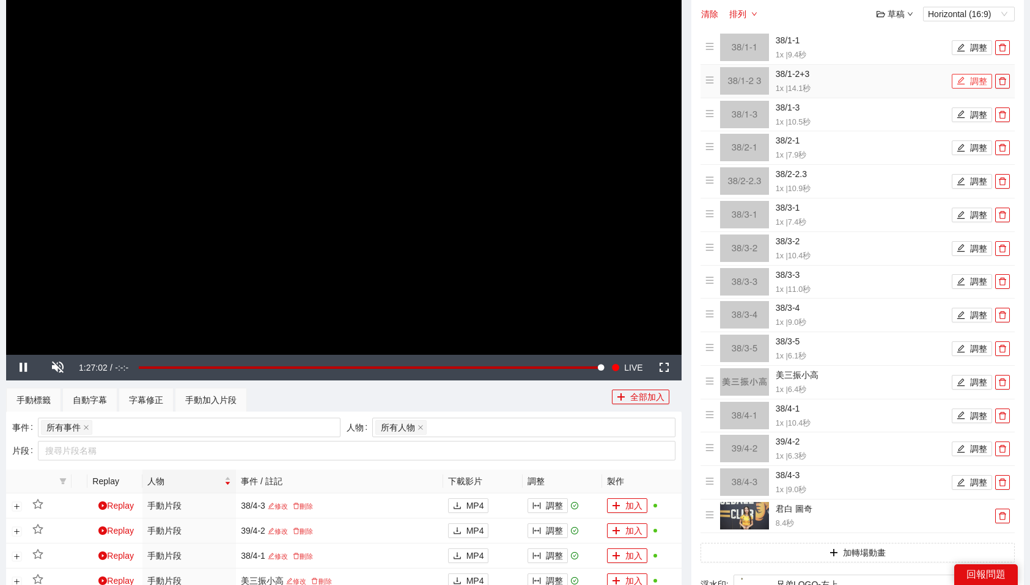
click at [960, 84] on icon "edit" at bounding box center [960, 80] width 9 height 9
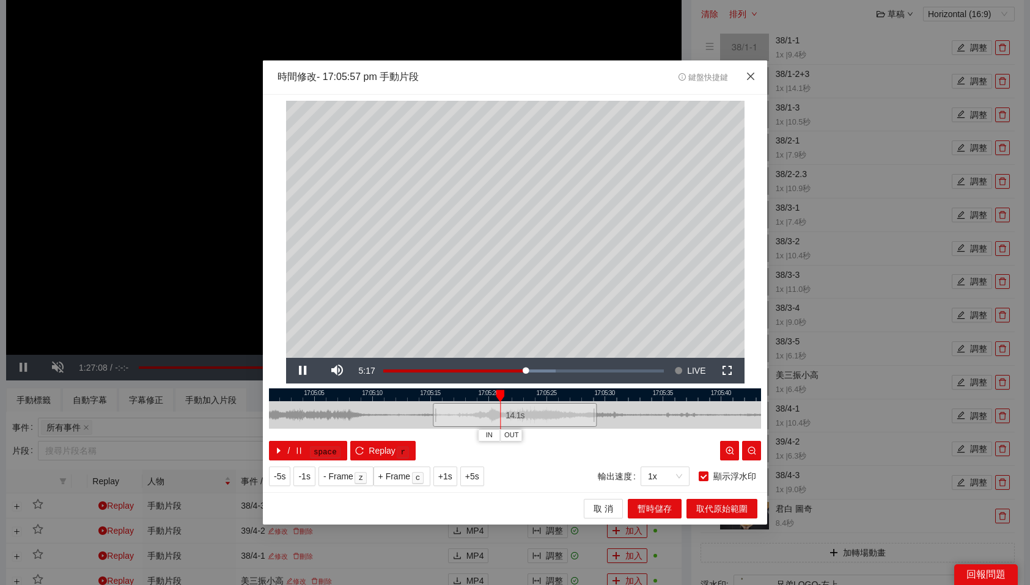
click at [751, 75] on icon "close" at bounding box center [750, 75] width 7 height 7
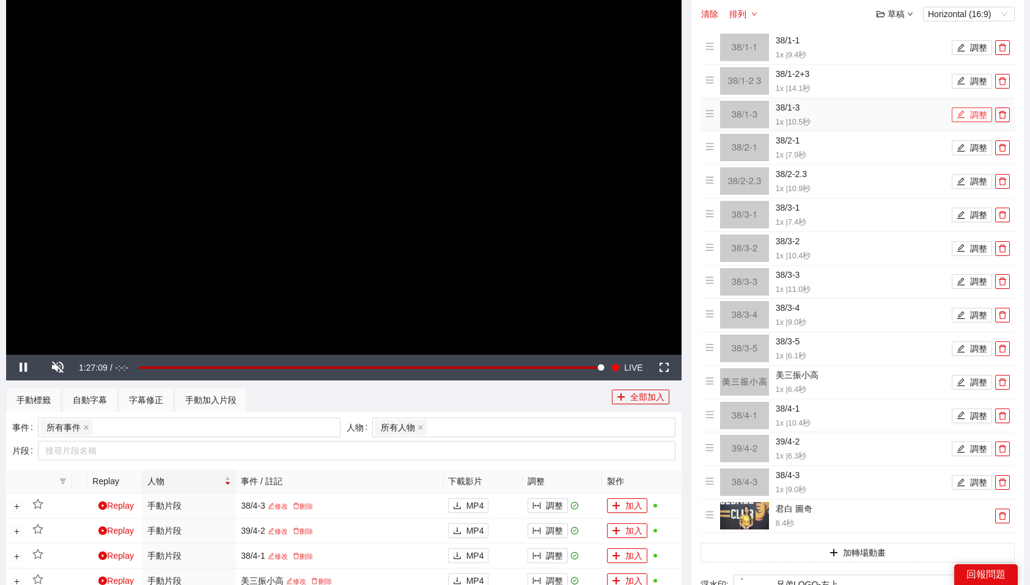
click at [964, 115] on icon "edit" at bounding box center [960, 114] width 9 height 9
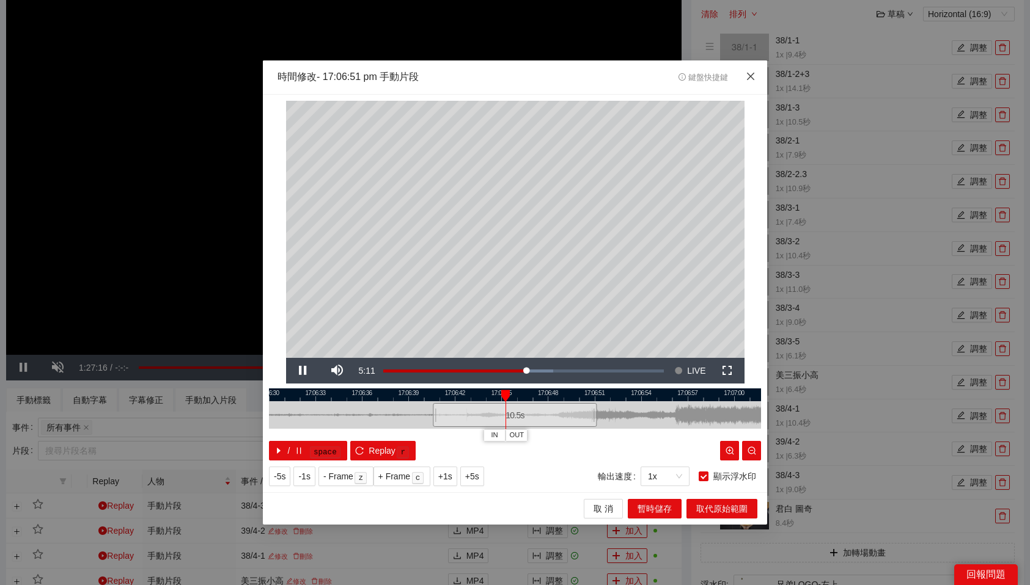
click at [753, 75] on icon "close" at bounding box center [750, 76] width 10 height 10
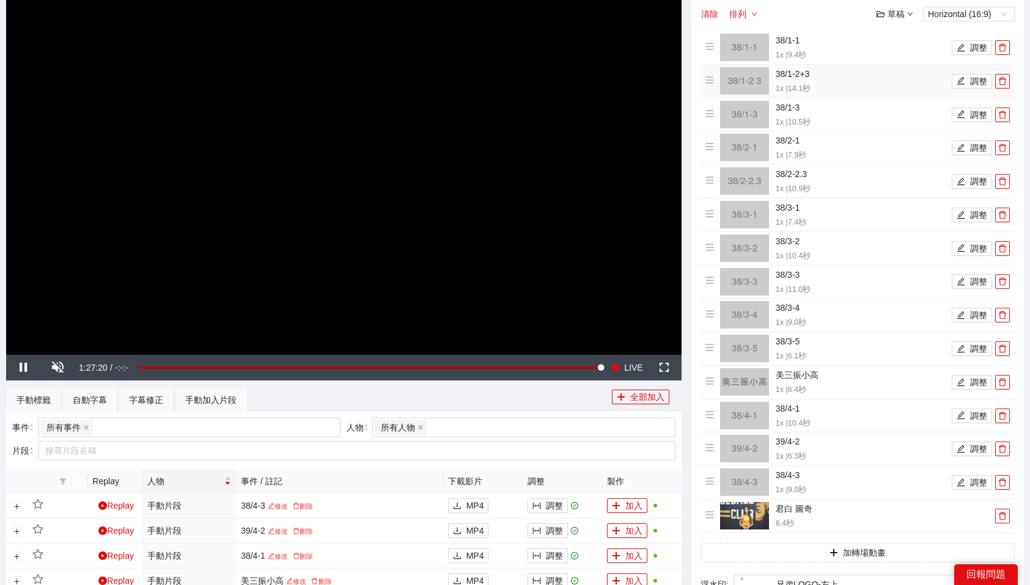
click at [786, 78] on h4 "38/1-2+3" at bounding box center [861, 73] width 173 height 13
click at [980, 82] on button "調整" at bounding box center [971, 81] width 40 height 15
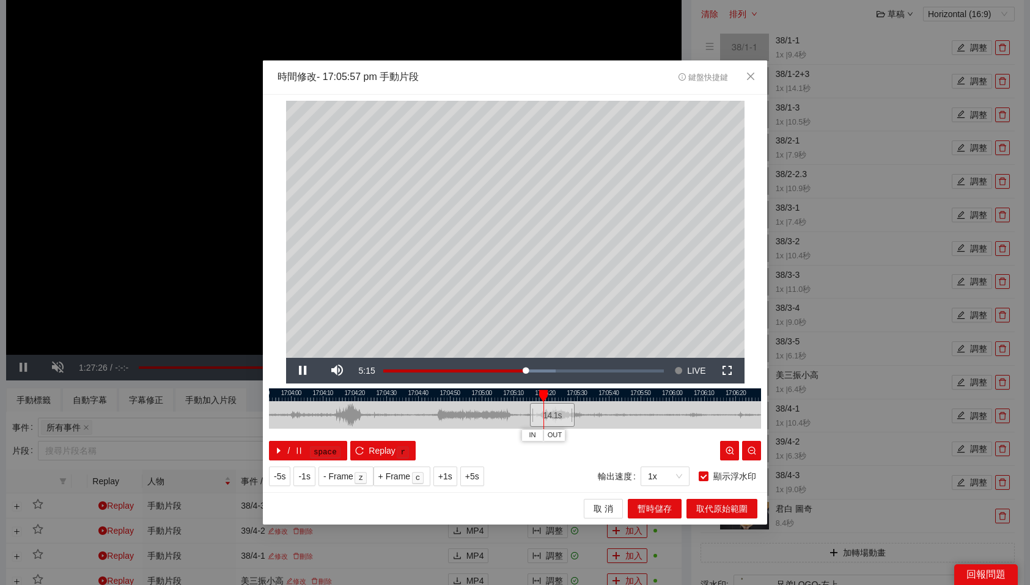
drag, startPoint x: 509, startPoint y: 394, endPoint x: 544, endPoint y: 393, distance: 35.4
click at [544, 393] on div "17:03:50 17:04:00 17:04:10 17:04:20 17:04:30 17:04:40 17:04:50 17:05:00 17:05:1…" at bounding box center [515, 425] width 492 height 72
drag, startPoint x: 544, startPoint y: 393, endPoint x: 729, endPoint y: 400, distance: 184.6
click at [729, 400] on div "IN OUT" at bounding box center [726, 396] width 9 height 12
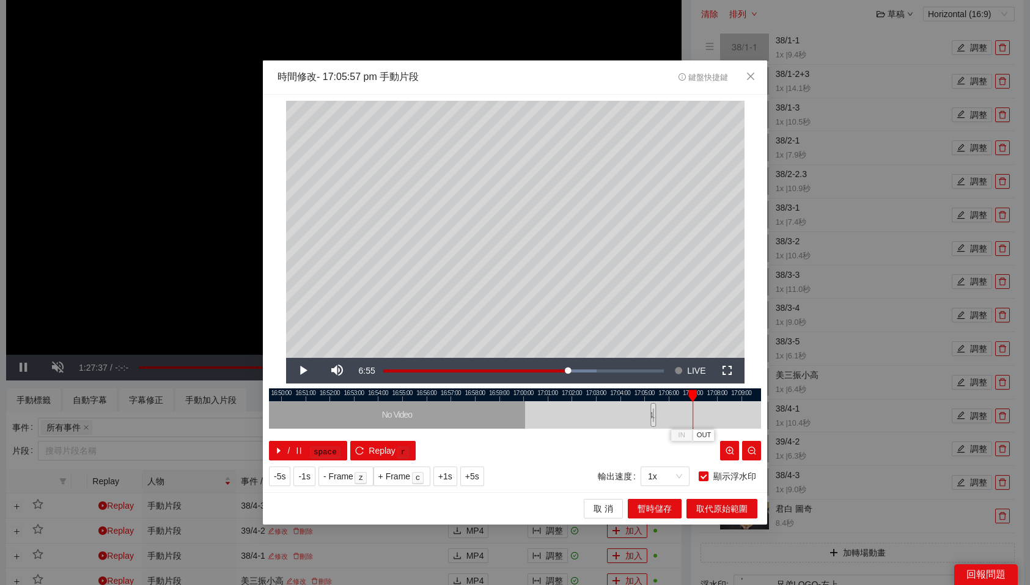
drag, startPoint x: 676, startPoint y: 392, endPoint x: 693, endPoint y: 394, distance: 17.8
click at [693, 394] on div at bounding box center [692, 396] width 9 height 12
click at [745, 81] on icon "close" at bounding box center [750, 76] width 10 height 10
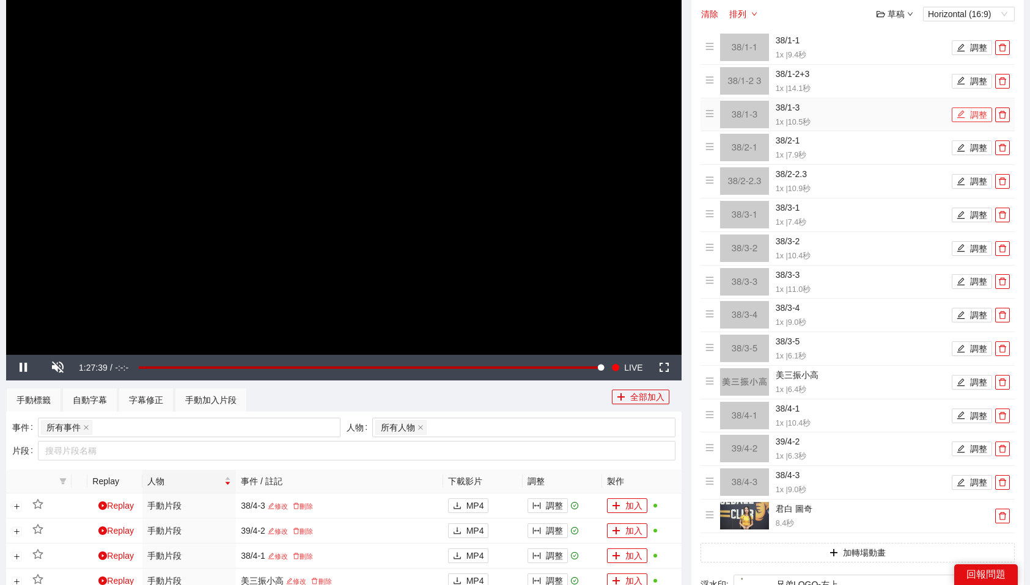
click at [966, 117] on button "調整" at bounding box center [971, 115] width 40 height 15
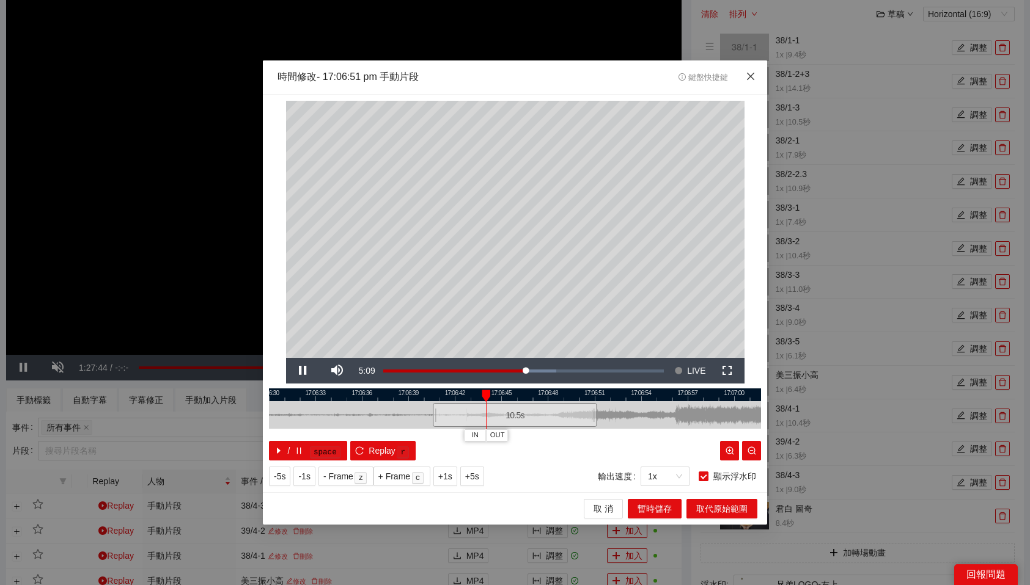
click at [752, 78] on icon "close" at bounding box center [750, 75] width 7 height 7
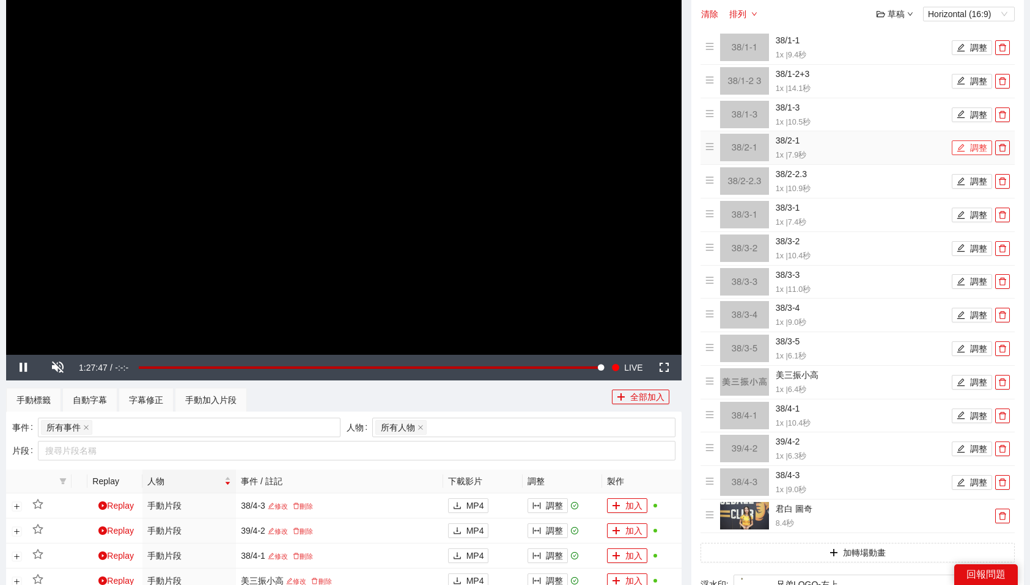
click at [985, 145] on button "調整" at bounding box center [971, 148] width 40 height 15
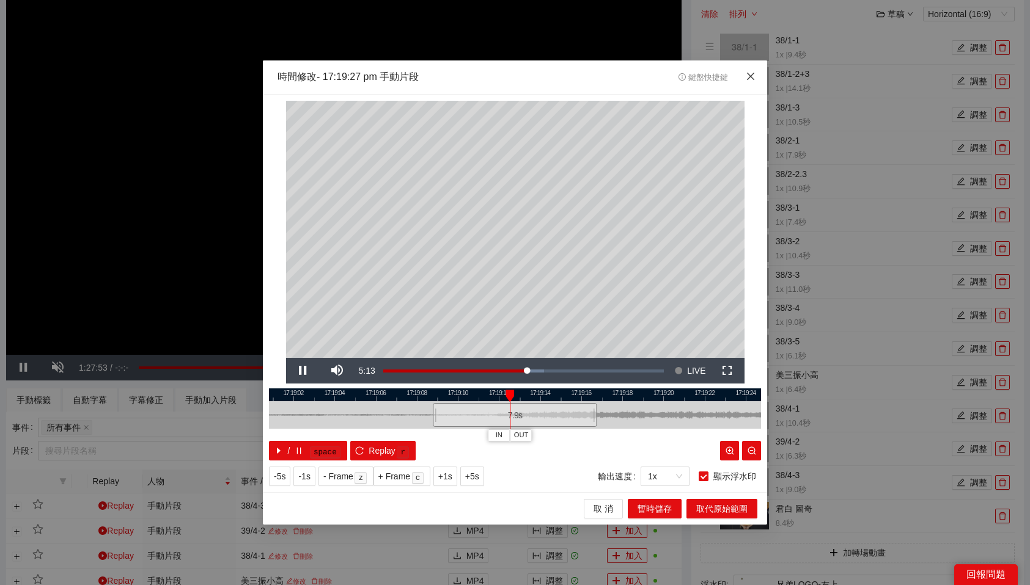
click at [750, 79] on icon "close" at bounding box center [750, 76] width 10 height 10
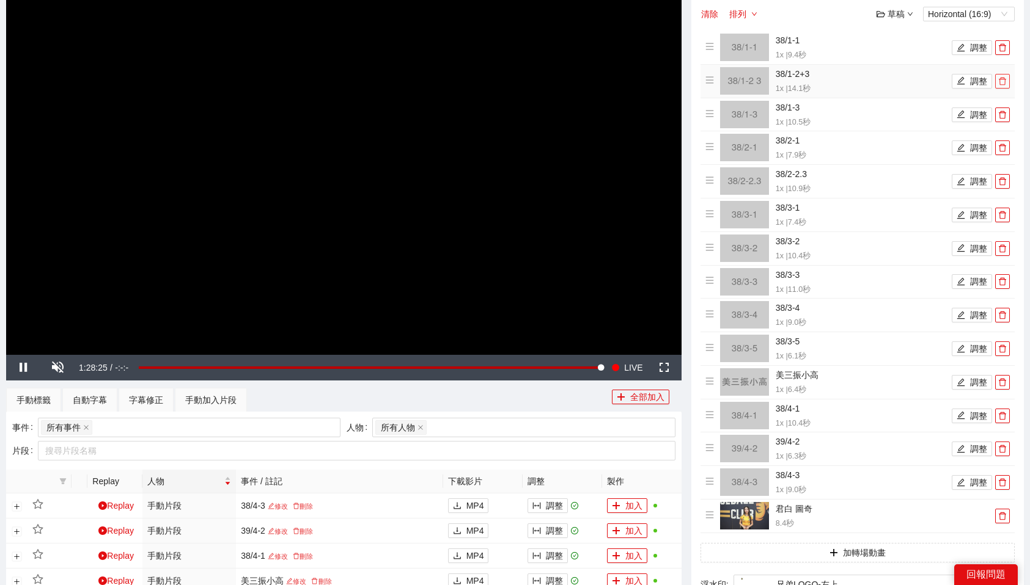
click at [1004, 81] on icon "delete" at bounding box center [1002, 81] width 9 height 9
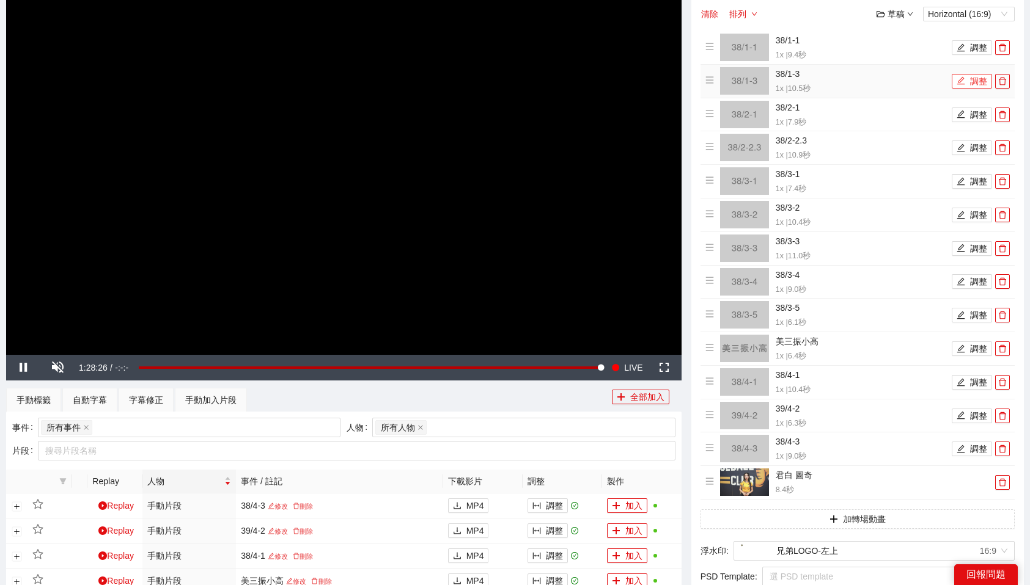
click at [979, 84] on button "調整" at bounding box center [971, 81] width 40 height 15
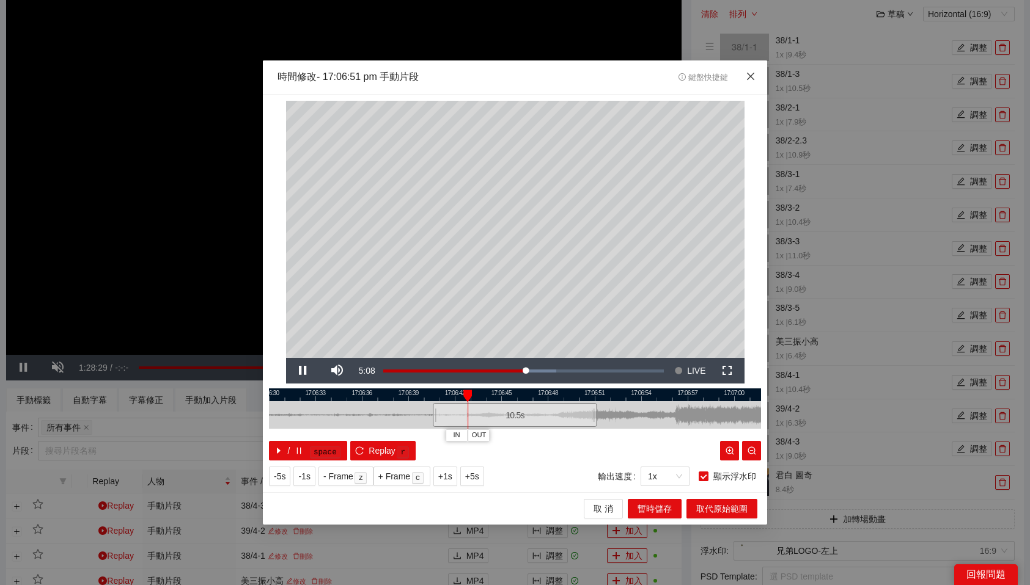
click at [750, 78] on icon "close" at bounding box center [750, 76] width 10 height 10
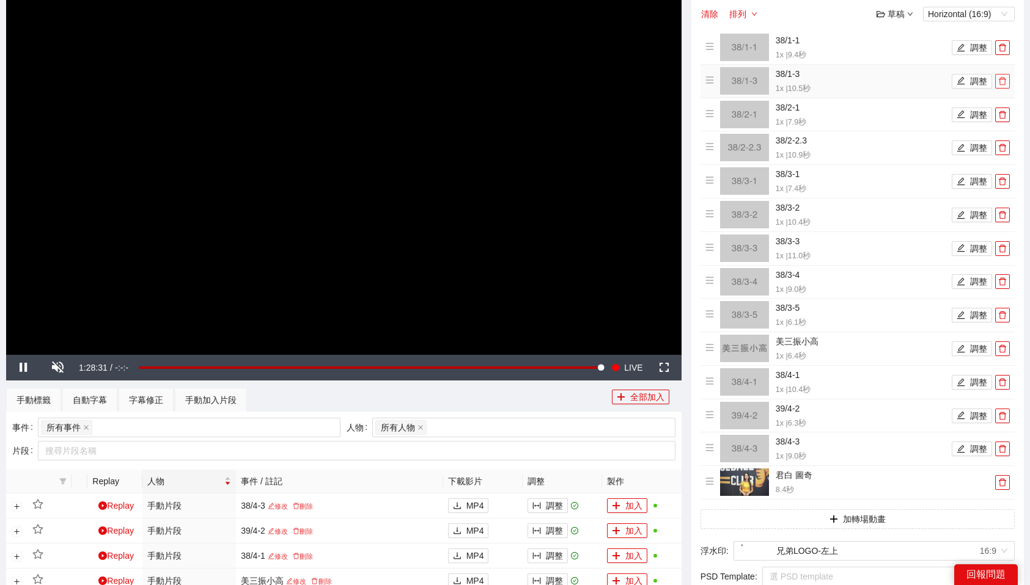
click at [1000, 85] on icon "delete" at bounding box center [1002, 81] width 9 height 9
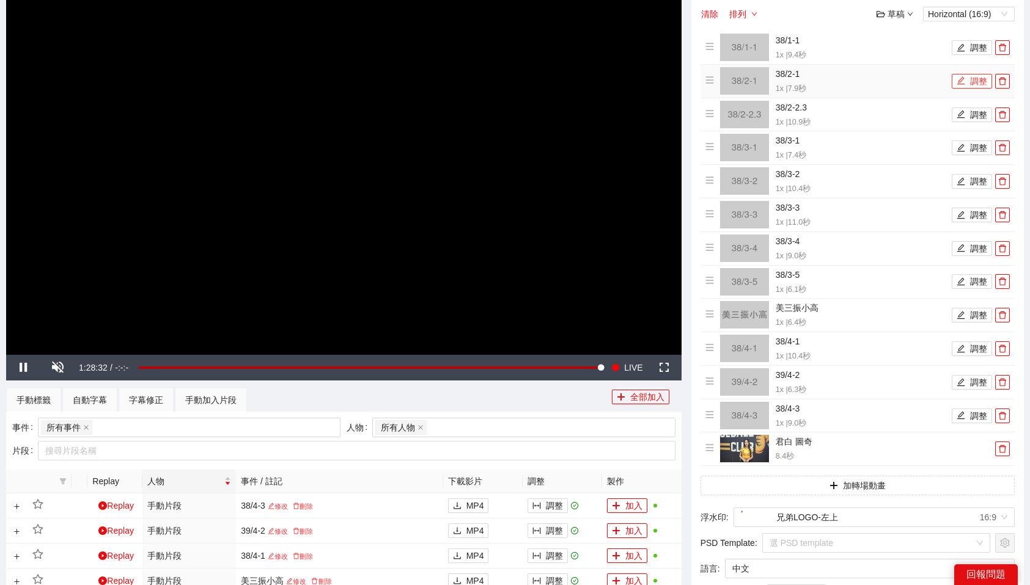
click at [976, 81] on button "調整" at bounding box center [971, 81] width 40 height 15
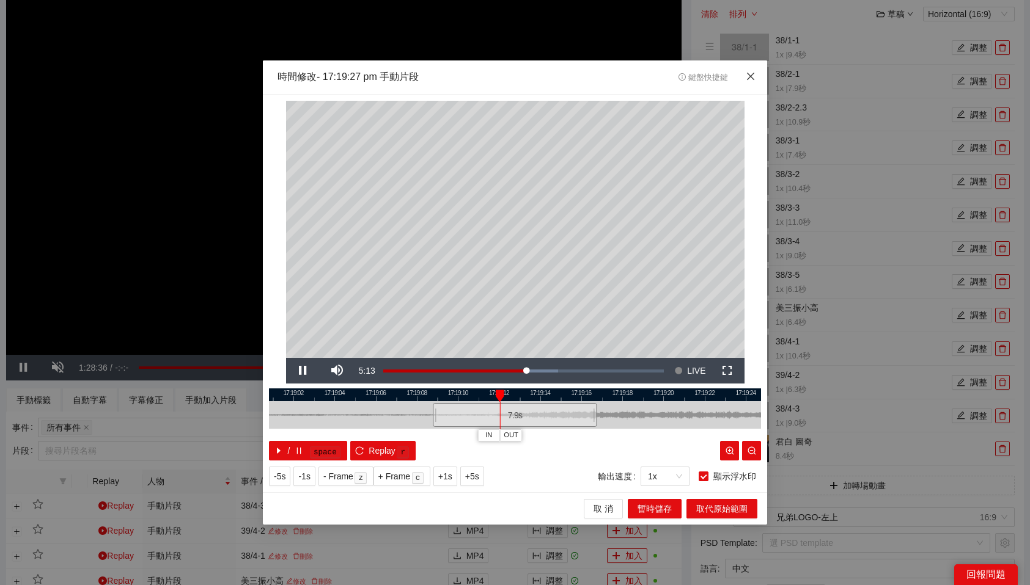
click at [752, 80] on icon "close" at bounding box center [750, 76] width 10 height 10
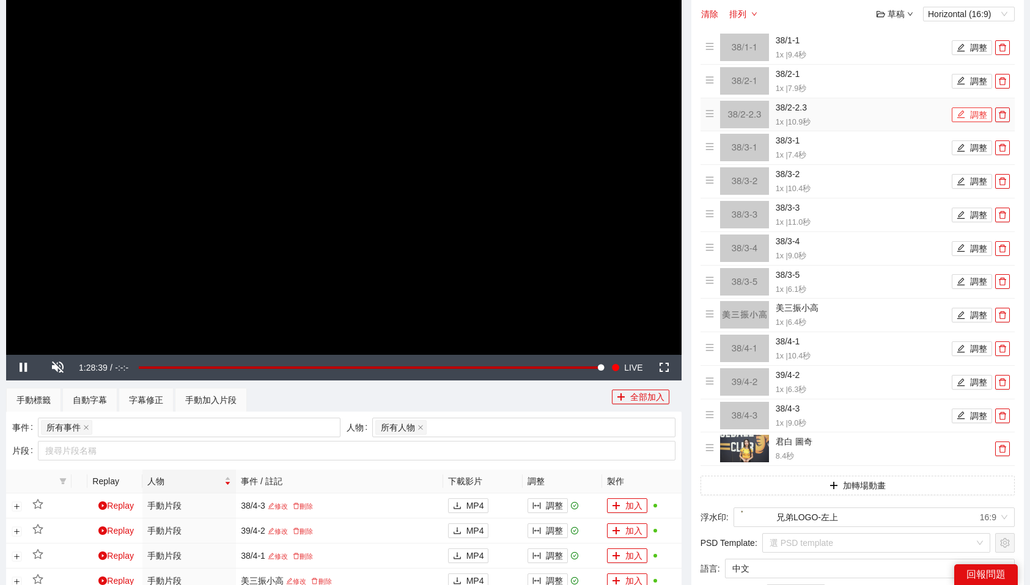
click at [980, 116] on button "調整" at bounding box center [971, 115] width 40 height 15
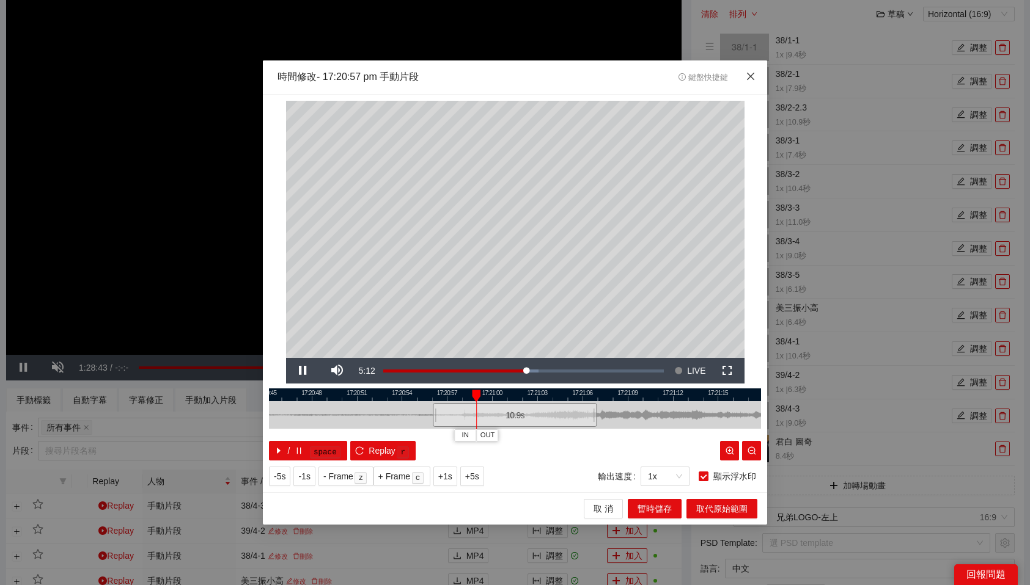
click at [753, 76] on icon "close" at bounding box center [750, 76] width 10 height 10
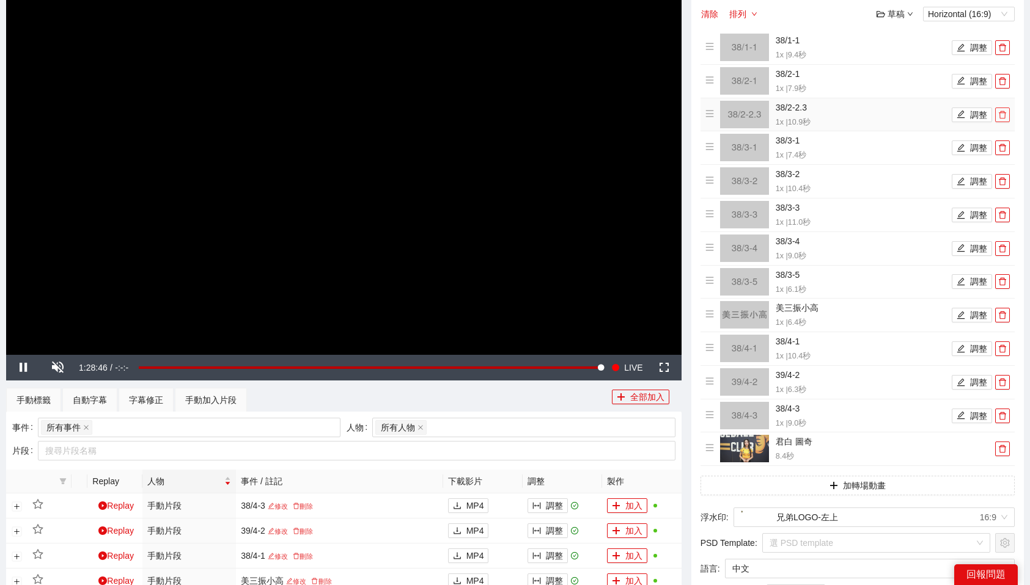
click at [1000, 120] on button "button" at bounding box center [1002, 115] width 15 height 15
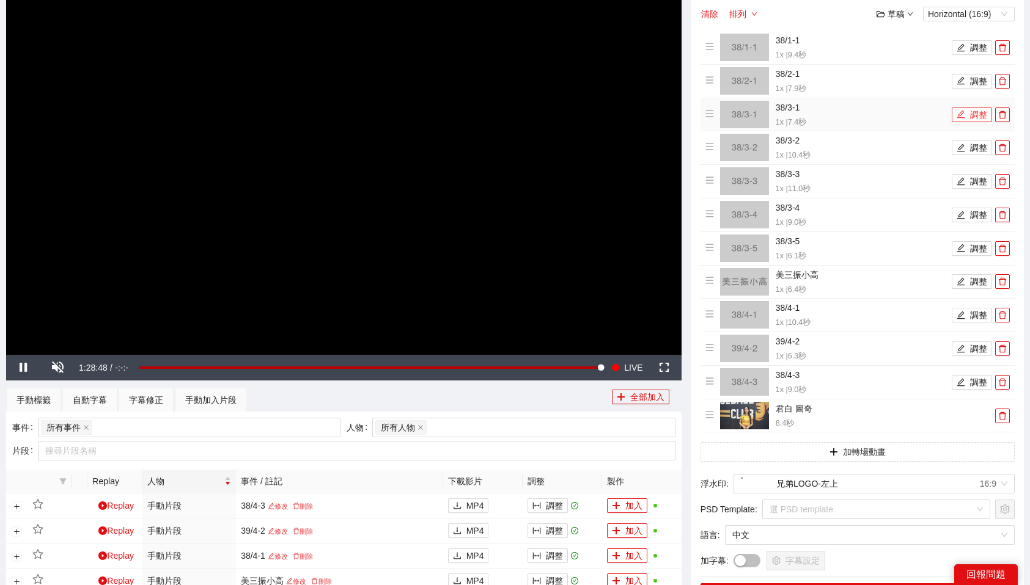
click at [967, 113] on button "調整" at bounding box center [971, 115] width 40 height 15
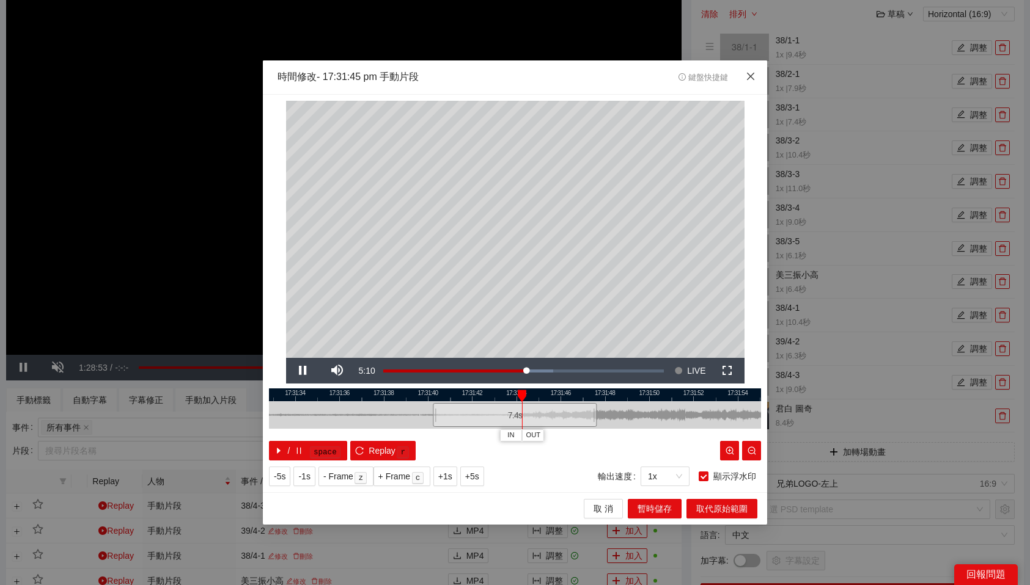
click at [753, 82] on span "Close" at bounding box center [750, 76] width 33 height 33
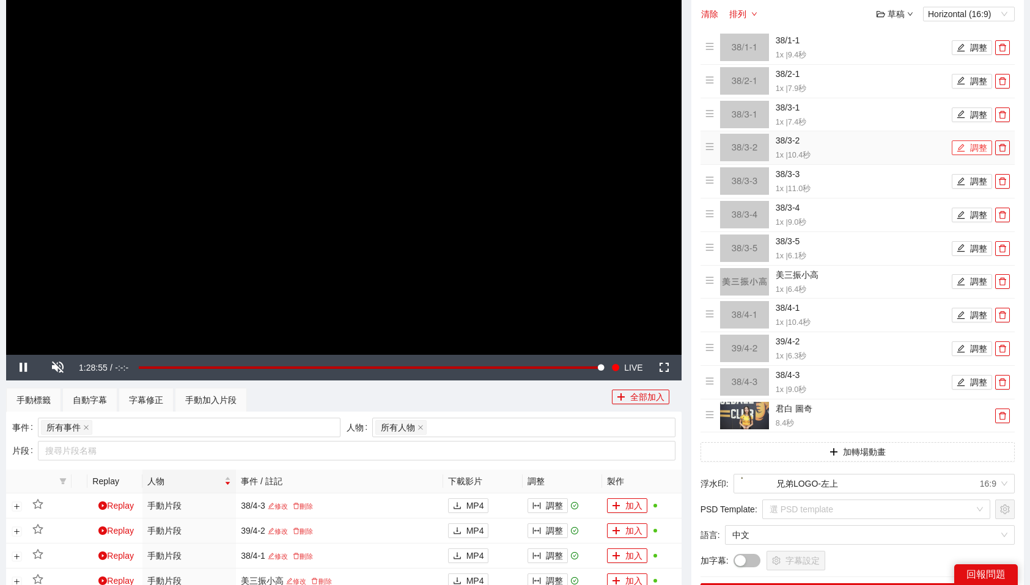
click at [968, 152] on button "調整" at bounding box center [971, 148] width 40 height 15
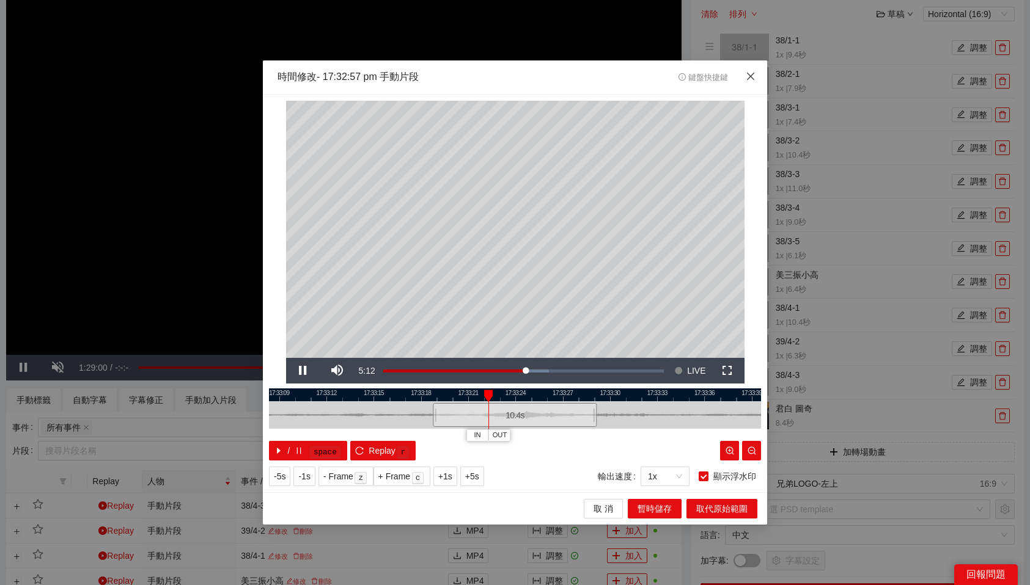
click at [752, 76] on icon "close" at bounding box center [750, 76] width 10 height 10
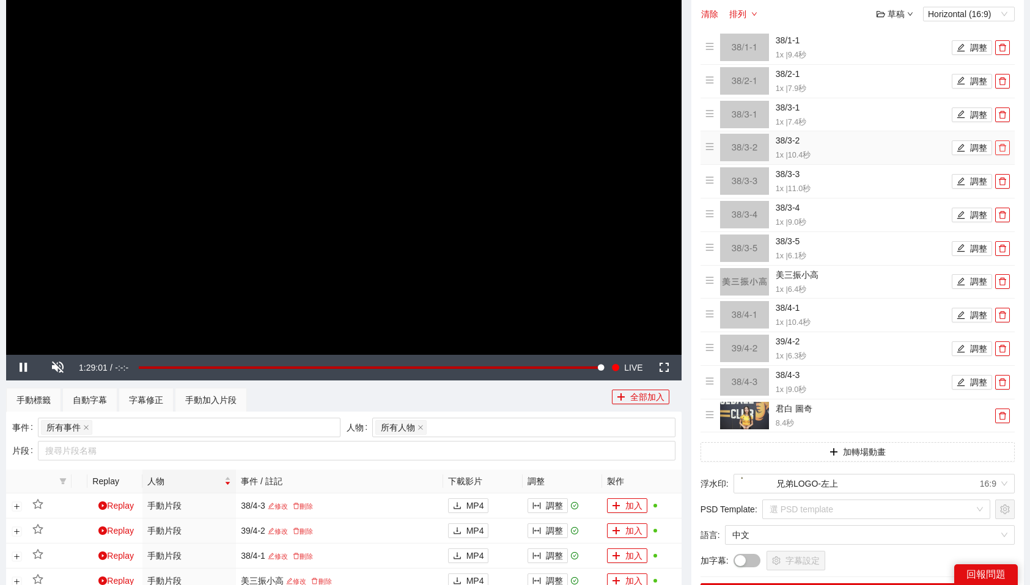
click at [1004, 148] on icon "delete" at bounding box center [1001, 148] width 7 height 8
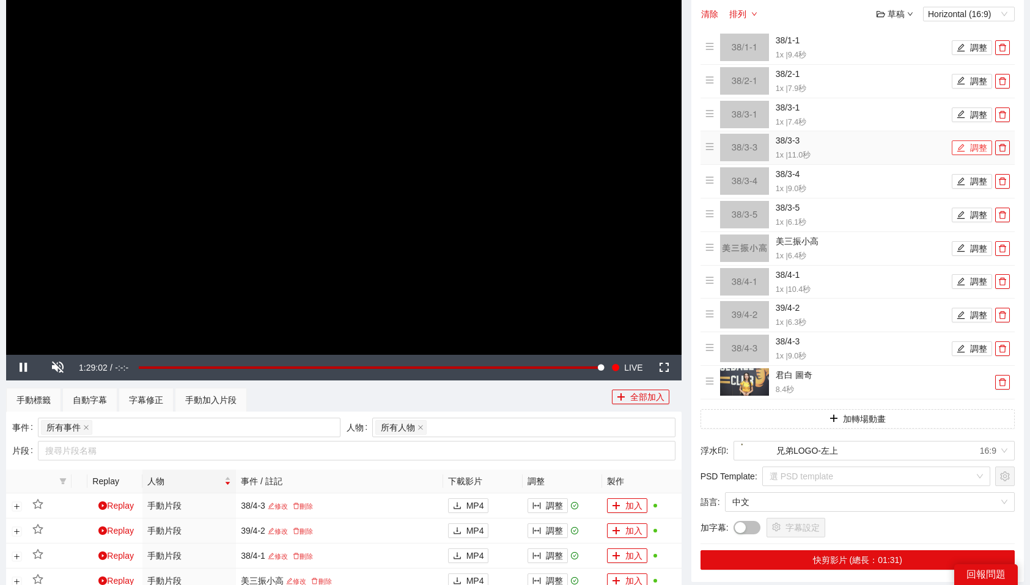
click at [966, 149] on button "調整" at bounding box center [971, 148] width 40 height 15
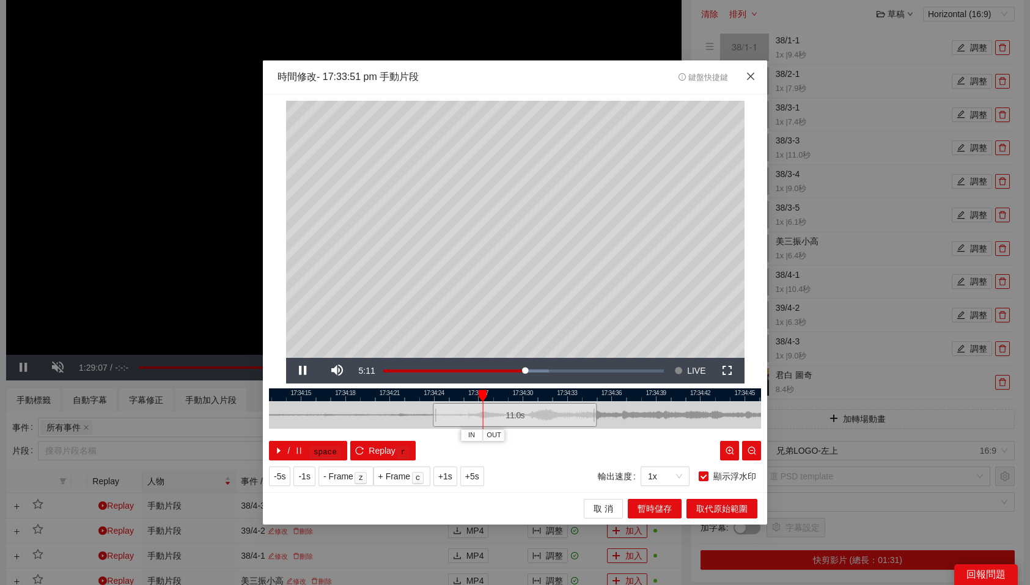
click at [755, 78] on span "Close" at bounding box center [750, 76] width 33 height 33
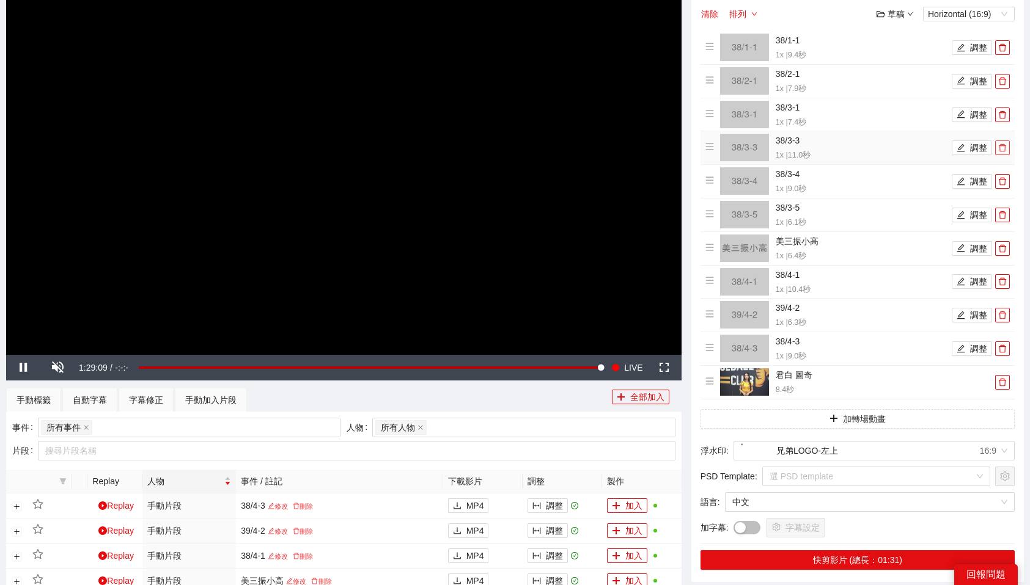
click at [1004, 146] on icon "delete" at bounding box center [1001, 148] width 7 height 8
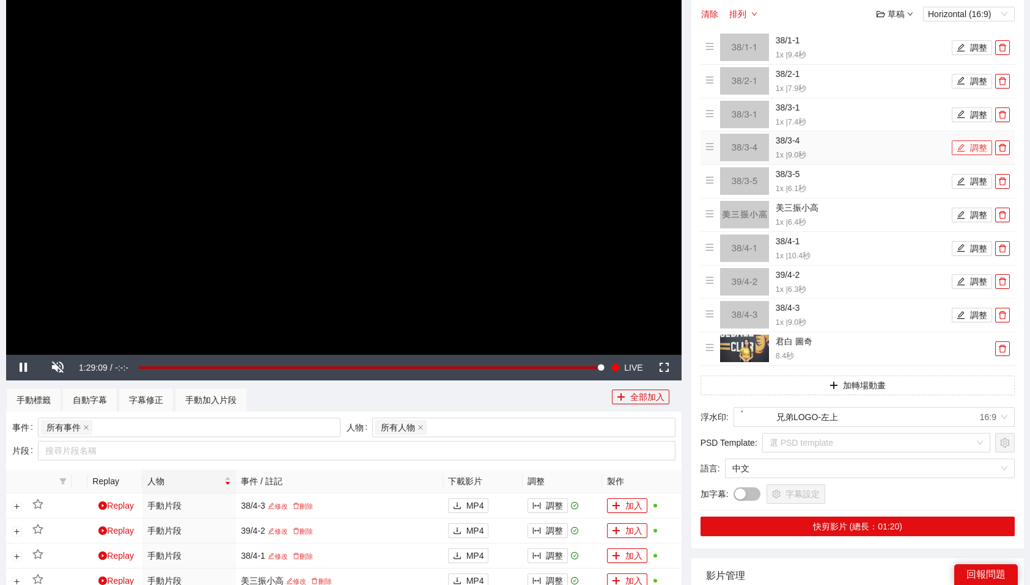
click at [978, 152] on button "調整" at bounding box center [971, 148] width 40 height 15
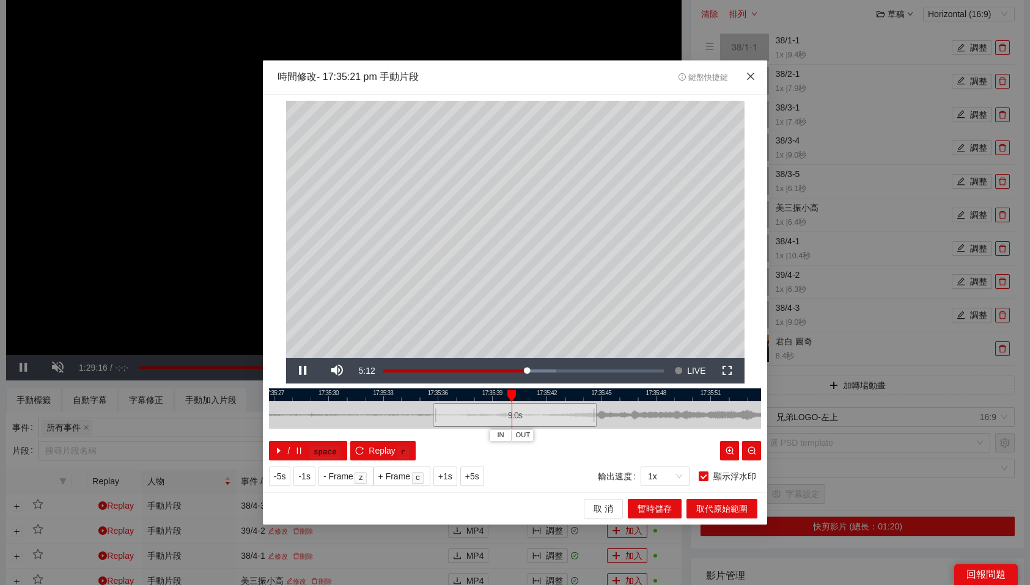
click at [751, 70] on span "Close" at bounding box center [750, 76] width 33 height 33
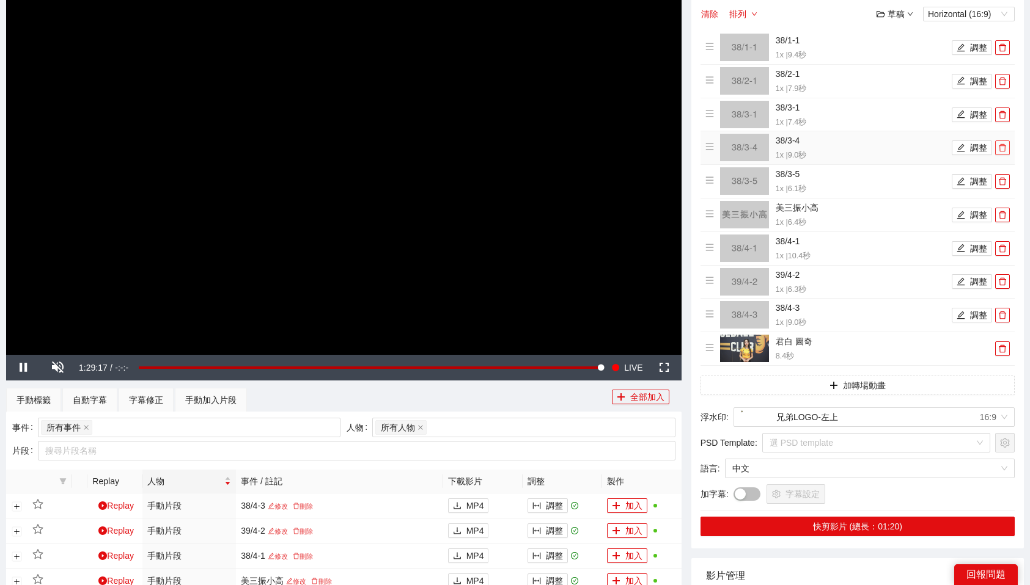
click at [1000, 147] on icon "delete" at bounding box center [1002, 148] width 9 height 9
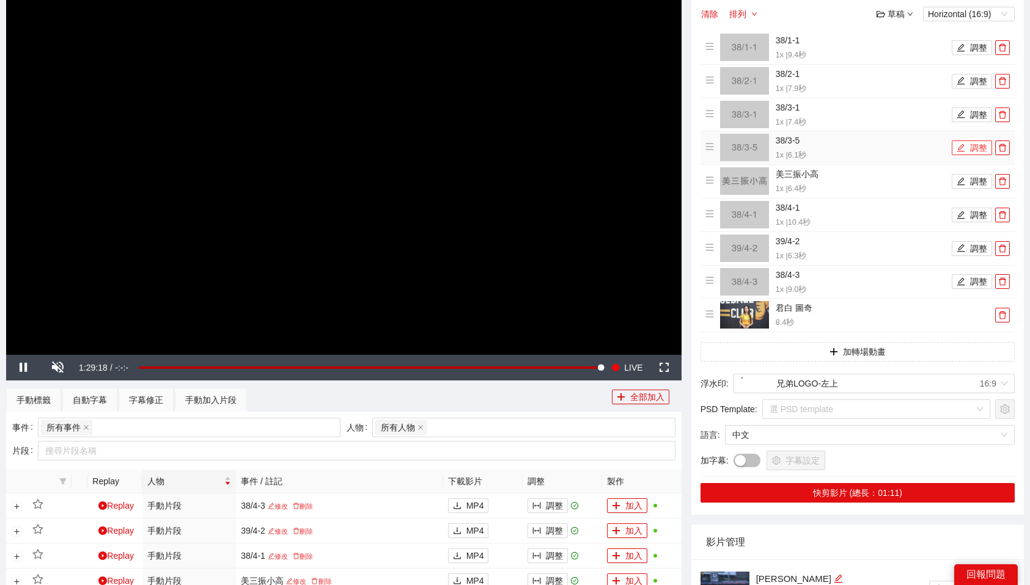
click at [978, 146] on button "調整" at bounding box center [971, 148] width 40 height 15
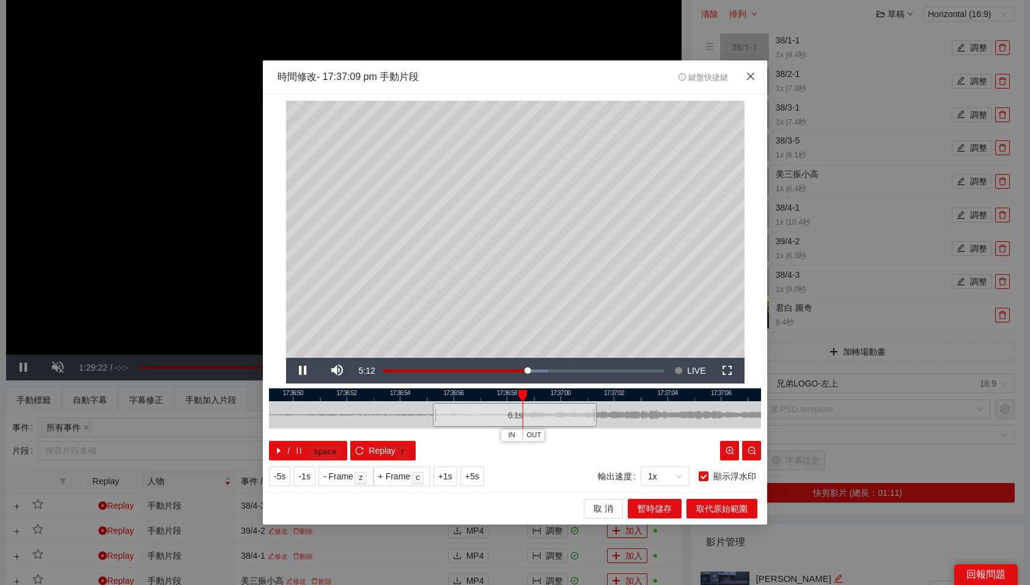
click at [750, 77] on icon "close" at bounding box center [750, 75] width 7 height 7
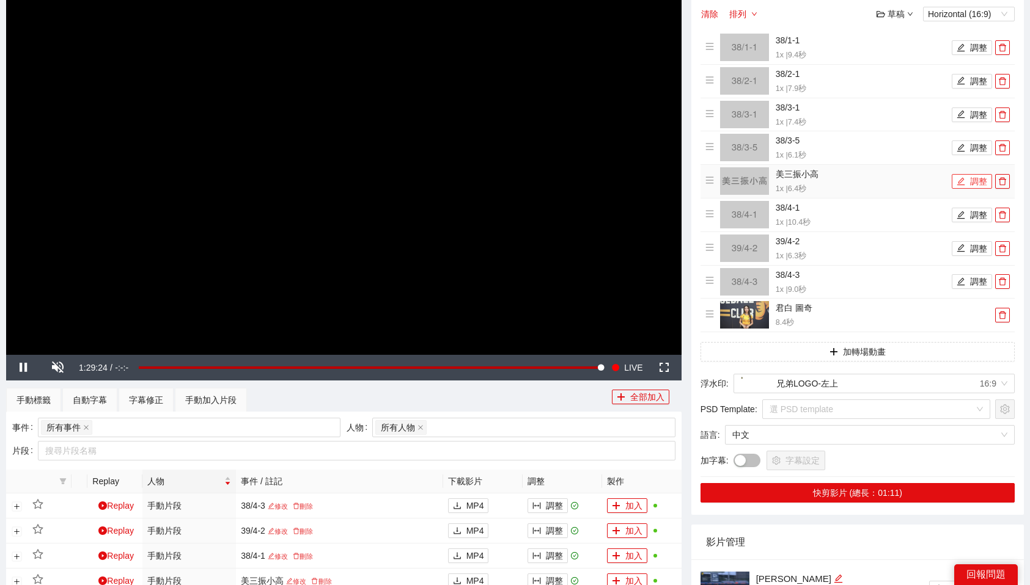
click at [977, 176] on button "調整" at bounding box center [971, 181] width 40 height 15
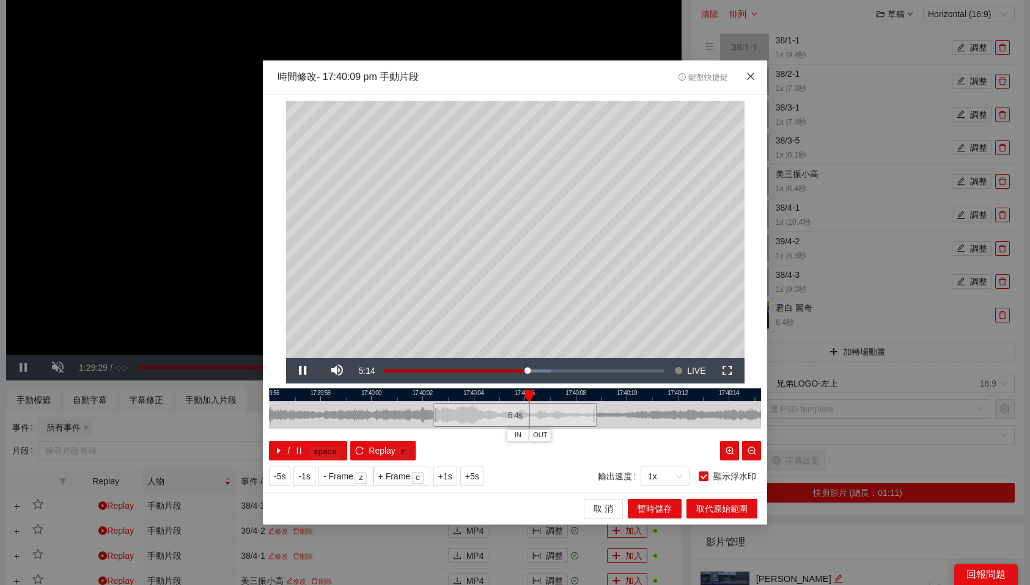
click at [745, 81] on span "Close" at bounding box center [750, 76] width 33 height 33
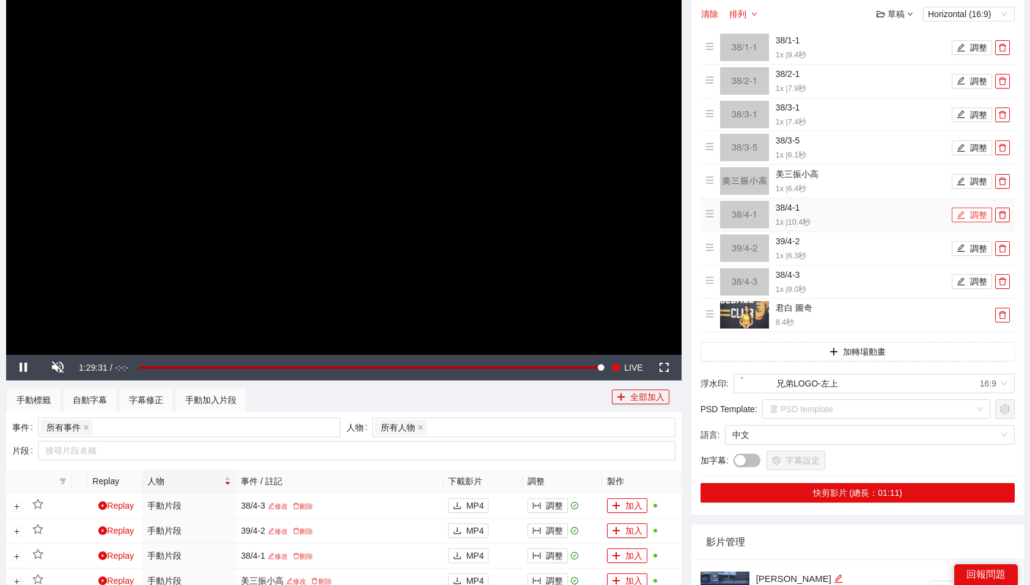
click at [965, 214] on button "調整" at bounding box center [971, 215] width 40 height 15
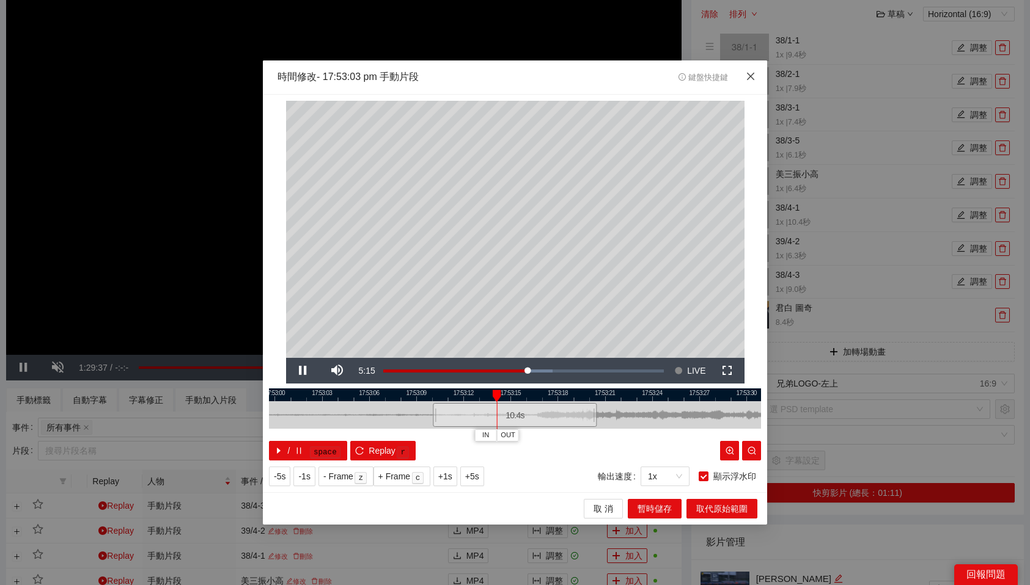
click at [756, 80] on span "Close" at bounding box center [750, 76] width 33 height 33
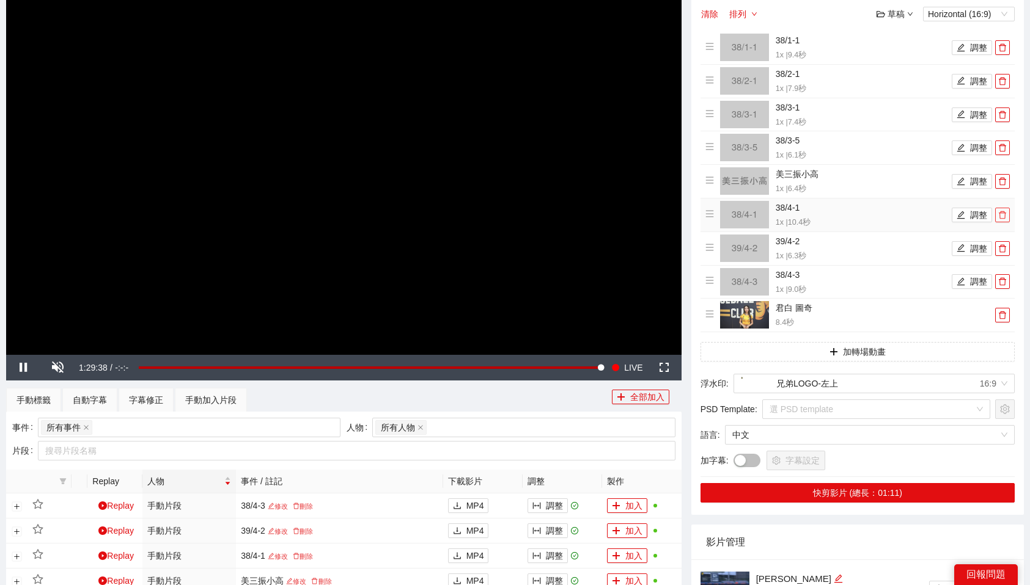
click at [1001, 217] on icon "delete" at bounding box center [1002, 215] width 9 height 9
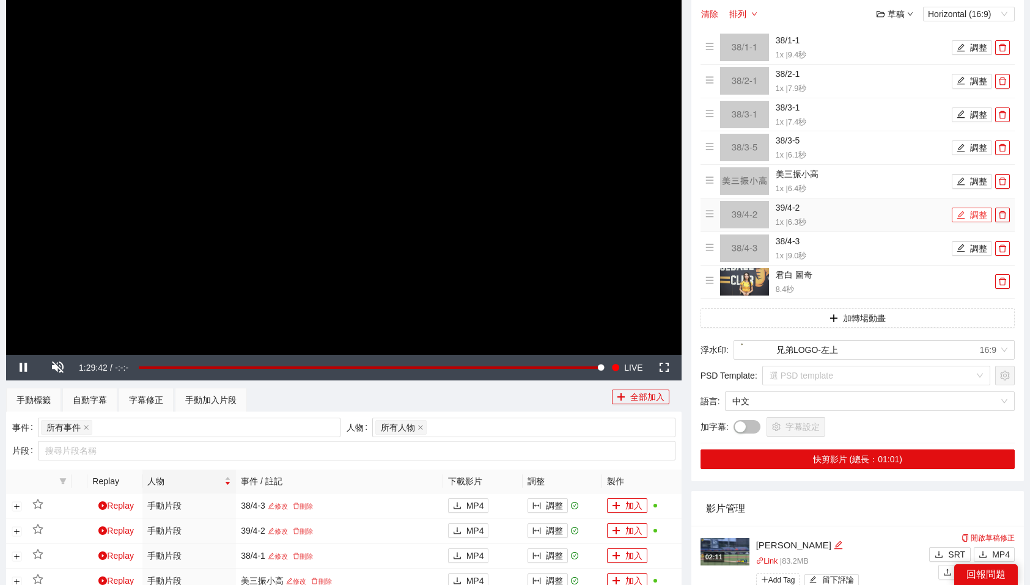
click at [976, 215] on button "調整" at bounding box center [971, 215] width 40 height 15
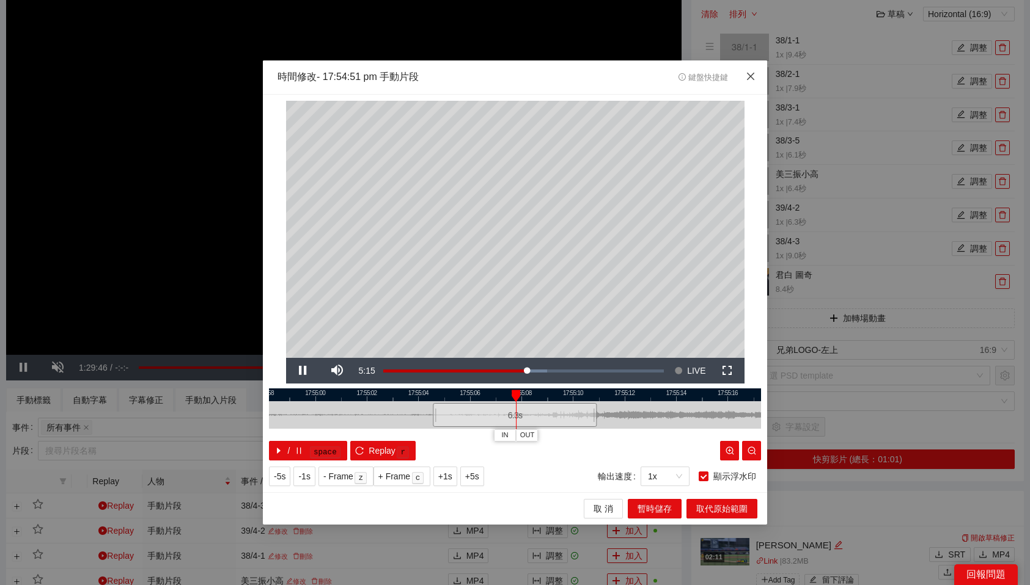
click at [753, 79] on icon "close" at bounding box center [750, 75] width 7 height 7
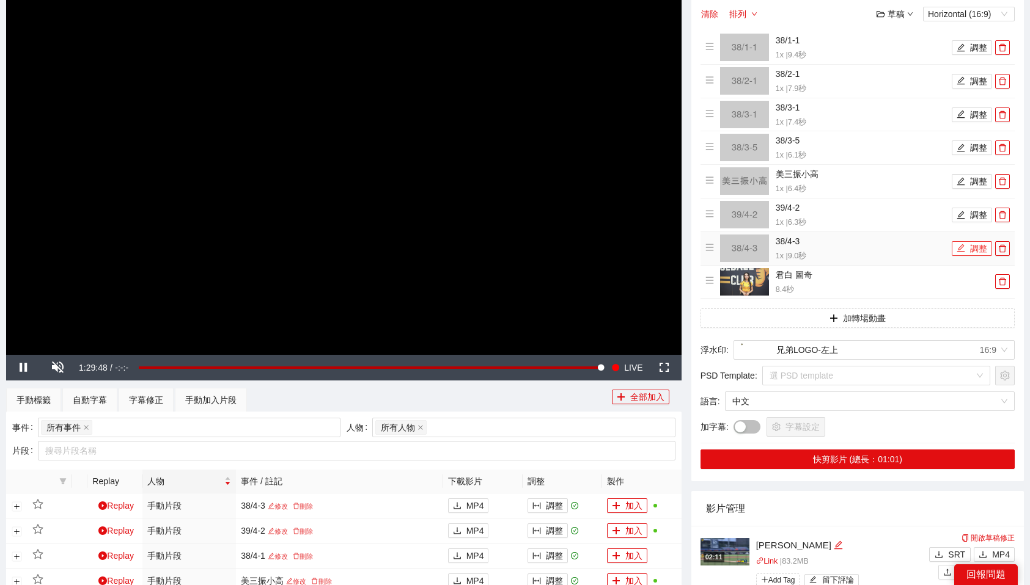
click at [966, 244] on button "調整" at bounding box center [971, 248] width 40 height 15
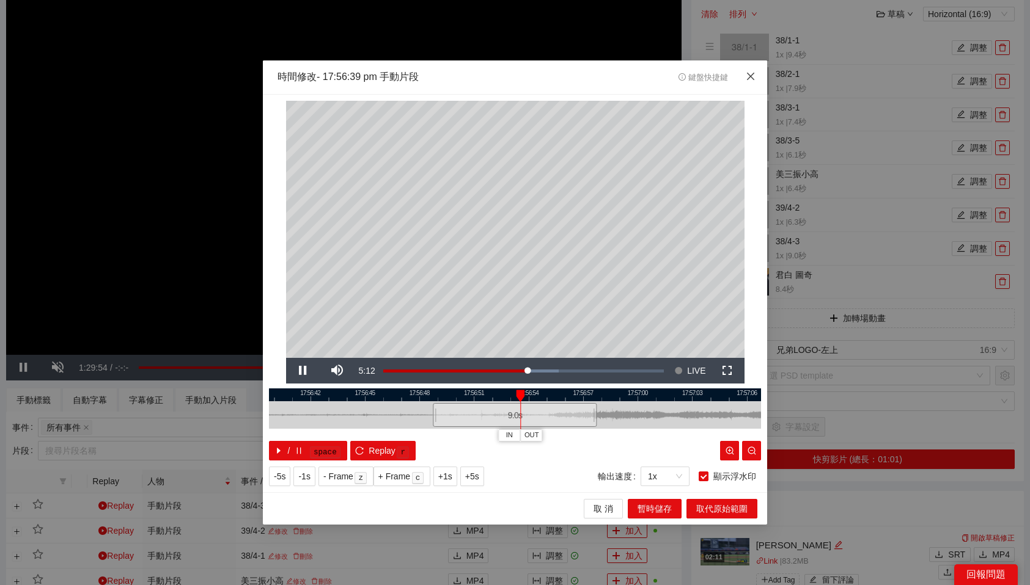
click at [754, 73] on icon "close" at bounding box center [750, 76] width 10 height 10
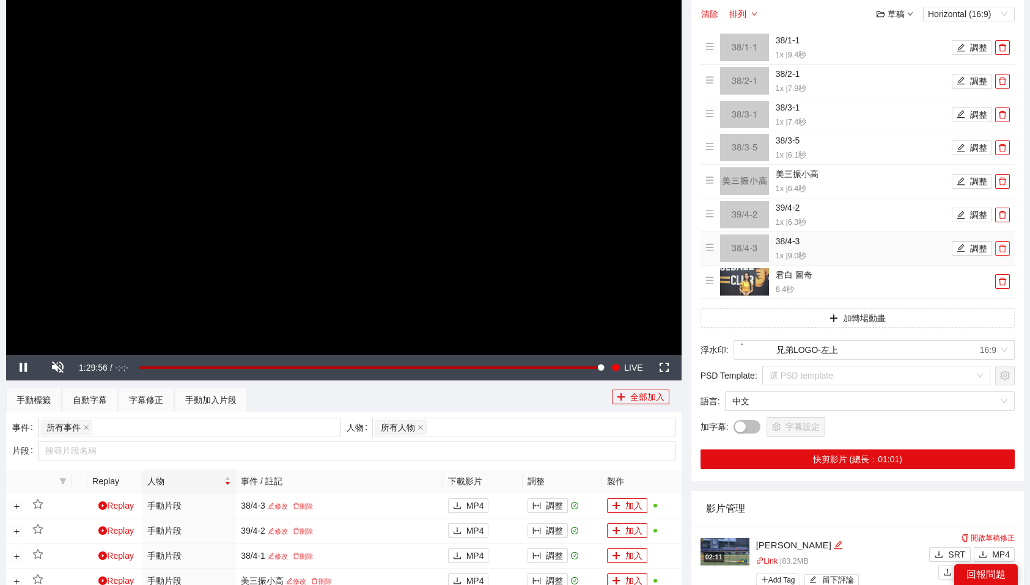
click at [1001, 246] on icon "delete" at bounding box center [1001, 248] width 7 height 8
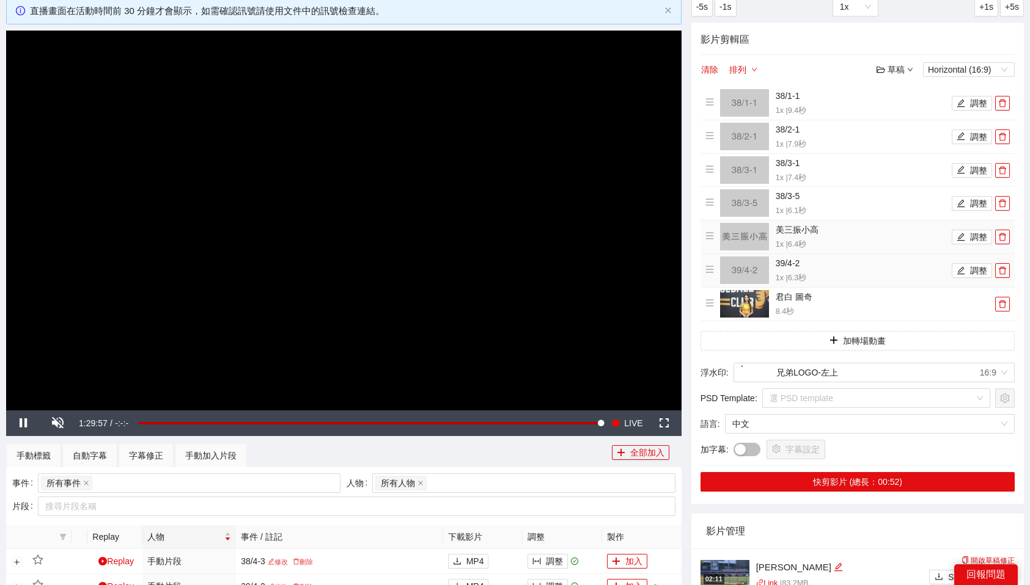
scroll to position [70, 0]
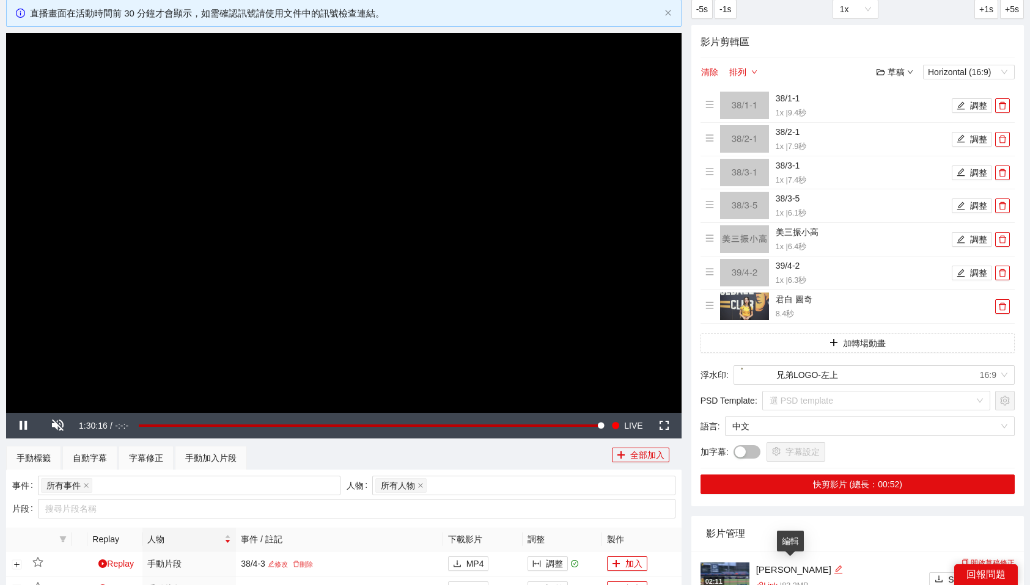
click at [833, 569] on icon "edit" at bounding box center [837, 569] width 9 height 9
type textarea "****"
type textarea "*****"
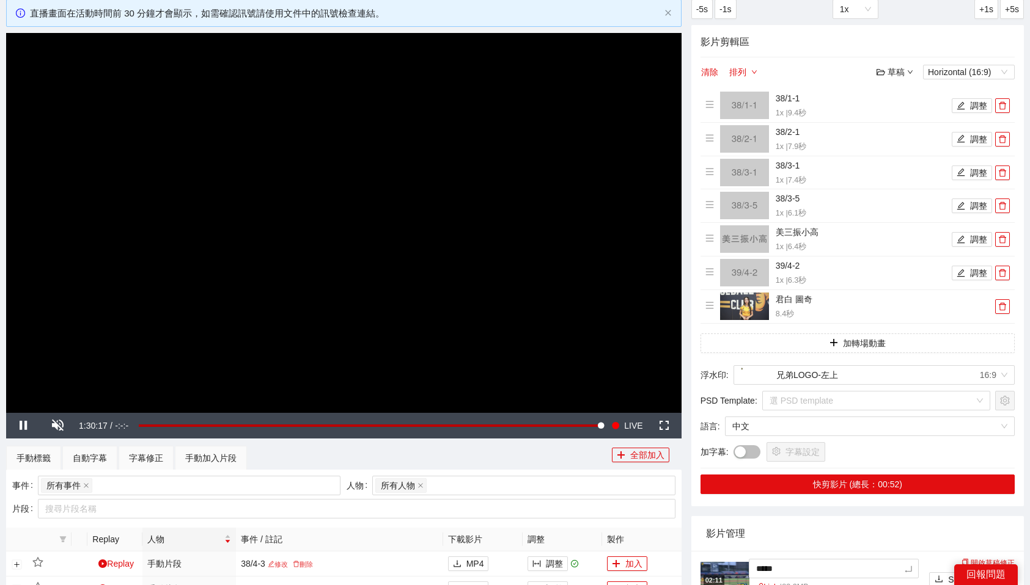
type textarea "******"
type textarea "****"
type textarea "*****"
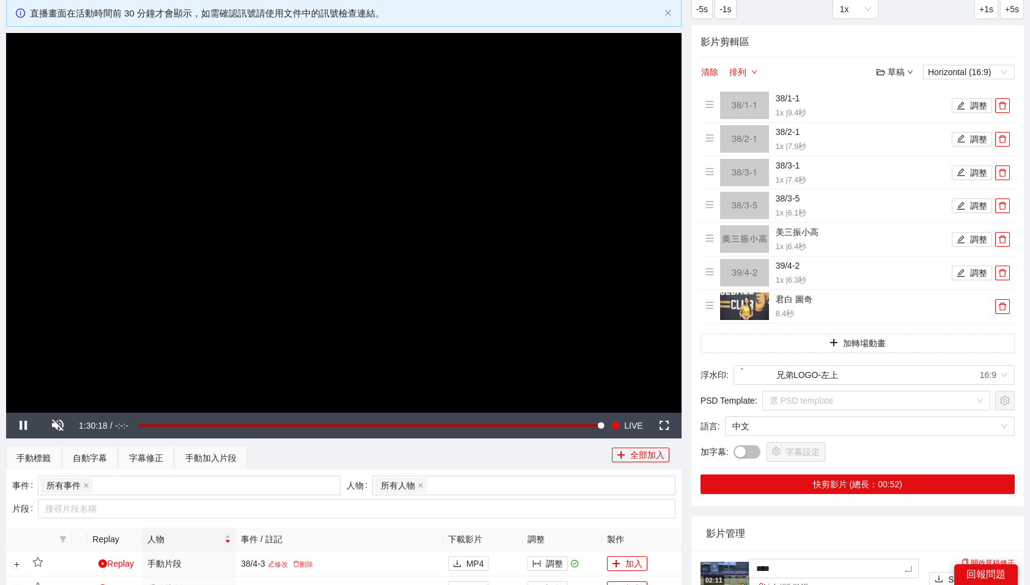
type textarea "*****"
type textarea "******"
type textarea "*****"
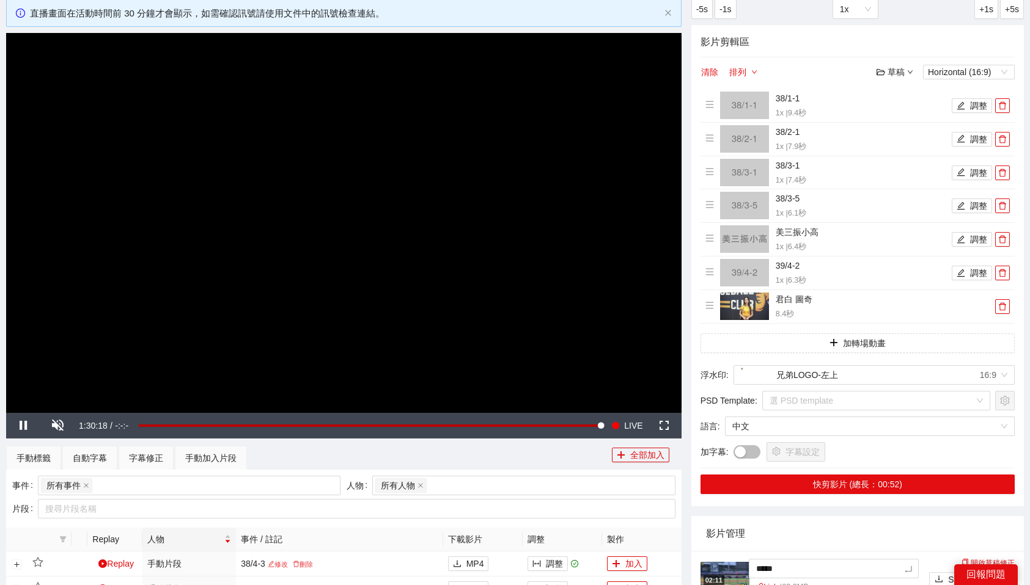
type textarea "******"
type textarea "*******"
type textarea "******"
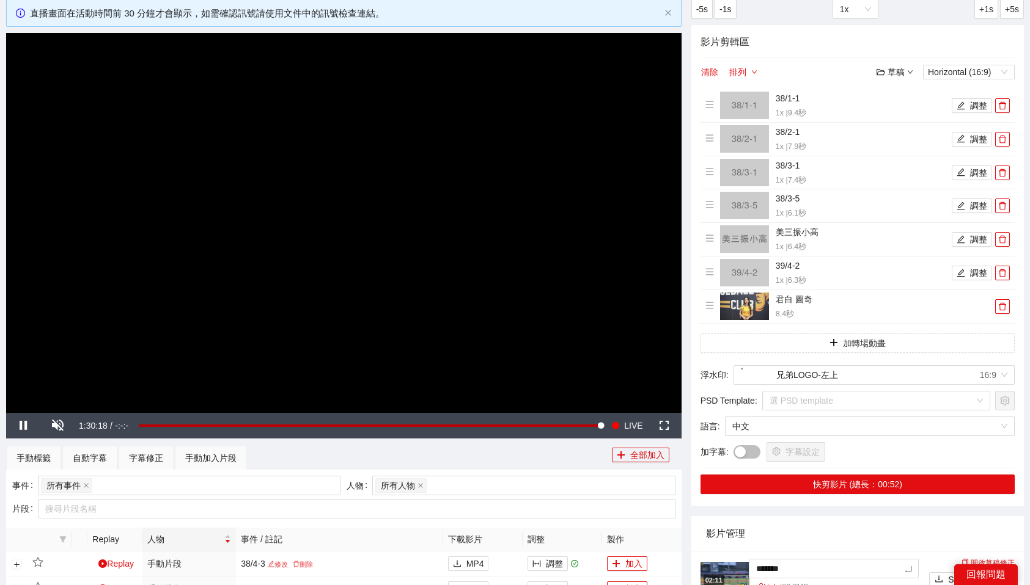
type textarea "******"
click at [819, 555] on li "02:11 ****** Link | 83.2 MB Add Tag 留下評論 開啟草稿修正 SRT MP4 YouTube 上傳 刪除" at bounding box center [857, 588] width 314 height 75
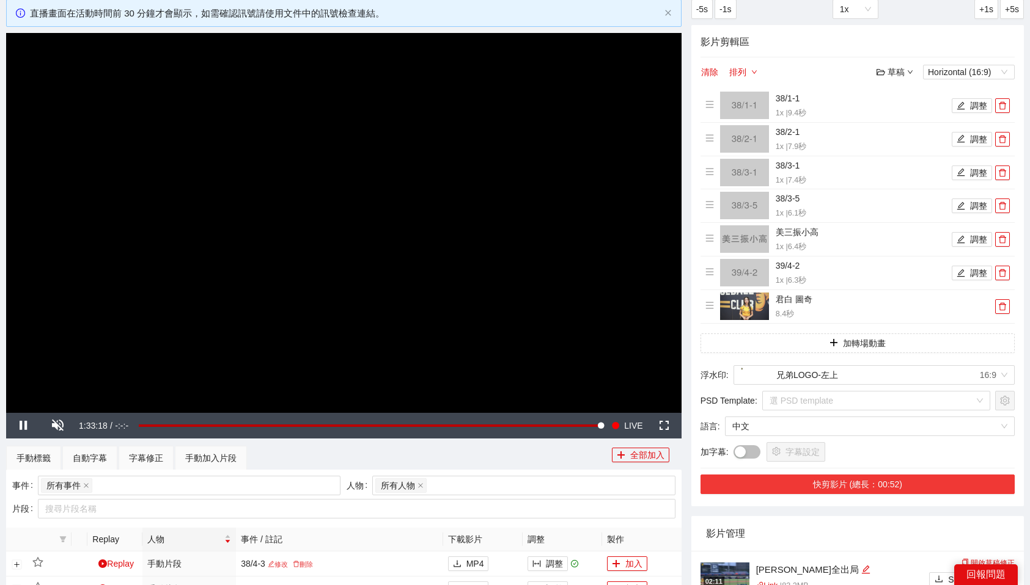
click at [888, 481] on button "快剪影片 (總長：00:52)" at bounding box center [857, 485] width 314 height 20
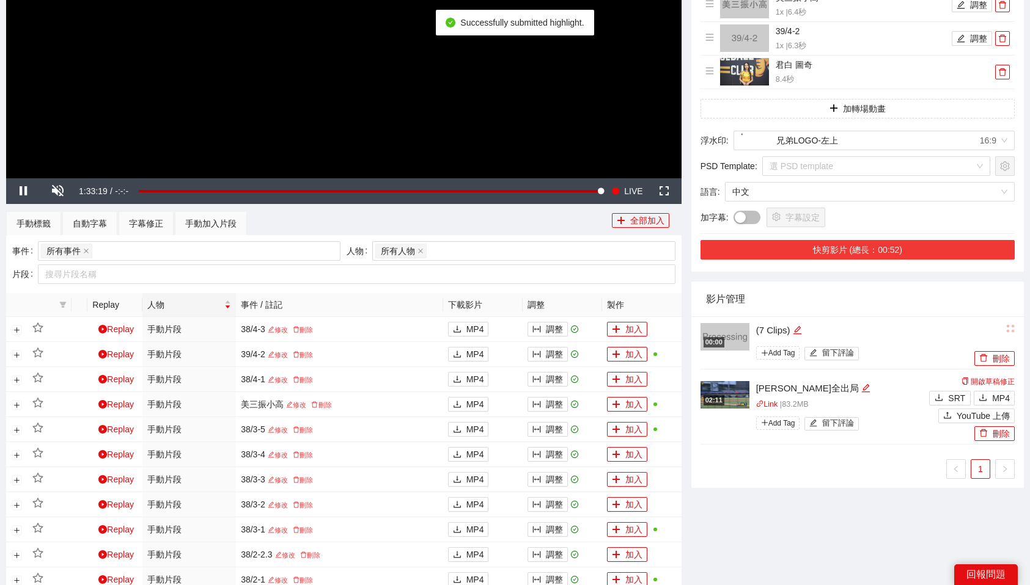
scroll to position [324, 0]
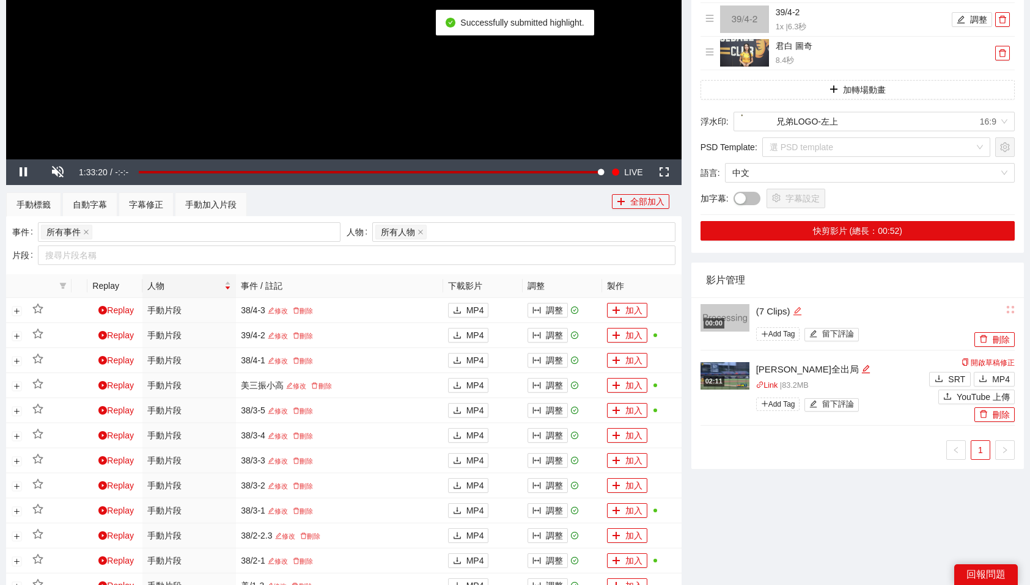
click at [800, 311] on icon "edit" at bounding box center [796, 311] width 9 height 9
click at [800, 311] on textarea "*********" at bounding box center [855, 311] width 215 height 20
type textarea "*"
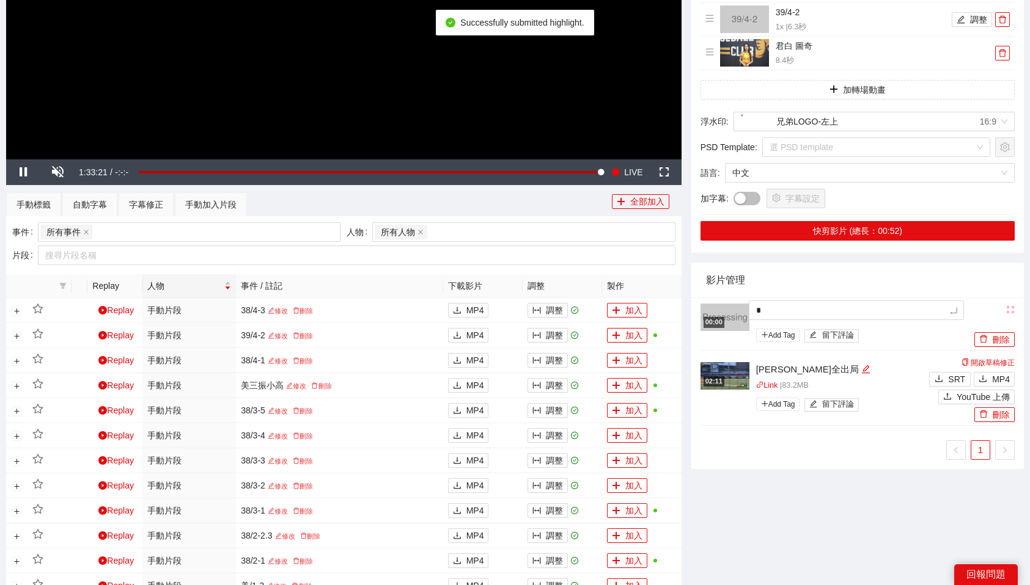
type textarea "**"
type textarea "*"
type textarea "**"
type textarea "***"
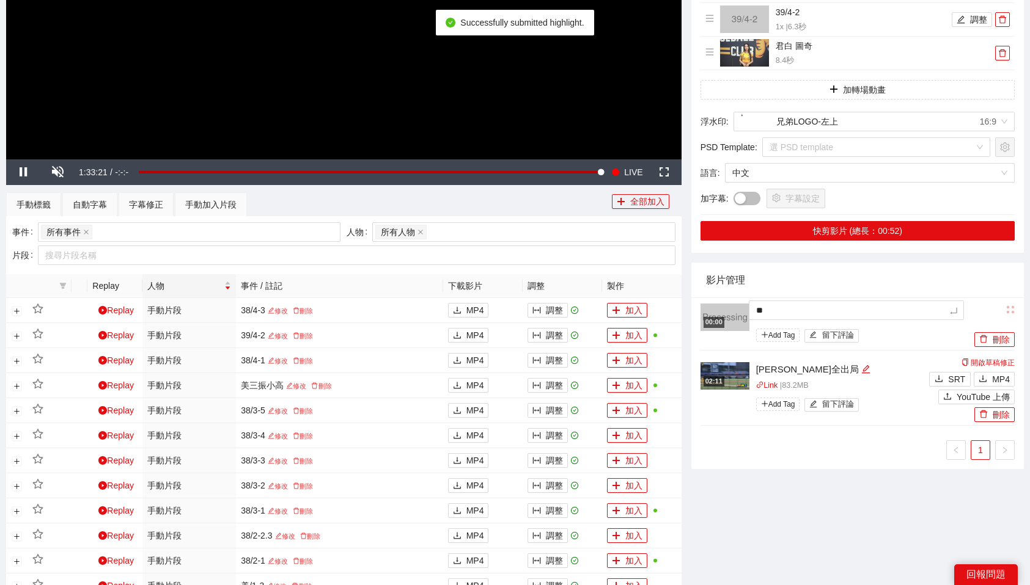
type textarea "***"
type textarea "**"
type textarea "***"
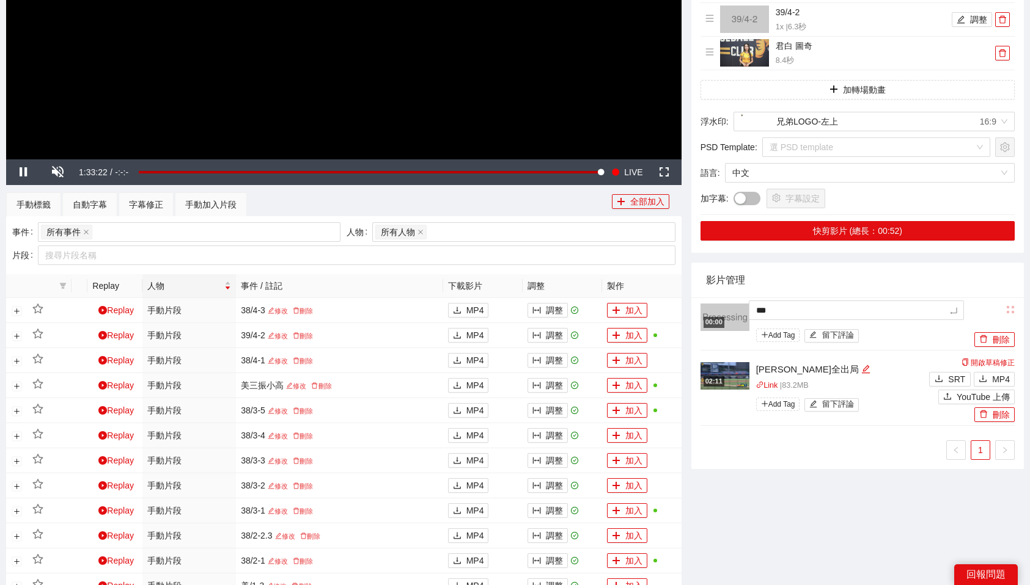
type textarea "****"
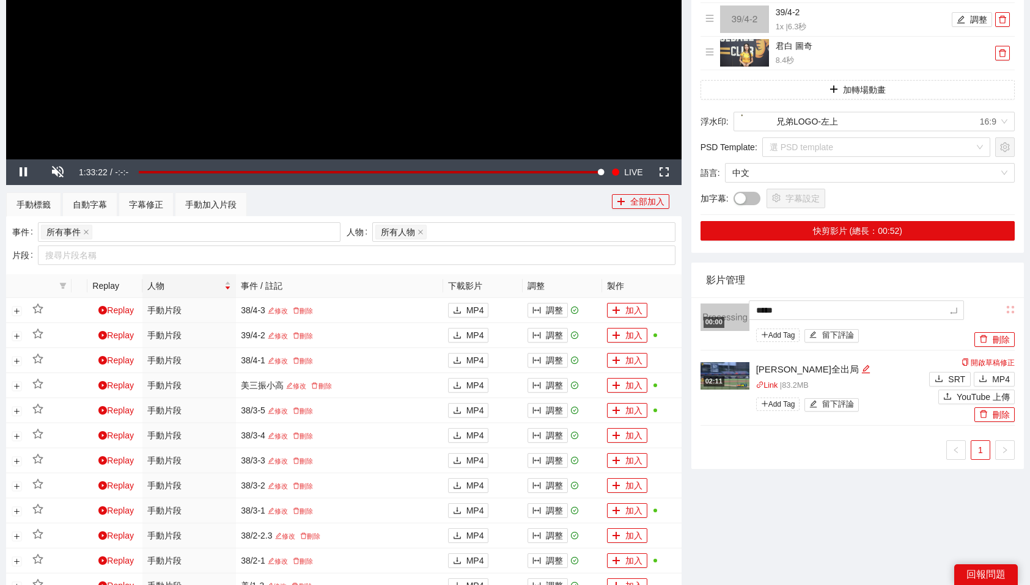
type textarea "****"
type textarea "***"
type textarea "**"
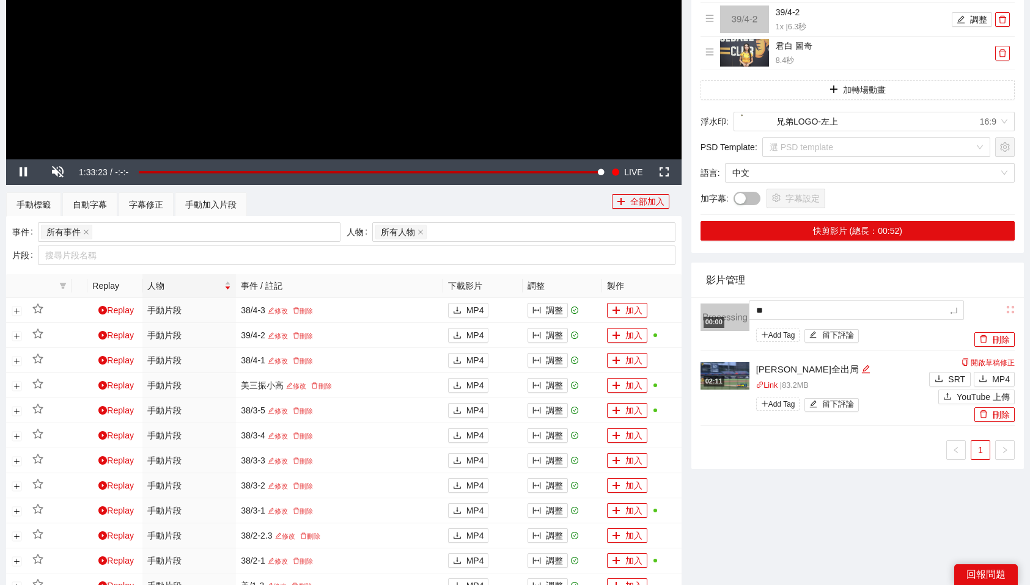
type textarea "*"
type textarea "**"
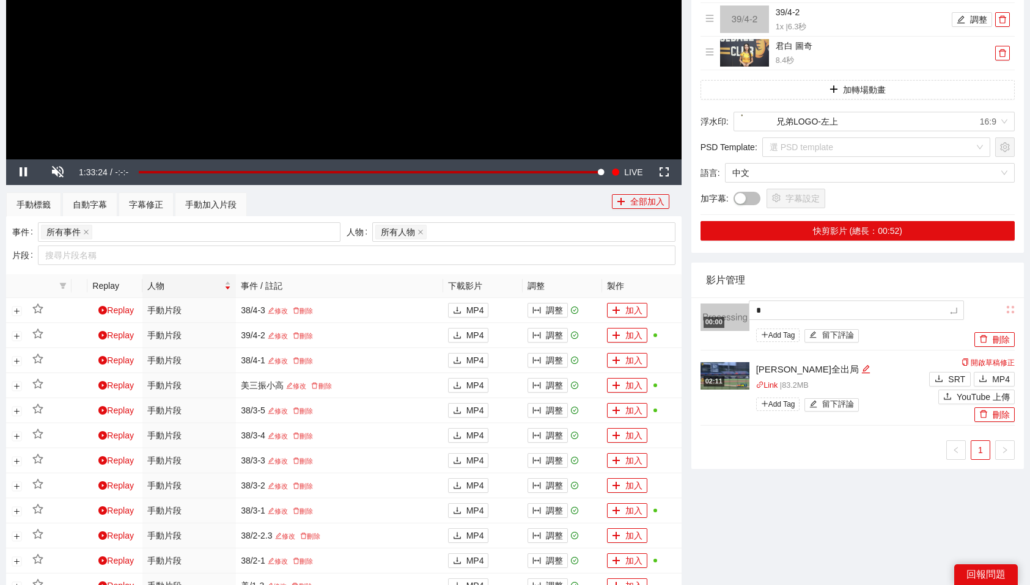
type textarea "**"
type textarea "*"
type textarea "**"
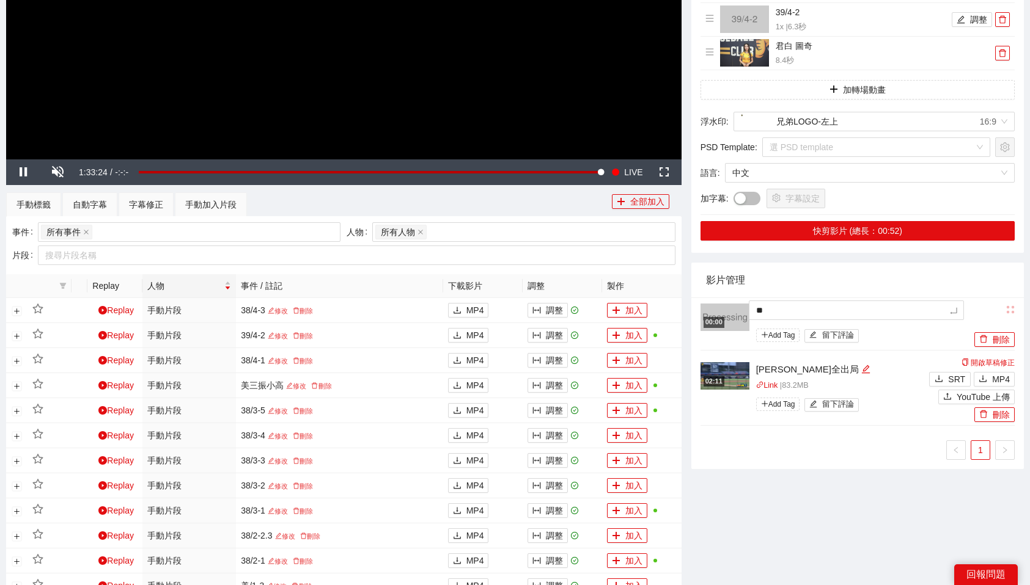
type textarea "***"
type textarea "**"
type textarea "***"
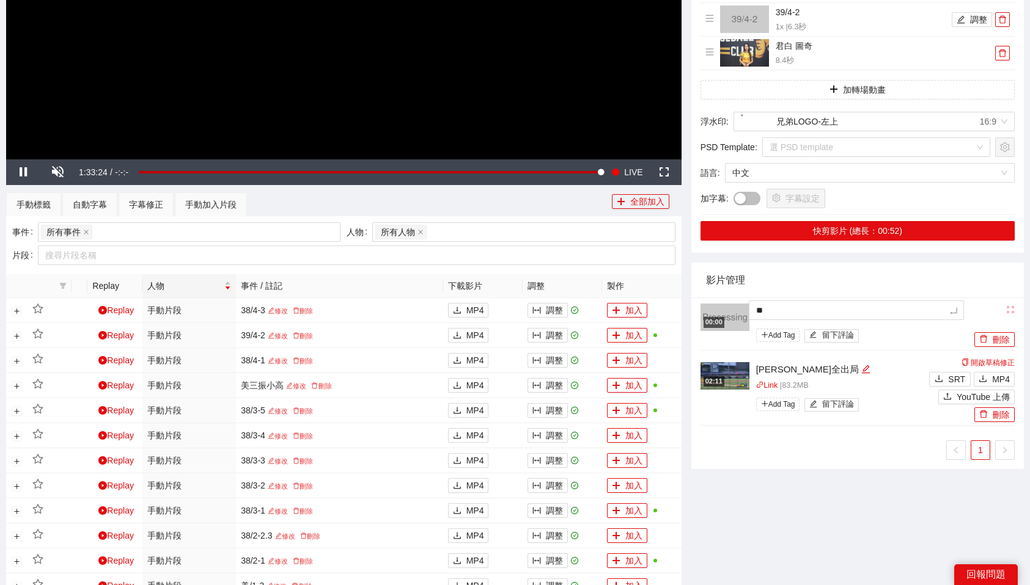
type textarea "***"
type textarea "****"
type textarea "***"
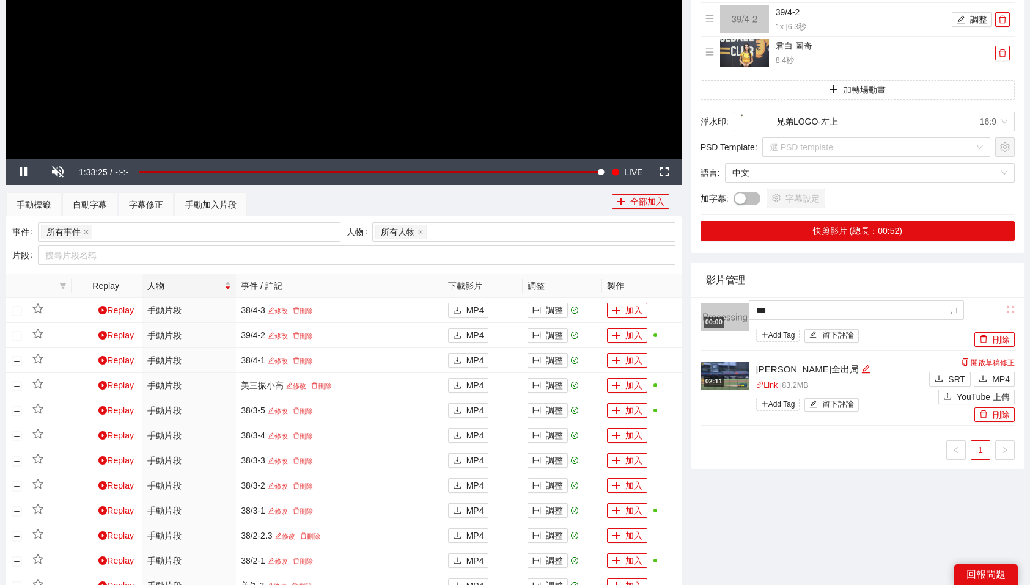
type textarea "****"
type textarea "*****"
type textarea "******"
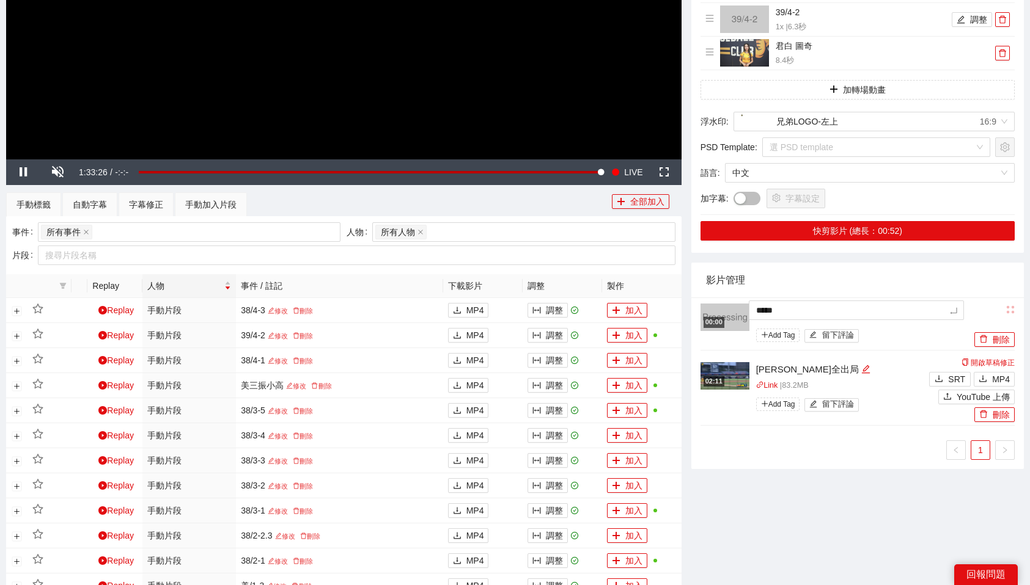
type textarea "******"
type textarea "*****"
type textarea "******"
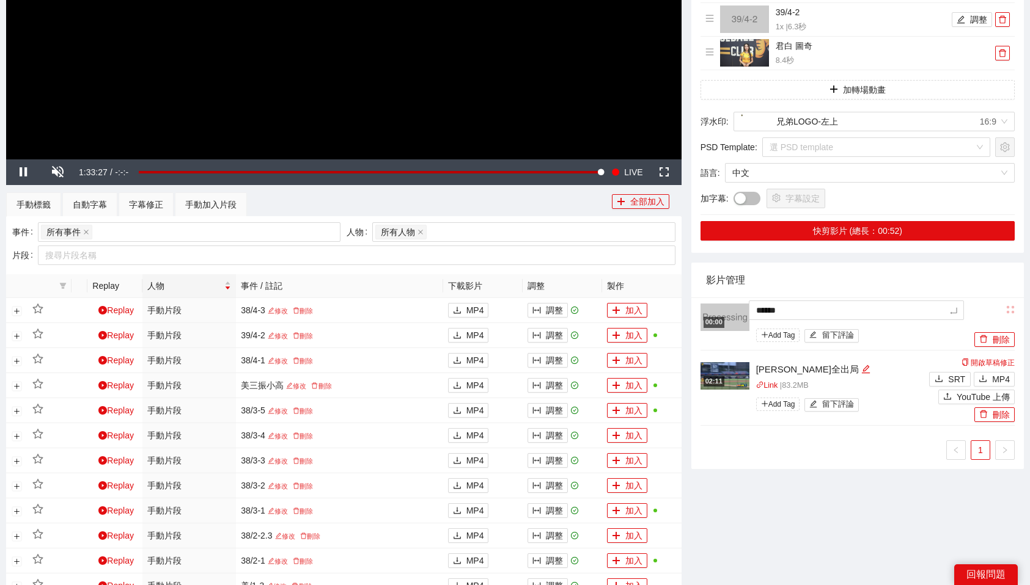
type textarea "*******"
type textarea "******"
type textarea "*******"
type textarea "********"
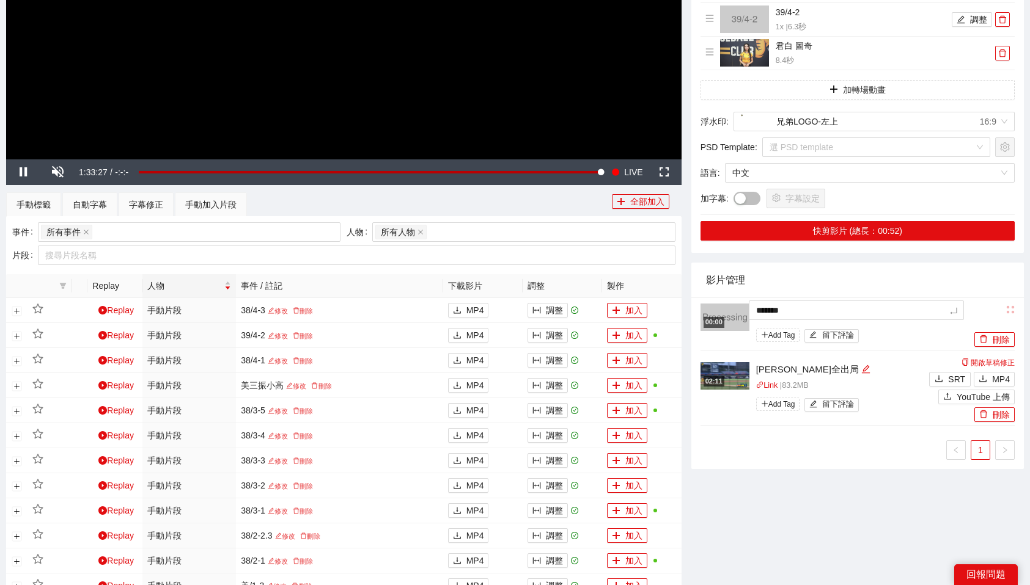
type textarea "********"
type textarea "*******"
type textarea "********"
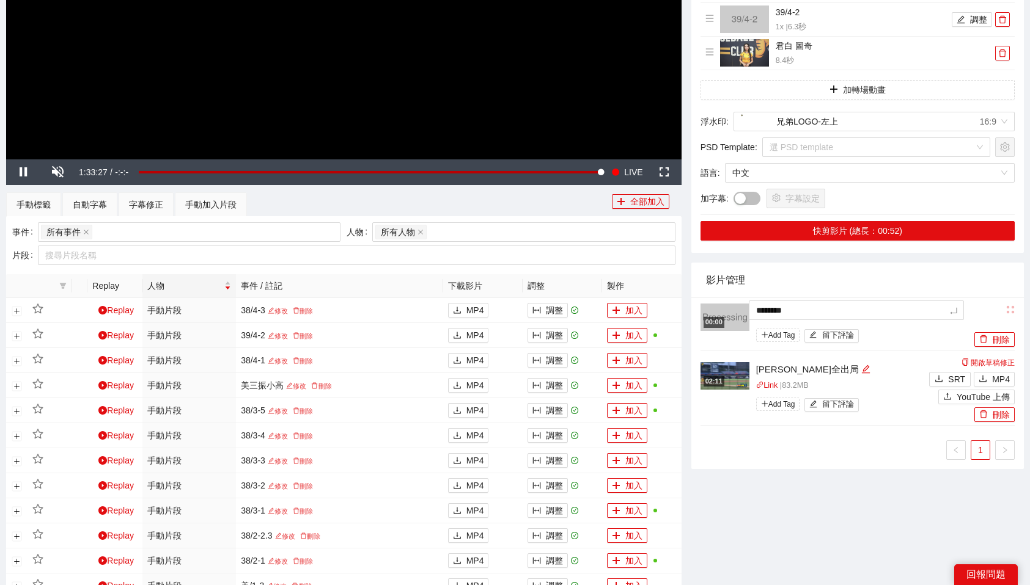
type textarea "*********"
type textarea "********"
type textarea "*******"
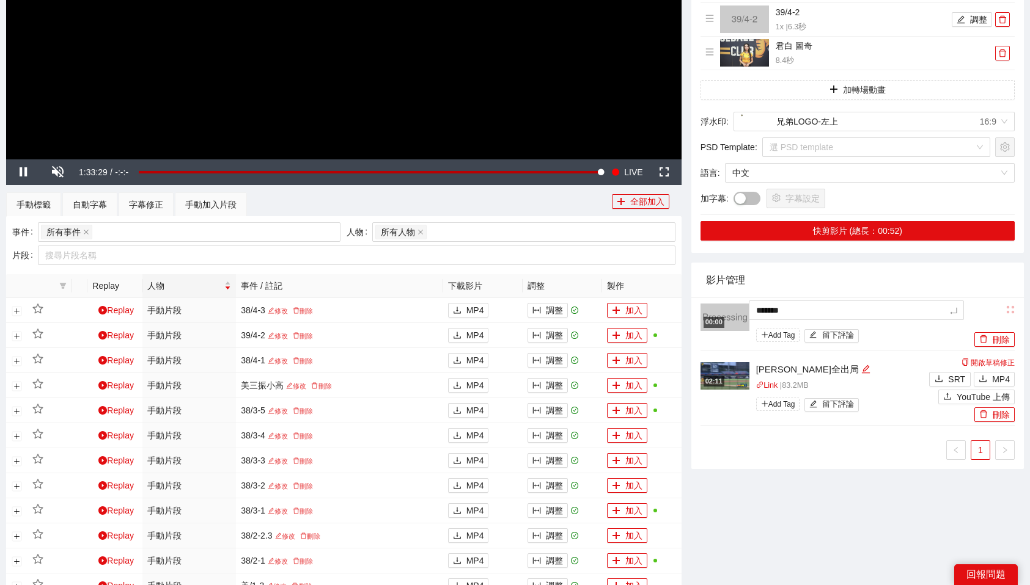
type textarea "*******"
click at [808, 484] on div "-5s -1s 1x +1s +5s 影片剪輯區 清除 排列 草稿 Horizontal (16:9) 38/1-1 1x | 9.4 秒 調整 38/2-1…" at bounding box center [857, 259] width 342 height 1027
